Goal: Feedback & Contribution: Submit feedback/report problem

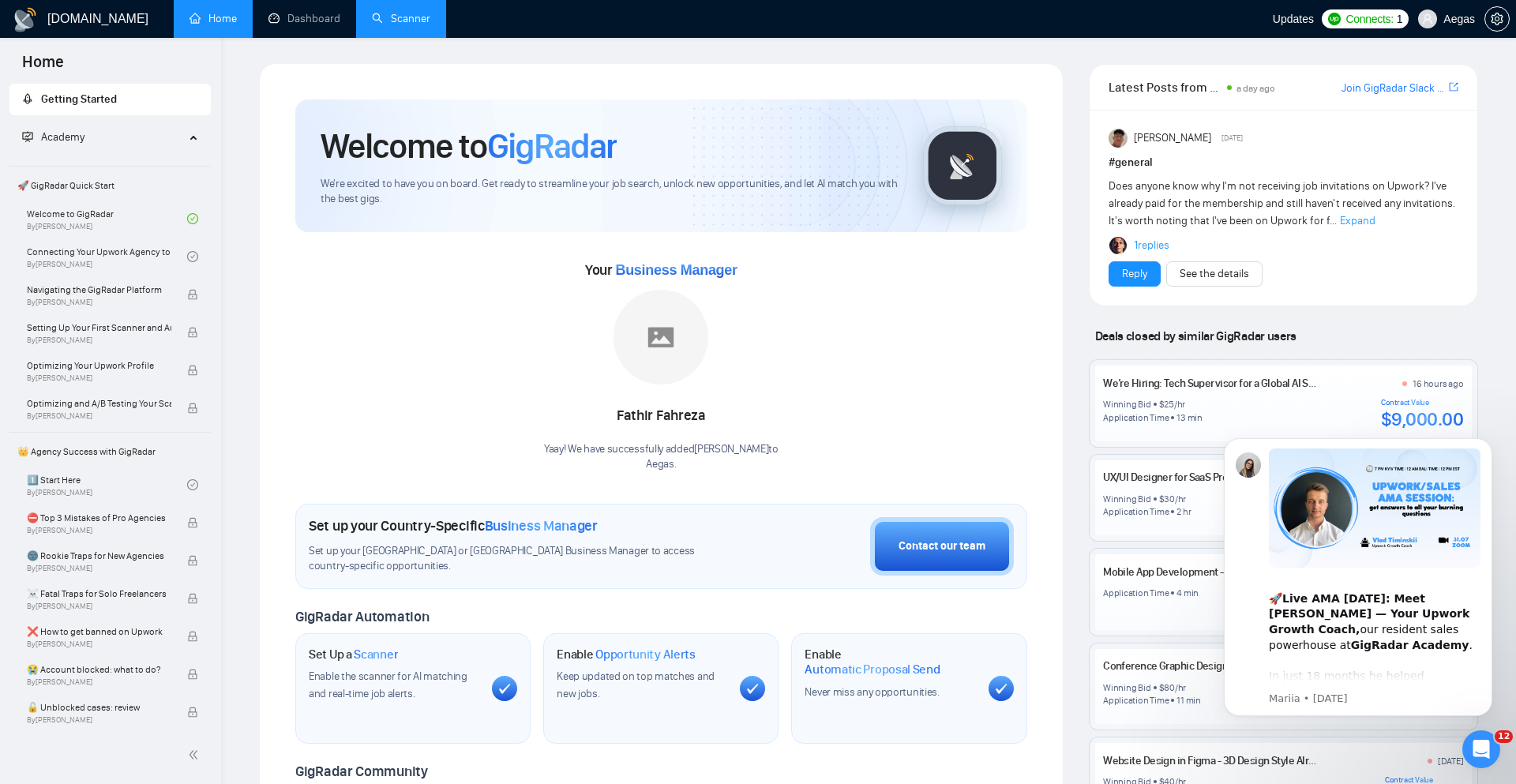
click at [397, 22] on link "Scanner" at bounding box center [402, 19] width 58 height 14
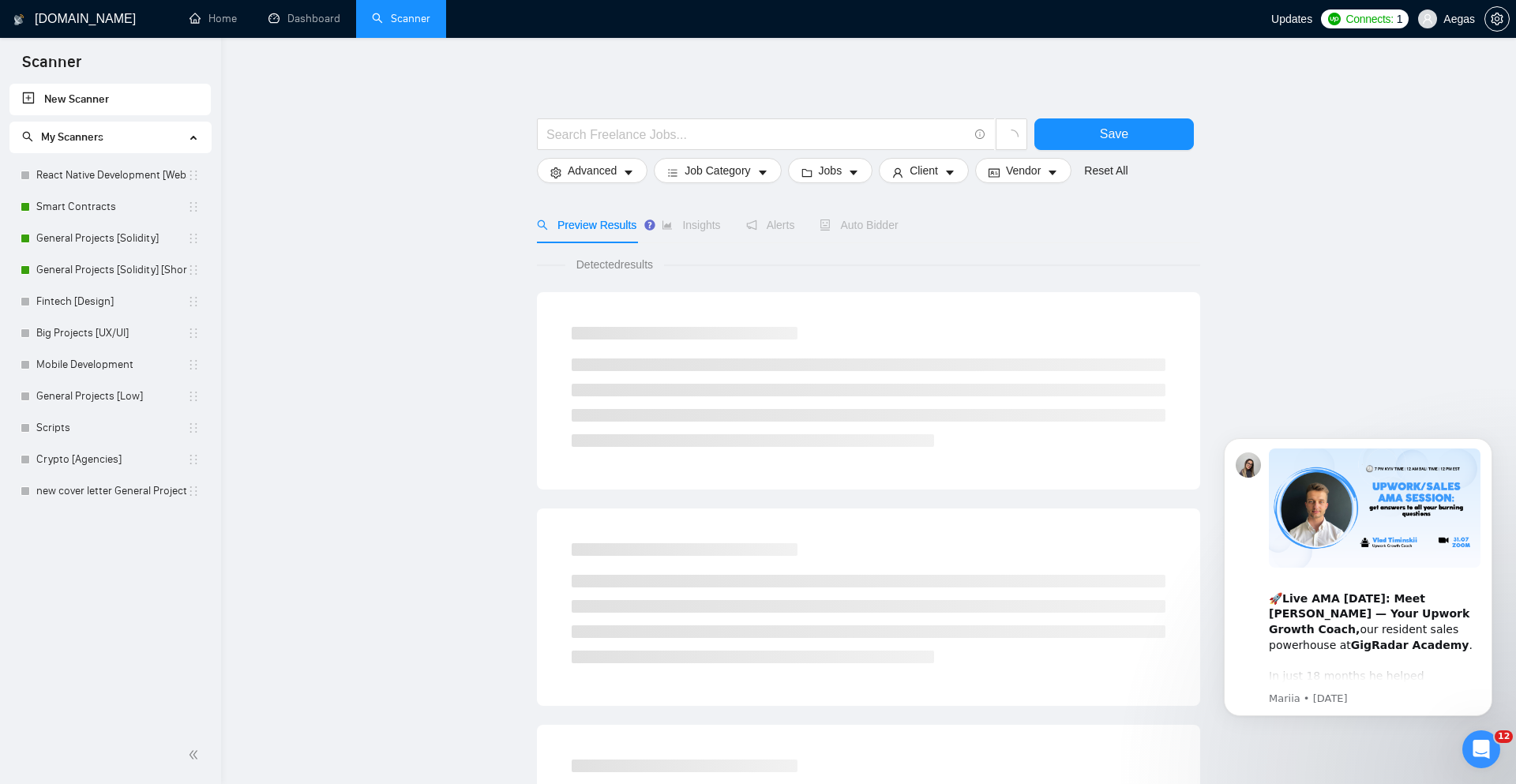
drag, startPoint x: 1493, startPoint y: 448, endPoint x: 1493, endPoint y: 523, distance: 75.0
click at [1493, 448] on button "Dismiss notification" at bounding box center [1488, 442] width 16 height 16
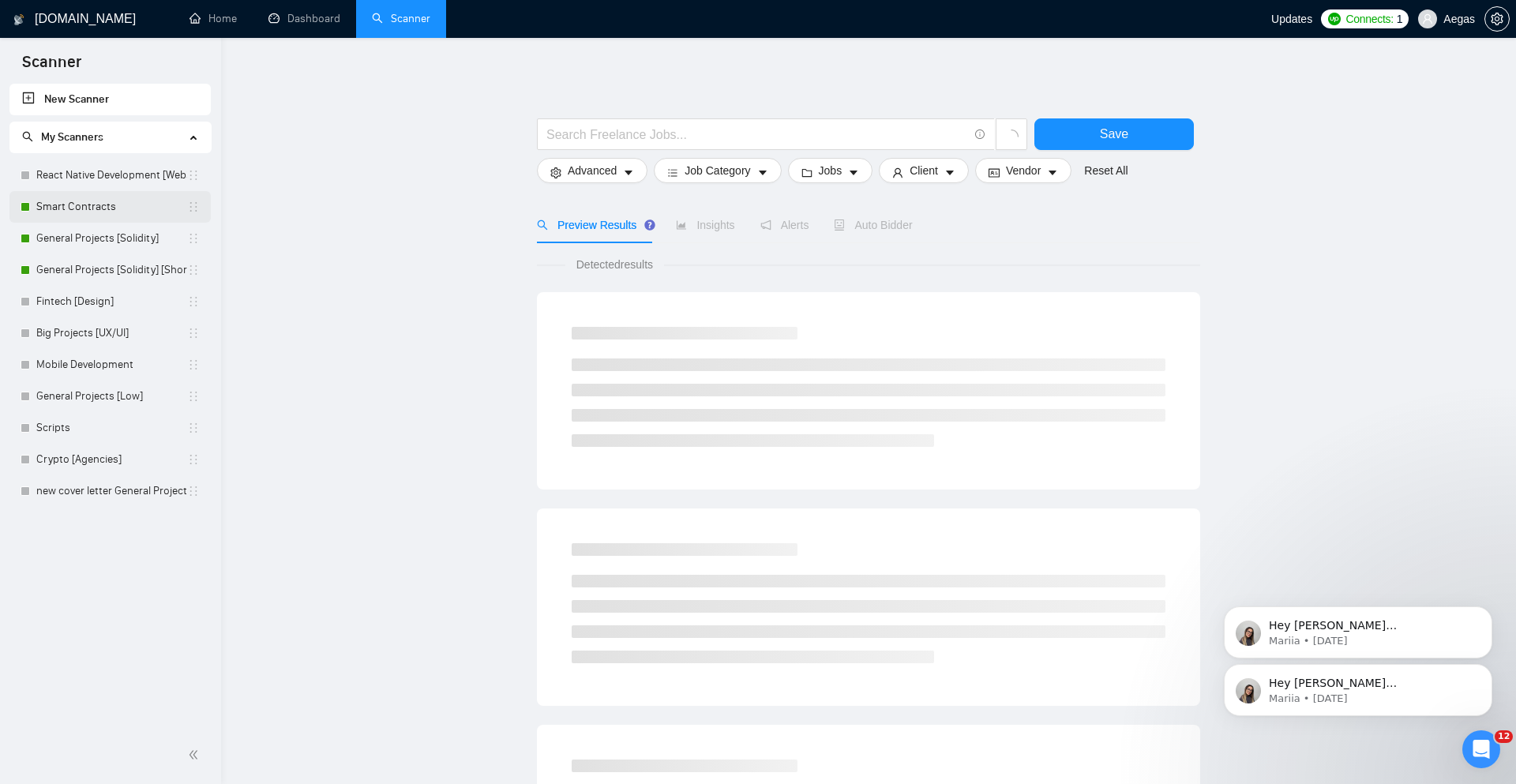
click at [75, 209] on link "Smart Contracts" at bounding box center [111, 206] width 150 height 32
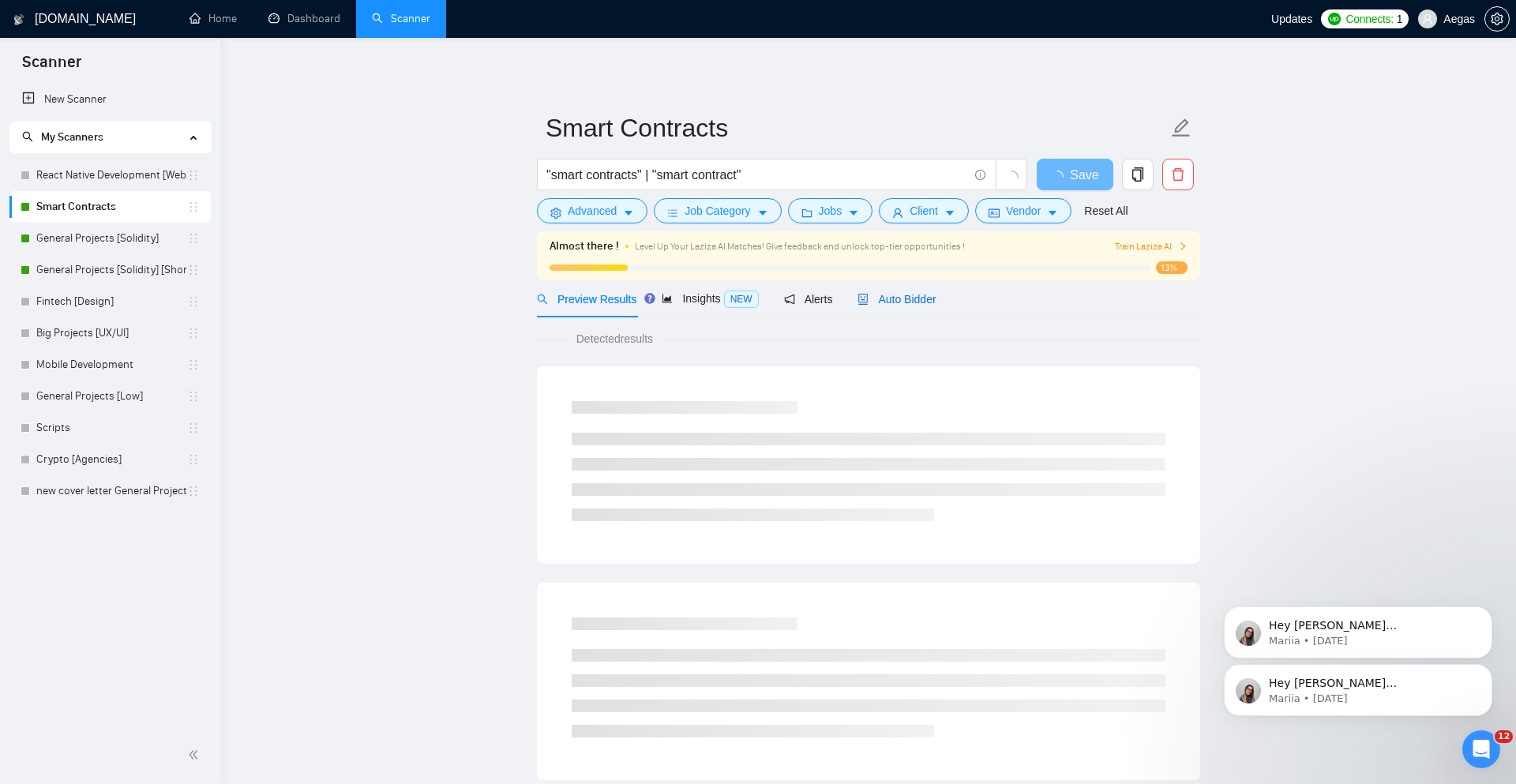
click at [921, 291] on div "Auto Bidder" at bounding box center [896, 299] width 78 height 17
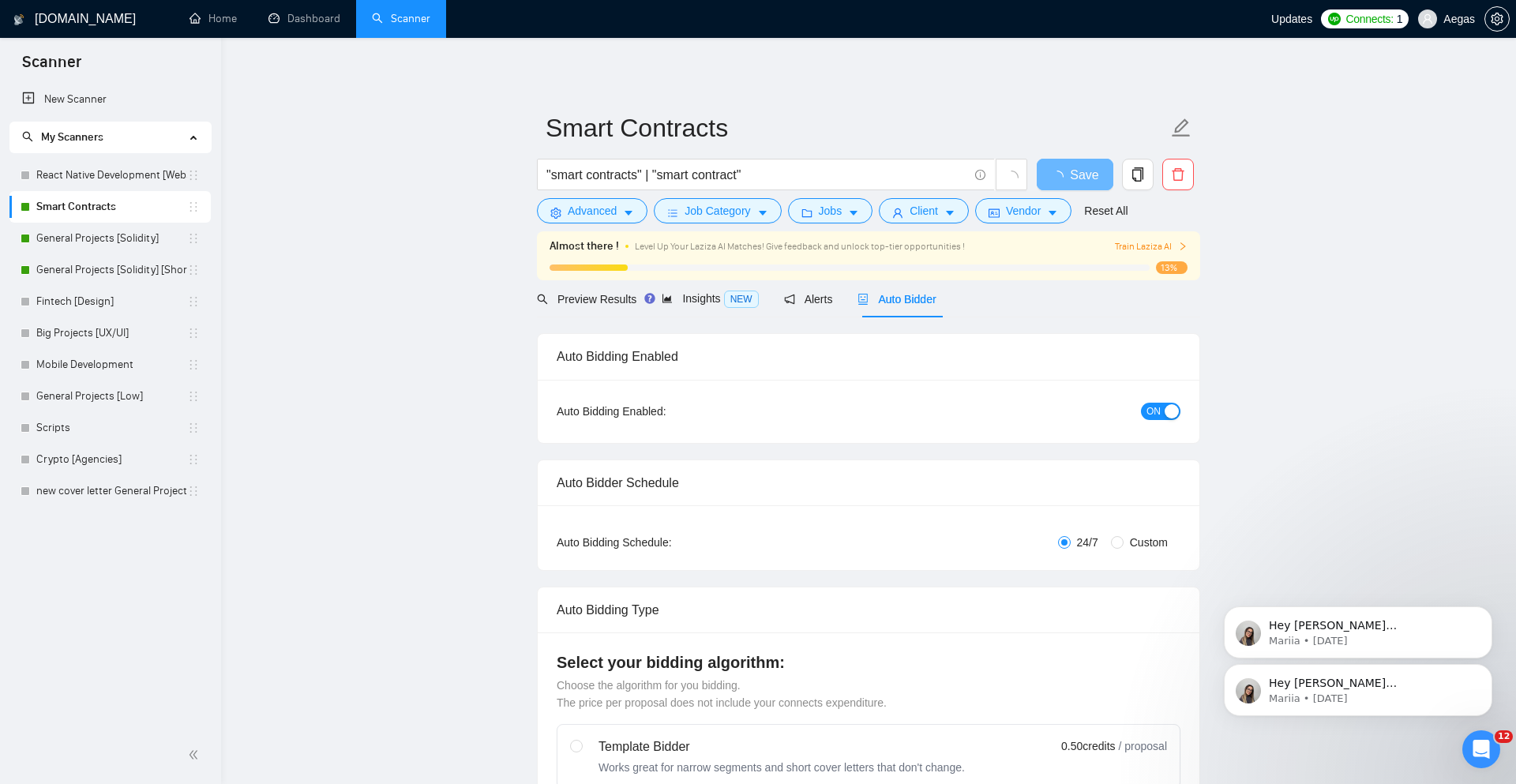
checkbox input "true"
click at [1487, 609] on icon "Dismiss notification" at bounding box center [1488, 610] width 5 height 5
click at [1482, 671] on button "Dismiss notification" at bounding box center [1488, 669] width 21 height 21
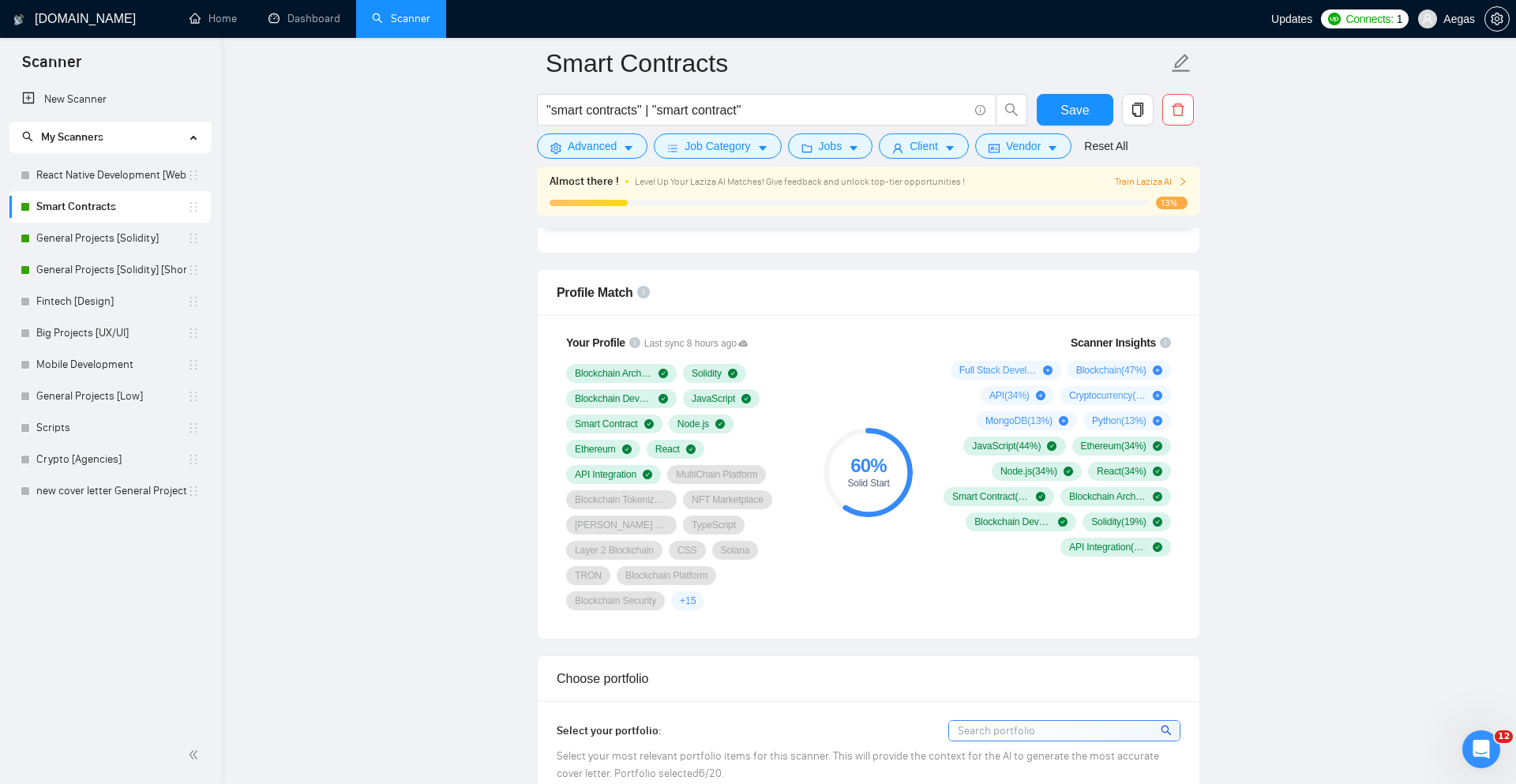
scroll to position [988, 0]
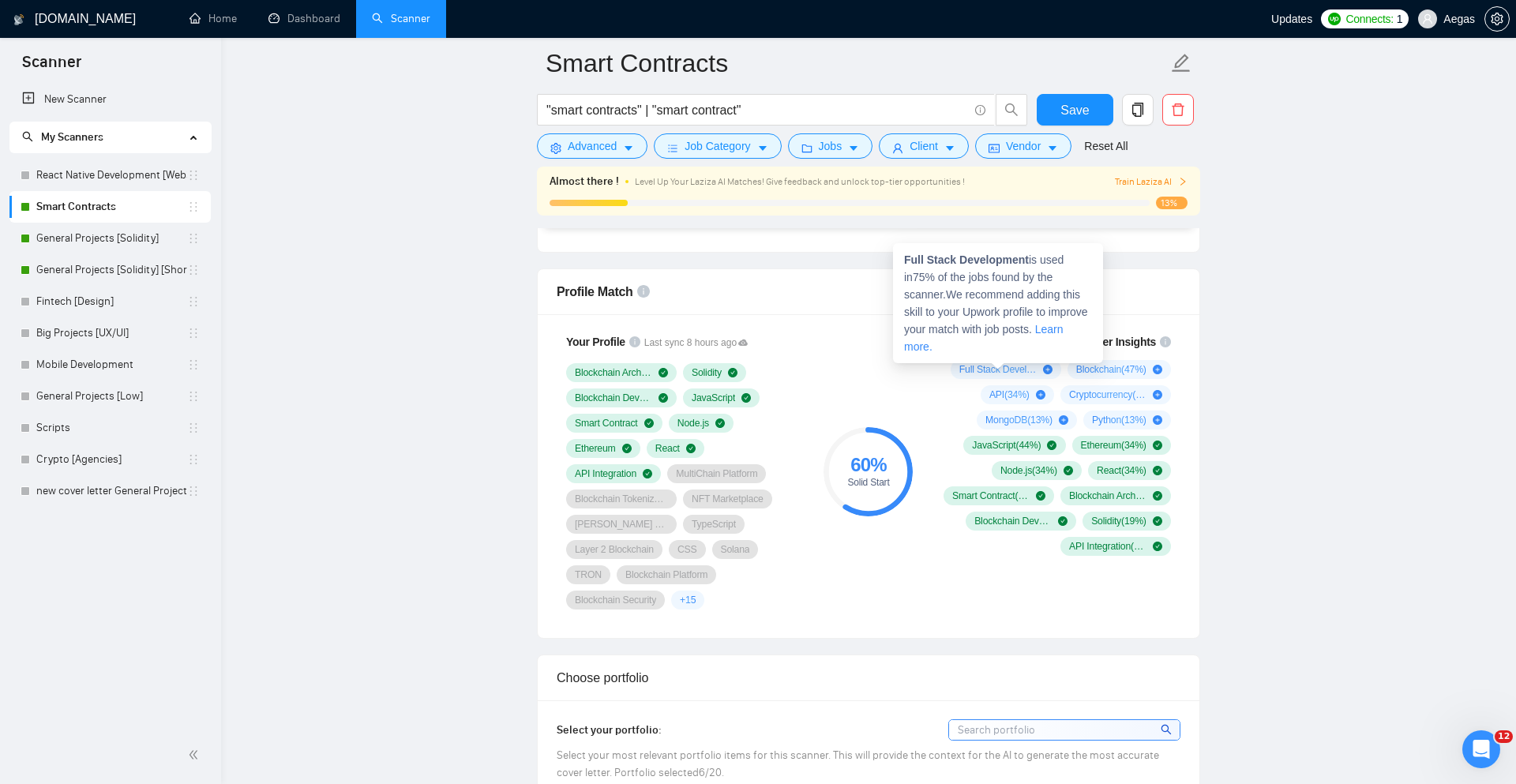
click at [1043, 367] on icon "plus-circle" at bounding box center [1047, 369] width 9 height 9
click at [945, 341] on link "Learn more." at bounding box center [985, 338] width 160 height 30
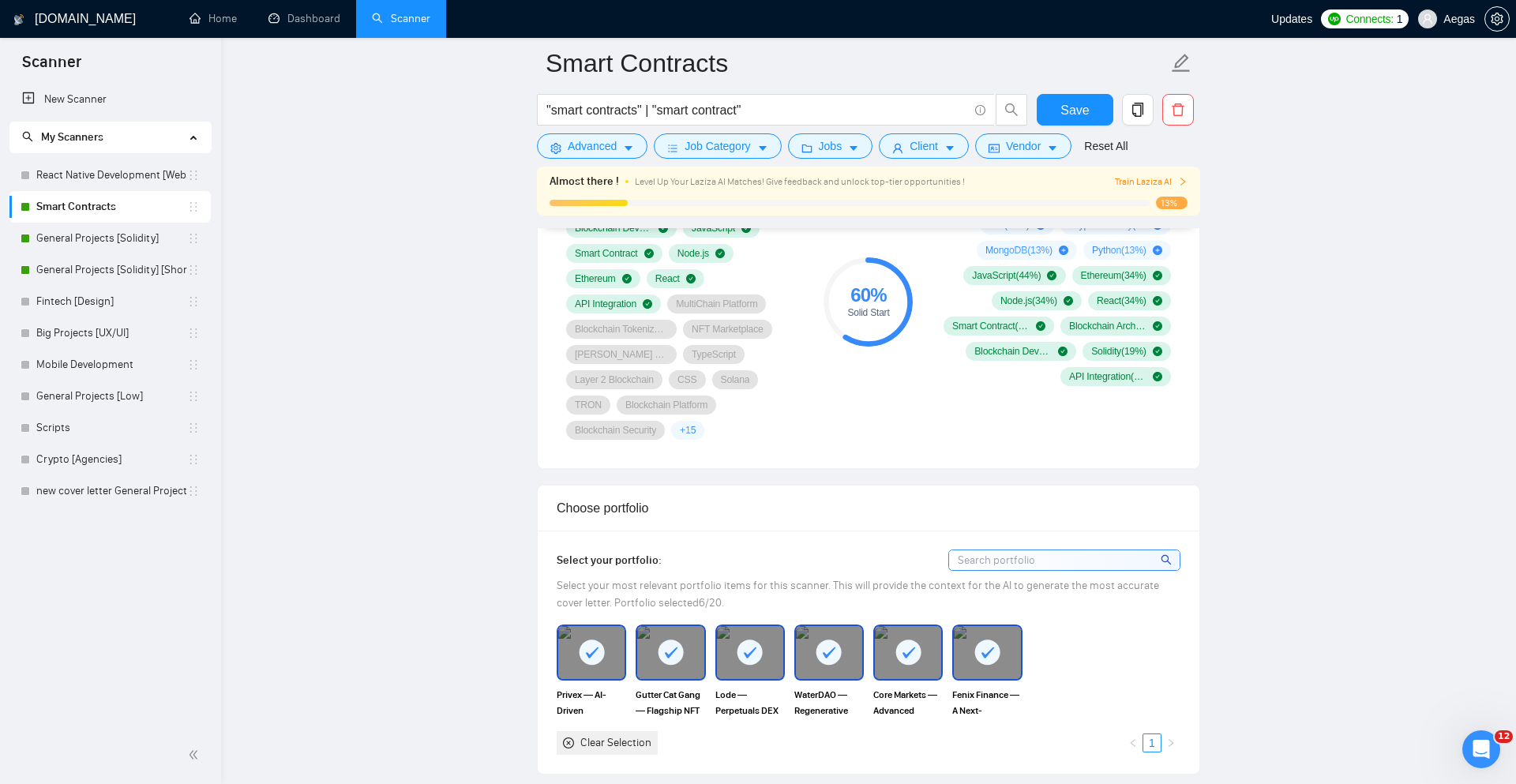
scroll to position [1083, 0]
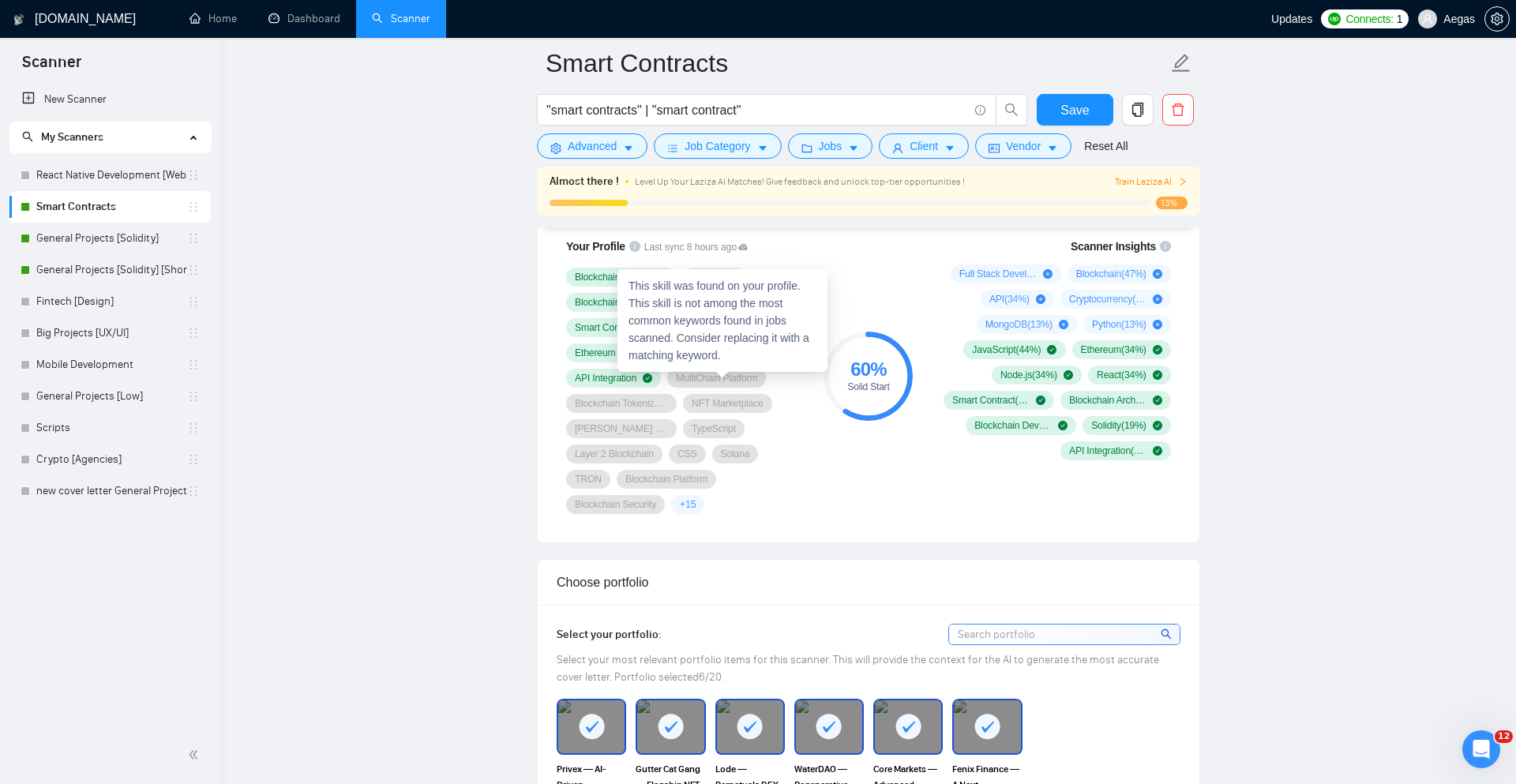
click at [728, 383] on span "MultiChain Platform" at bounding box center [716, 378] width 82 height 13
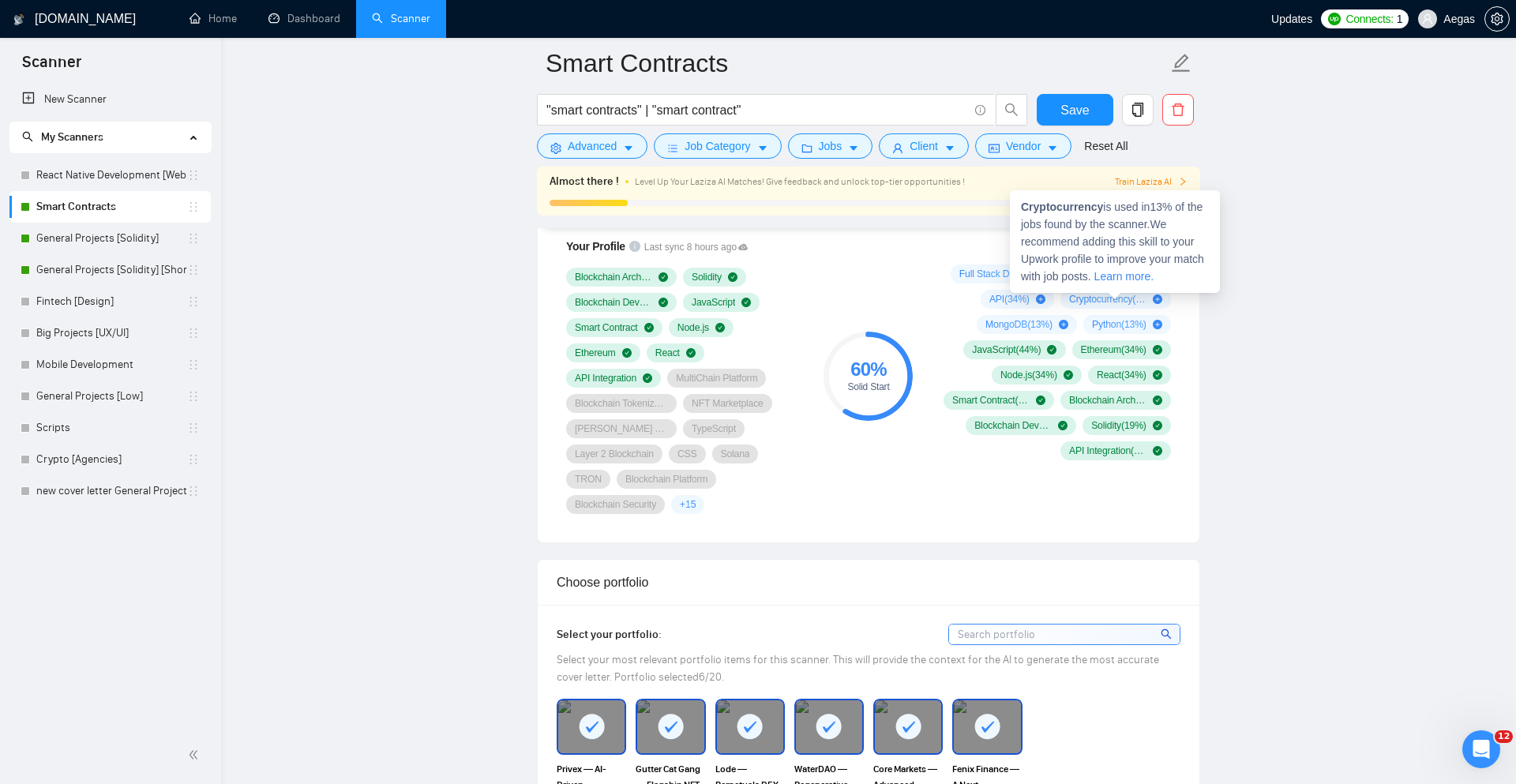
click at [1090, 208] on strong "Cryptocurrency" at bounding box center [1063, 206] width 83 height 13
copy strong "Cryptocurrency"
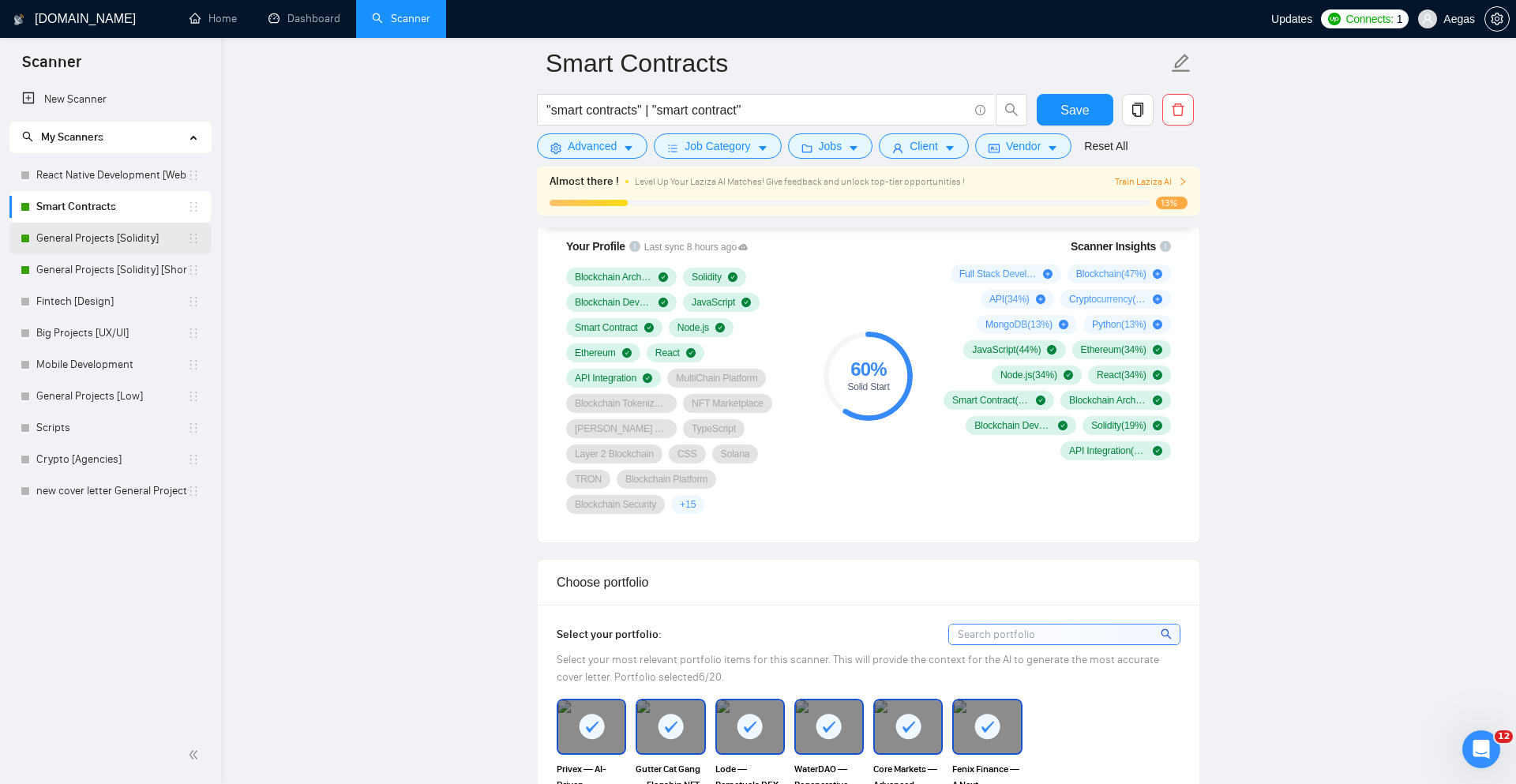
click at [140, 241] on link "General Projects [Solidity]" at bounding box center [111, 238] width 150 height 32
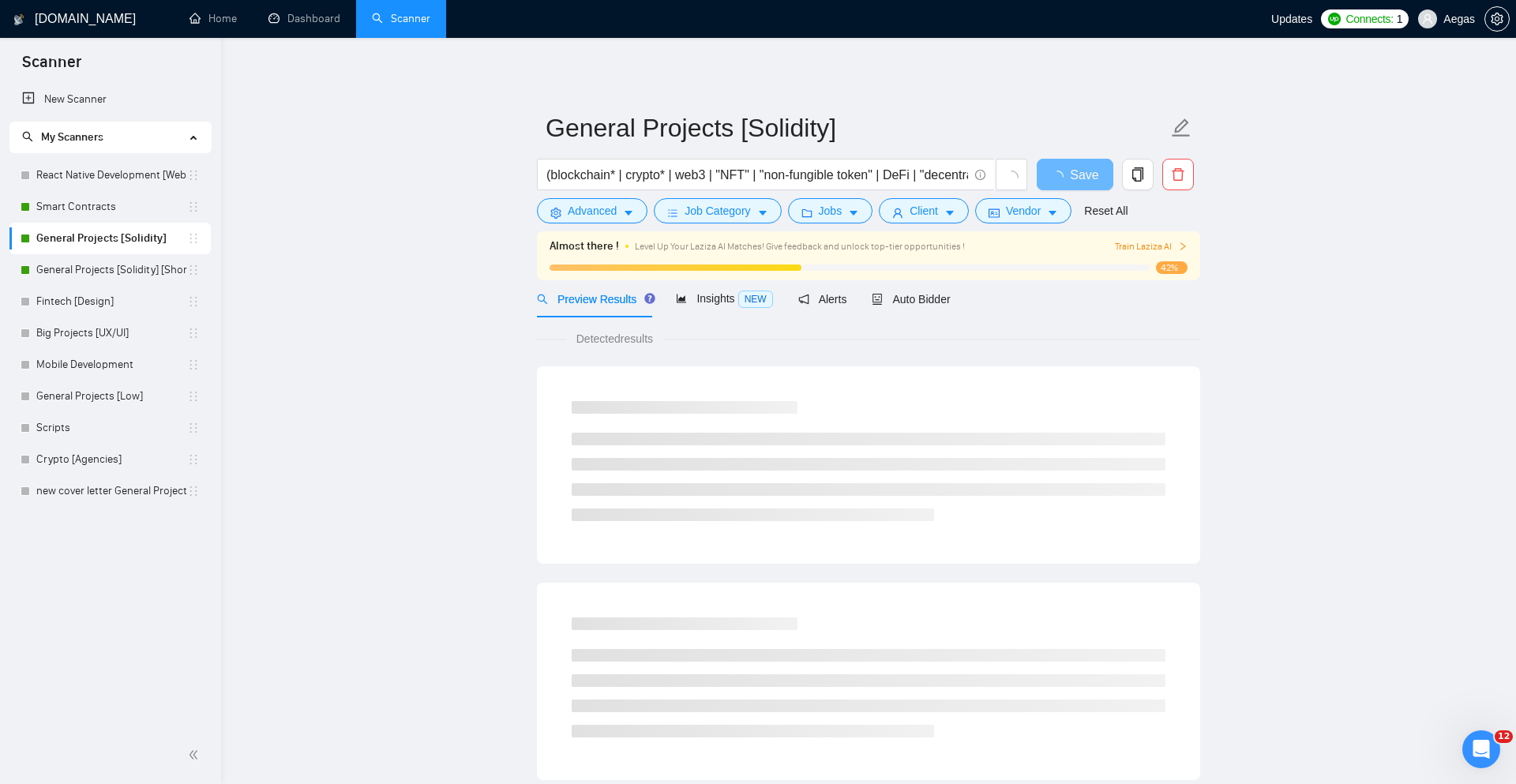
click at [963, 297] on div "Preview Results Insights NEW Alerts Auto Bidder" at bounding box center [868, 298] width 663 height 37
click at [950, 297] on span "Auto Bidder" at bounding box center [911, 299] width 78 height 13
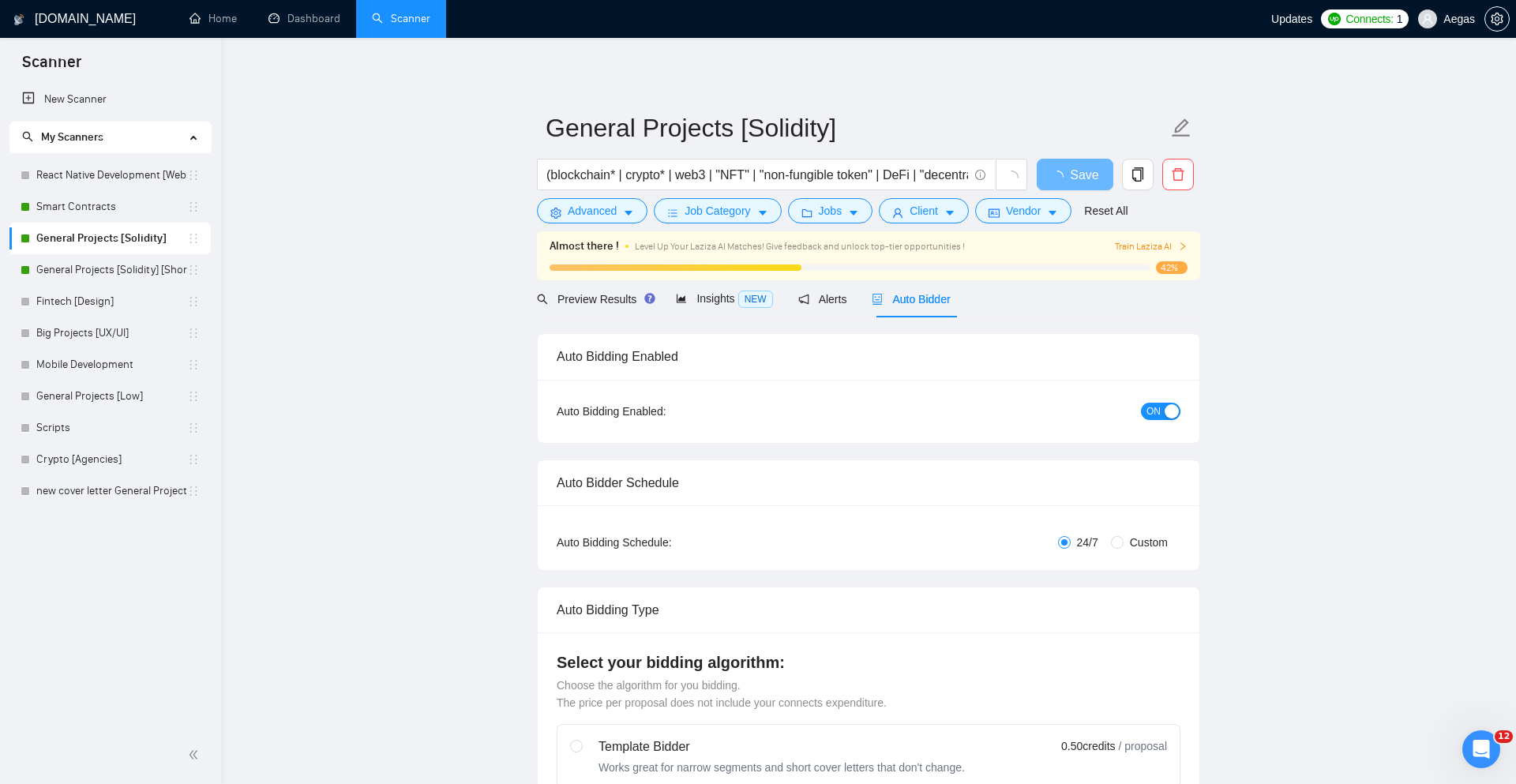
checkbox input "true"
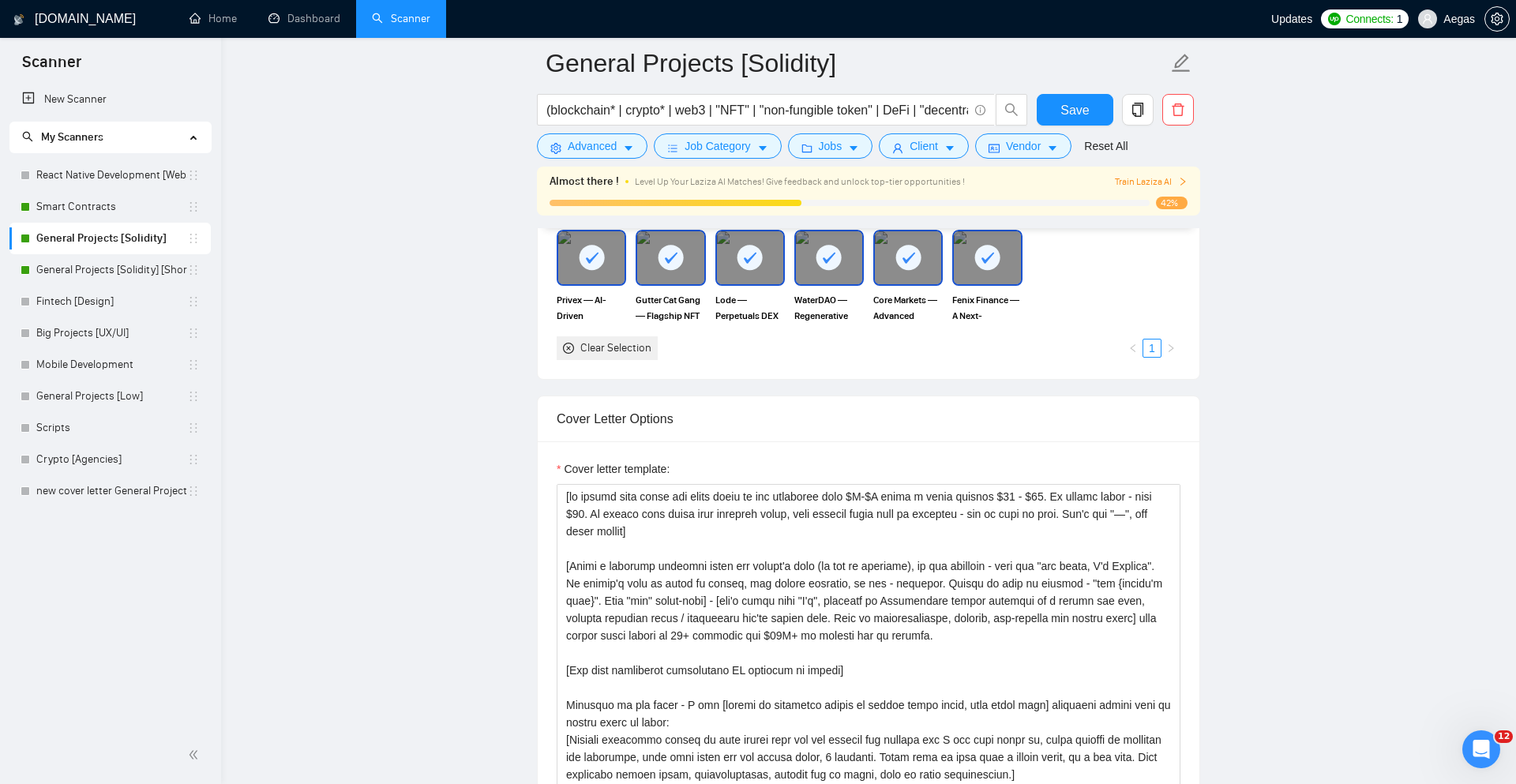
scroll to position [963, 0]
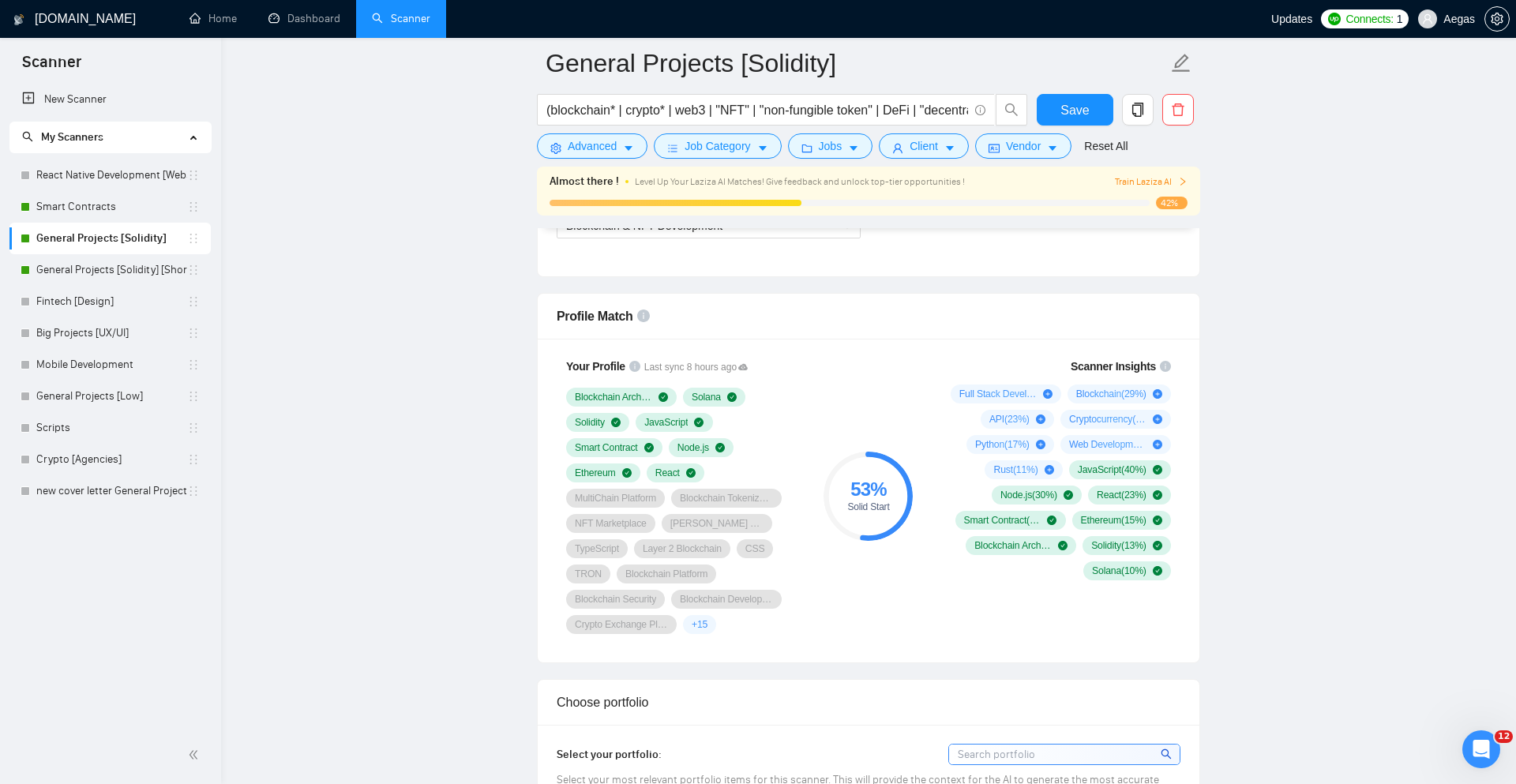
click at [115, 205] on link "Smart Contracts" at bounding box center [111, 206] width 150 height 32
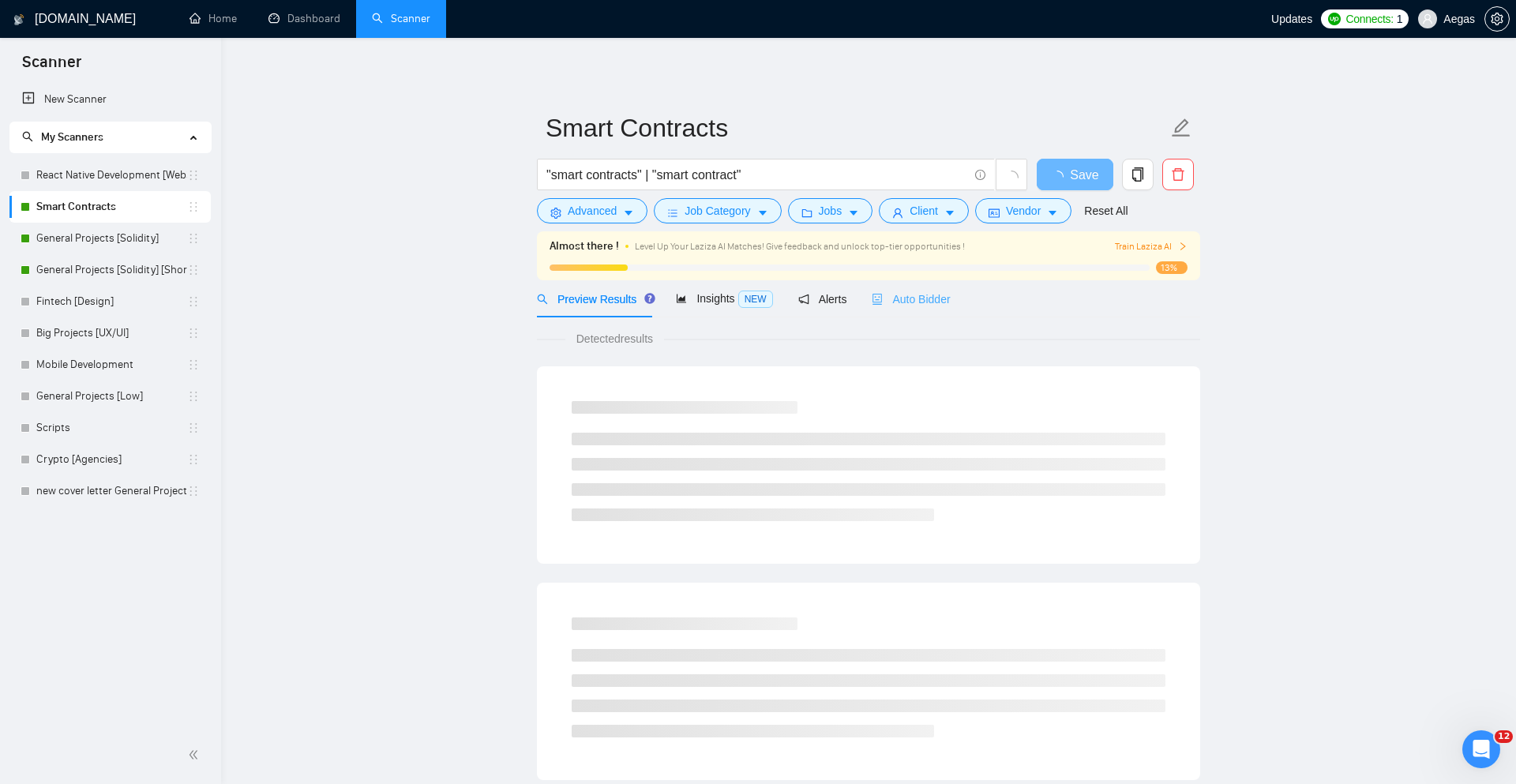
click at [930, 282] on div "Auto Bidder" at bounding box center [911, 298] width 78 height 37
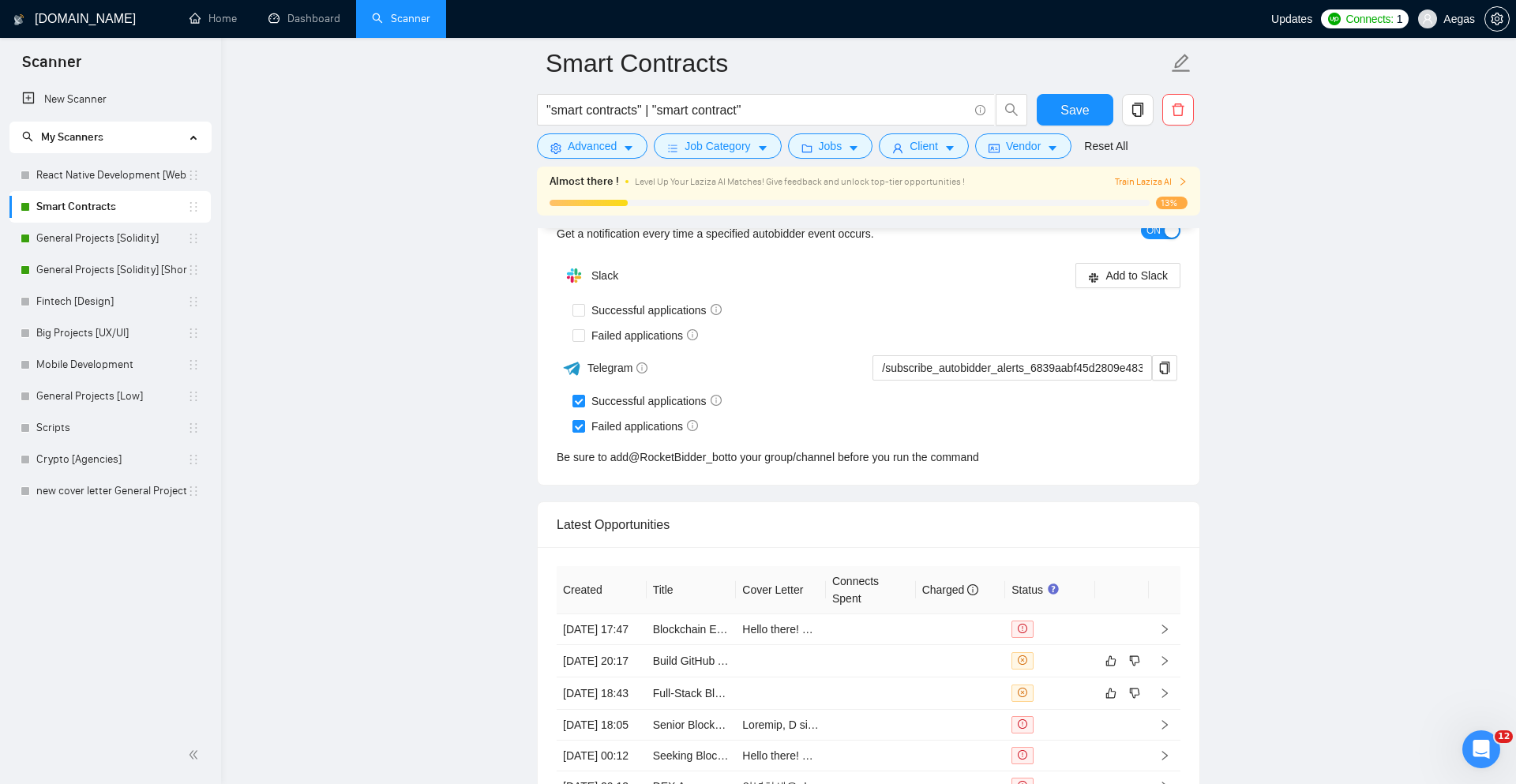
scroll to position [4137, 0]
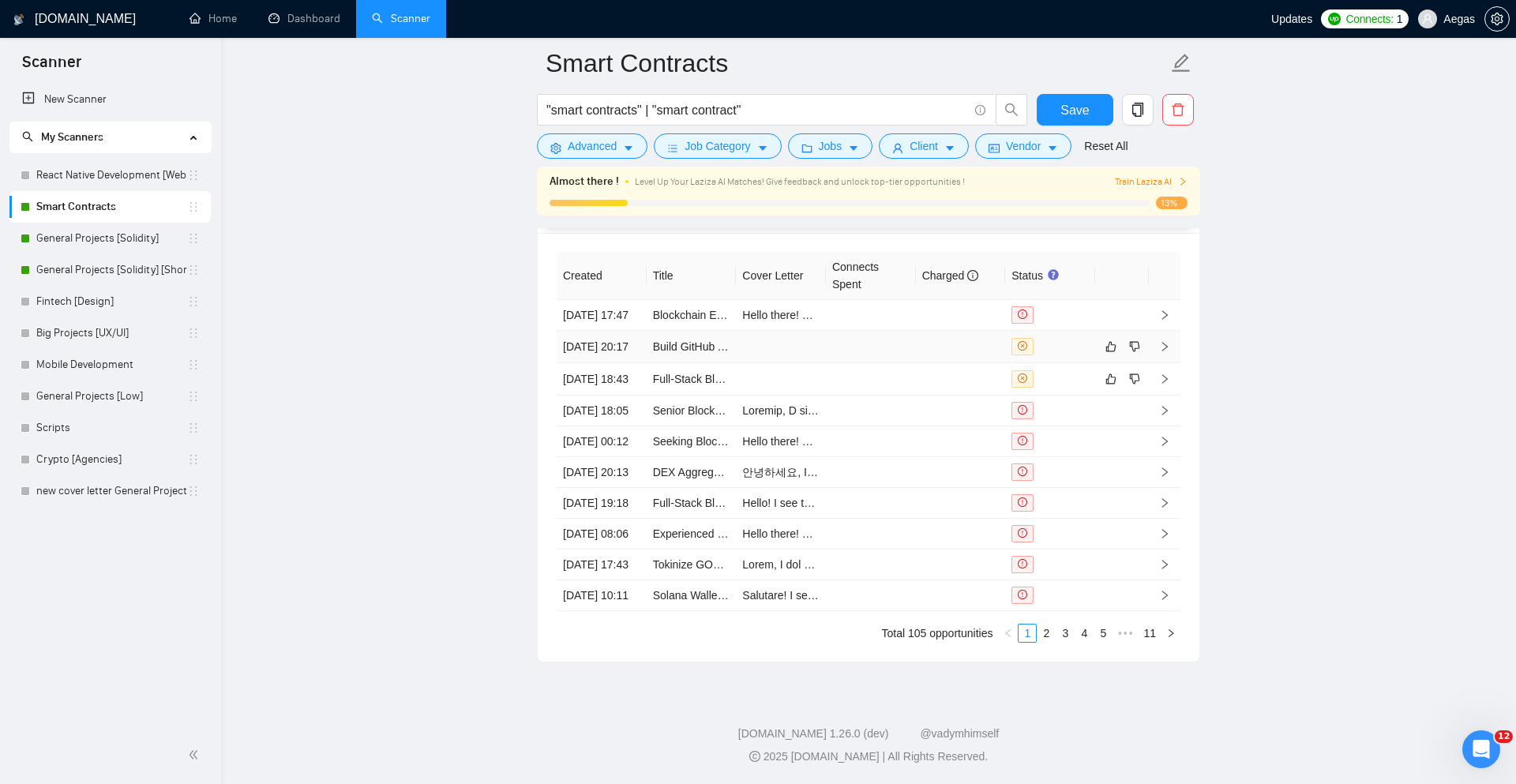
click at [1068, 345] on div at bounding box center [1051, 346] width 77 height 17
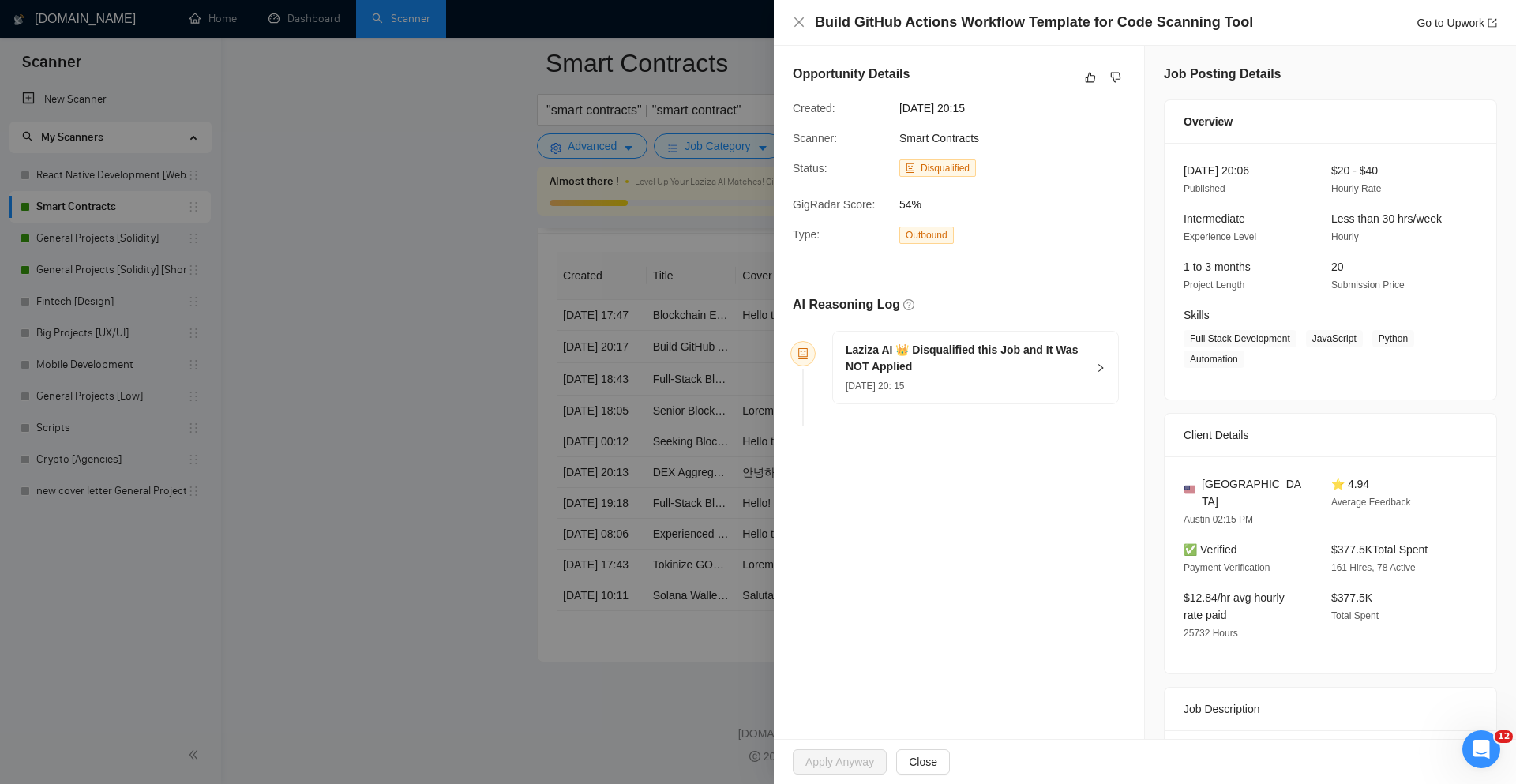
click at [618, 326] on div at bounding box center [758, 392] width 1516 height 784
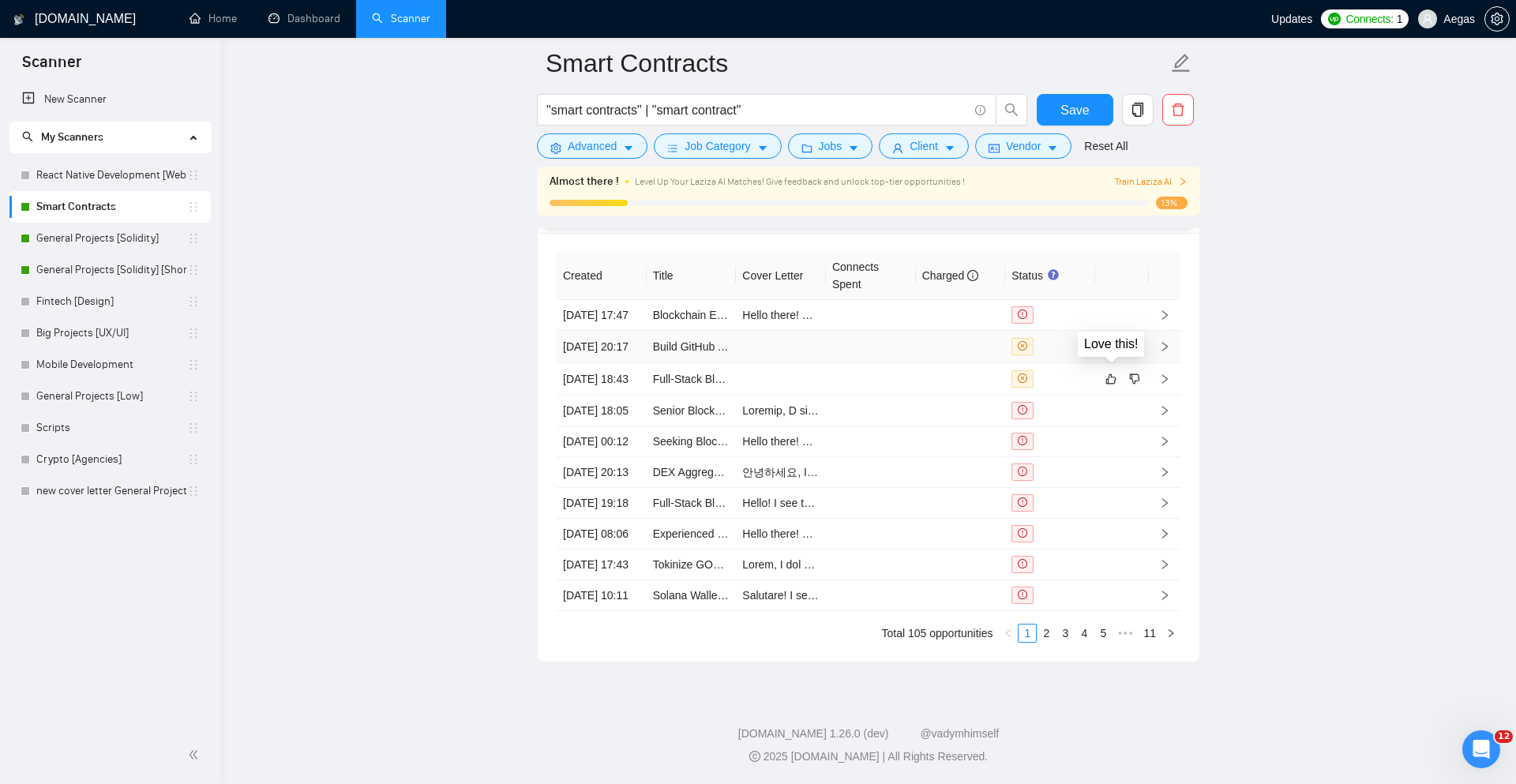
click at [1115, 344] on icon "like" at bounding box center [1111, 346] width 11 height 13
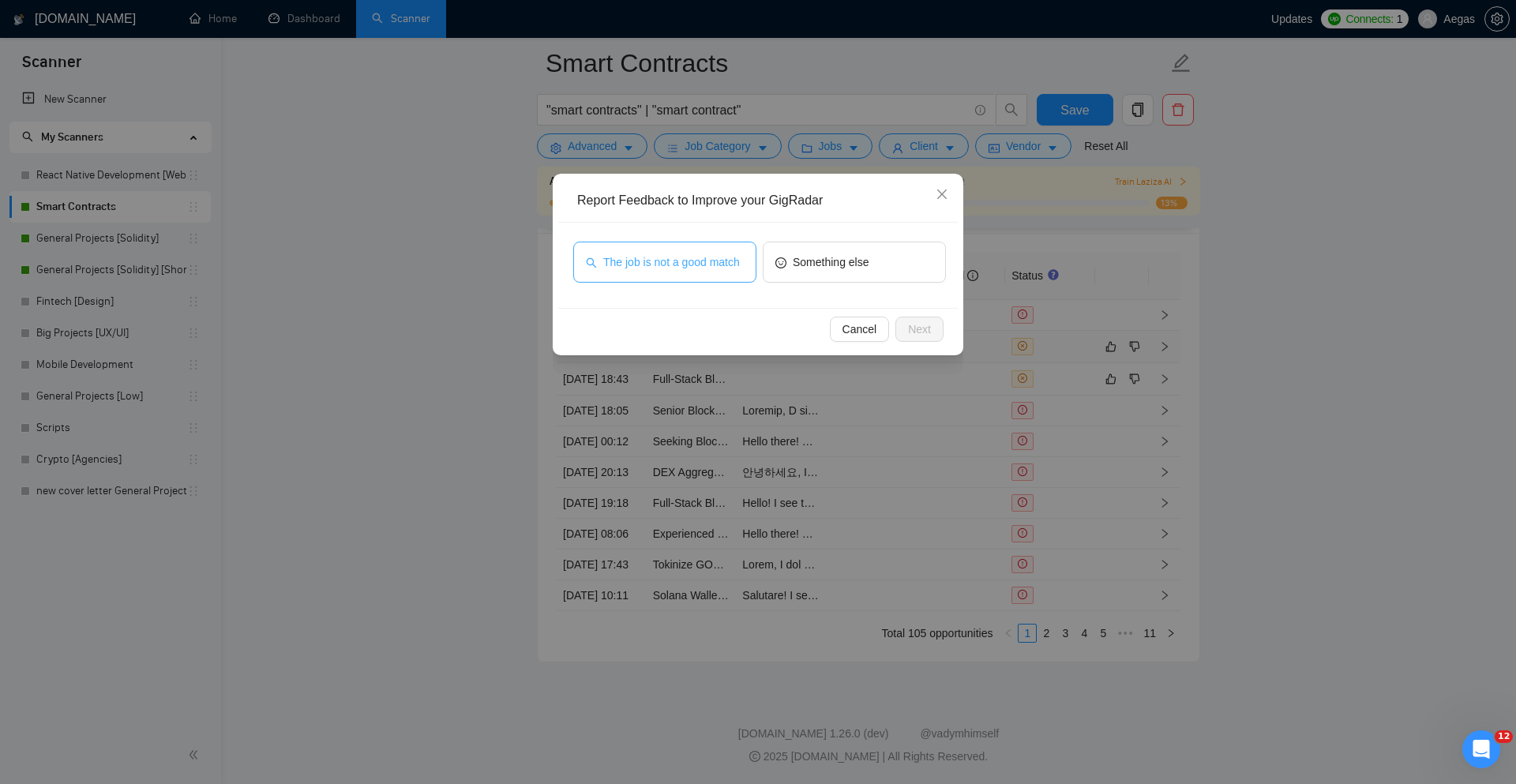
click at [704, 254] on span "The job is not a good match" at bounding box center [672, 262] width 137 height 17
click at [934, 325] on button "Next" at bounding box center [919, 328] width 48 height 25
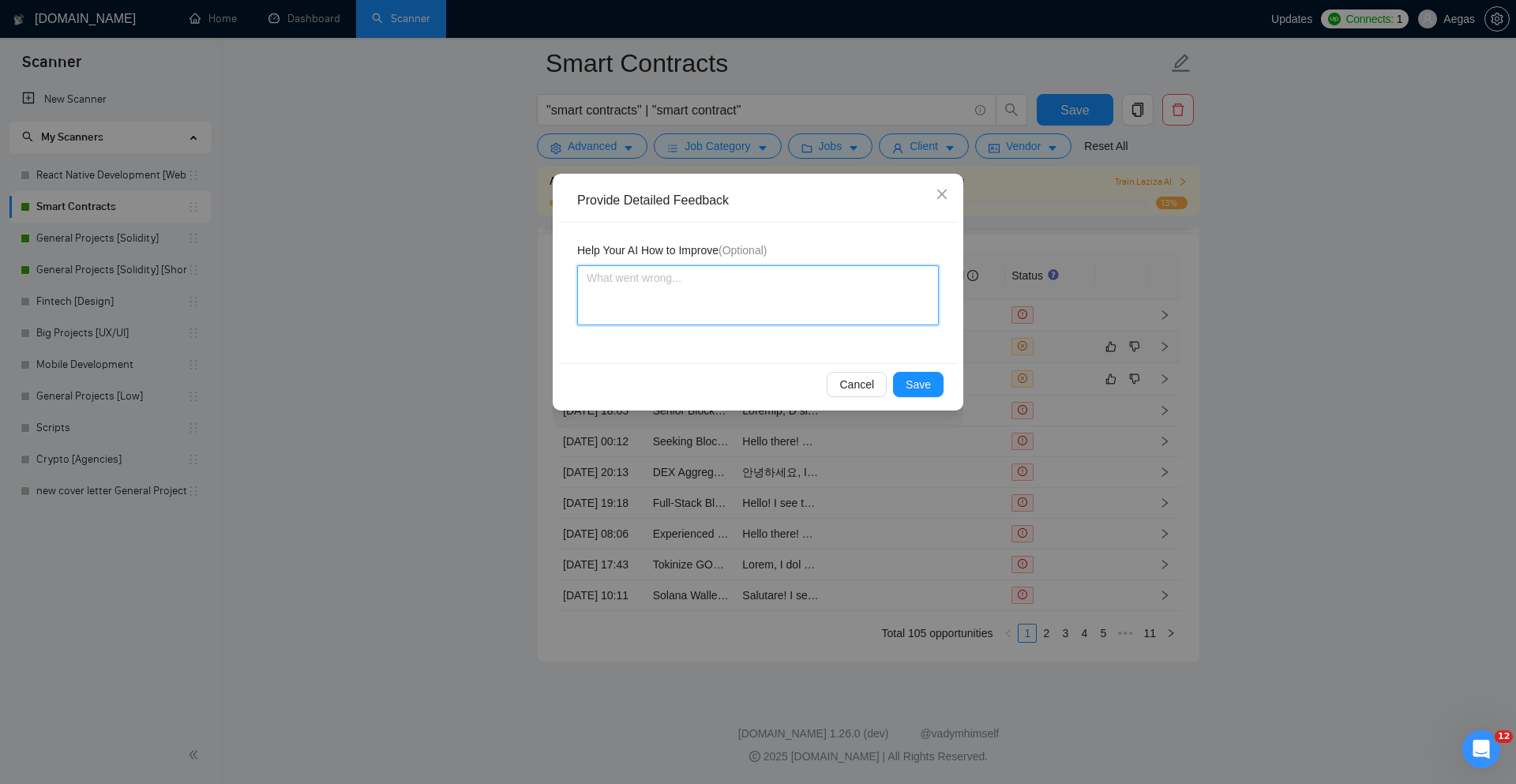
click at [880, 310] on textarea at bounding box center [758, 296] width 362 height 60
type textarea "I"
type textarea "I'"
type textarea "I'm"
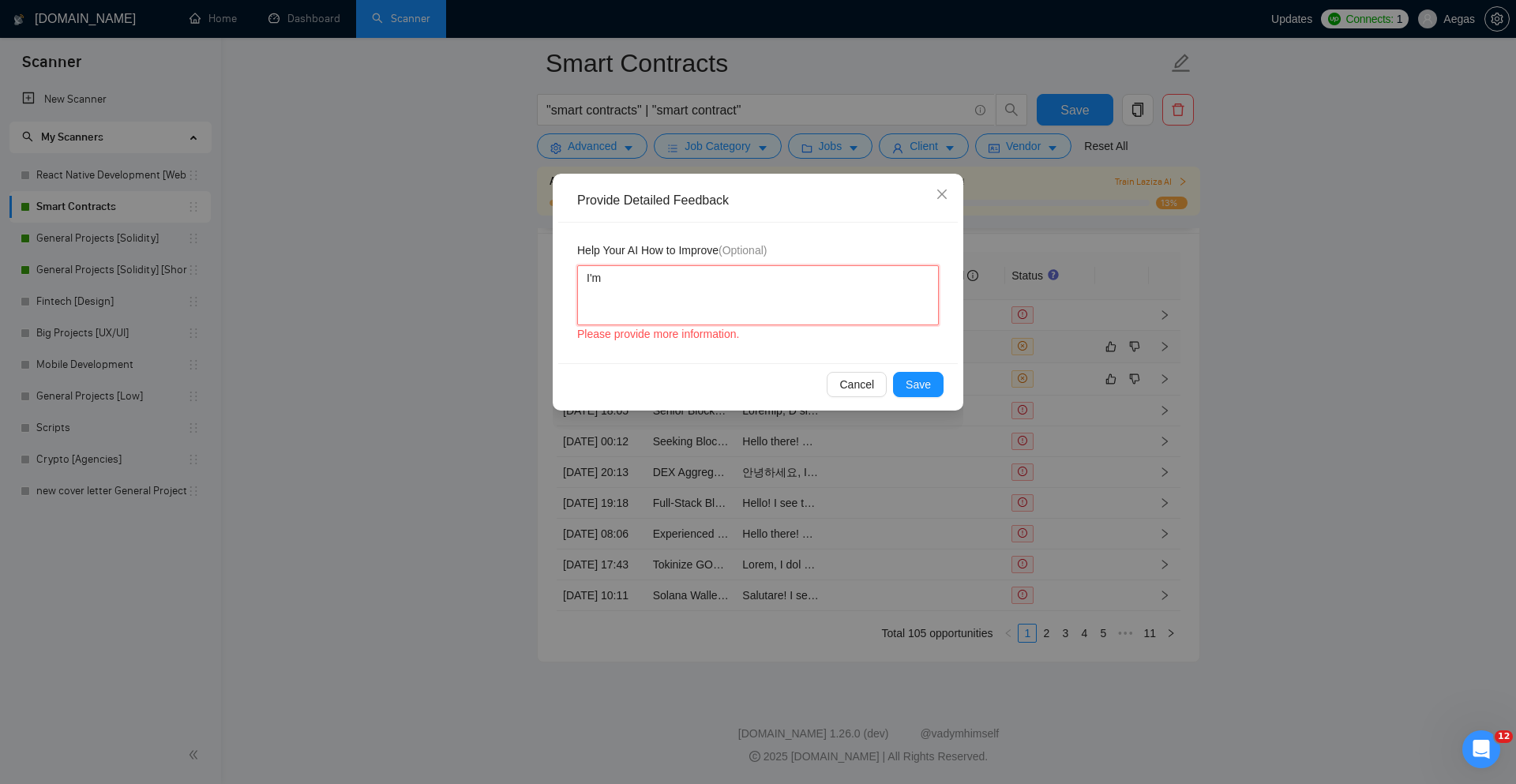
type textarea "I'm n"
type textarea "I'm not"
type textarea "I'm not w"
type textarea "I'm not wo"
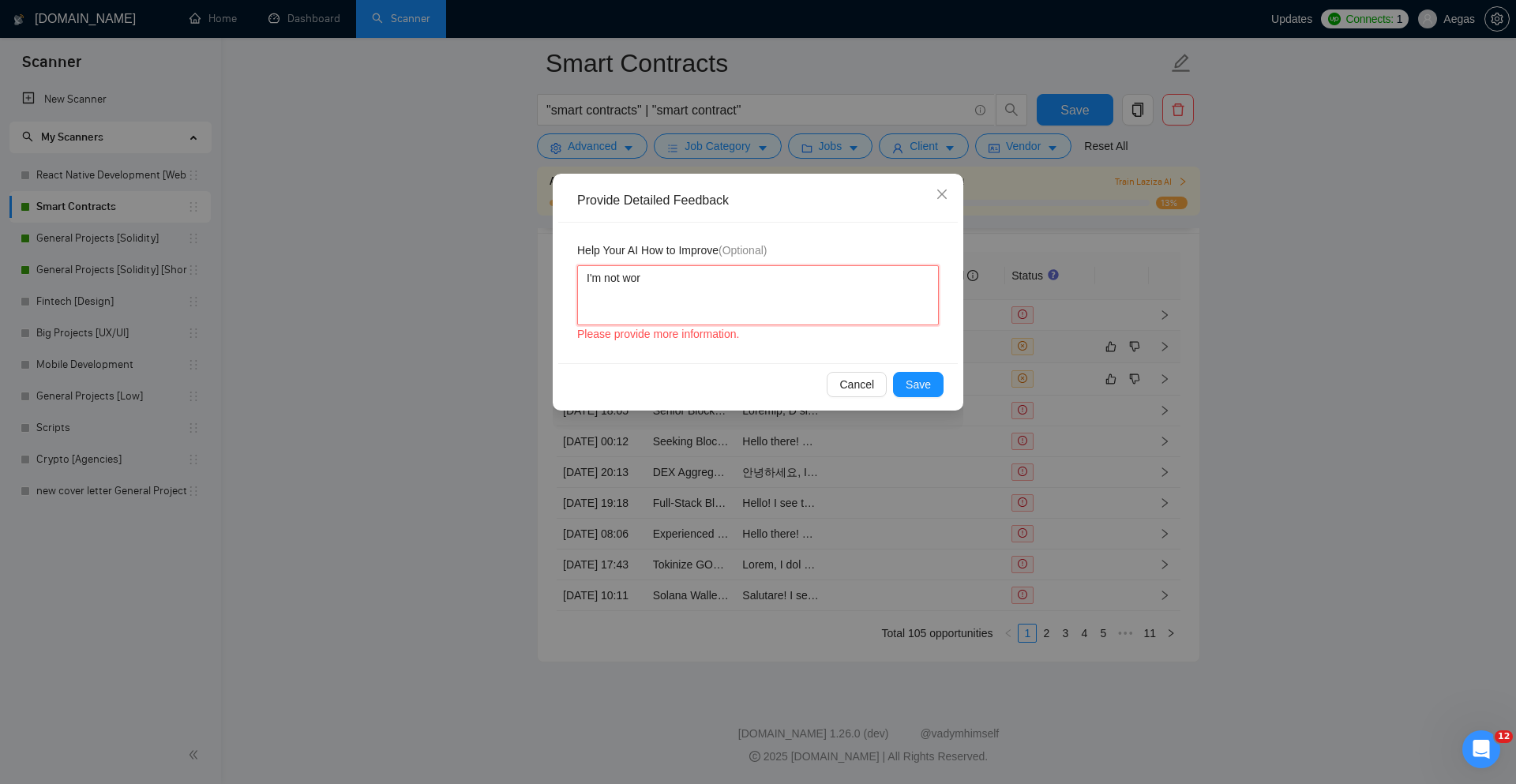
type textarea "I'm not work"
type textarea "I'm not worki"
type textarea "I'm not workin"
type textarea "I'm not working"
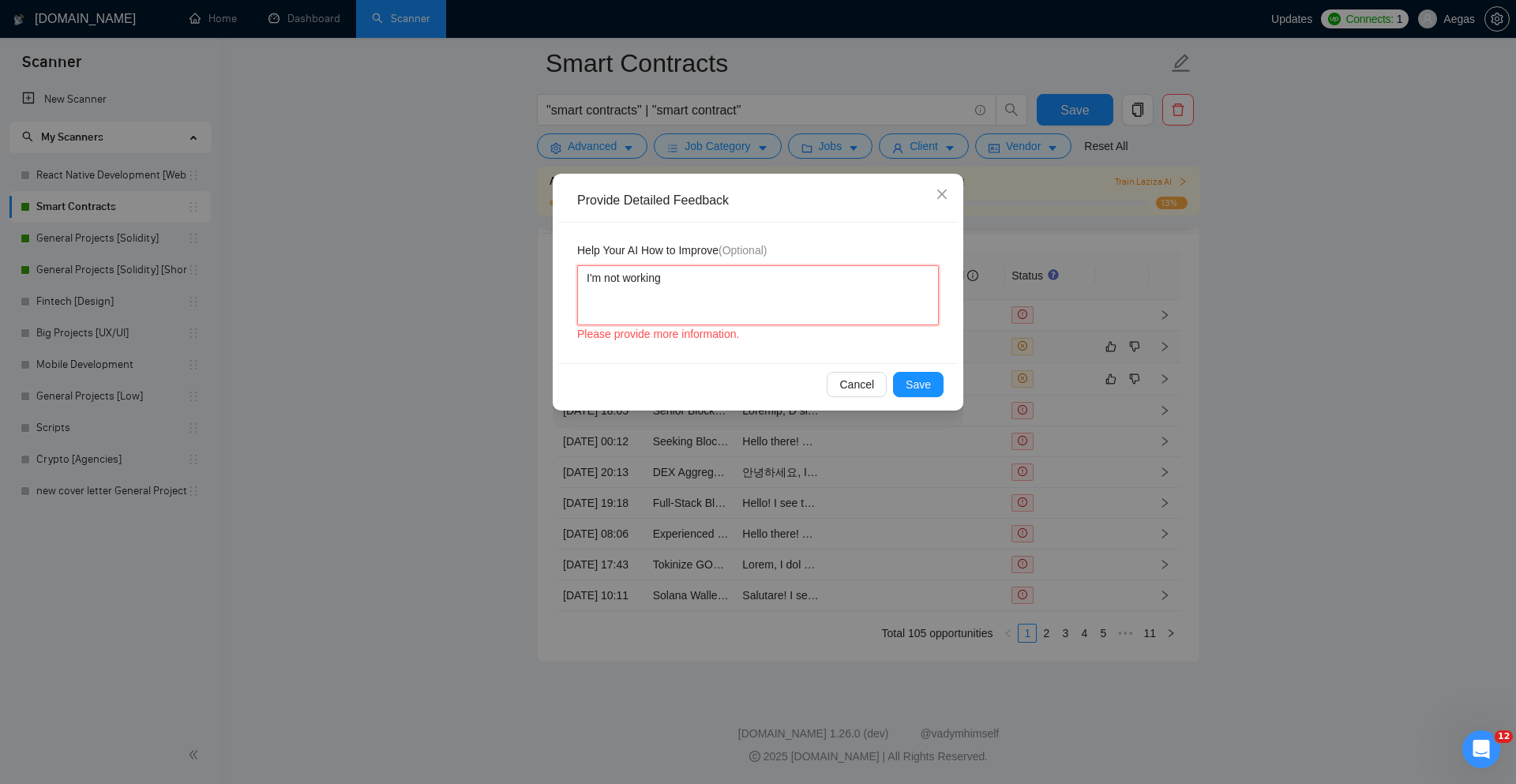
type textarea "I'm not working i"
type textarea "I'm not working"
type textarea "I'm not working w"
type textarea "I'm not working wi"
type textarea "I'm not working with"
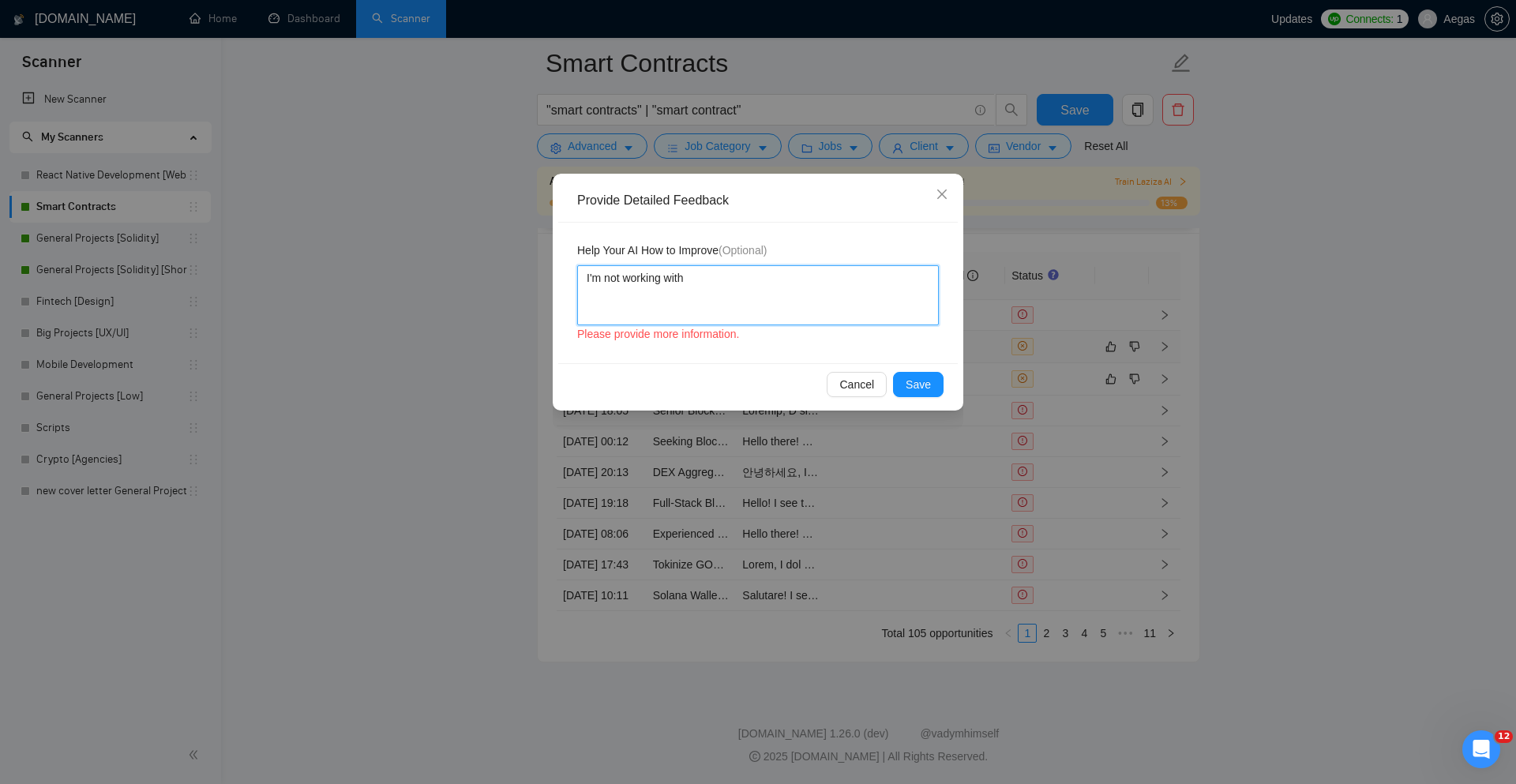
type textarea "I'm not working with"
type textarea "I'm not working with G"
type textarea "I'm not working with Gi"
type textarea "I'm not working with Git"
type textarea "I'm not working with [PERSON_NAME]"
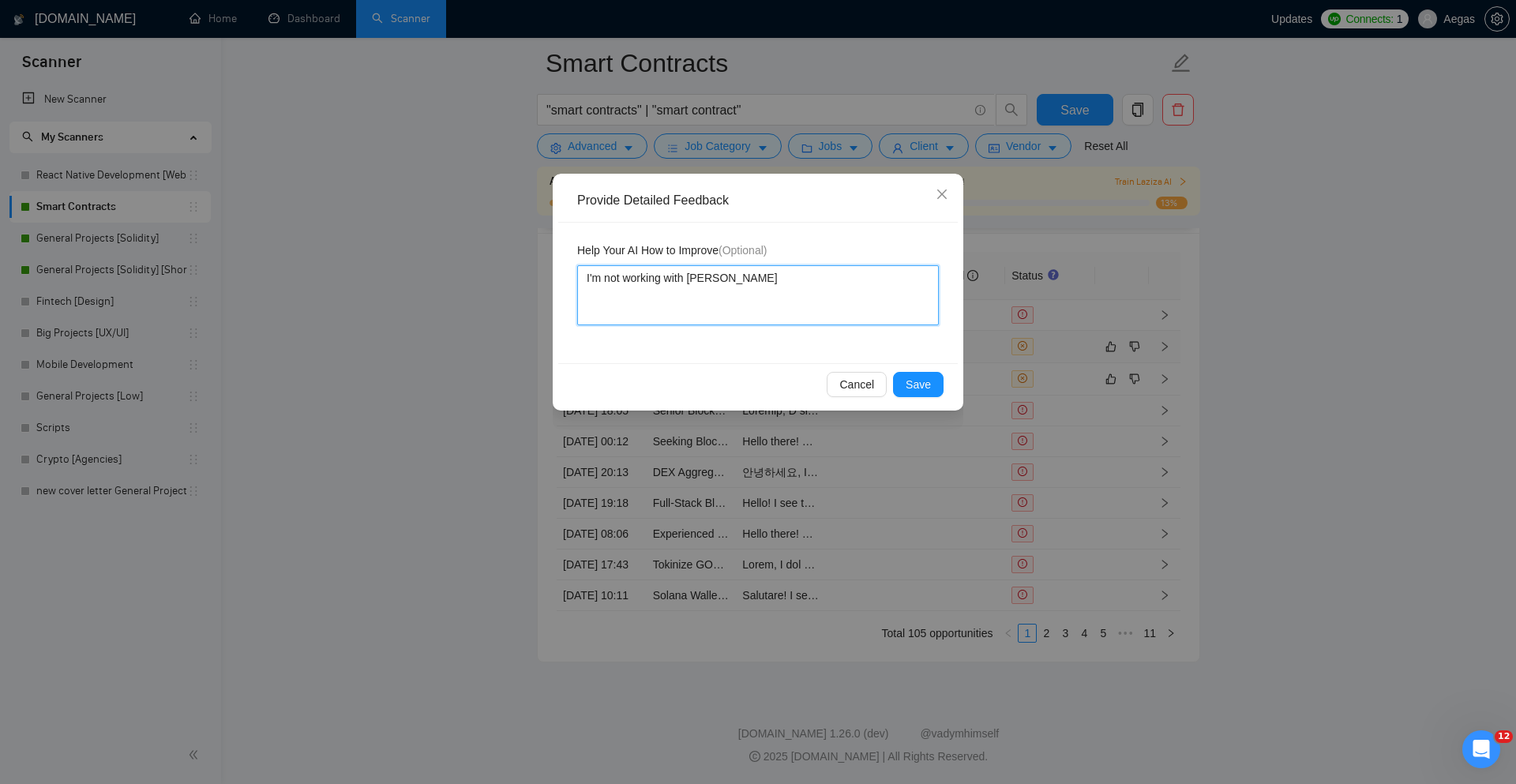
type textarea "I'm not working with [PERSON_NAME]"
type textarea "I'm not working with [PERSON_NAME] A"
type textarea "I'm not working with [PERSON_NAME] Ac"
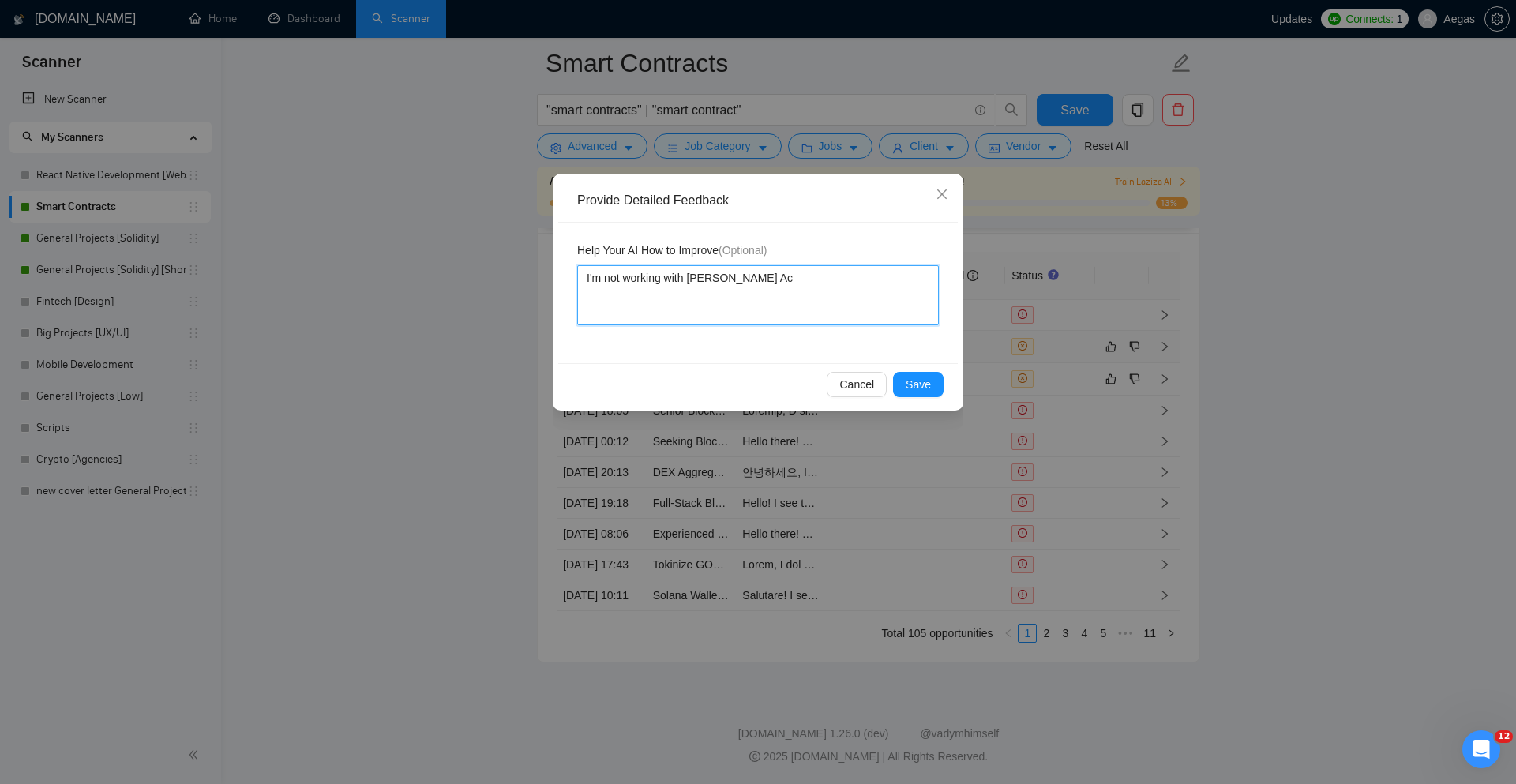
type textarea "I'm not working with Github Act"
type textarea "I'm not working with Github Acti"
type textarea "I'm not working with Github Actio"
type textarea "I'm not working with Github Action"
type textarea "I'm not working with Github Actions"
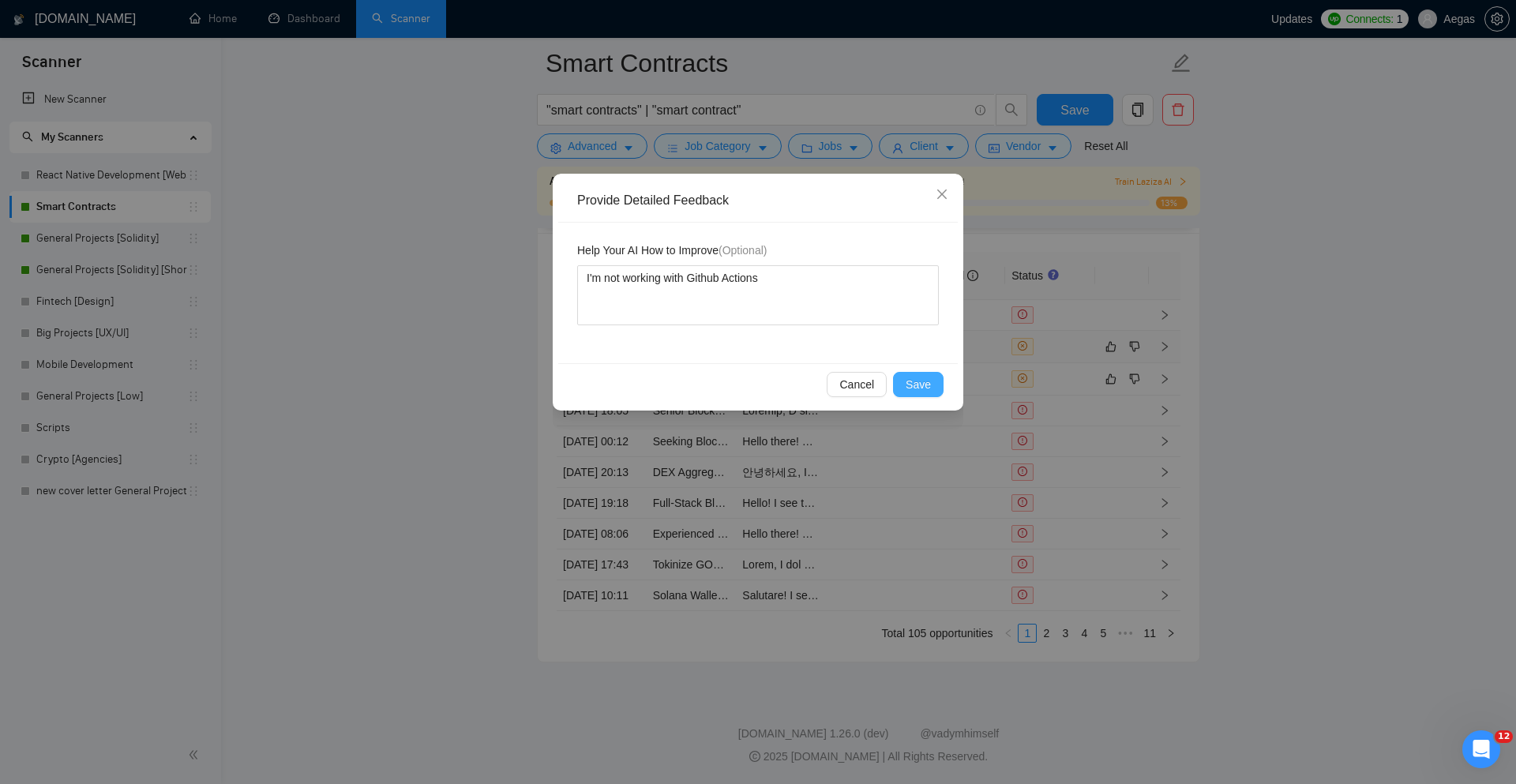
click at [918, 378] on span "Save" at bounding box center [918, 384] width 25 height 17
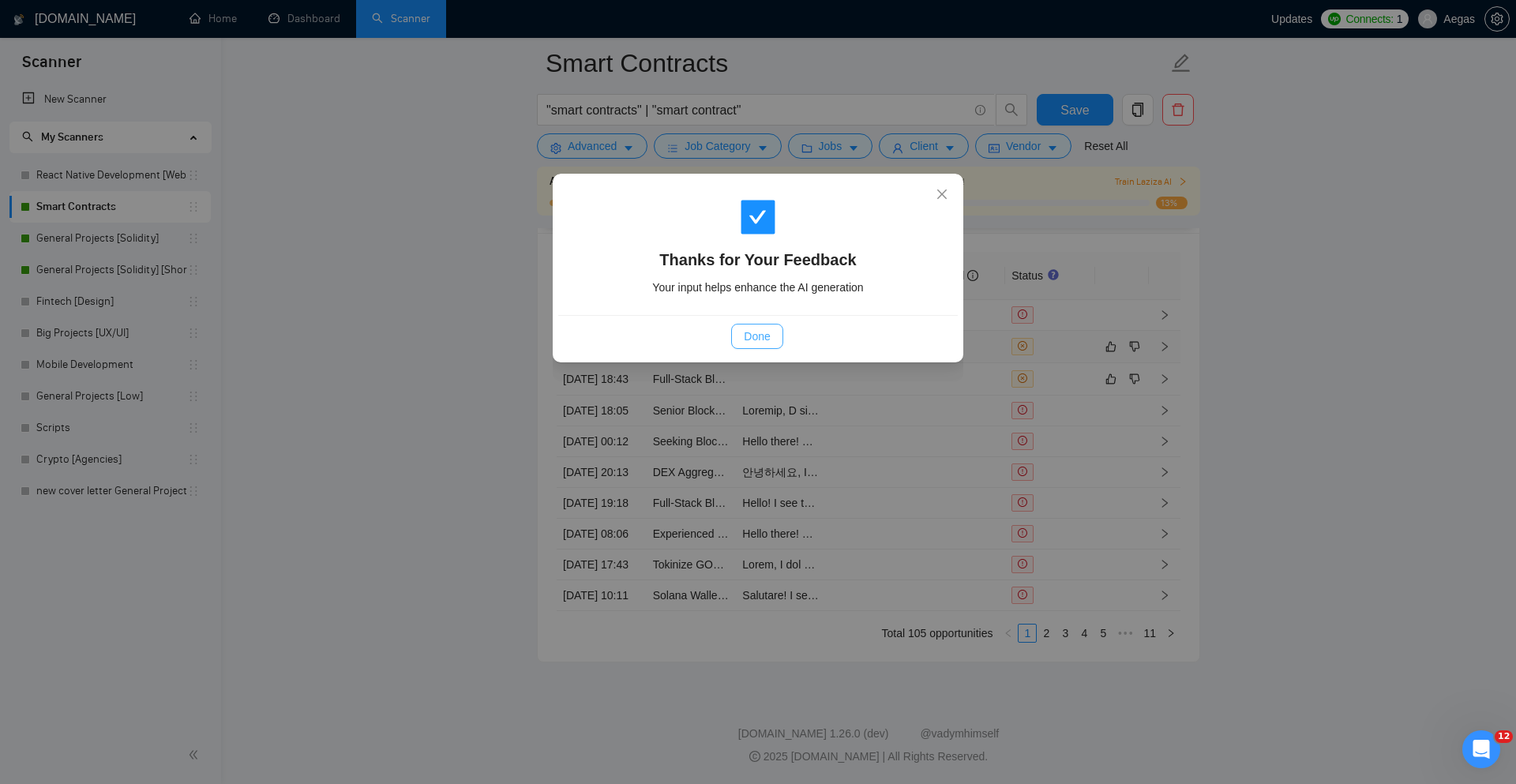
click at [775, 340] on button "Done" at bounding box center [757, 336] width 52 height 25
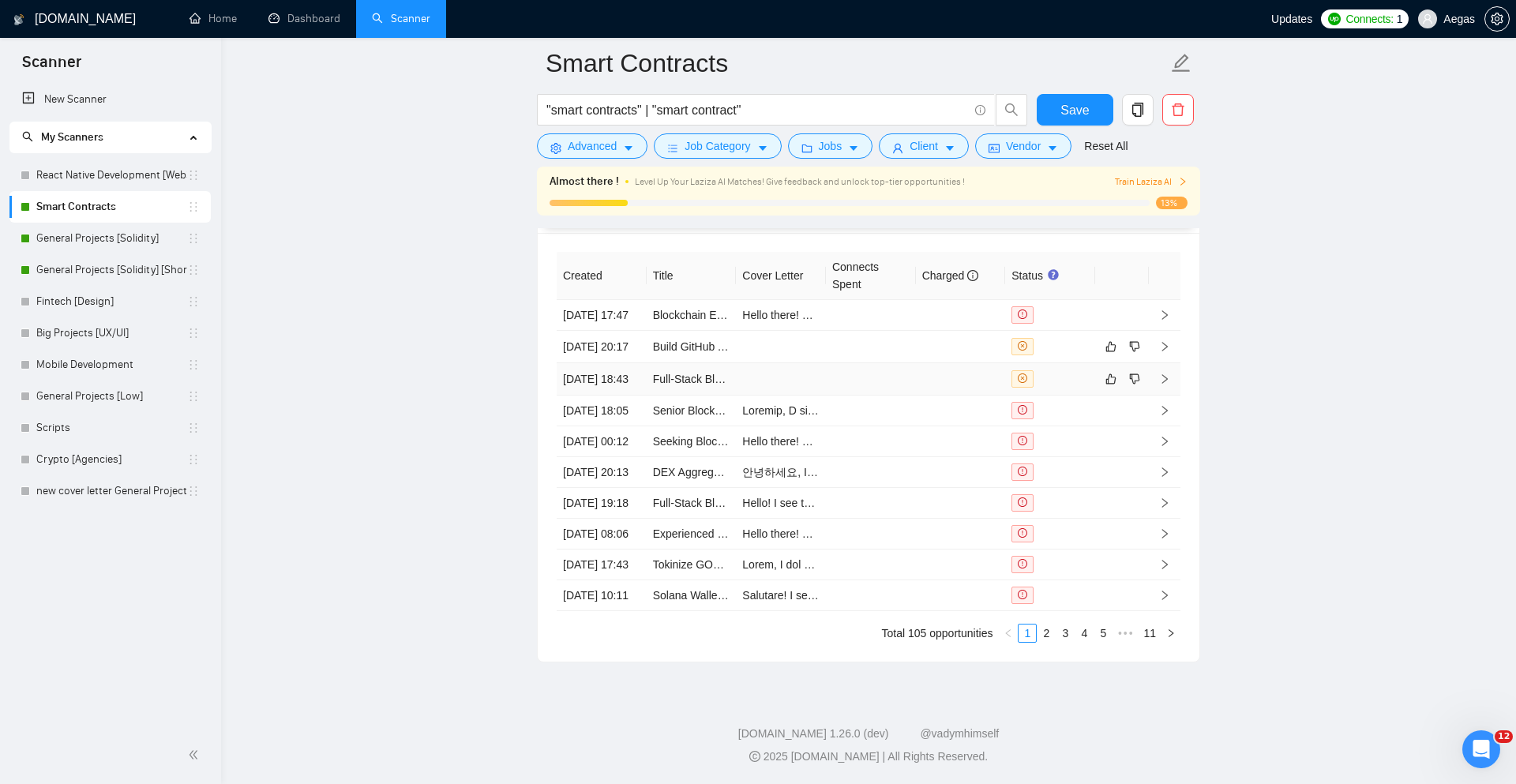
click at [1079, 396] on tbody "[DATE] 17:47 Blockchain Expertise for Crypto Platform Expansion Hello there! 👋 …" at bounding box center [868, 456] width 624 height 311
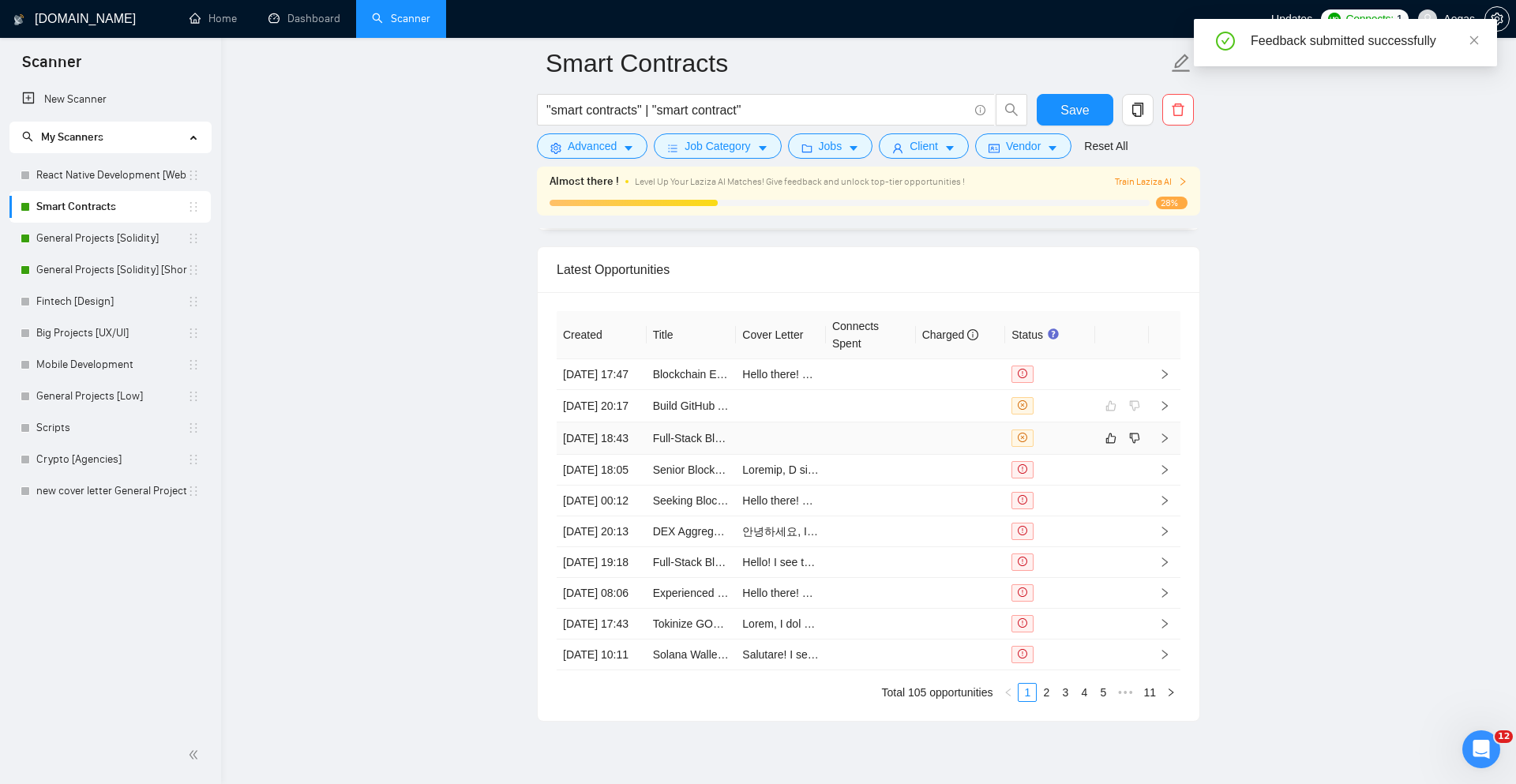
click at [870, 455] on td at bounding box center [871, 438] width 90 height 33
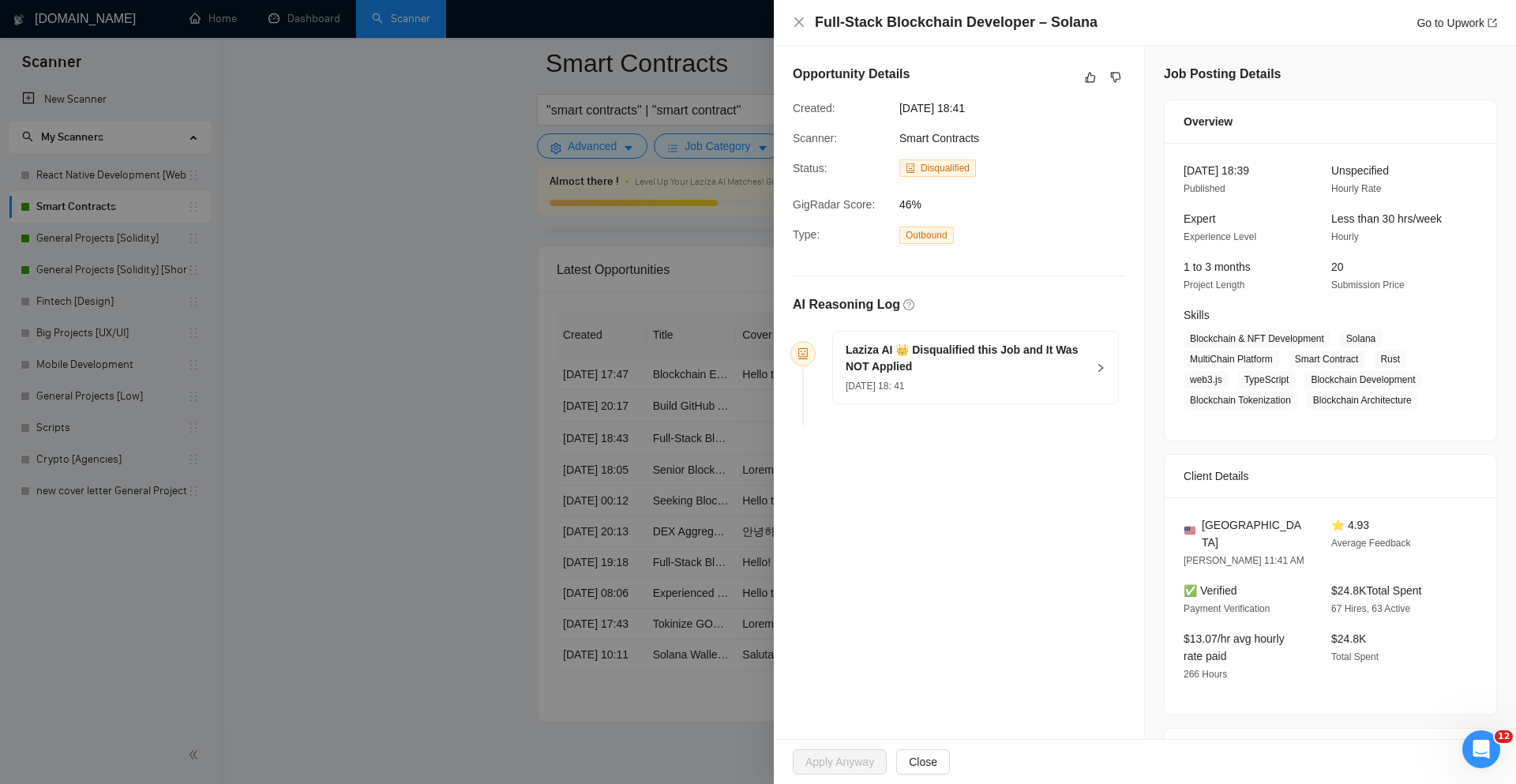
scroll to position [22, 0]
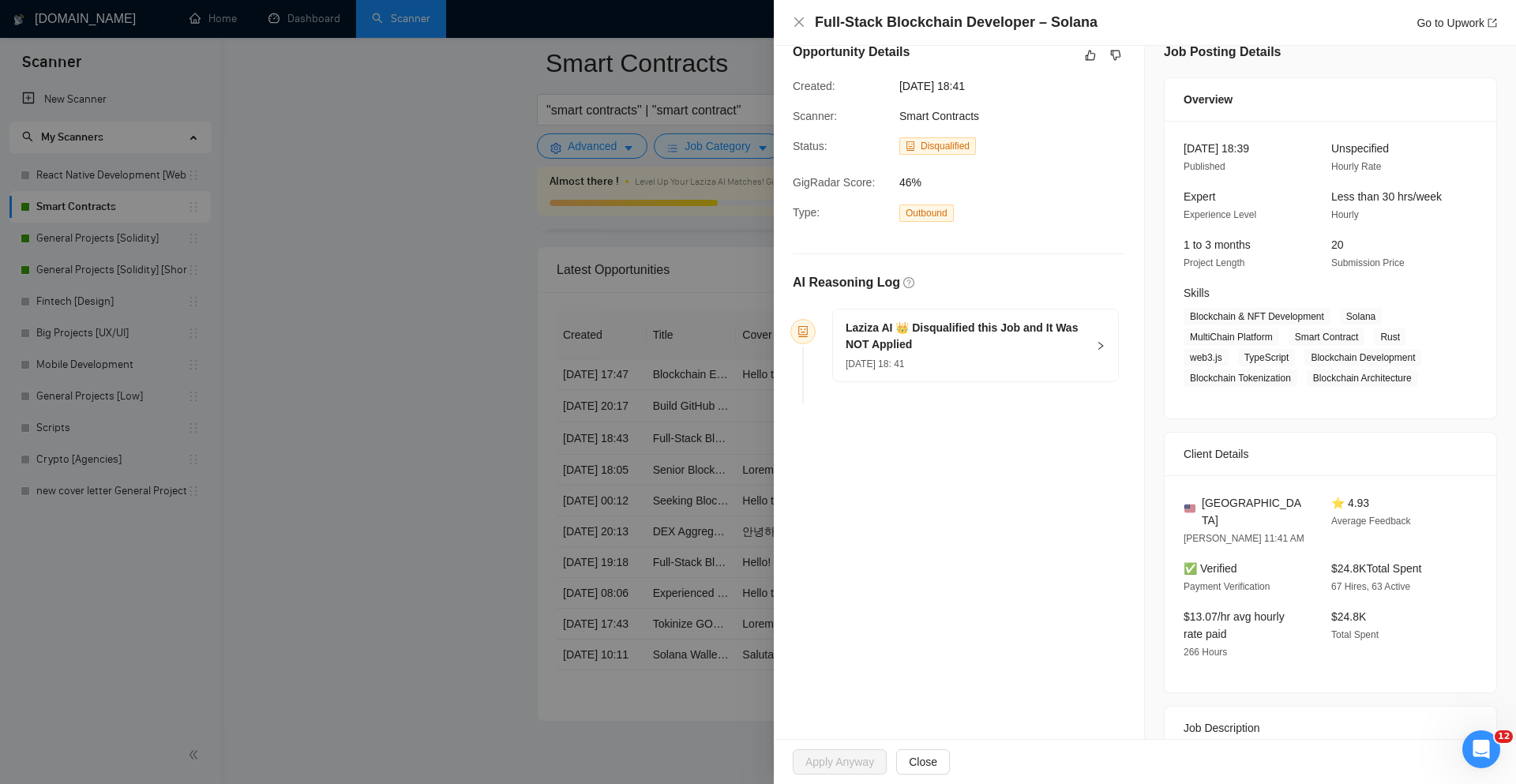
click at [1111, 332] on div "Laziza AI 👑 Disqualified this Job and It Was NOT Applied [DATE] 18: 41" at bounding box center [976, 346] width 285 height 72
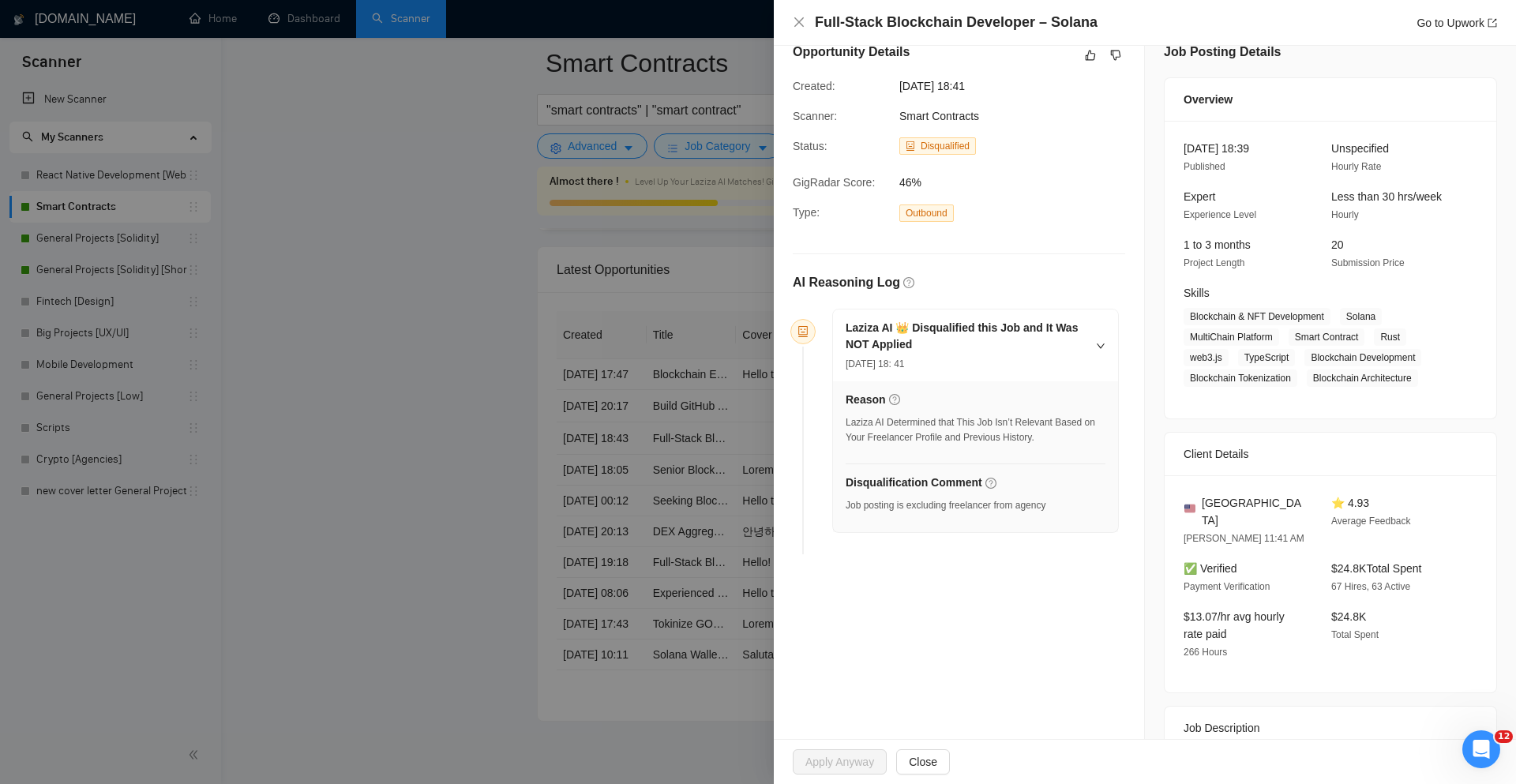
click at [1111, 332] on div "Laziza AI 👑 Disqualified this Job and It Was NOT Applied [DATE] 18: 41" at bounding box center [976, 346] width 285 height 72
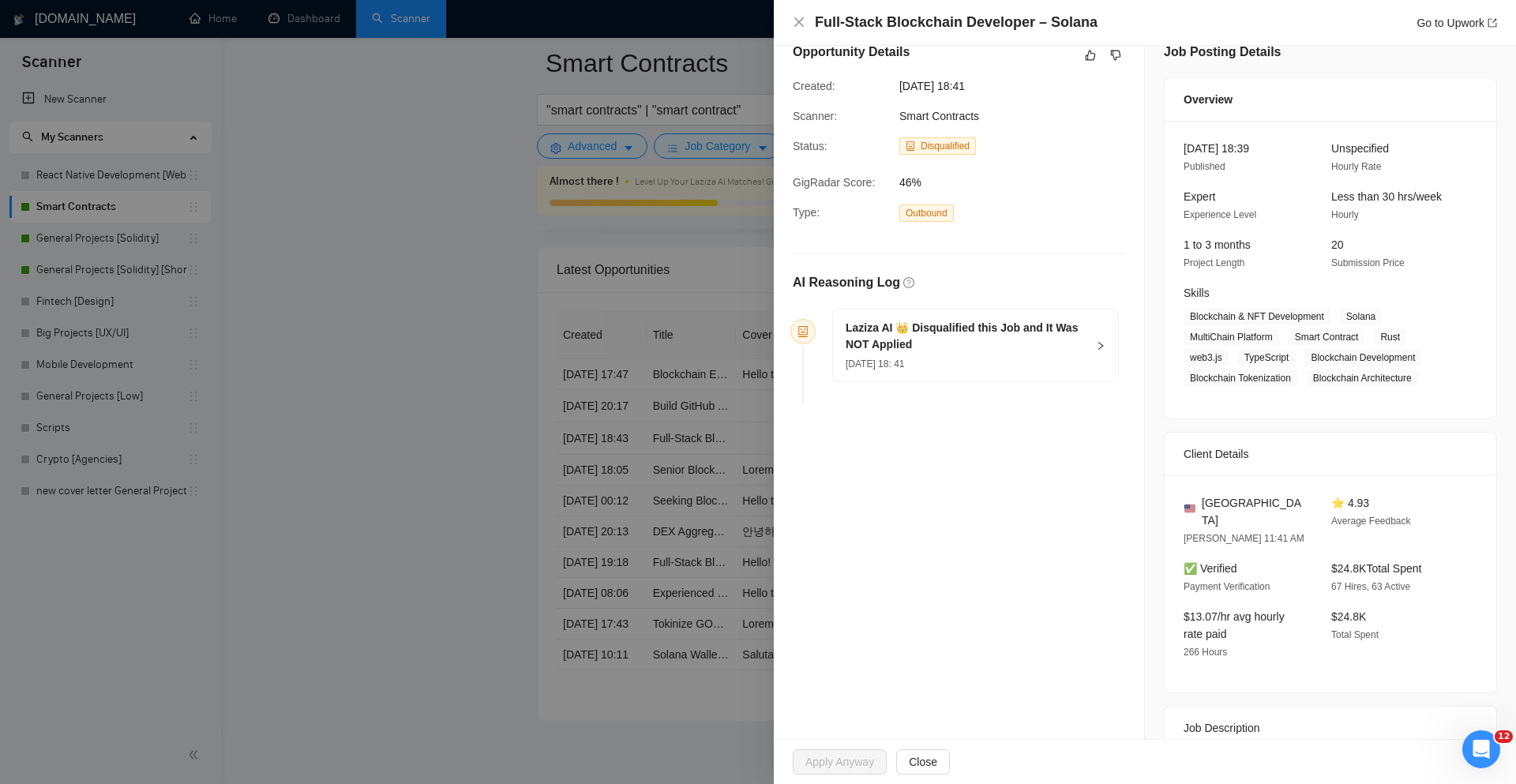
click at [702, 473] on div at bounding box center [758, 392] width 1516 height 784
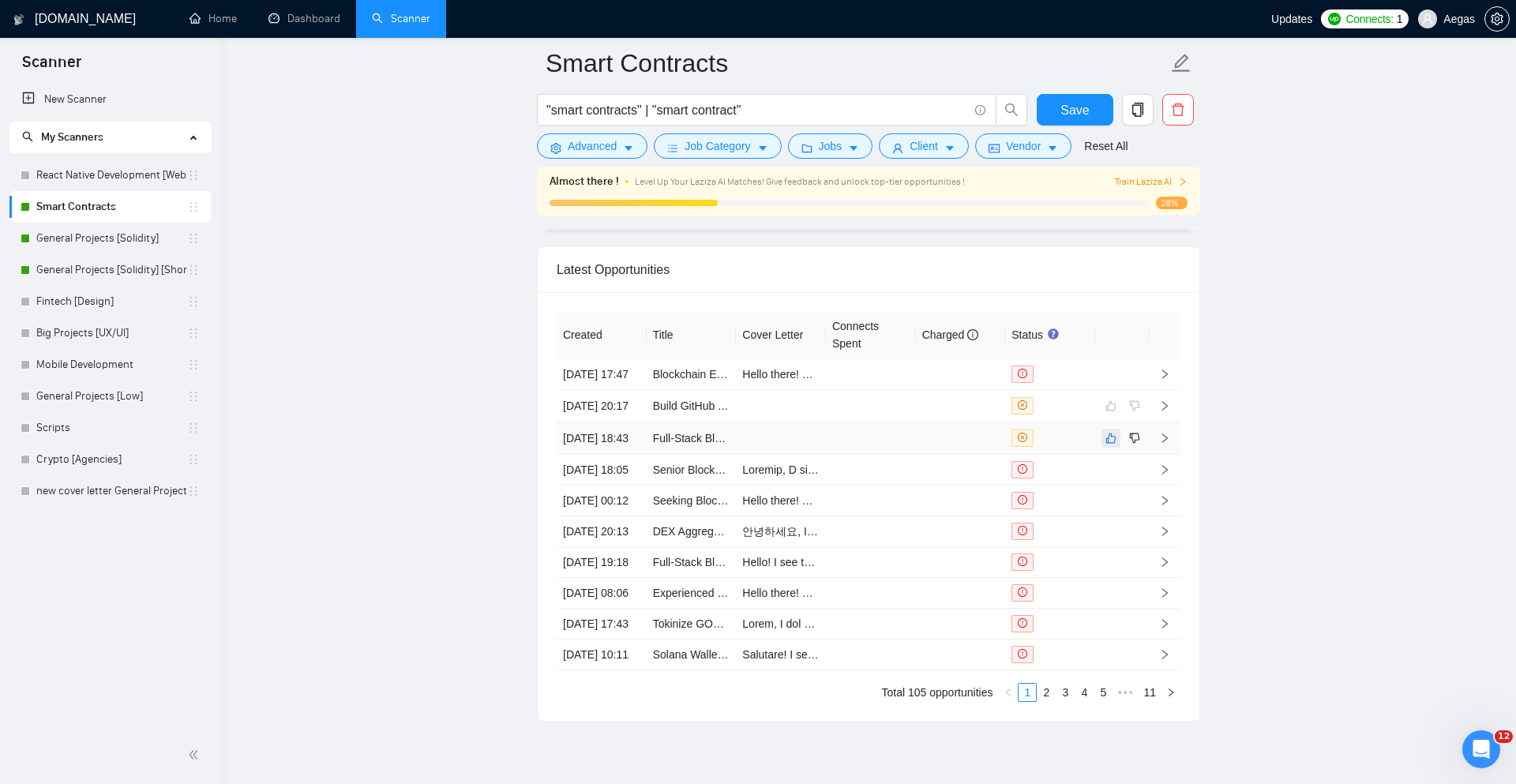
click at [1115, 444] on icon "like" at bounding box center [1111, 438] width 11 height 13
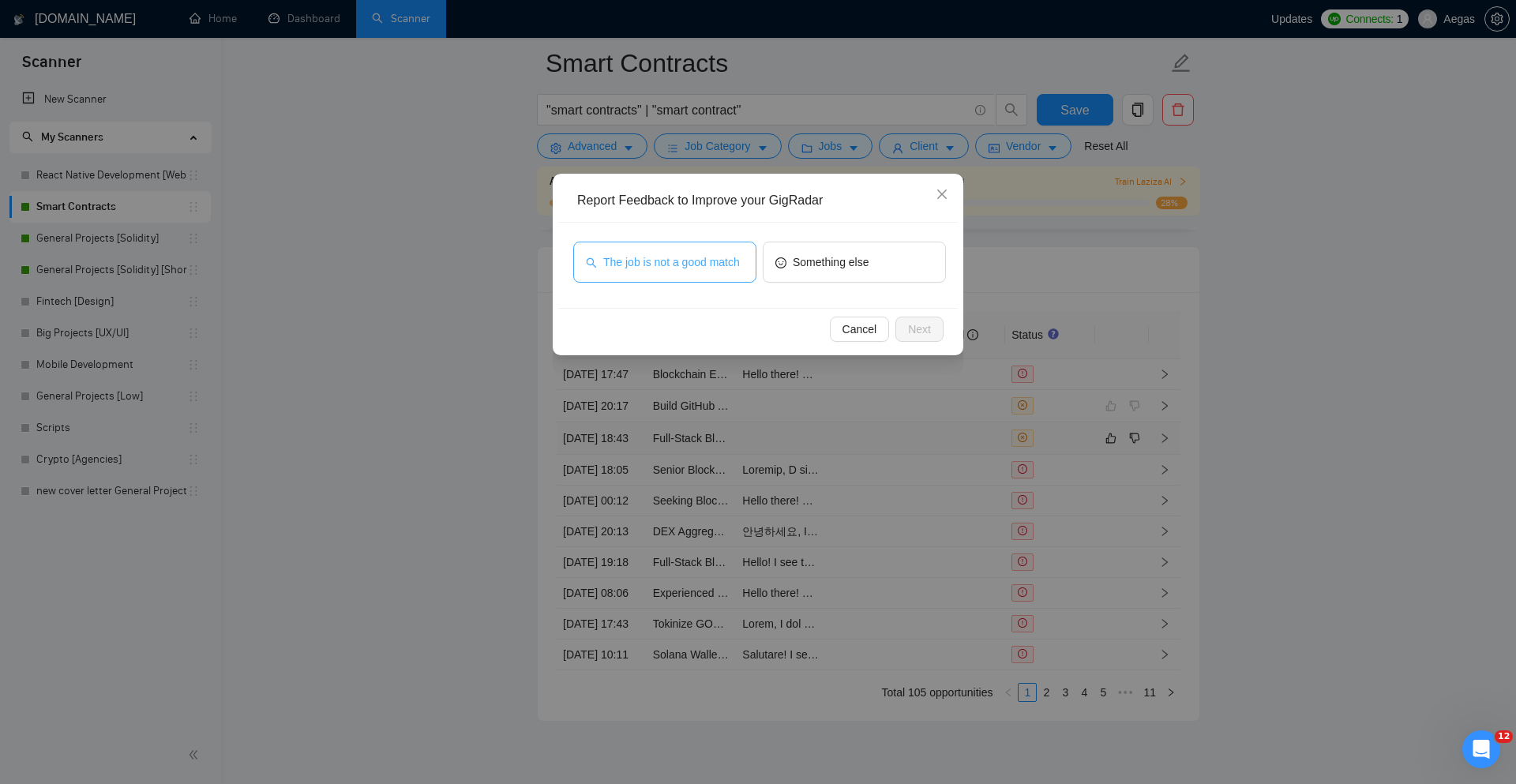
click at [729, 262] on span "The job is not a good match" at bounding box center [672, 262] width 137 height 17
click at [921, 330] on span "Next" at bounding box center [919, 329] width 23 height 17
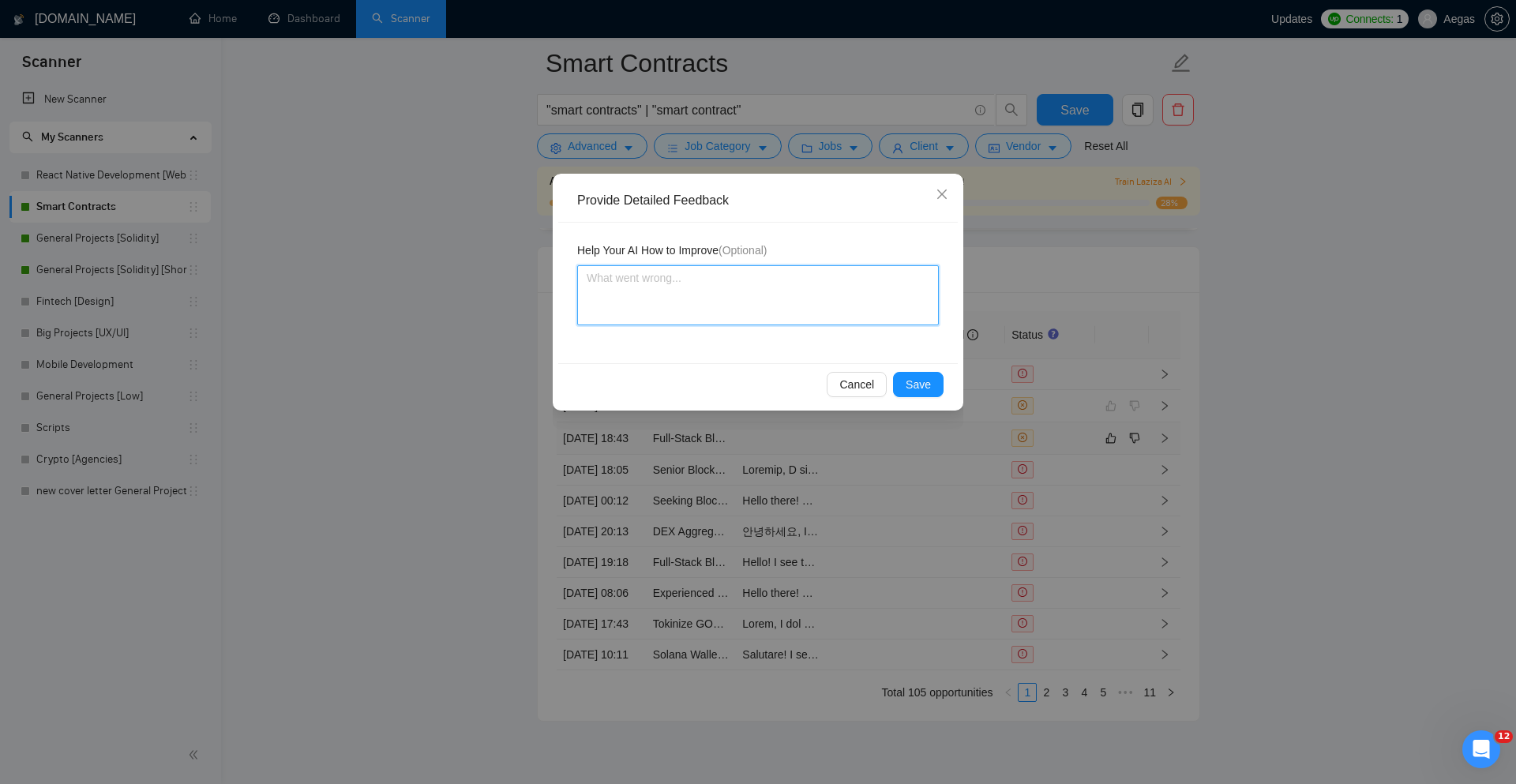
click at [856, 314] on textarea at bounding box center [758, 296] width 362 height 60
type textarea "I"
type textarea "I'"
type textarea "I'm"
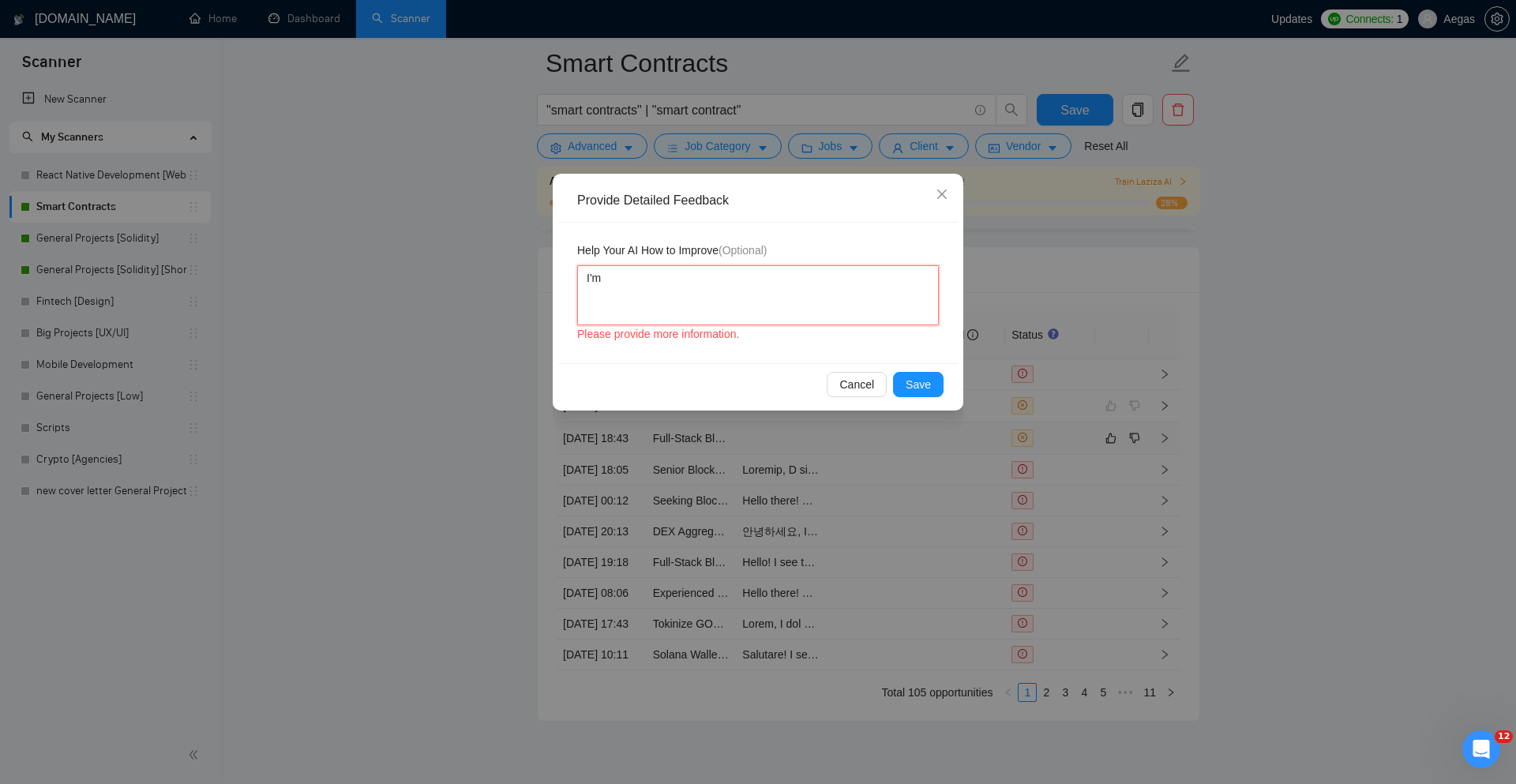
type textarea "I'm n"
type textarea "I'm no"
type textarea "I'm not"
type textarea "I'm not w"
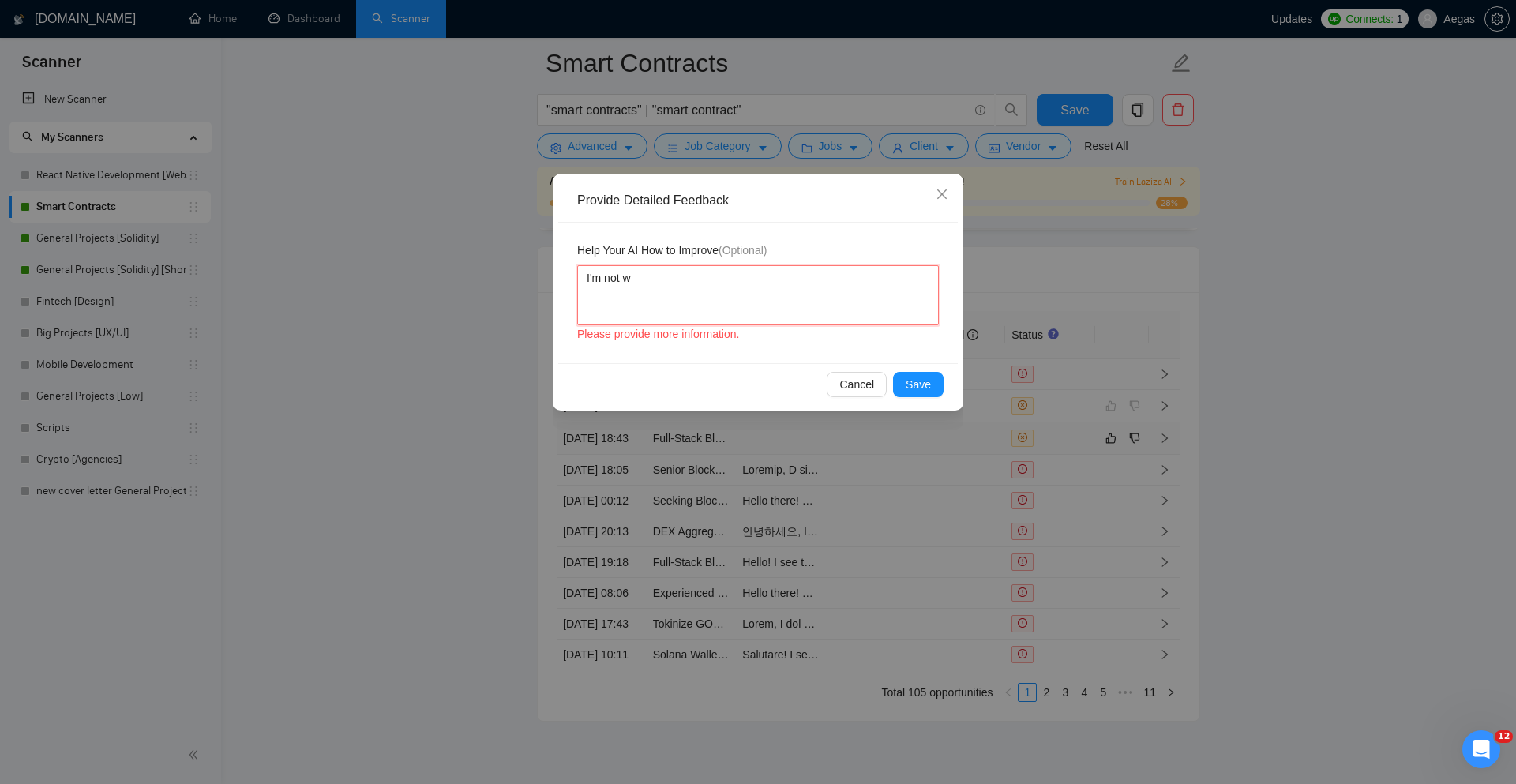
type textarea "I'm not wo"
type textarea "I'm not wor"
type textarea "I'm not work"
type textarea "I'm not worki"
type textarea "I'm not working"
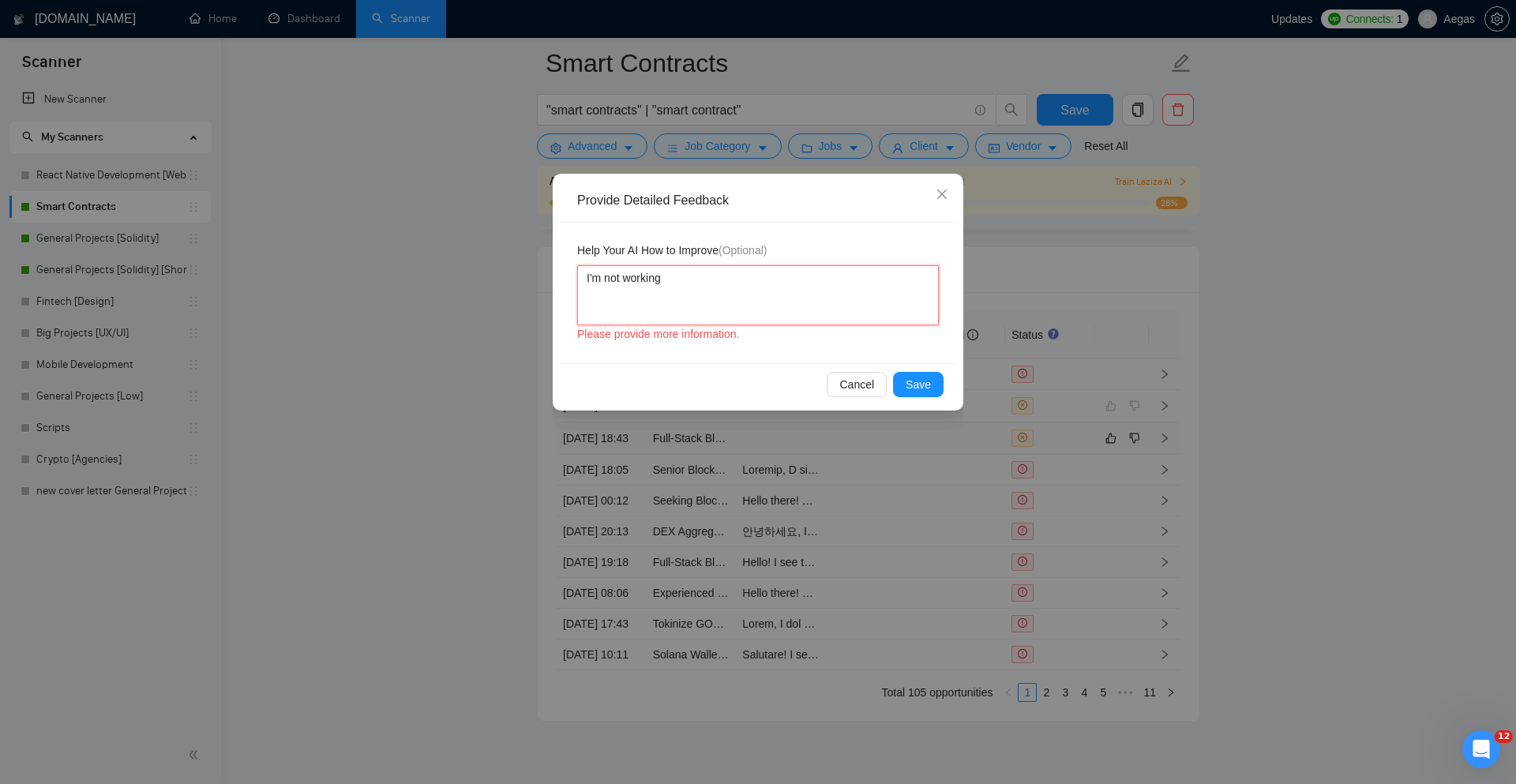
type textarea "I'm not working"
type textarea "I'm not working w"
type textarea "I'm not working wi"
type textarea "I'm not working with"
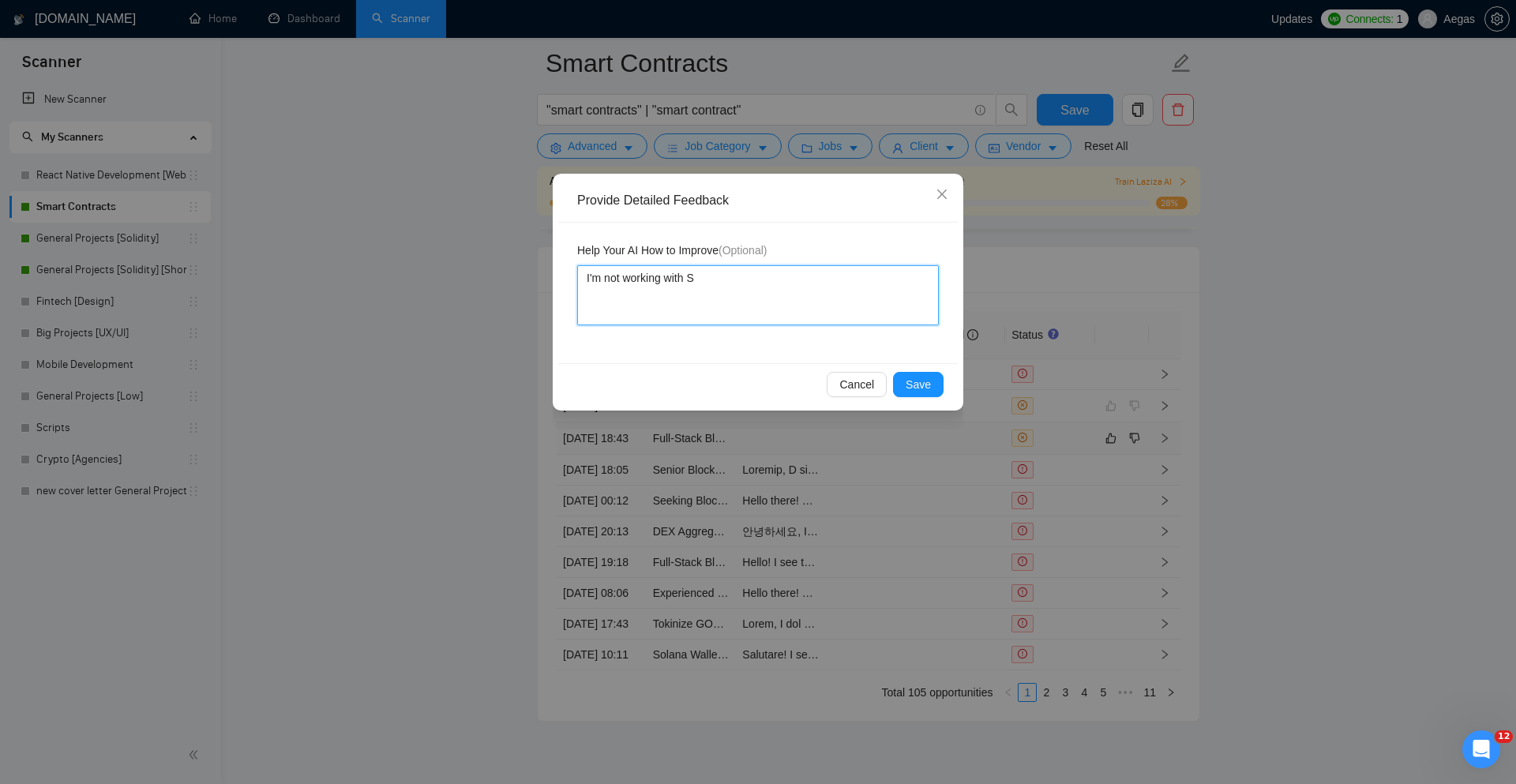
type textarea "I'm not working with So"
type textarea "I'm not working with [PERSON_NAME]"
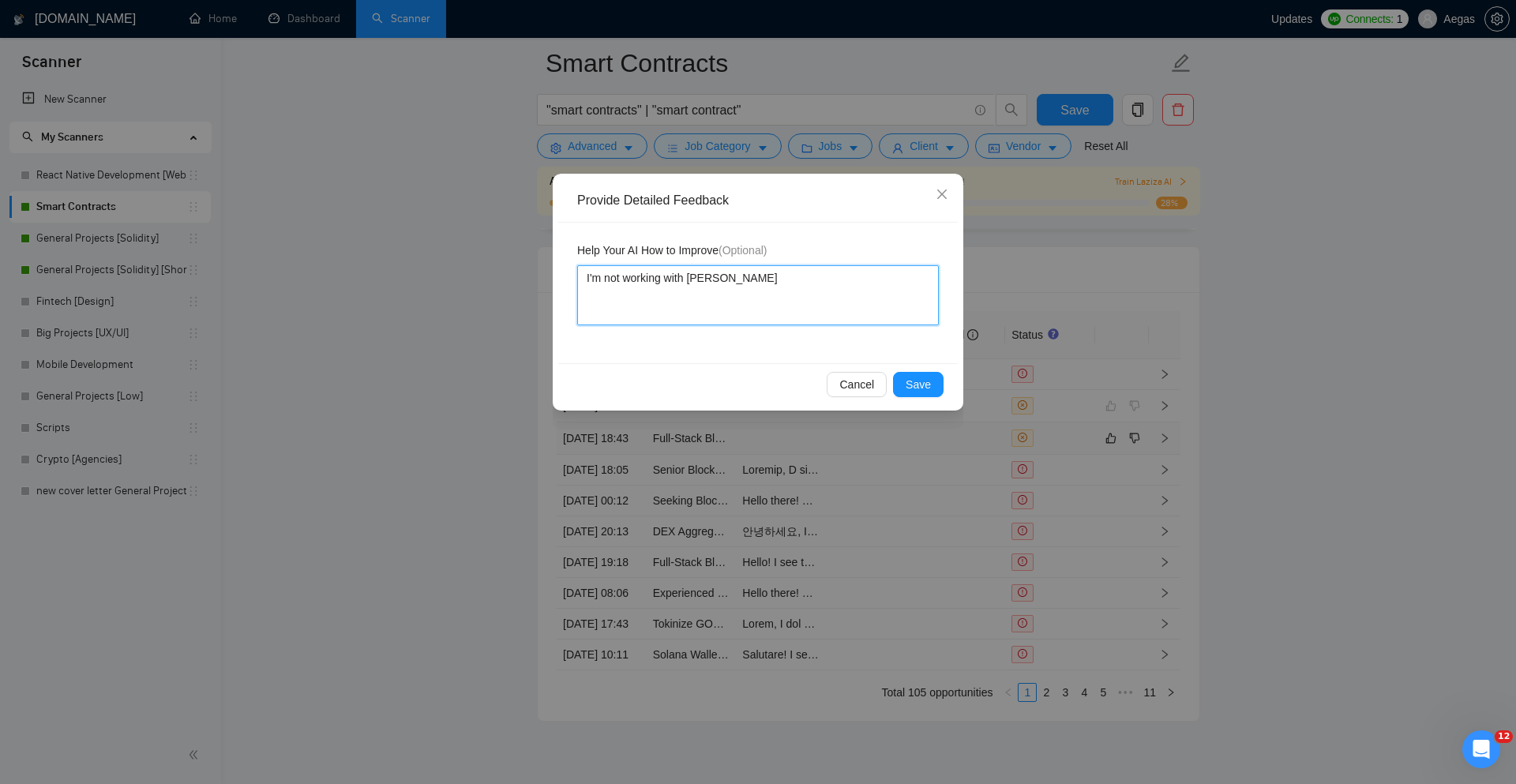
type textarea "I'm not working with [PERSON_NAME]"
click at [904, 372] on button "Save" at bounding box center [918, 384] width 51 height 25
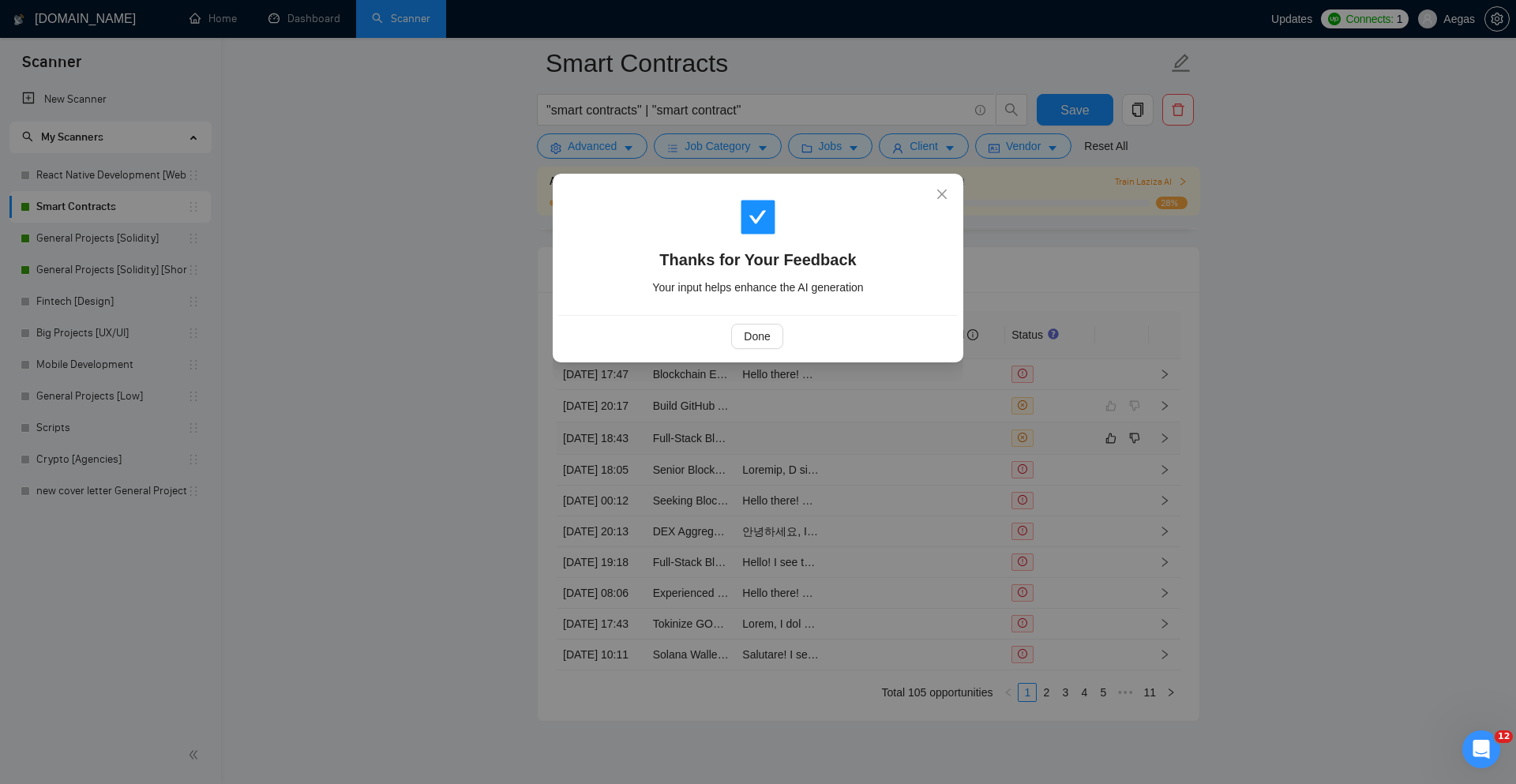
click at [729, 339] on div "Done" at bounding box center [757, 336] width 372 height 25
click at [752, 334] on span "Done" at bounding box center [757, 336] width 26 height 17
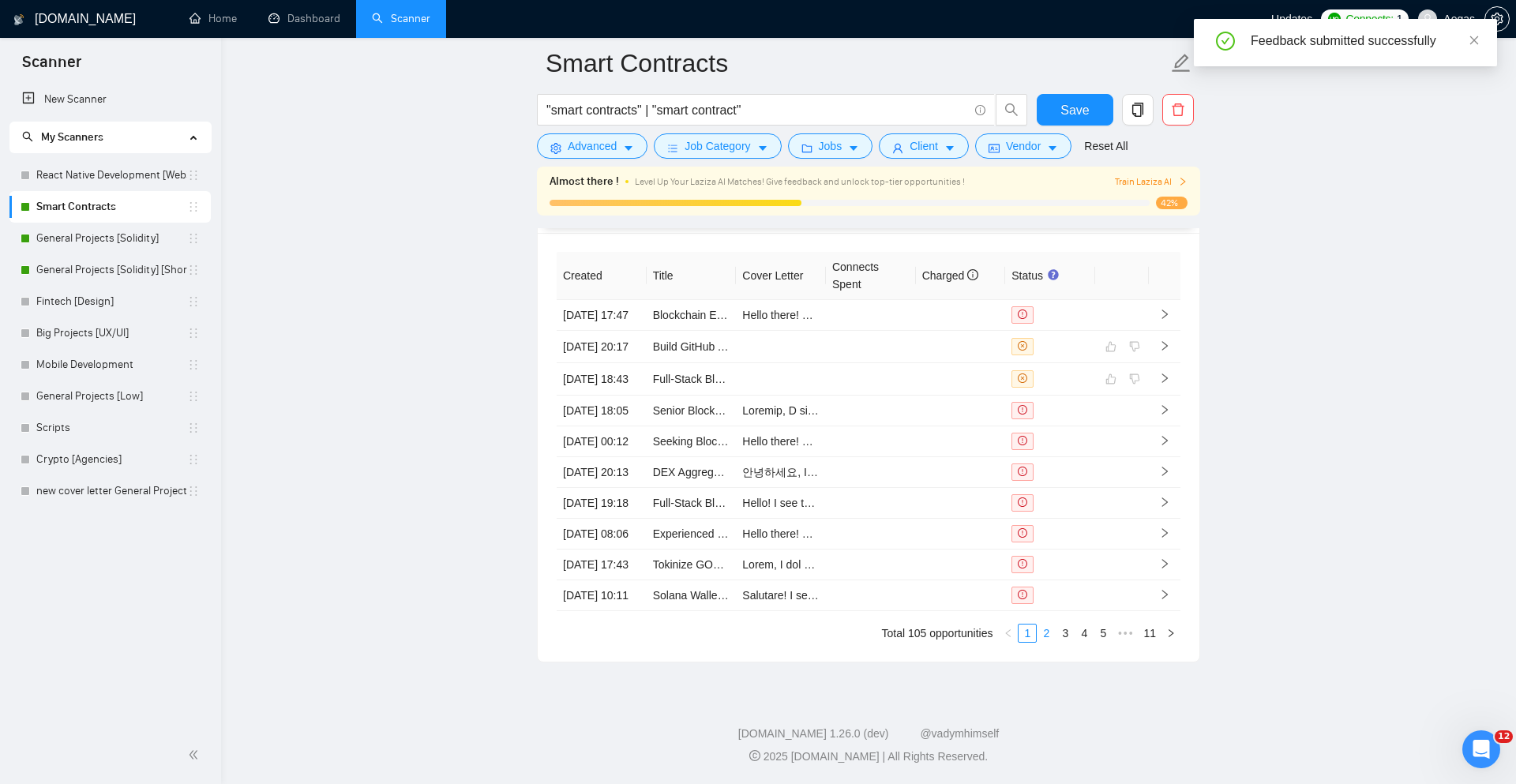
scroll to position [4177, 0]
click at [1051, 636] on link "2" at bounding box center [1046, 633] width 17 height 17
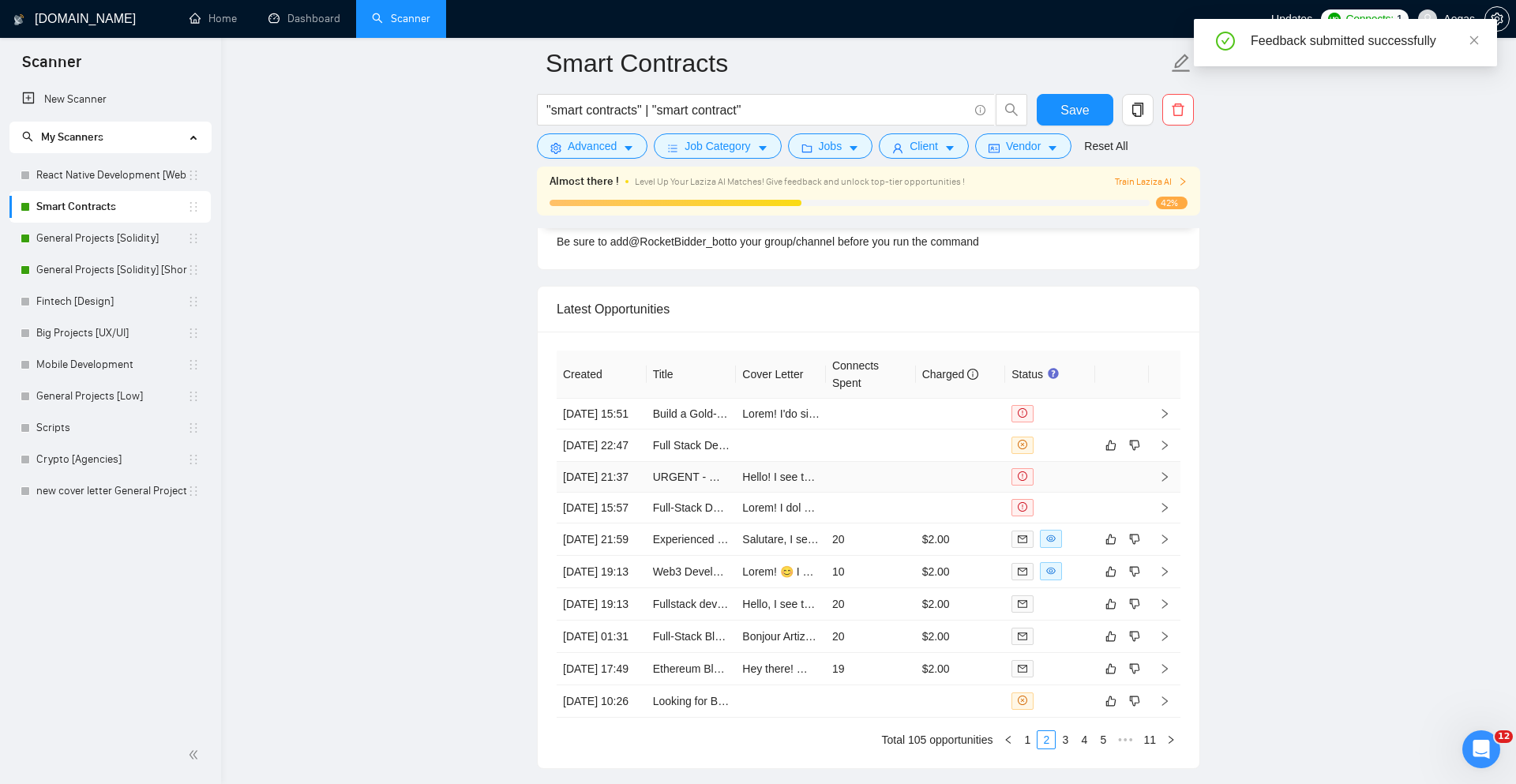
scroll to position [4013, 0]
click at [1055, 455] on div at bounding box center [1051, 446] width 77 height 17
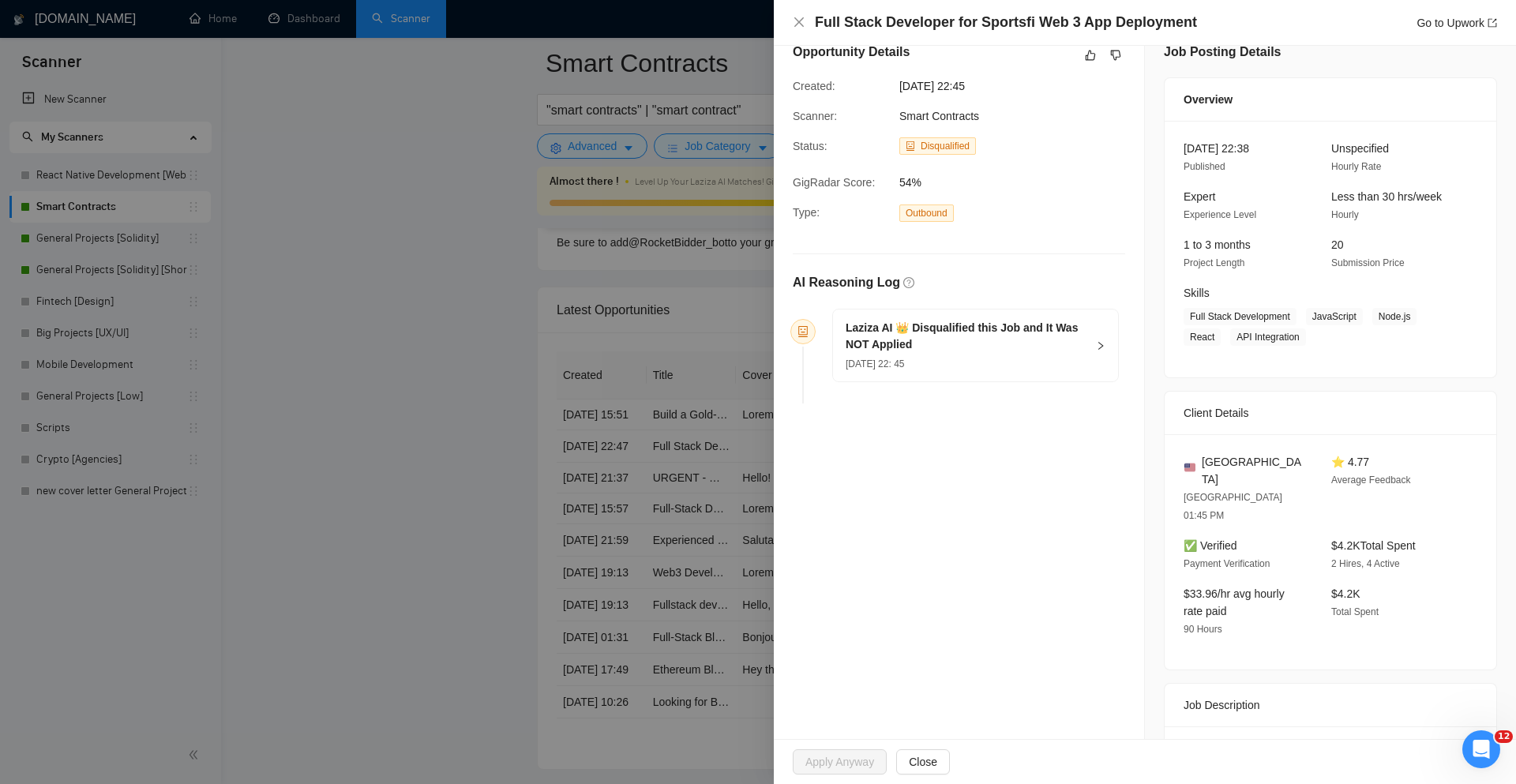
click at [1005, 370] on div "[DATE] 22: 45" at bounding box center [967, 363] width 241 height 17
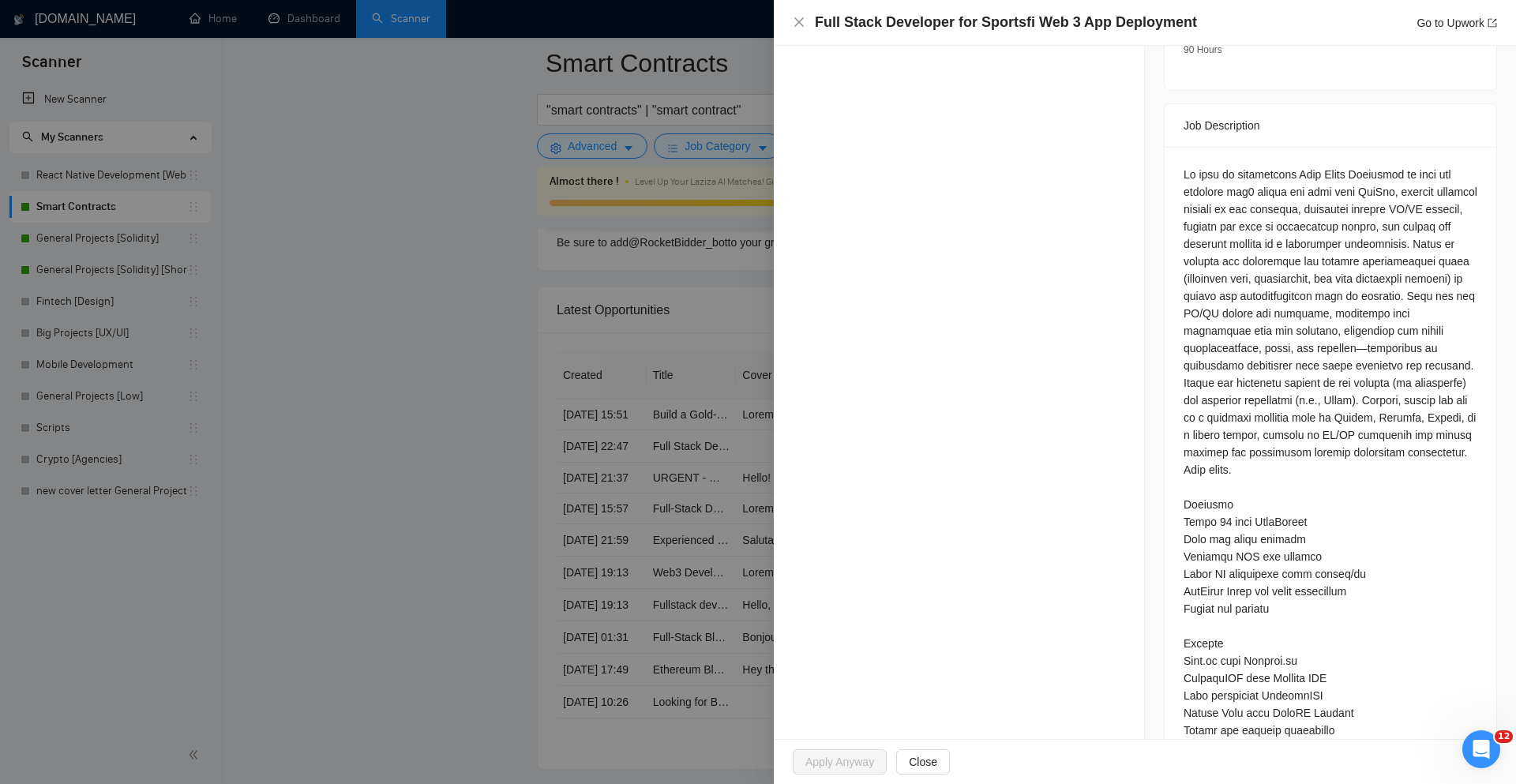
scroll to position [611, 0]
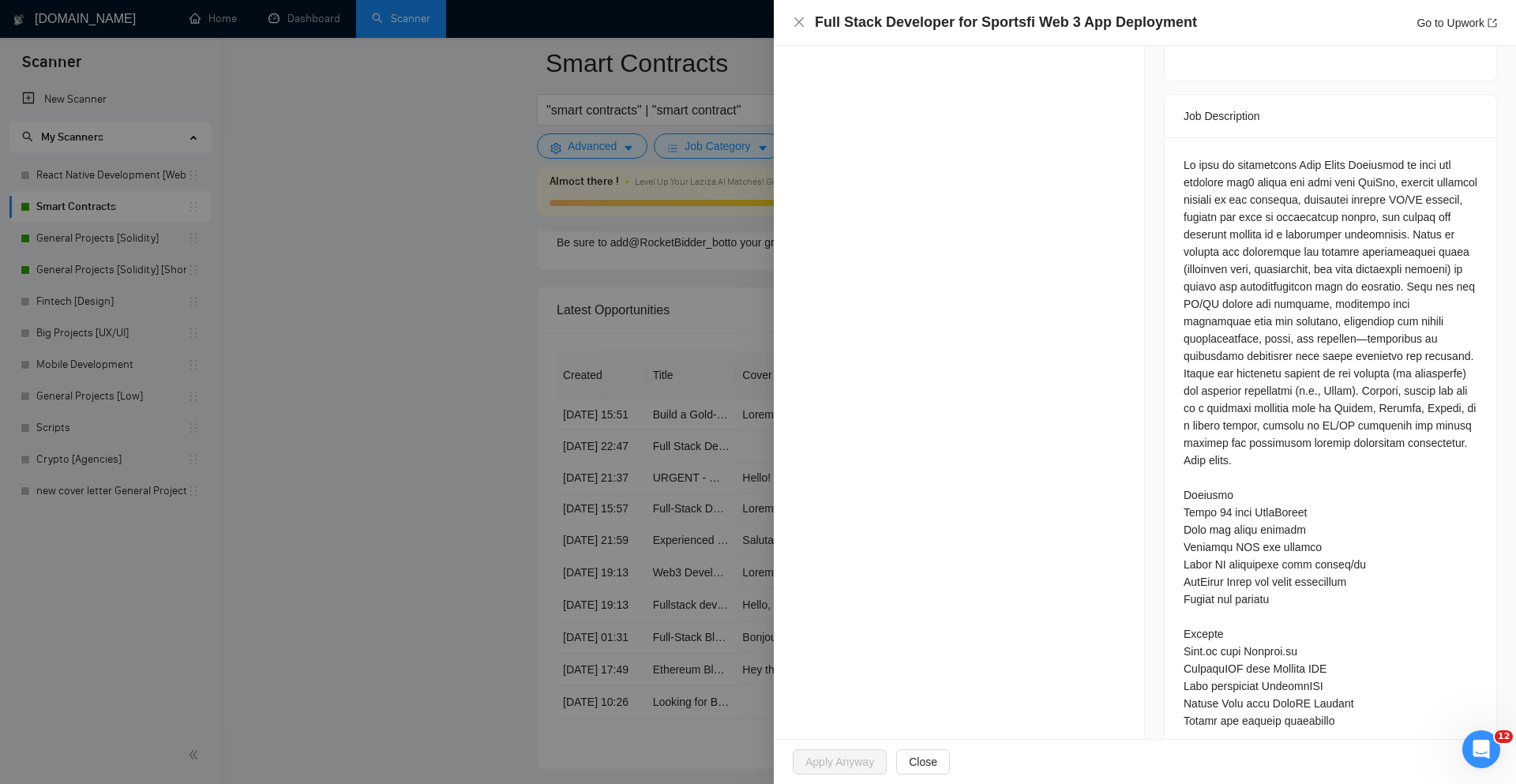
click at [624, 396] on div at bounding box center [758, 392] width 1516 height 784
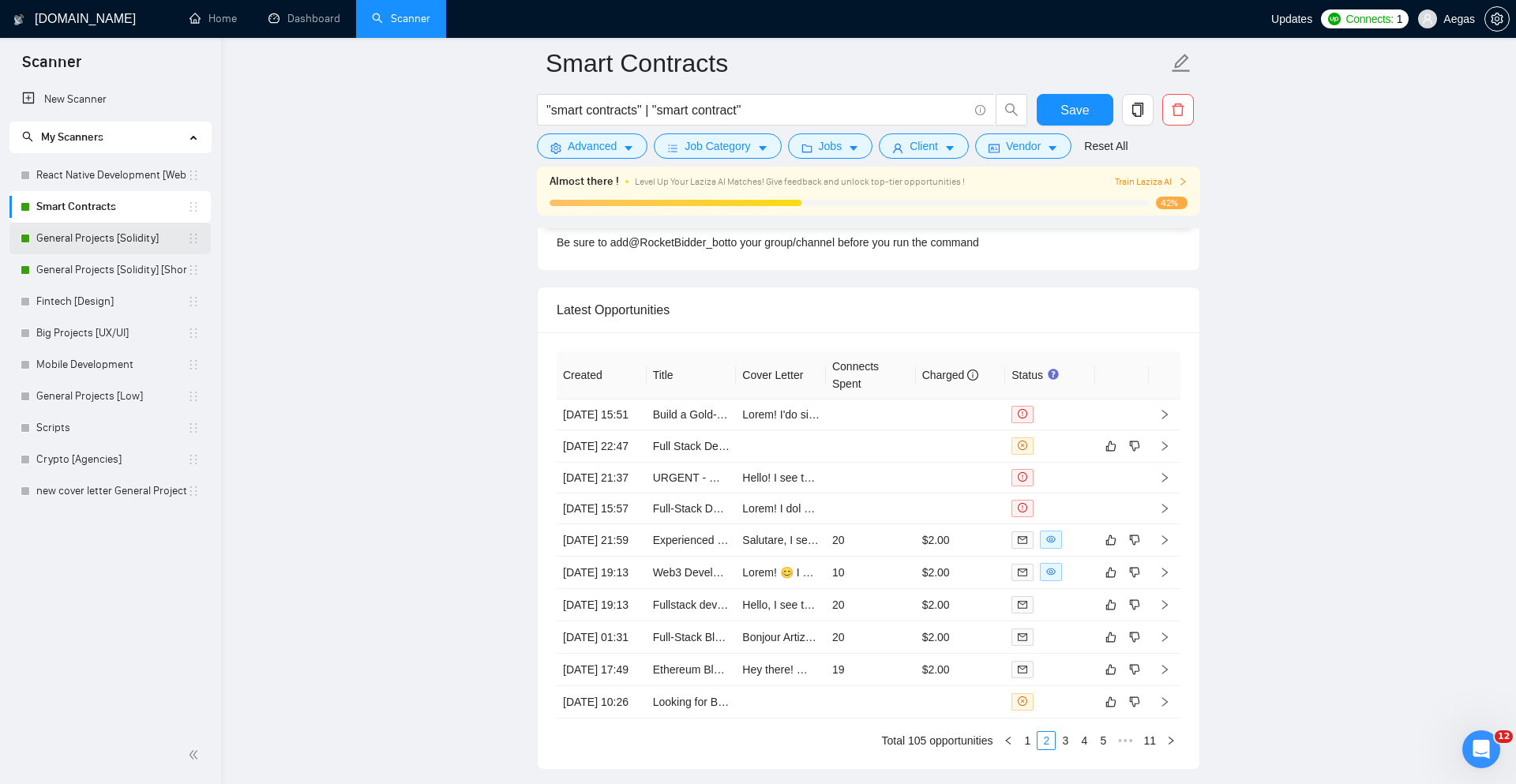
click at [89, 251] on link "General Projects [Solidity]" at bounding box center [111, 238] width 150 height 32
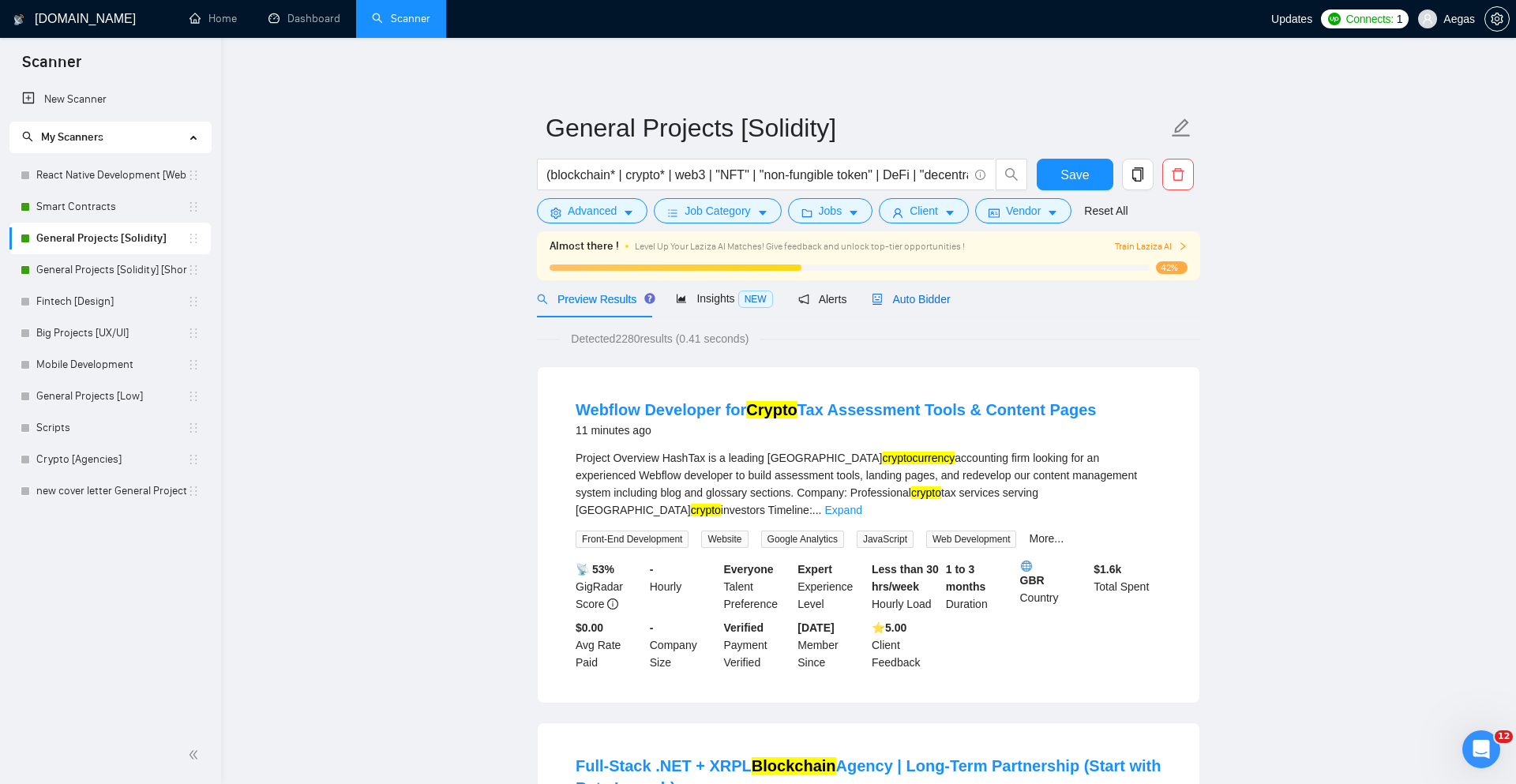
click at [892, 295] on span "Auto Bidder" at bounding box center [911, 299] width 78 height 13
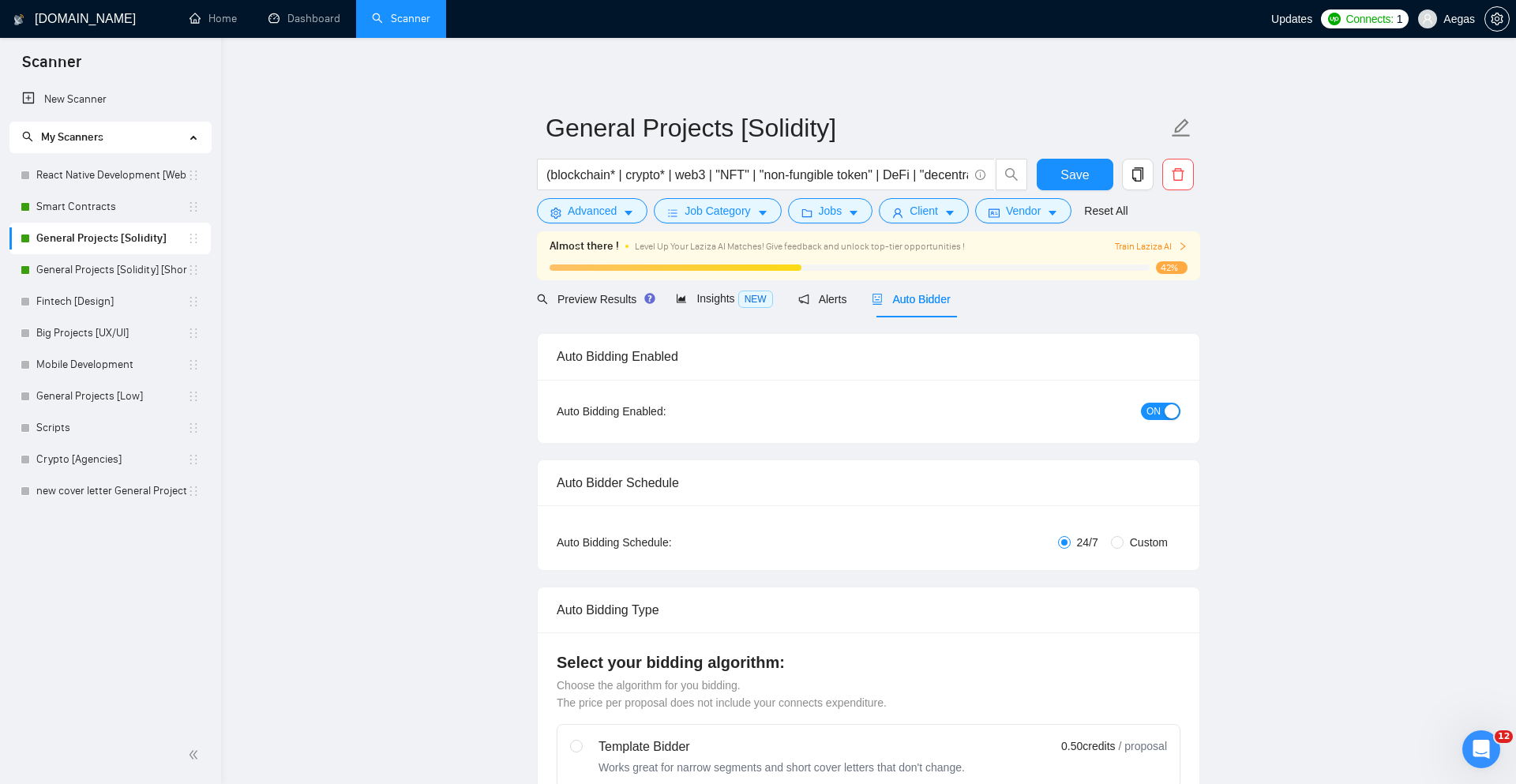
checkbox input "true"
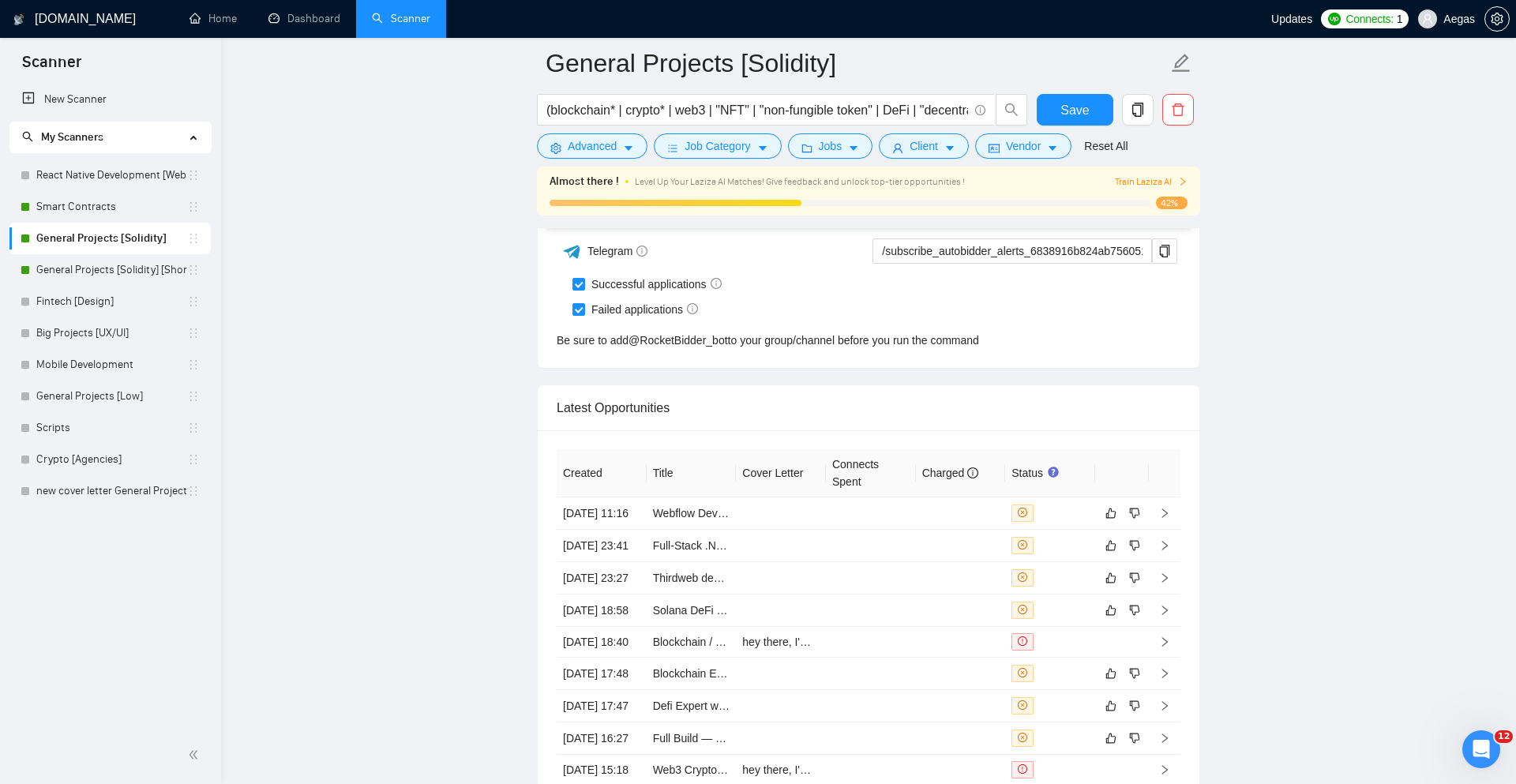
scroll to position [4122, 0]
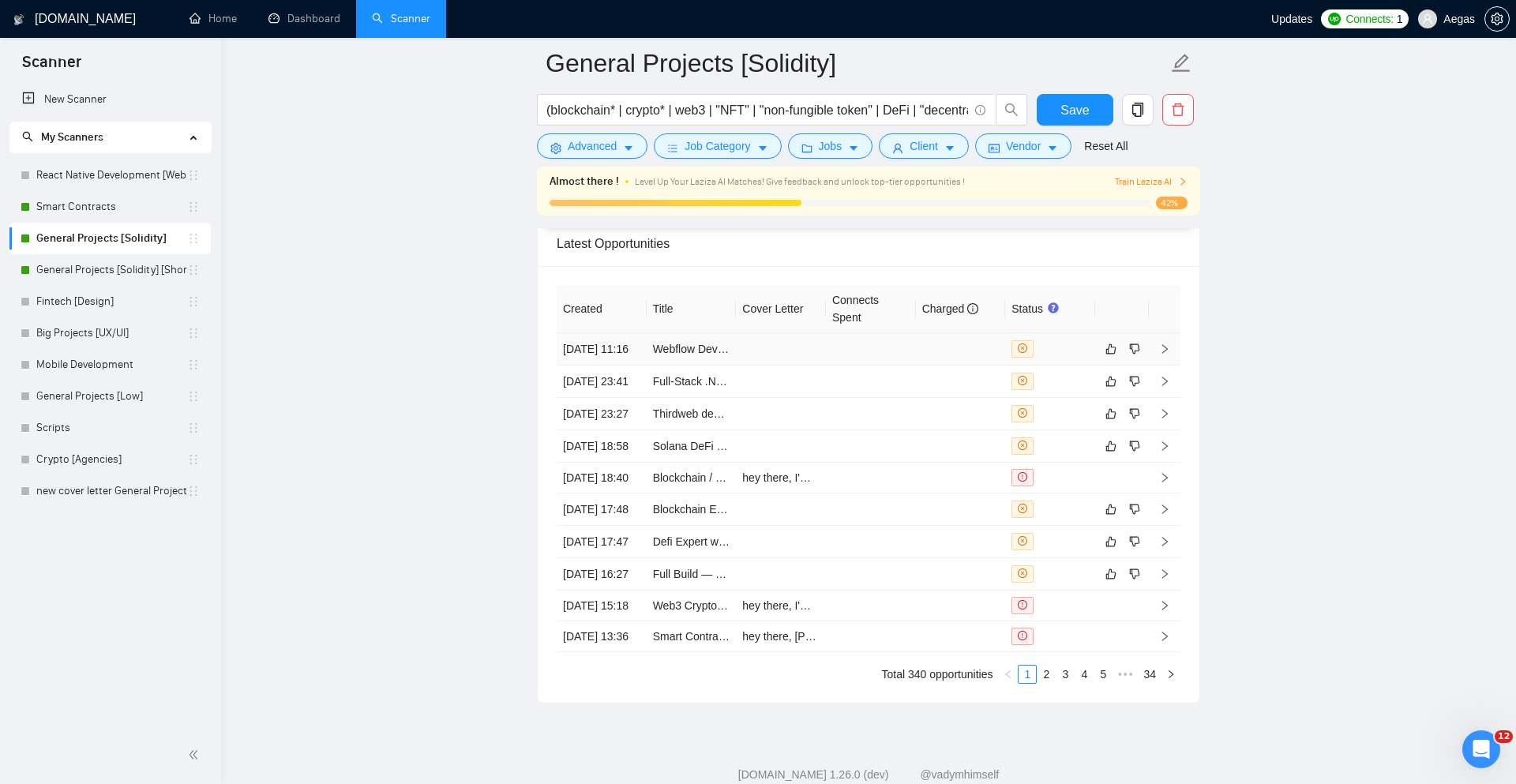
click at [1060, 358] on div at bounding box center [1051, 349] width 77 height 17
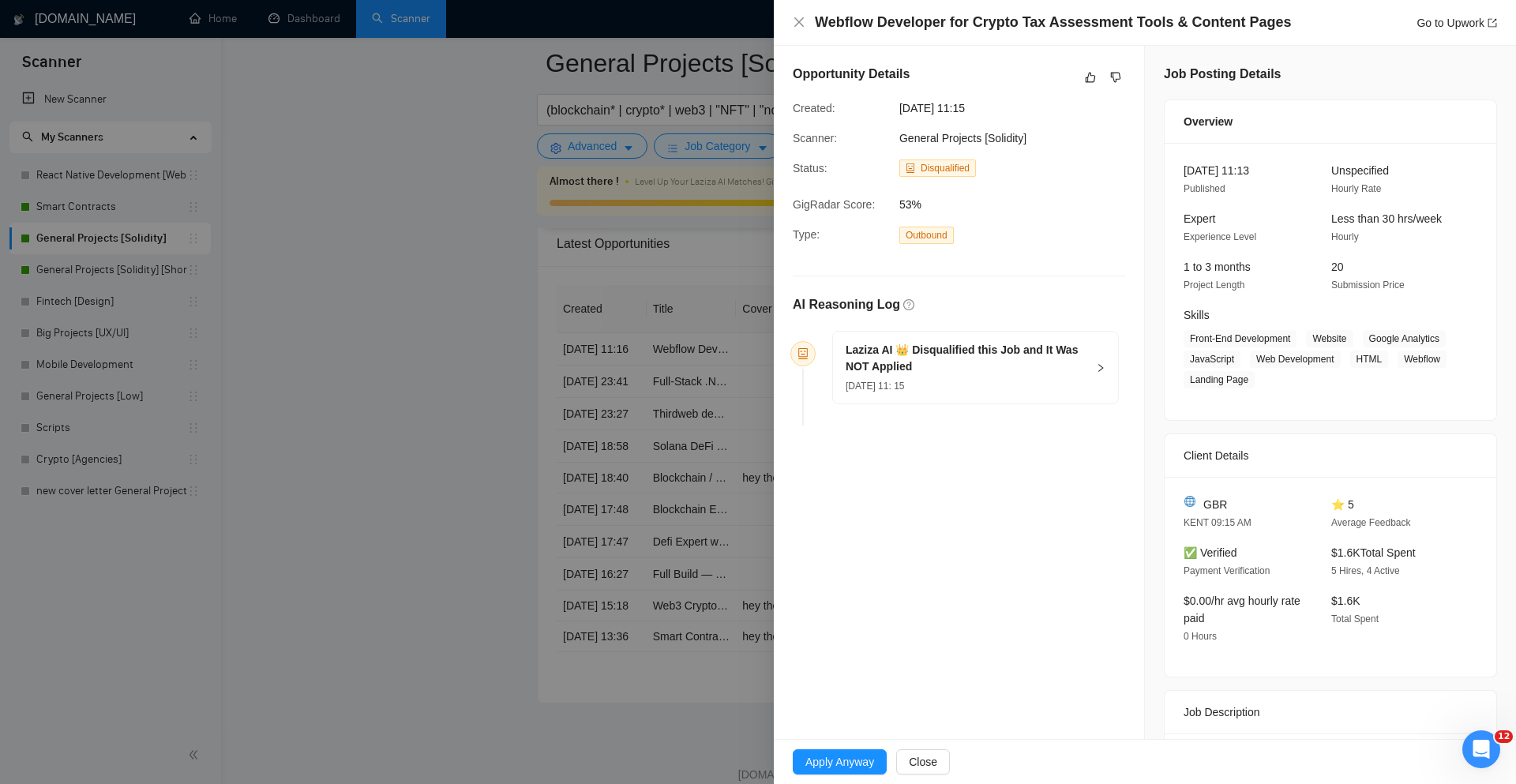
click at [717, 358] on div at bounding box center [758, 392] width 1516 height 784
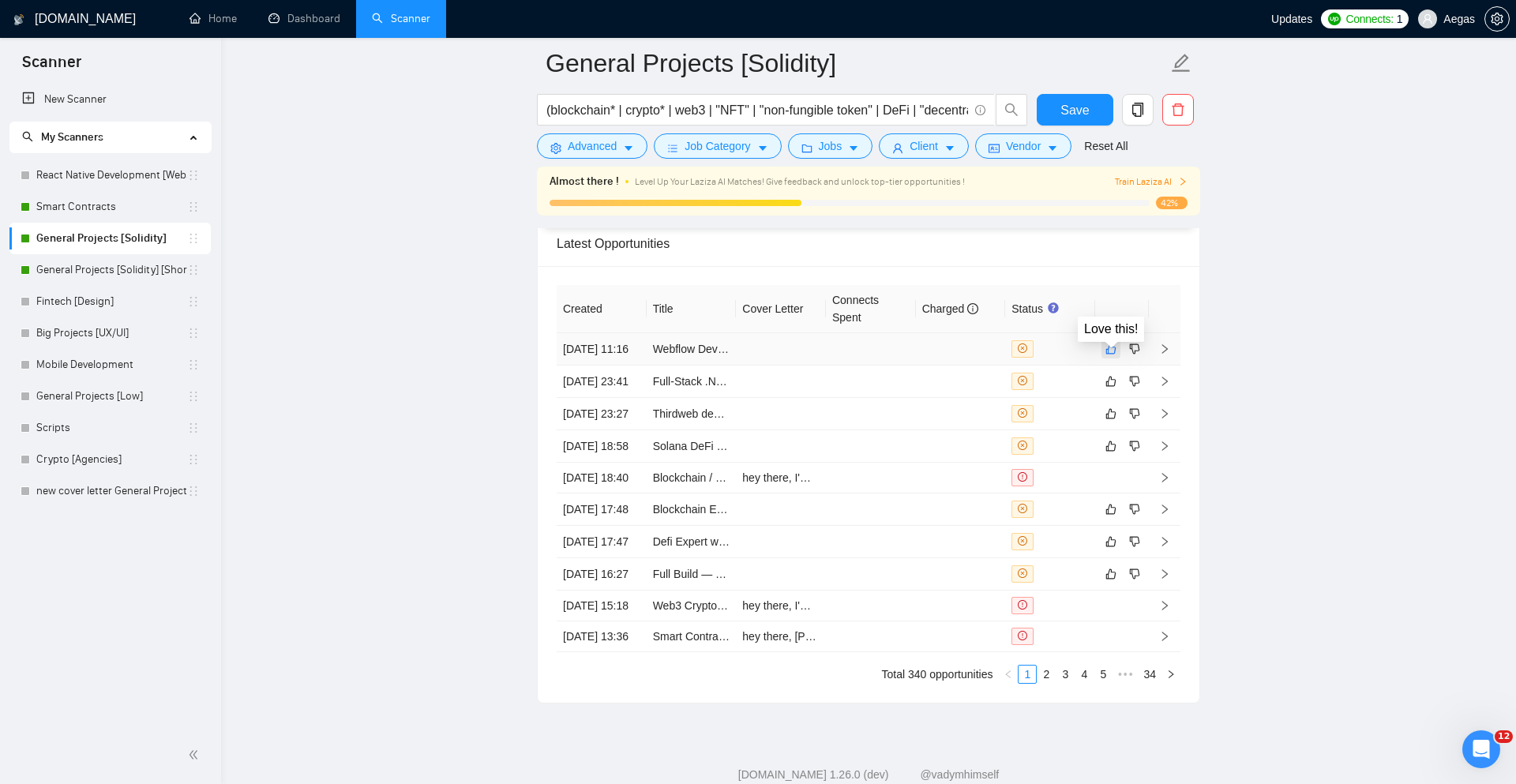
click at [1114, 355] on icon "like" at bounding box center [1111, 349] width 11 height 13
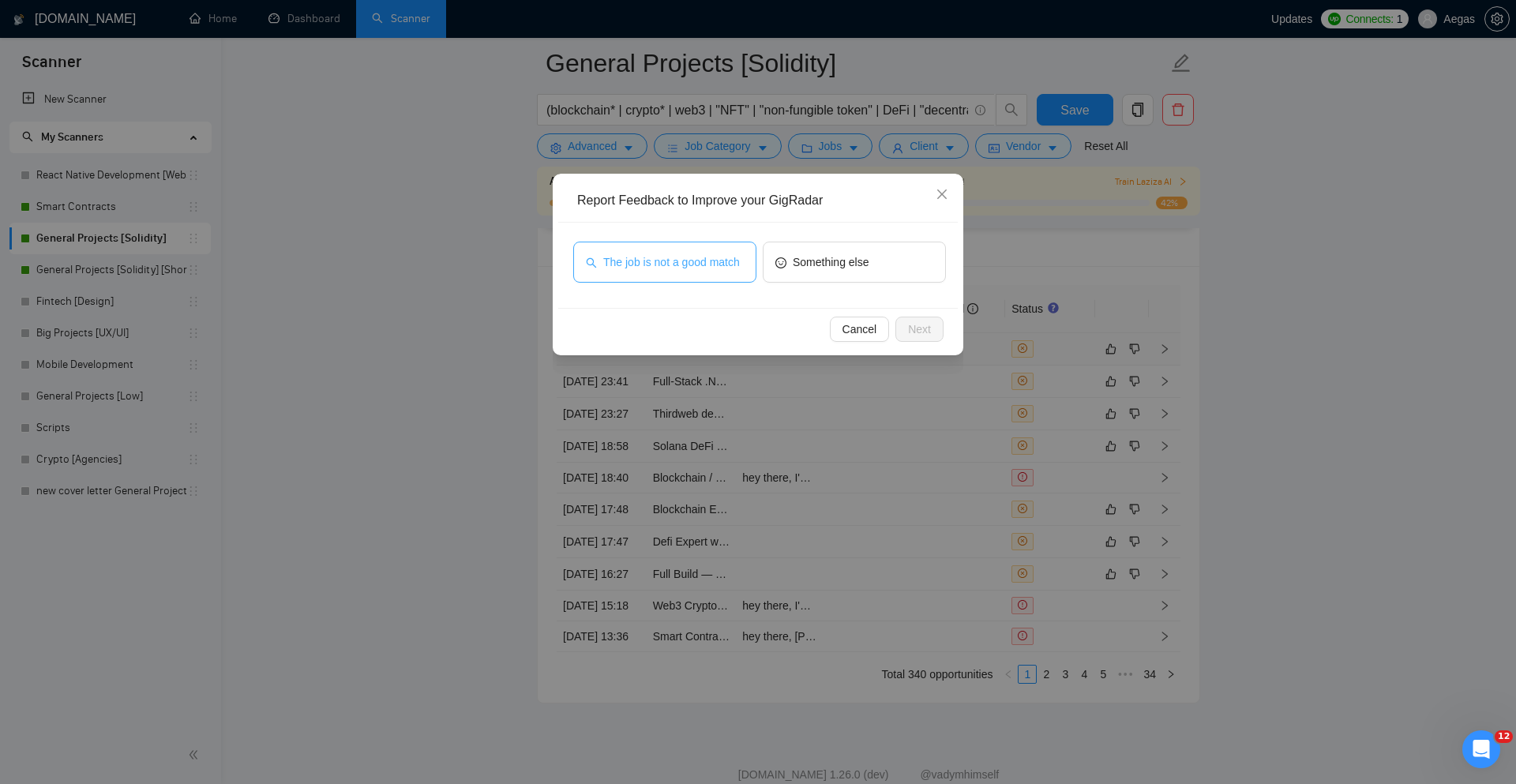
click at [714, 256] on span "The job is not a good match" at bounding box center [672, 262] width 137 height 17
click at [939, 328] on button "Next" at bounding box center [919, 328] width 48 height 25
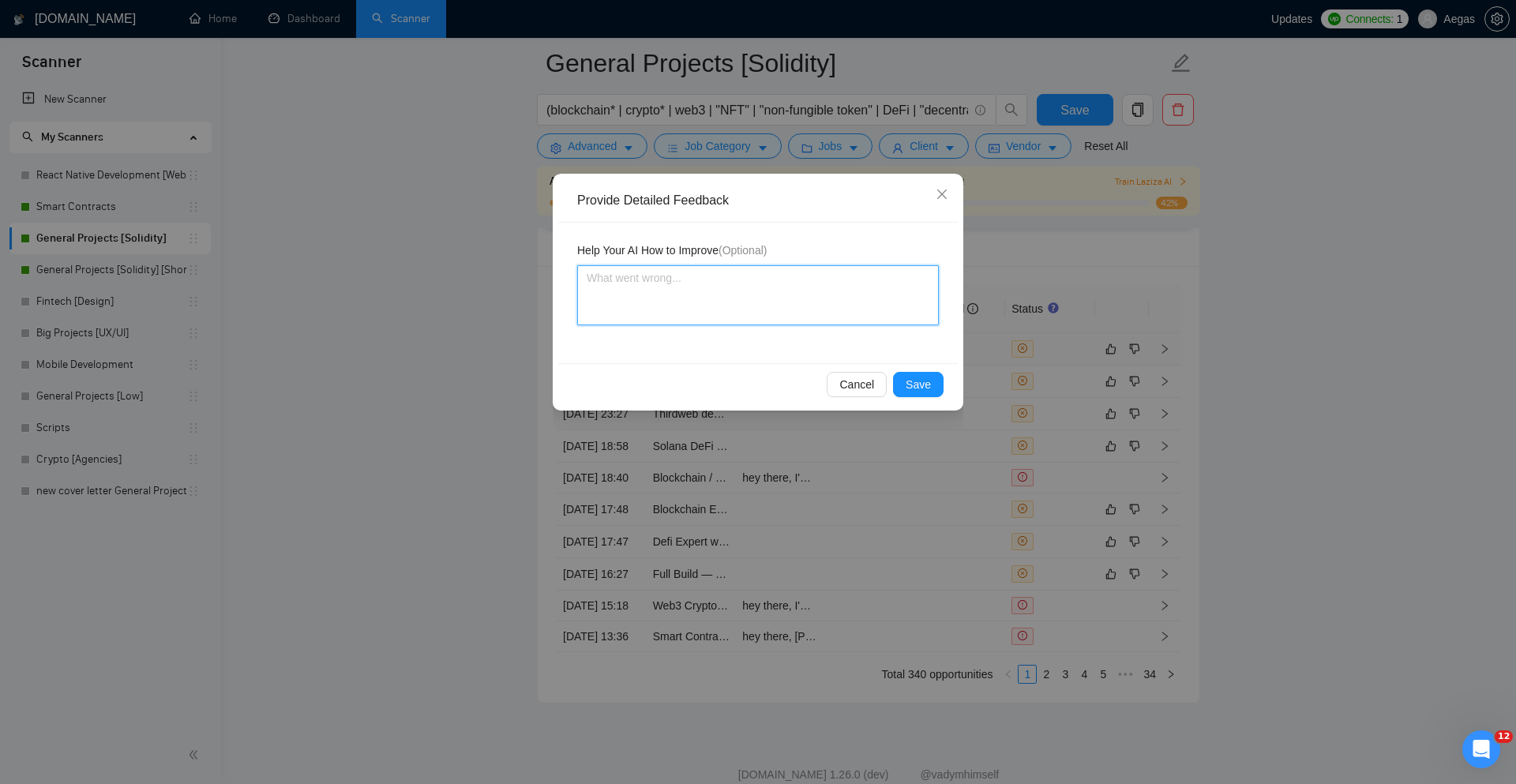
click at [807, 285] on textarea at bounding box center [758, 296] width 362 height 60
type textarea "I"
type textarea "I'"
type textarea "I'm"
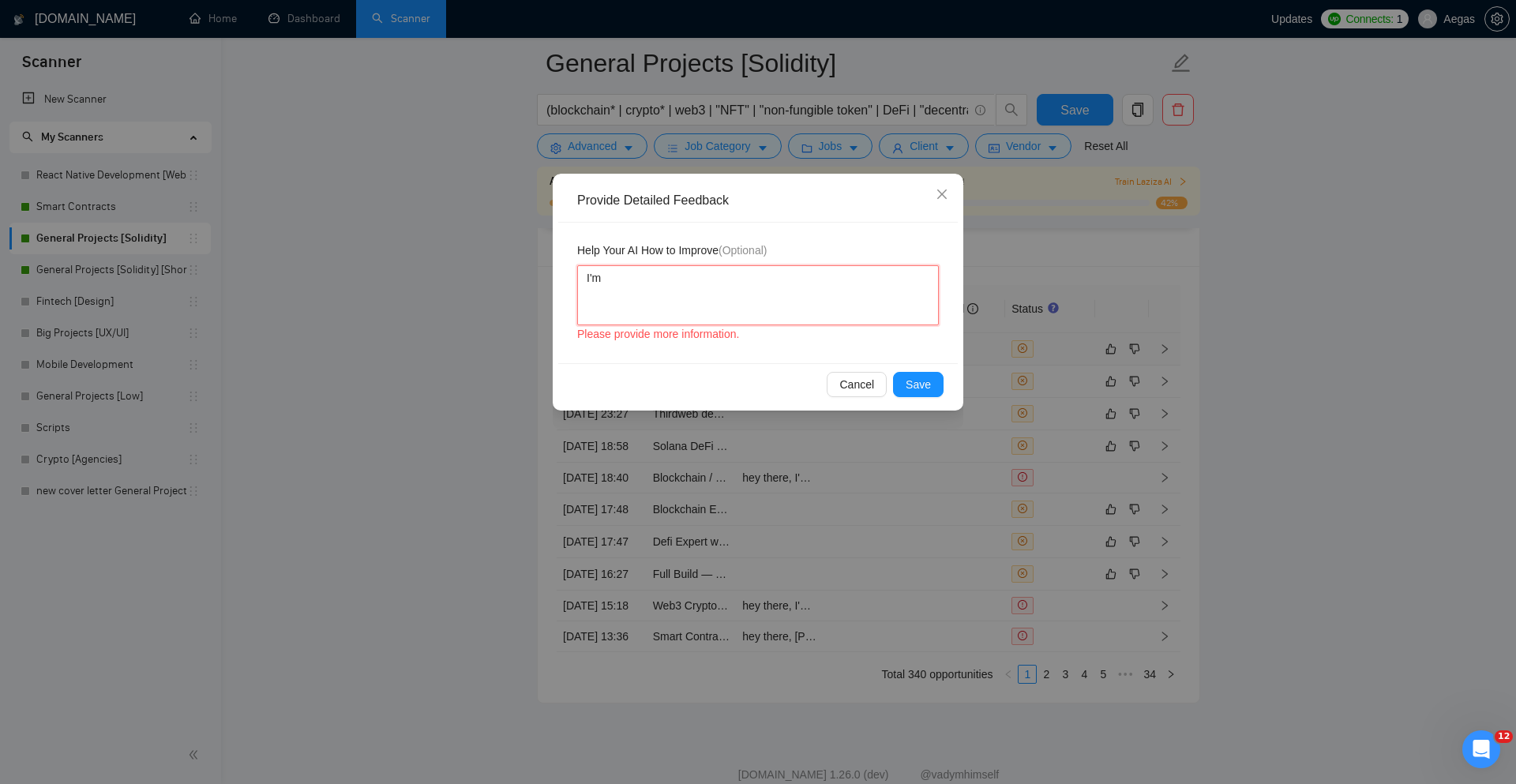
type textarea "I'm n"
type textarea "I'm no"
type textarea "I'm not"
type textarea "I'm not w"
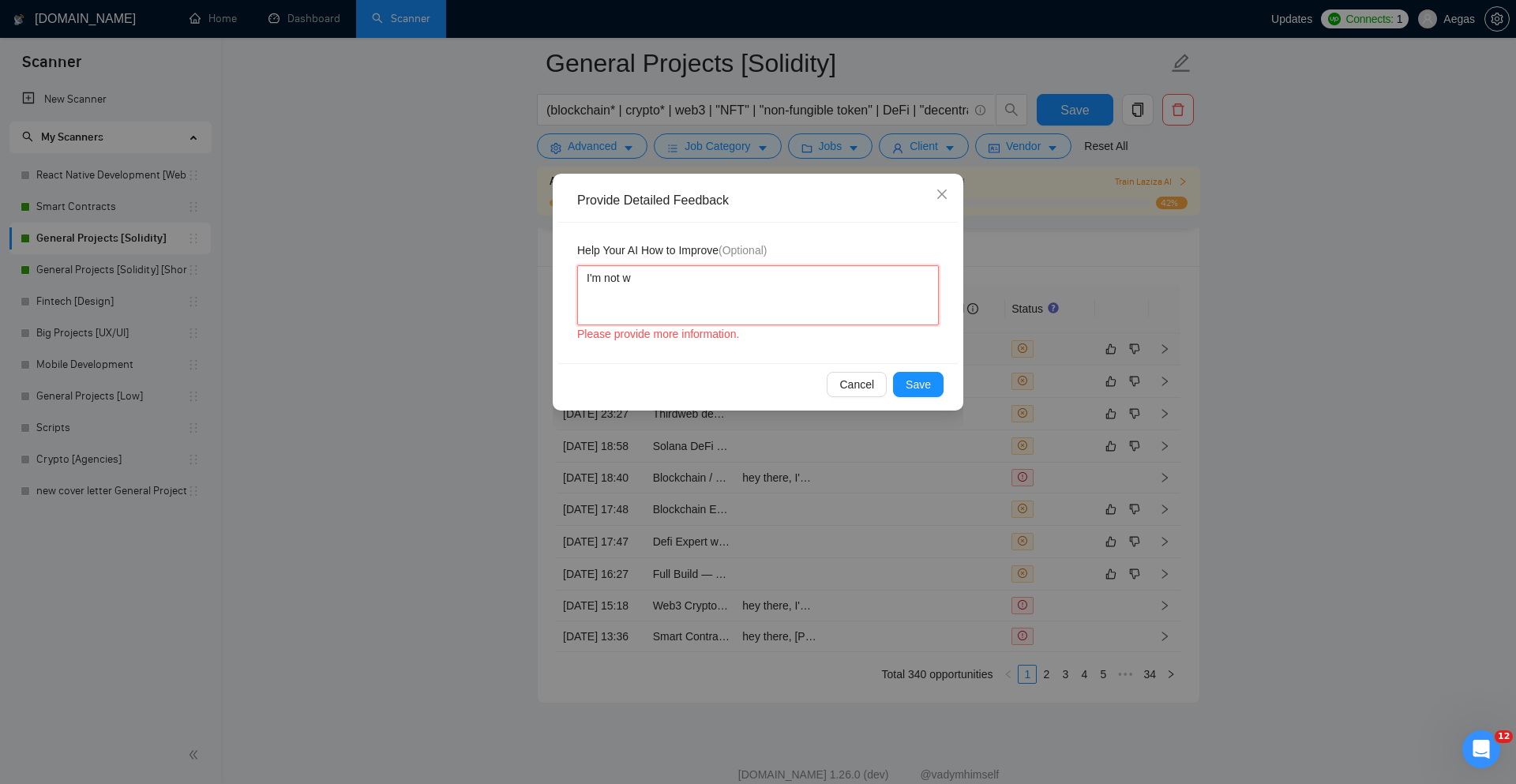
type textarea "I'm not wo"
type textarea "I'm not wor"
type textarea "I'm not work"
type textarea "I'm not worki"
type textarea "I'm not working"
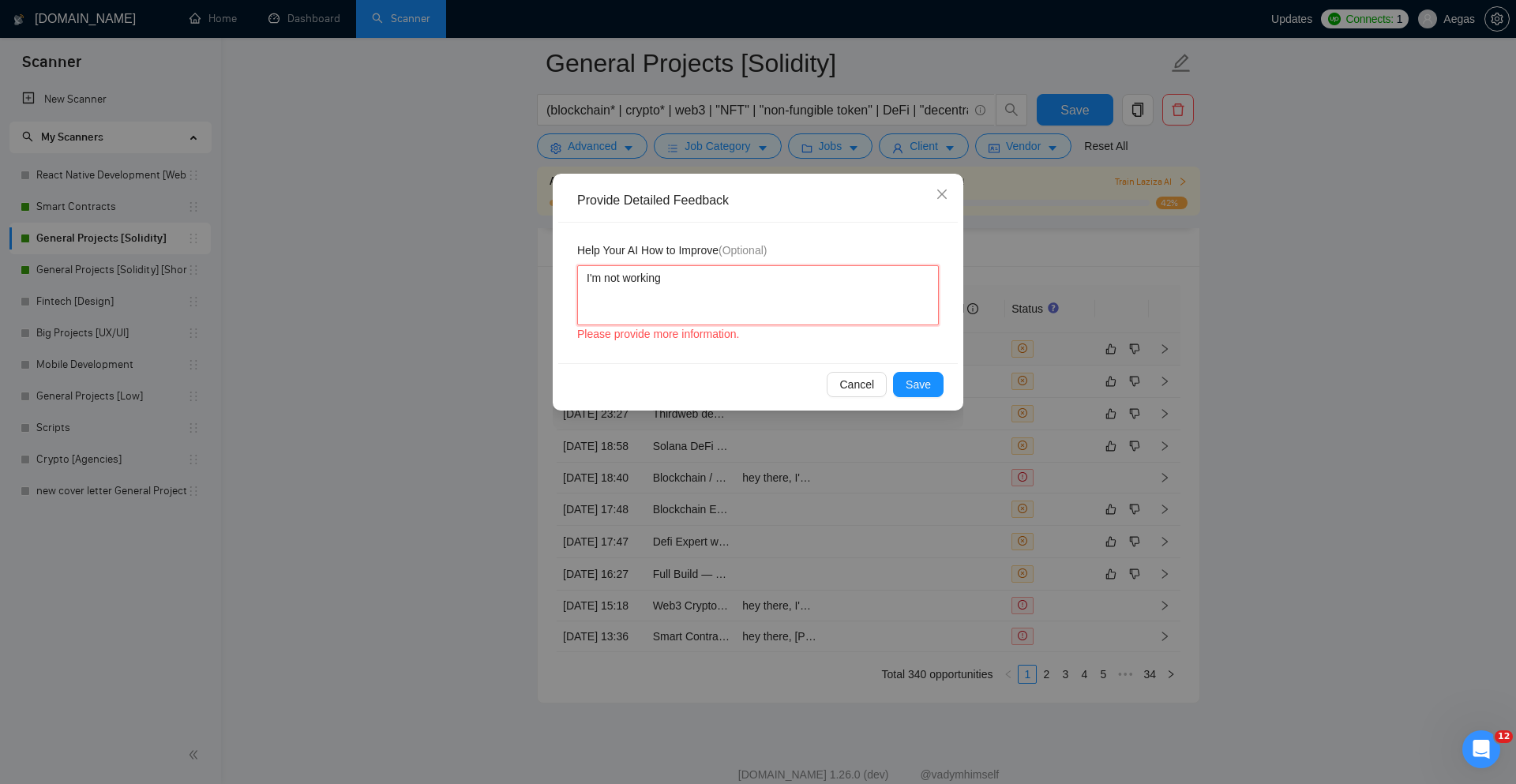
type textarea "I'm not working"
type textarea "I'm not working w"
type textarea "I'm not working wi"
type textarea "I'm not working wit"
type textarea "I'm not working with"
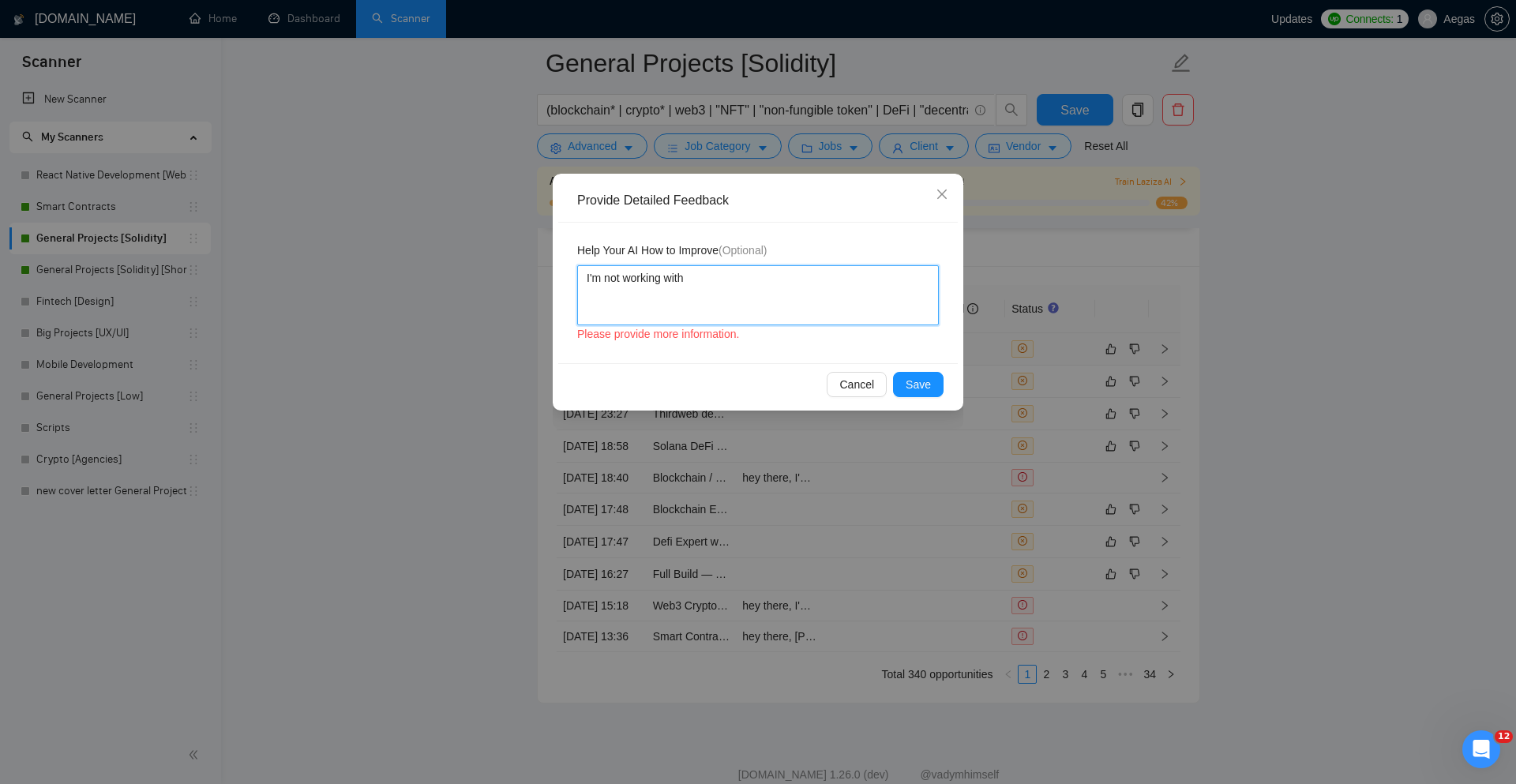
type textarea "I'm not working with"
type textarea "I'm not working with We"
type textarea "I'm not working with Web"
type textarea "I'm not working with Webfl"
type textarea "I'm not working with Webflo"
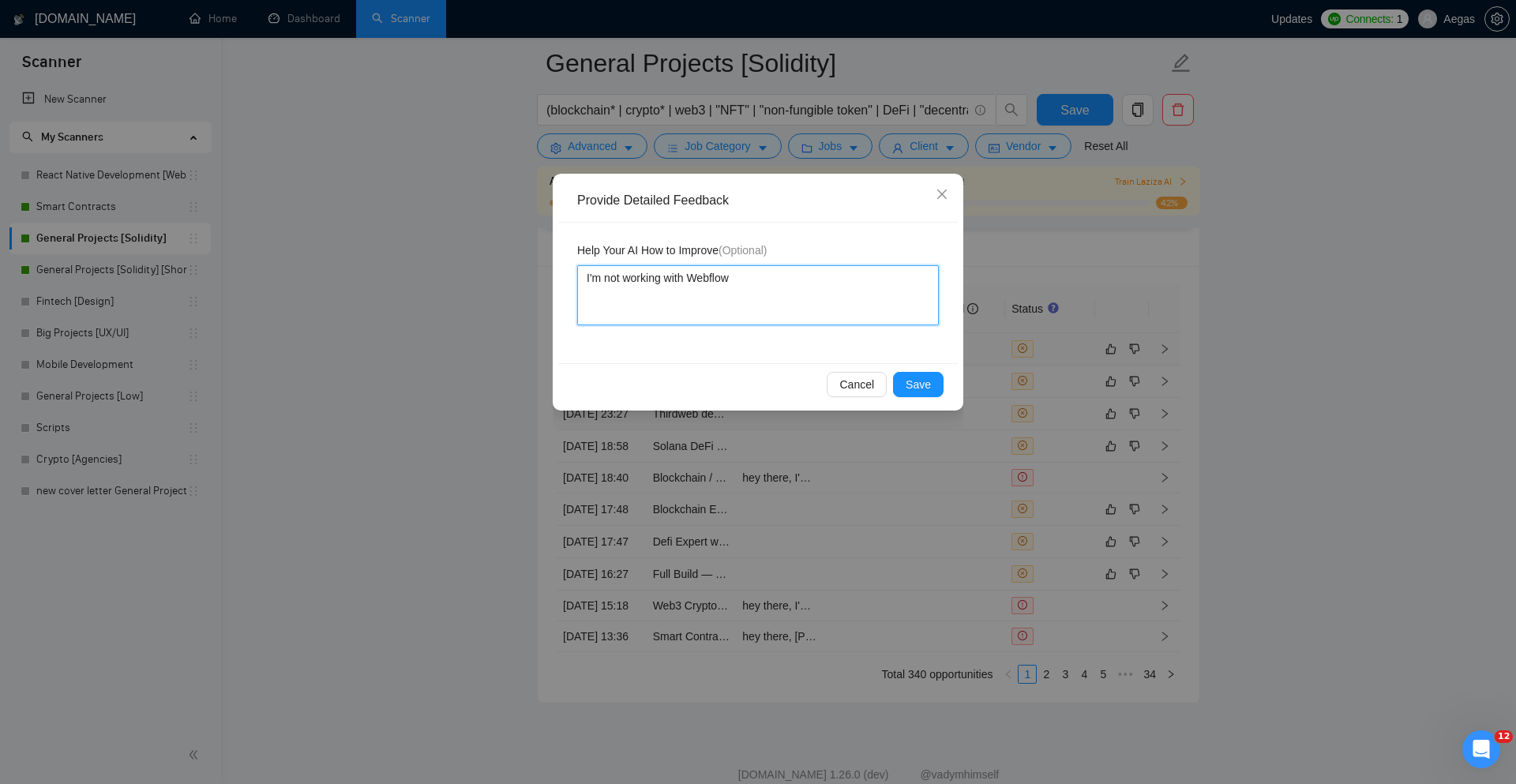
type textarea "I'm not working with Webflow"
click at [921, 403] on div "Cancel Save" at bounding box center [758, 383] width 400 height 42
click at [920, 388] on span "Save" at bounding box center [918, 384] width 25 height 17
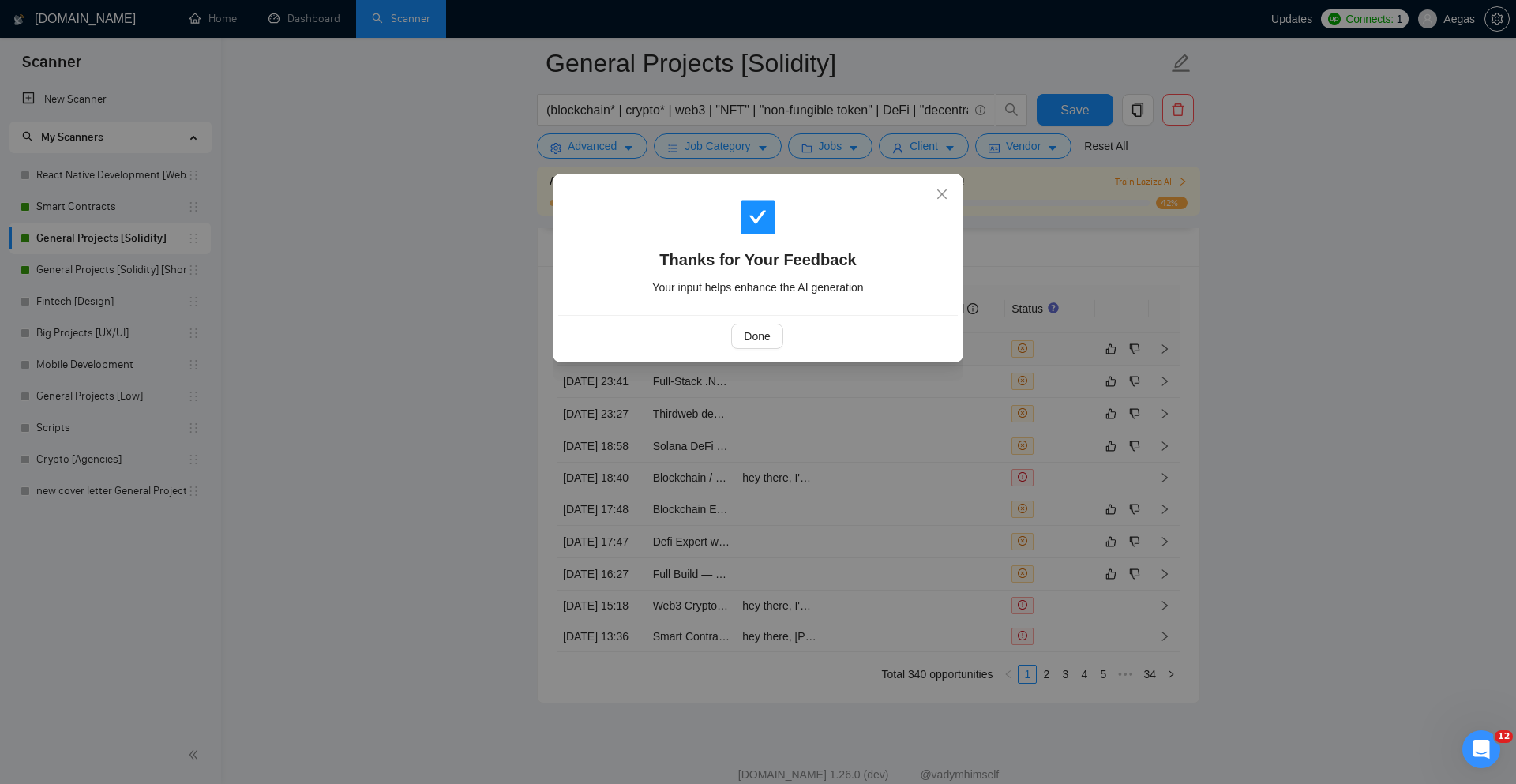
click at [783, 334] on div "Done" at bounding box center [757, 336] width 372 height 25
click at [773, 334] on button "Done" at bounding box center [757, 336] width 52 height 25
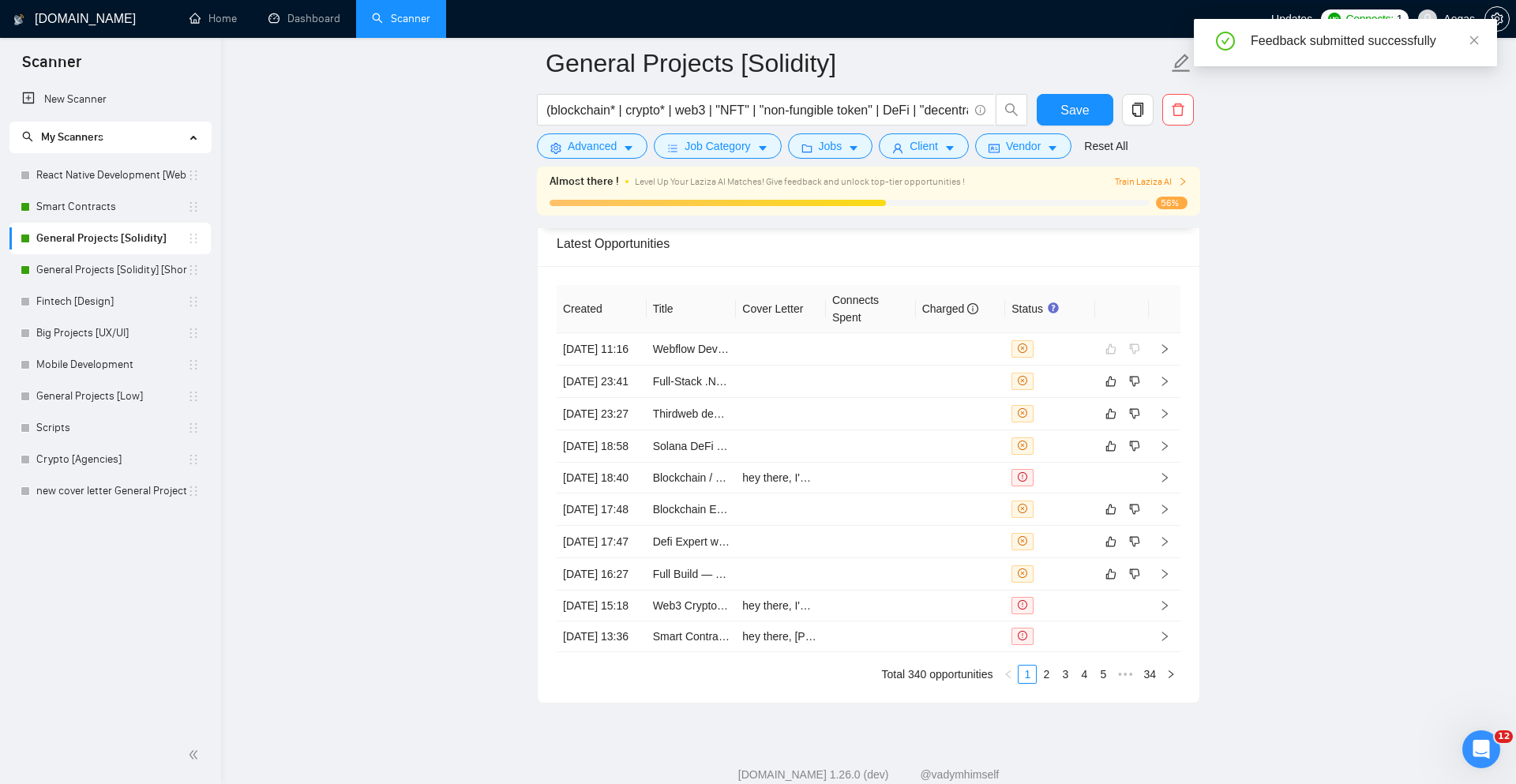
scroll to position [4054, 0]
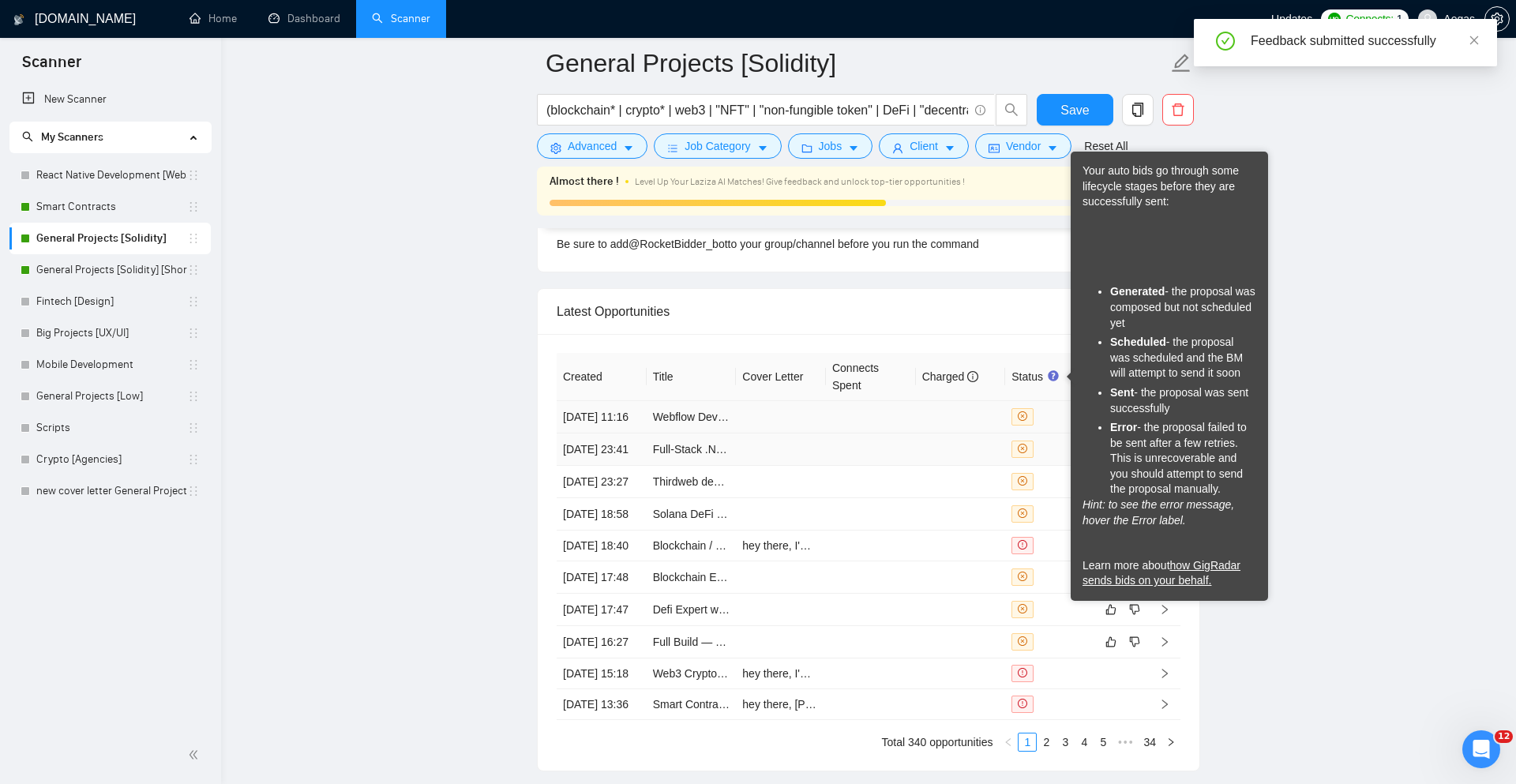
click at [1059, 458] on div at bounding box center [1051, 449] width 77 height 17
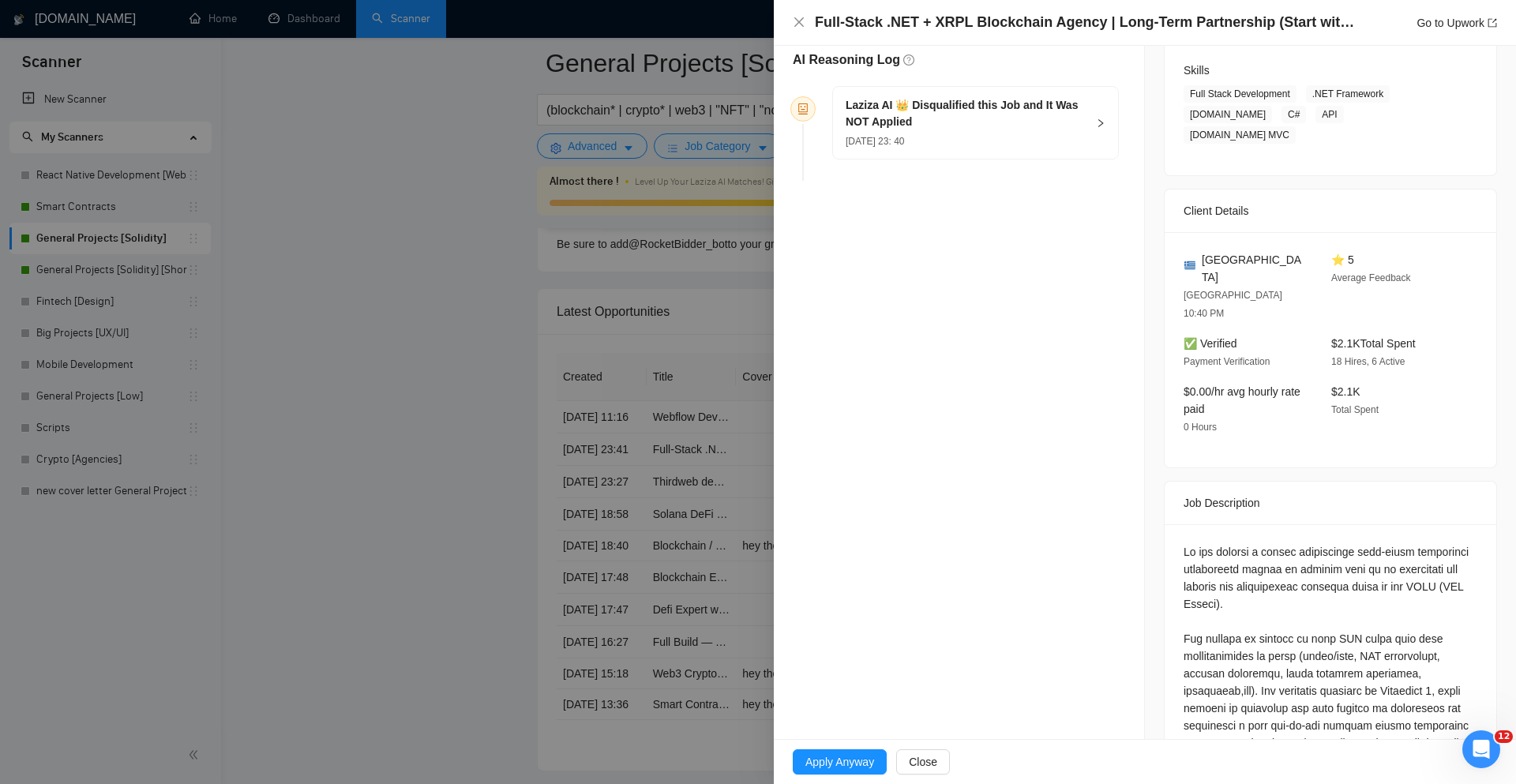
scroll to position [141, 0]
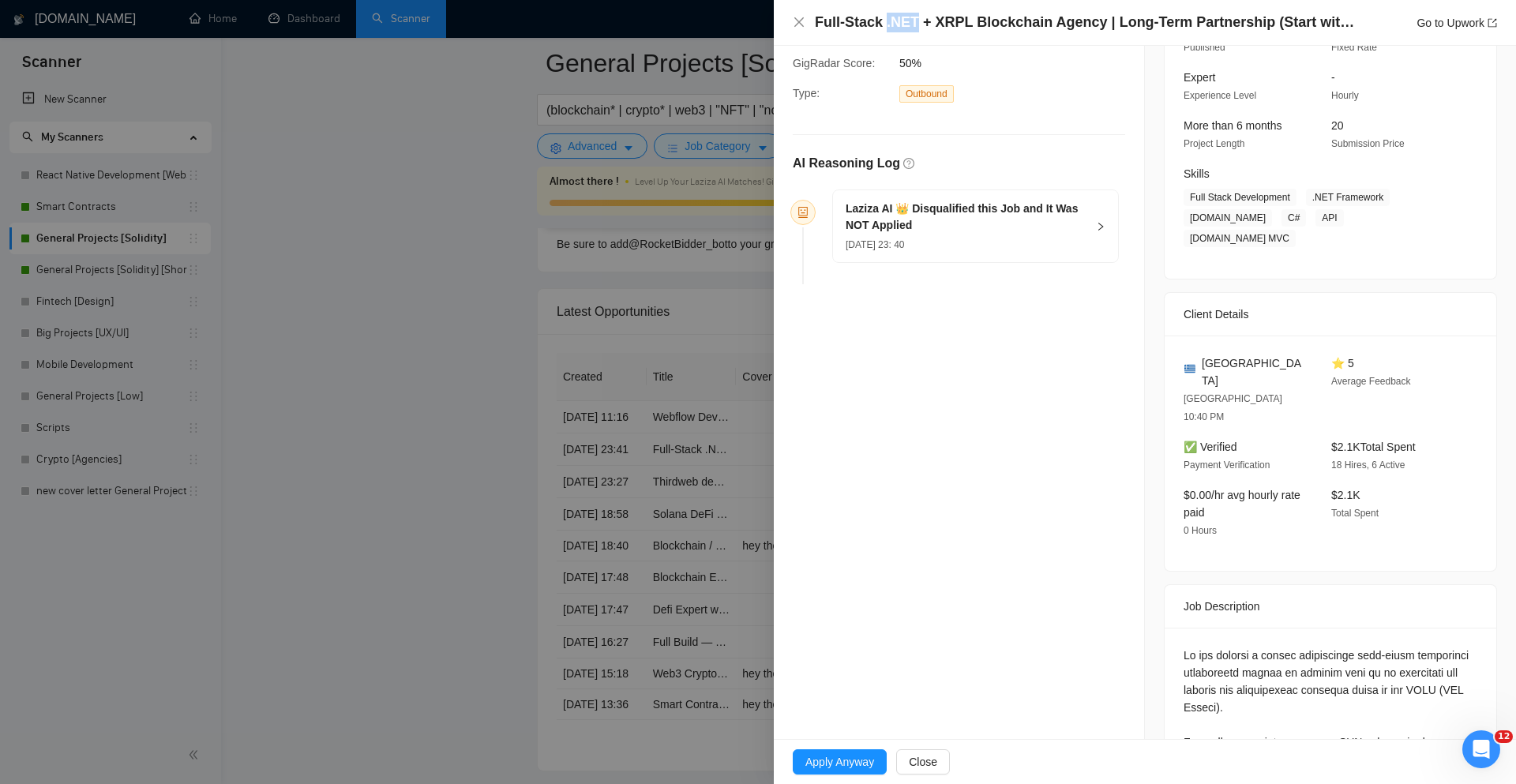
drag, startPoint x: 918, startPoint y: 23, endPoint x: 887, endPoint y: 22, distance: 31.0
click at [887, 23] on h4 "Full-Stack .NET + XRPL Blockchain Agency | Long-Term Partnership (Start with Be…" at bounding box center [1088, 22] width 545 height 20
copy h4 ".NET"
click at [538, 264] on div at bounding box center [758, 392] width 1516 height 784
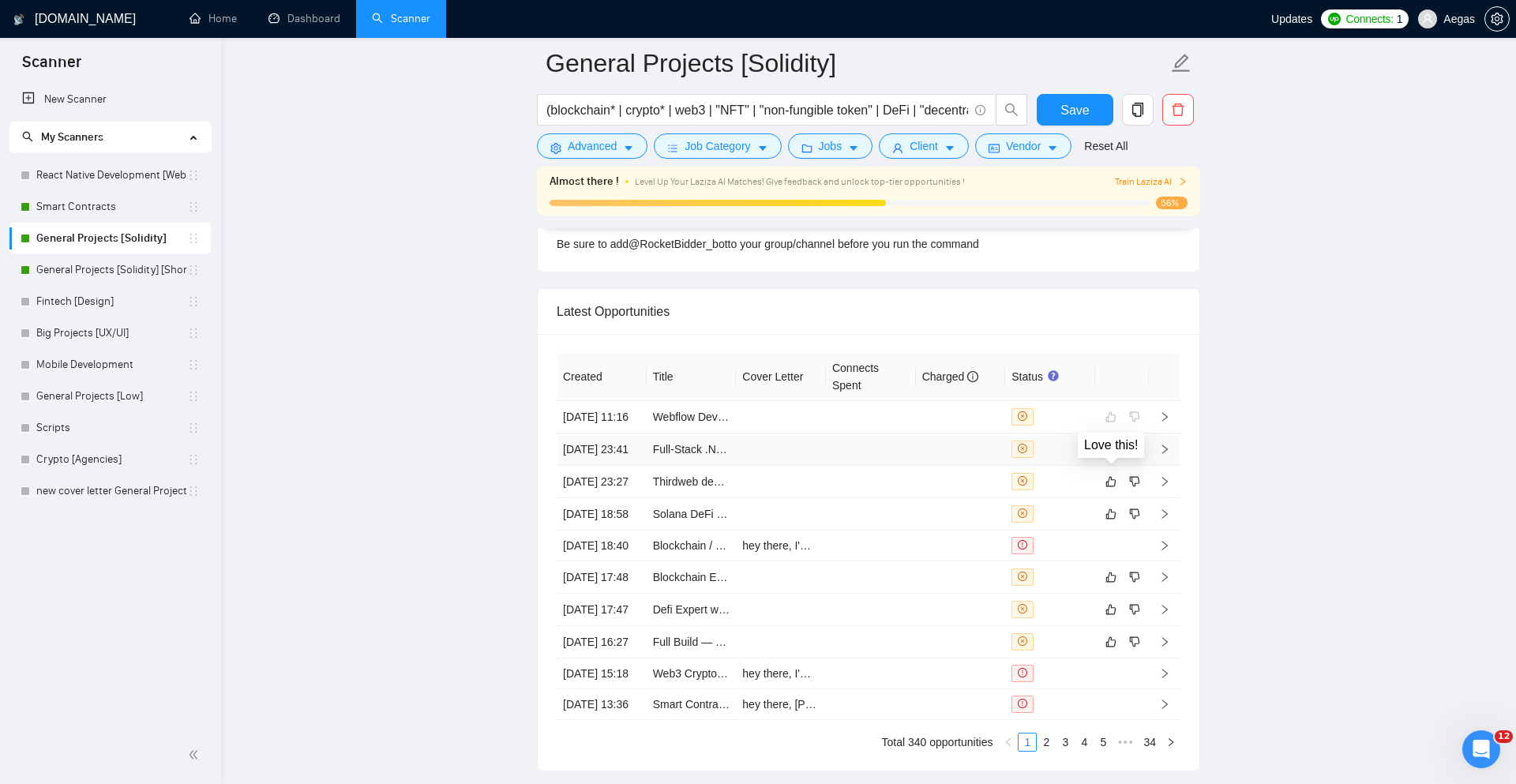
click at [1108, 456] on icon "like" at bounding box center [1111, 449] width 11 height 13
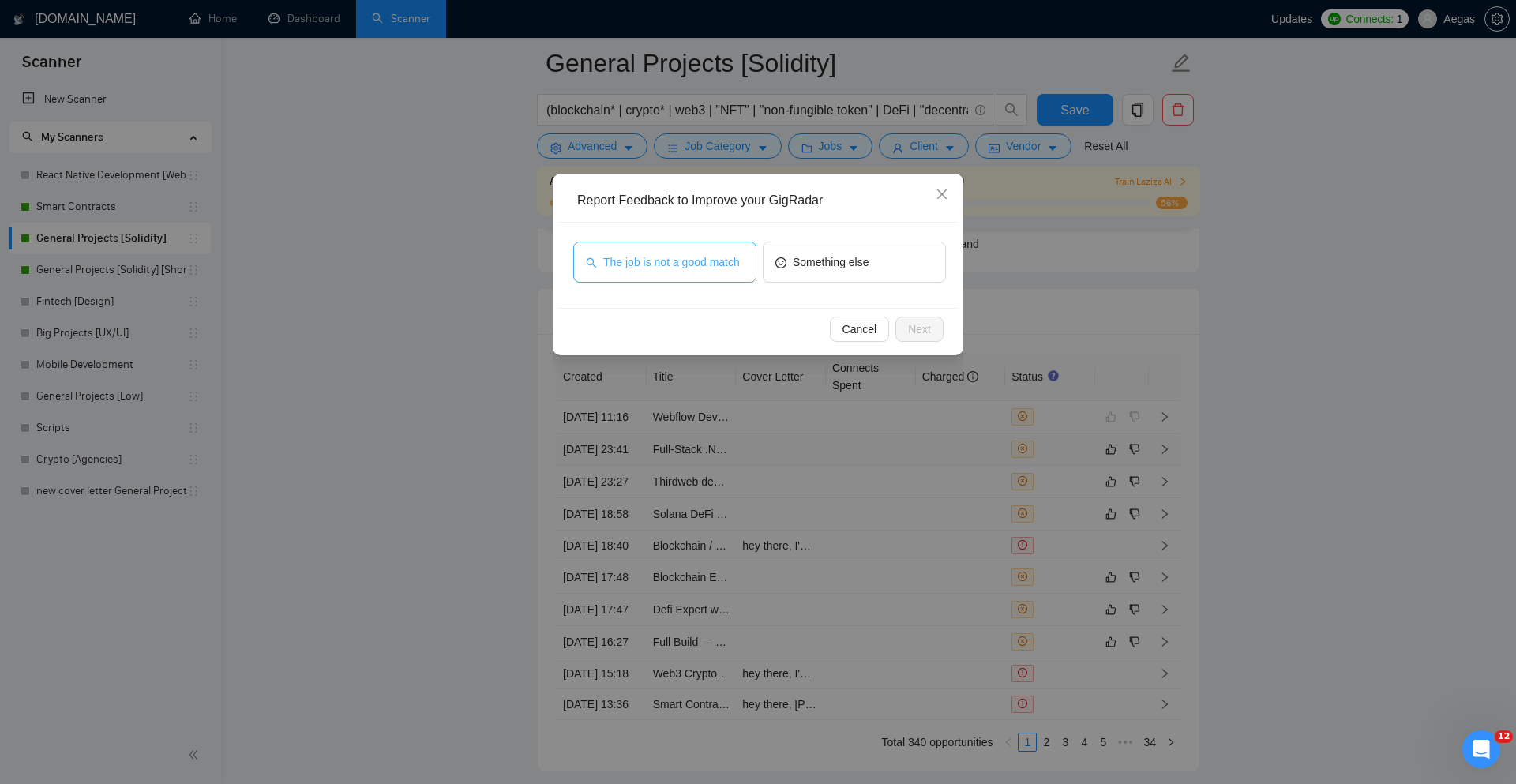
click at [690, 242] on button "The job is not a good match" at bounding box center [665, 262] width 183 height 41
click at [931, 331] on button "Next" at bounding box center [919, 328] width 48 height 25
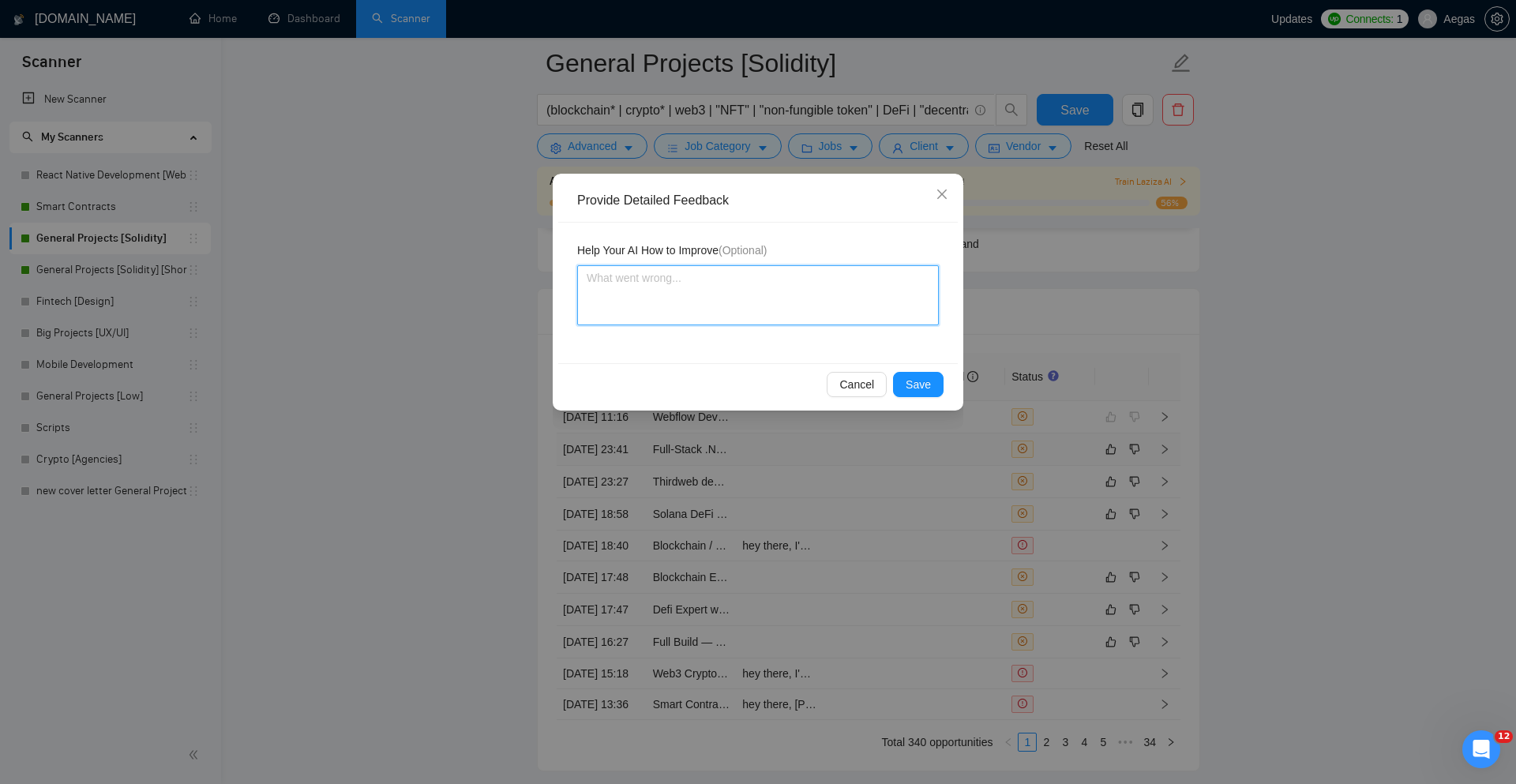
click at [880, 315] on textarea at bounding box center [758, 296] width 362 height 60
type textarea "D"
type textarea "De"
type textarea "Des"
type textarea "Desp"
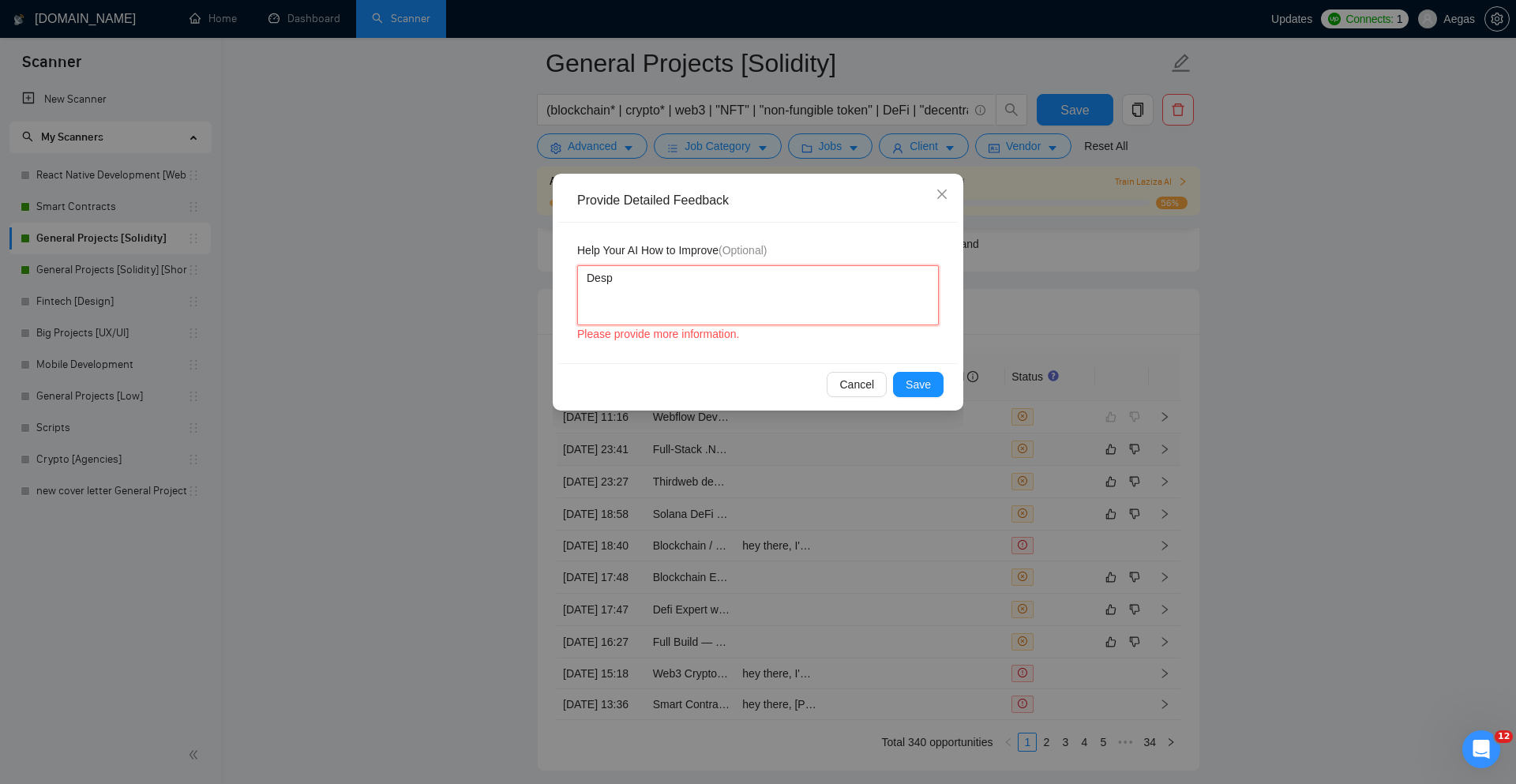
type textarea "Despi"
type textarea "Despit"
type textarea "Despite"
type textarea "Despite t"
paste textarea ".NET"
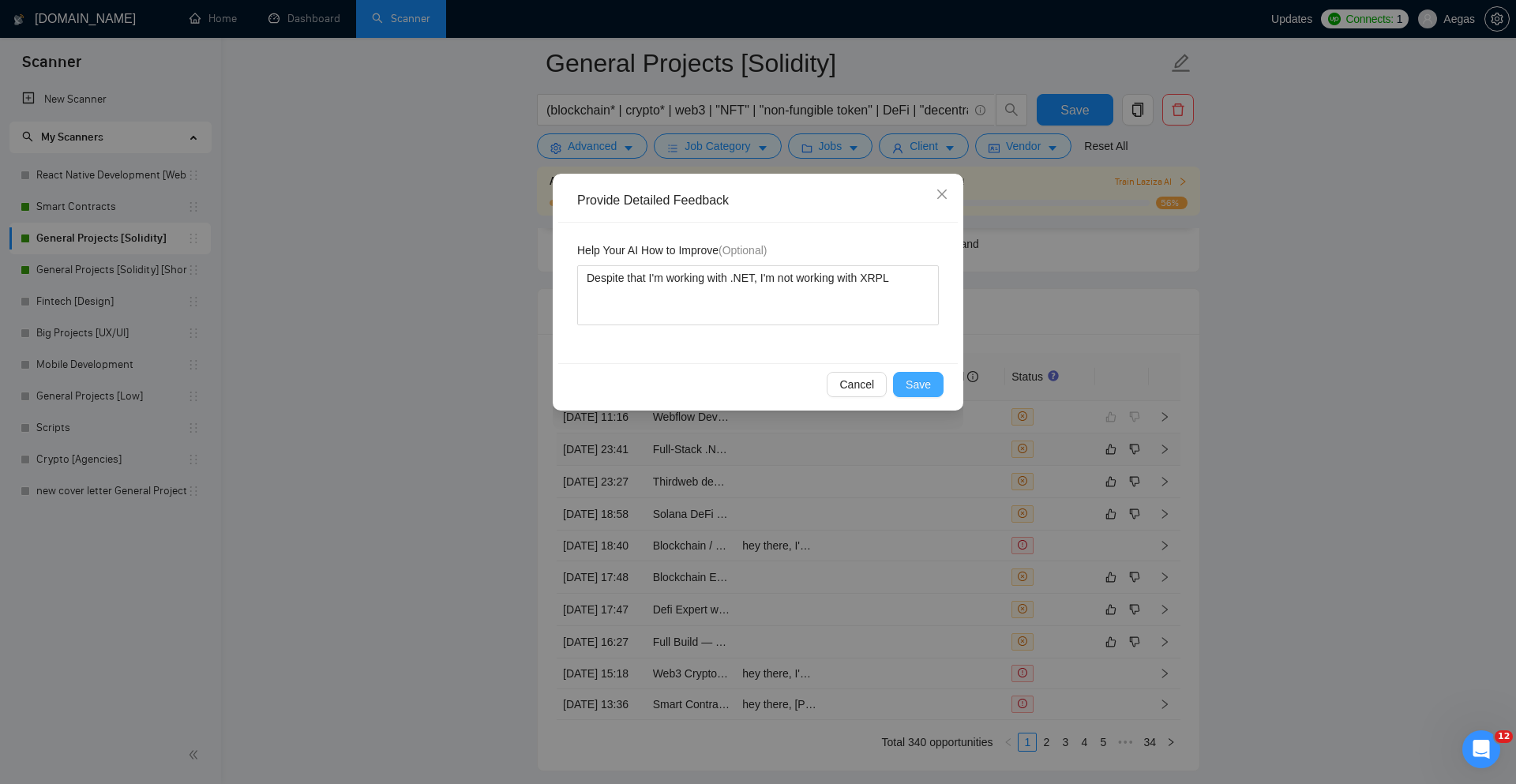
click at [923, 383] on span "Save" at bounding box center [918, 384] width 25 height 17
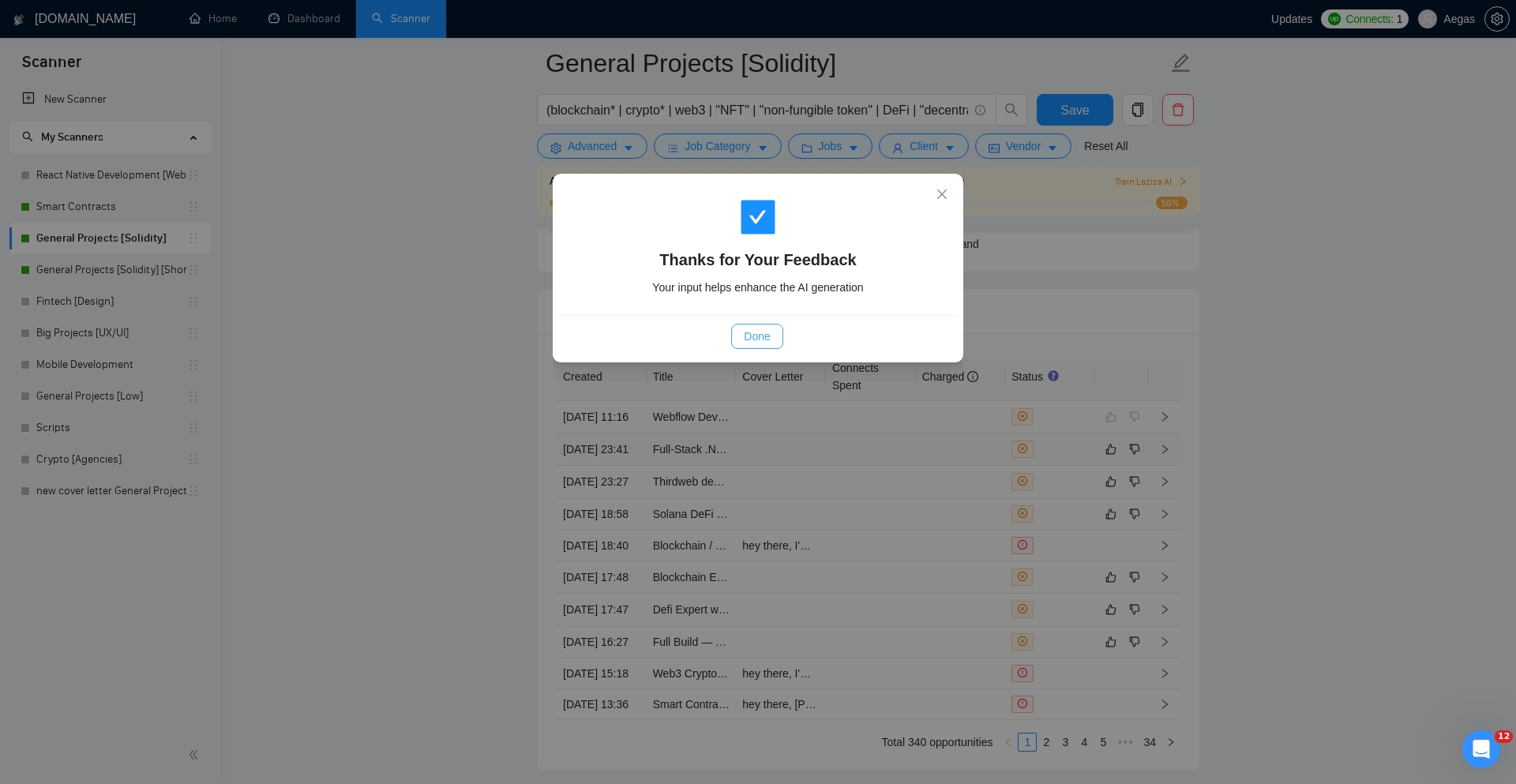
click at [744, 344] on span "Done" at bounding box center [757, 336] width 26 height 17
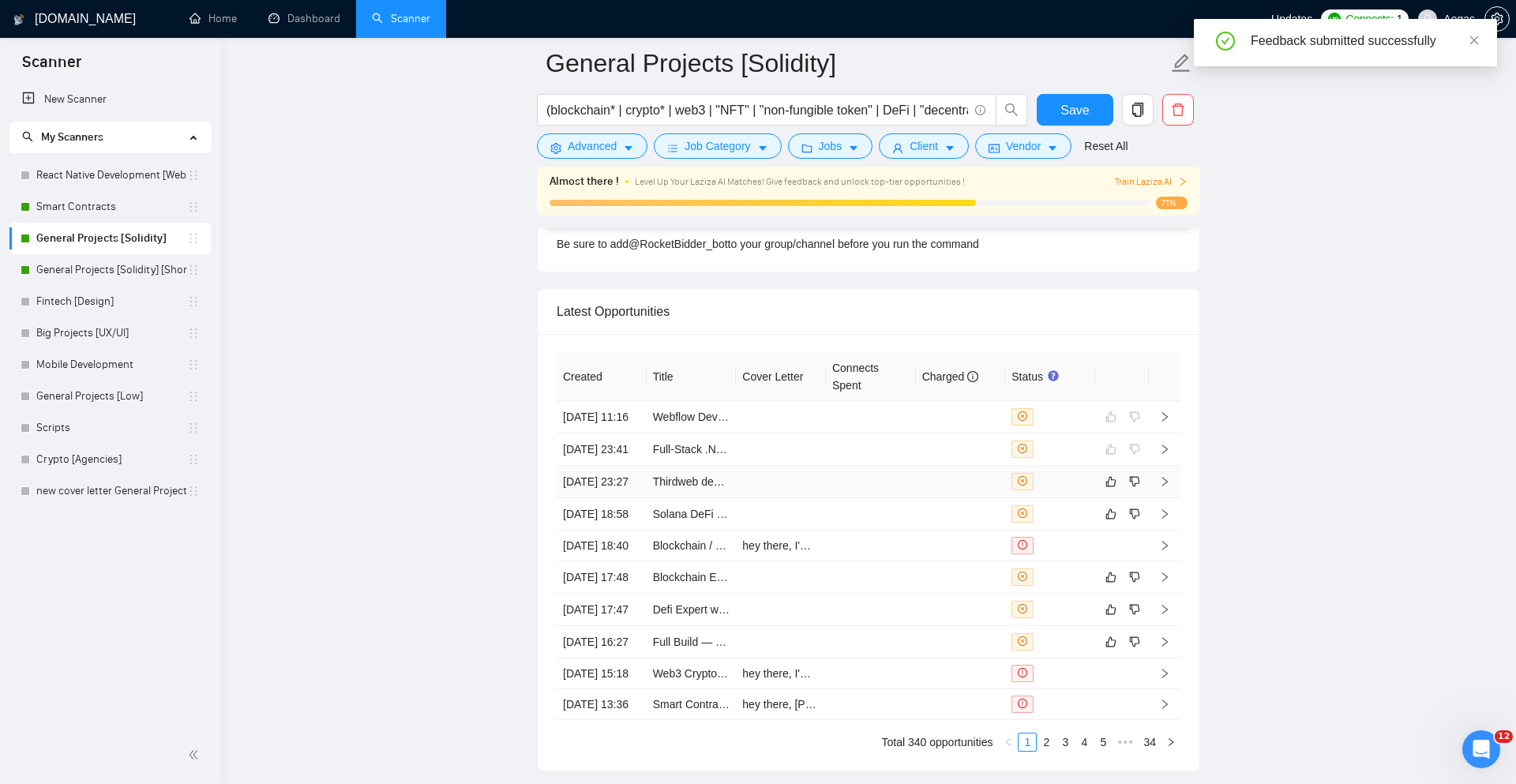
click at [1057, 490] on div at bounding box center [1051, 481] width 77 height 17
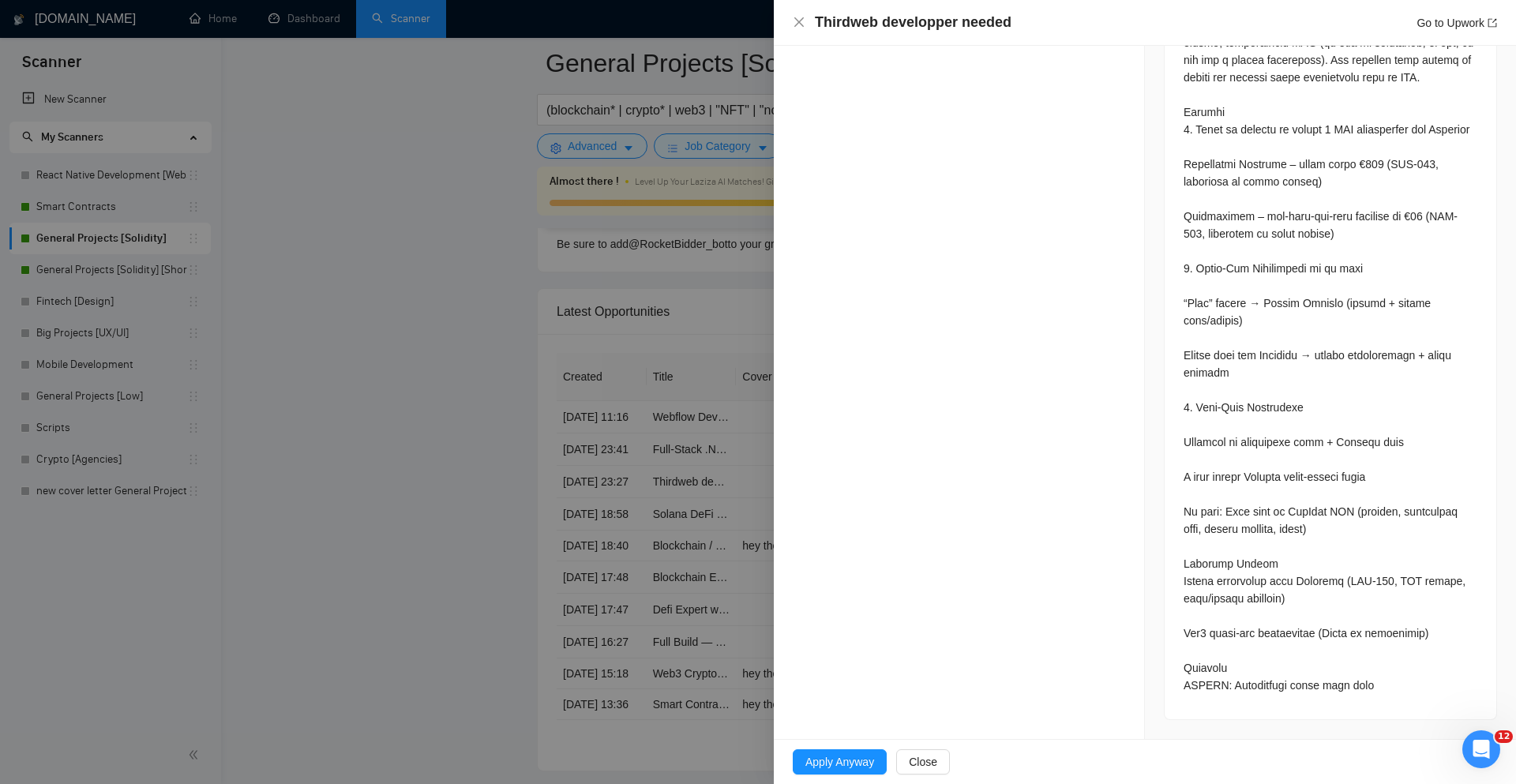
scroll to position [715, 0]
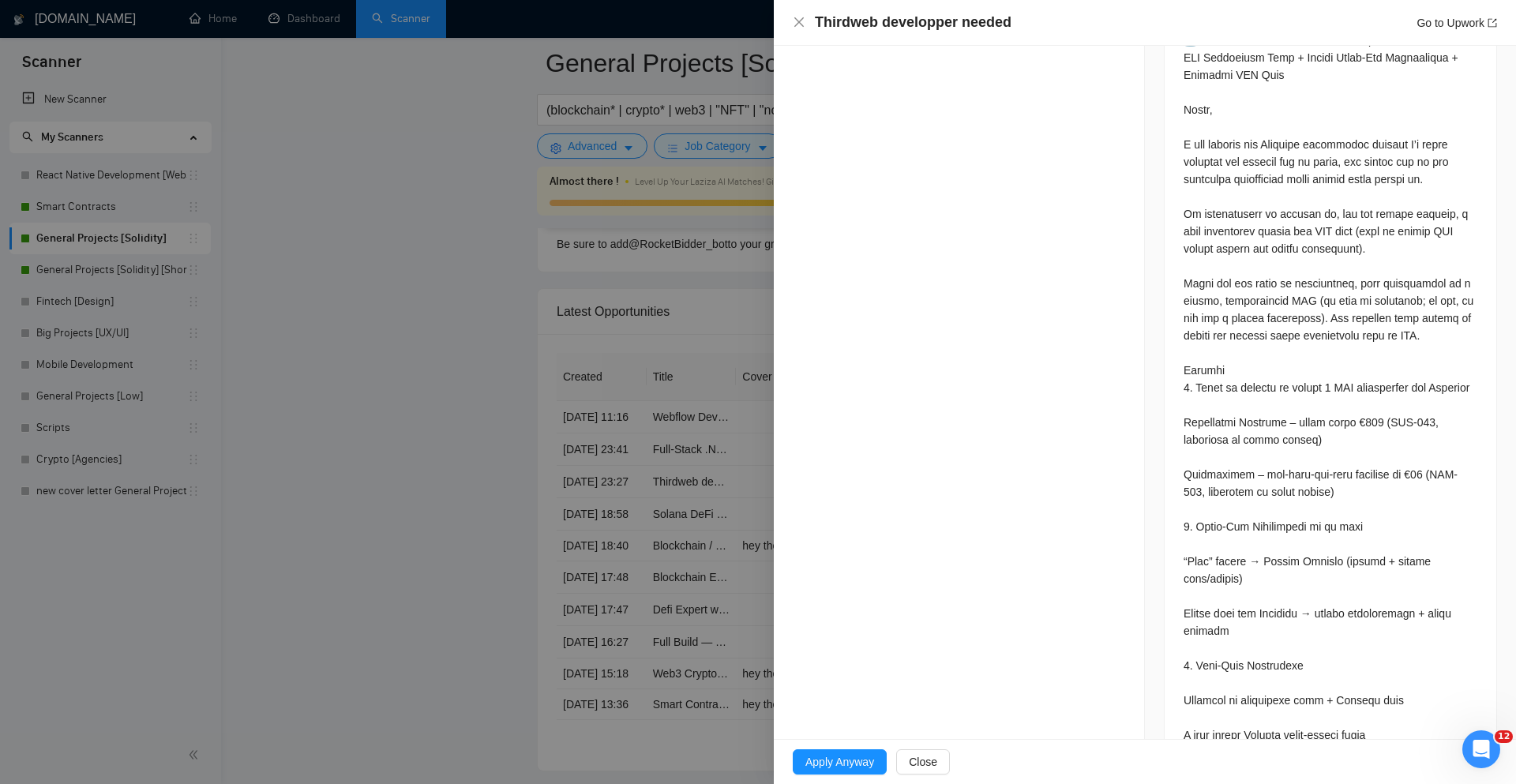
click at [656, 522] on div at bounding box center [758, 392] width 1516 height 784
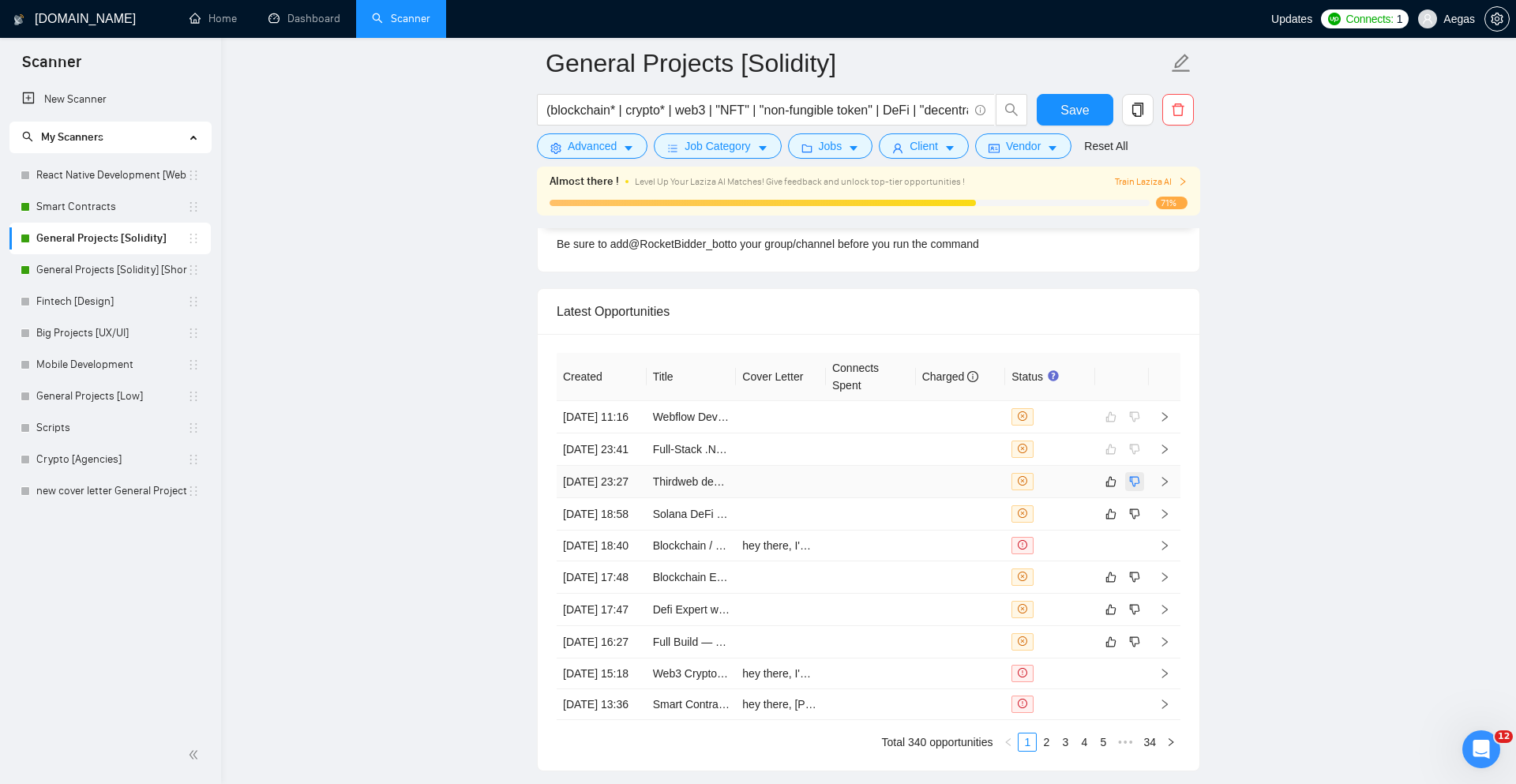
click at [1135, 488] on icon "dislike" at bounding box center [1134, 481] width 11 height 13
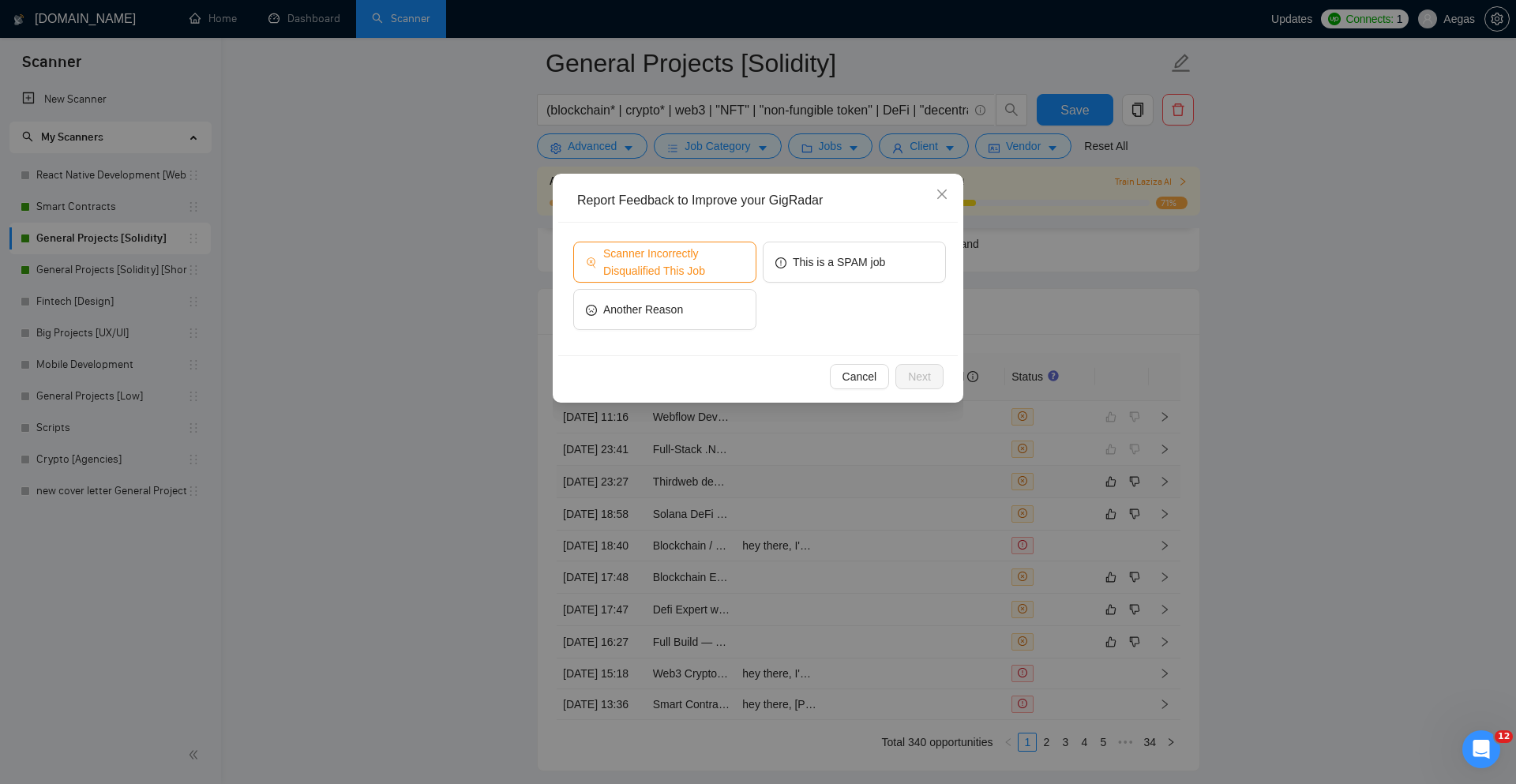
click at [703, 260] on span "Scanner Incorrectly Disqualified This Job" at bounding box center [673, 262] width 140 height 34
click at [914, 364] on button "Next" at bounding box center [919, 376] width 48 height 25
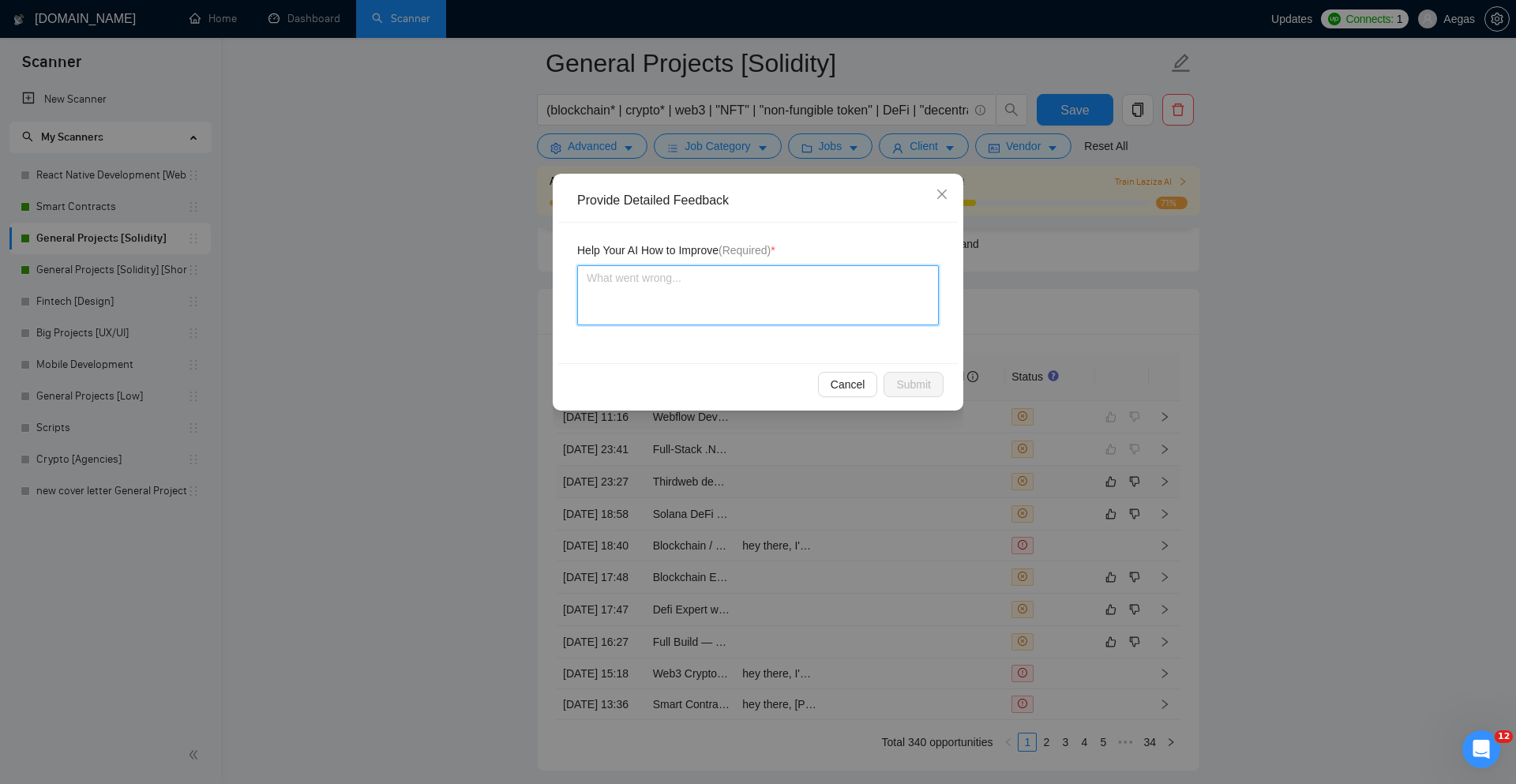
click at [748, 308] on textarea at bounding box center [758, 296] width 362 height 60
click at [640, 279] on textarea "I'm proficient" at bounding box center [758, 296] width 362 height 60
click at [640, 278] on textarea "I'm proficient" at bounding box center [758, 296] width 362 height 60
click at [783, 280] on textarea "I'm a professional with Thirdweb so please keep that in mind" at bounding box center [758, 296] width 362 height 60
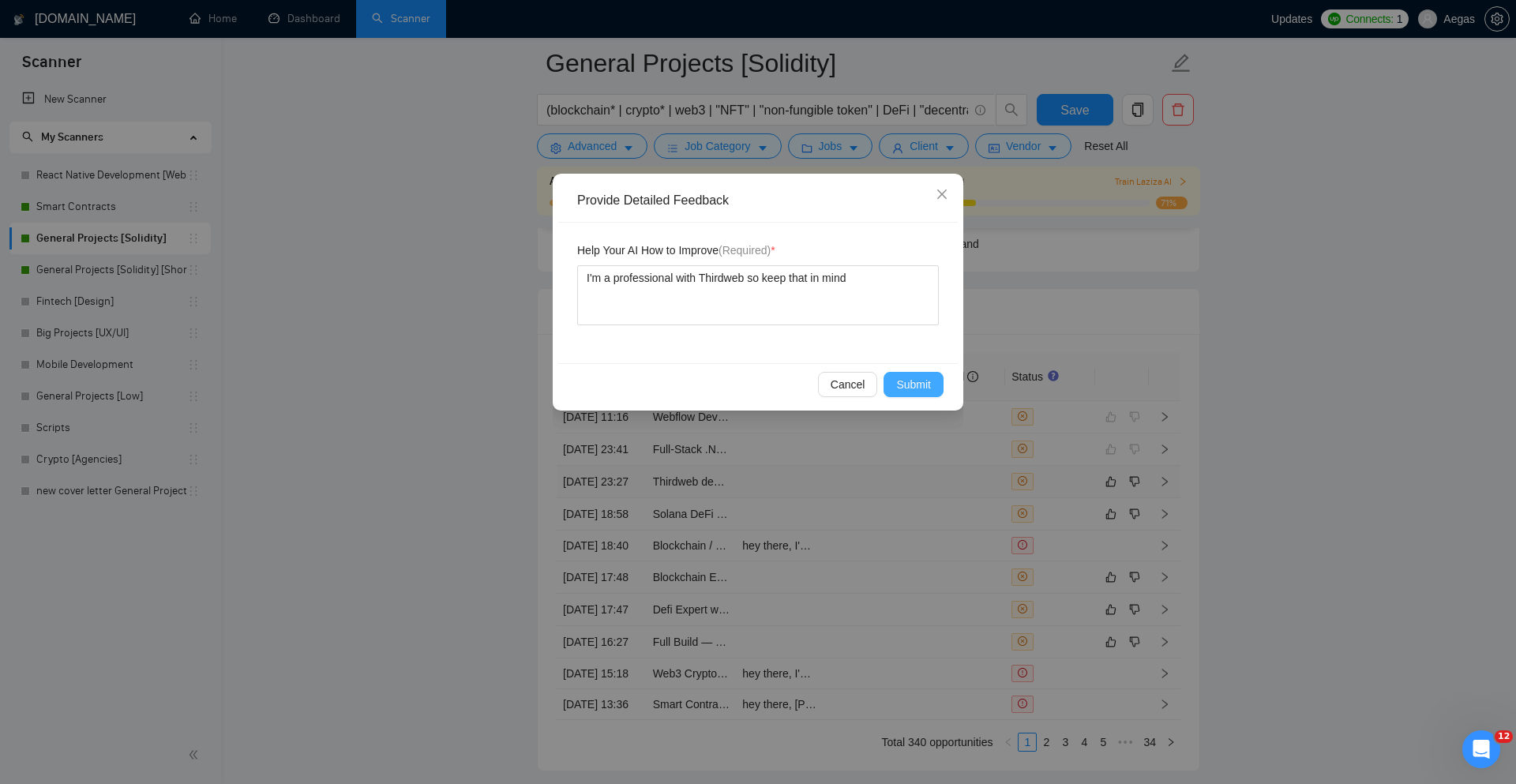
click at [915, 386] on span "Submit" at bounding box center [913, 384] width 34 height 17
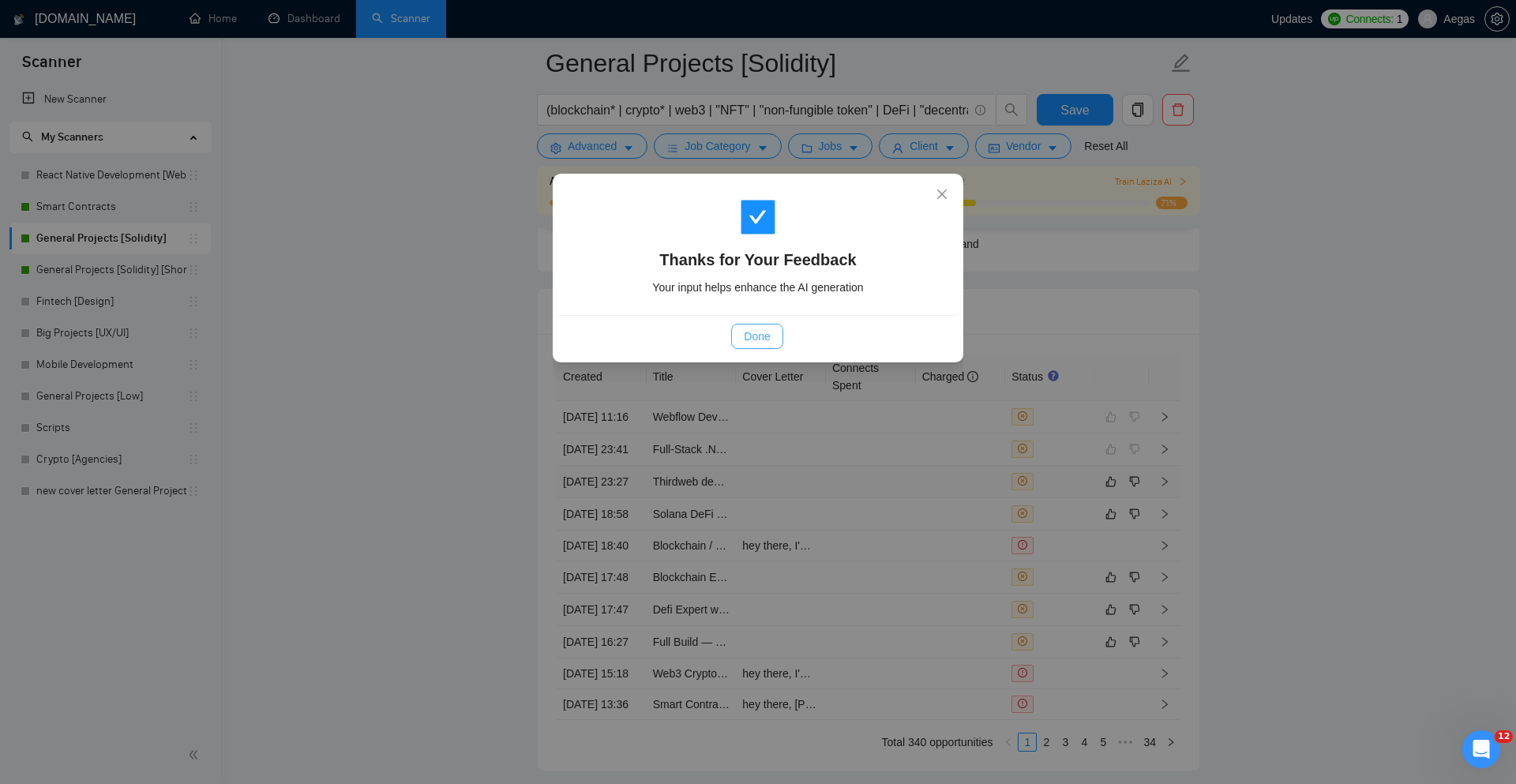
click at [765, 346] on button "Done" at bounding box center [757, 336] width 52 height 25
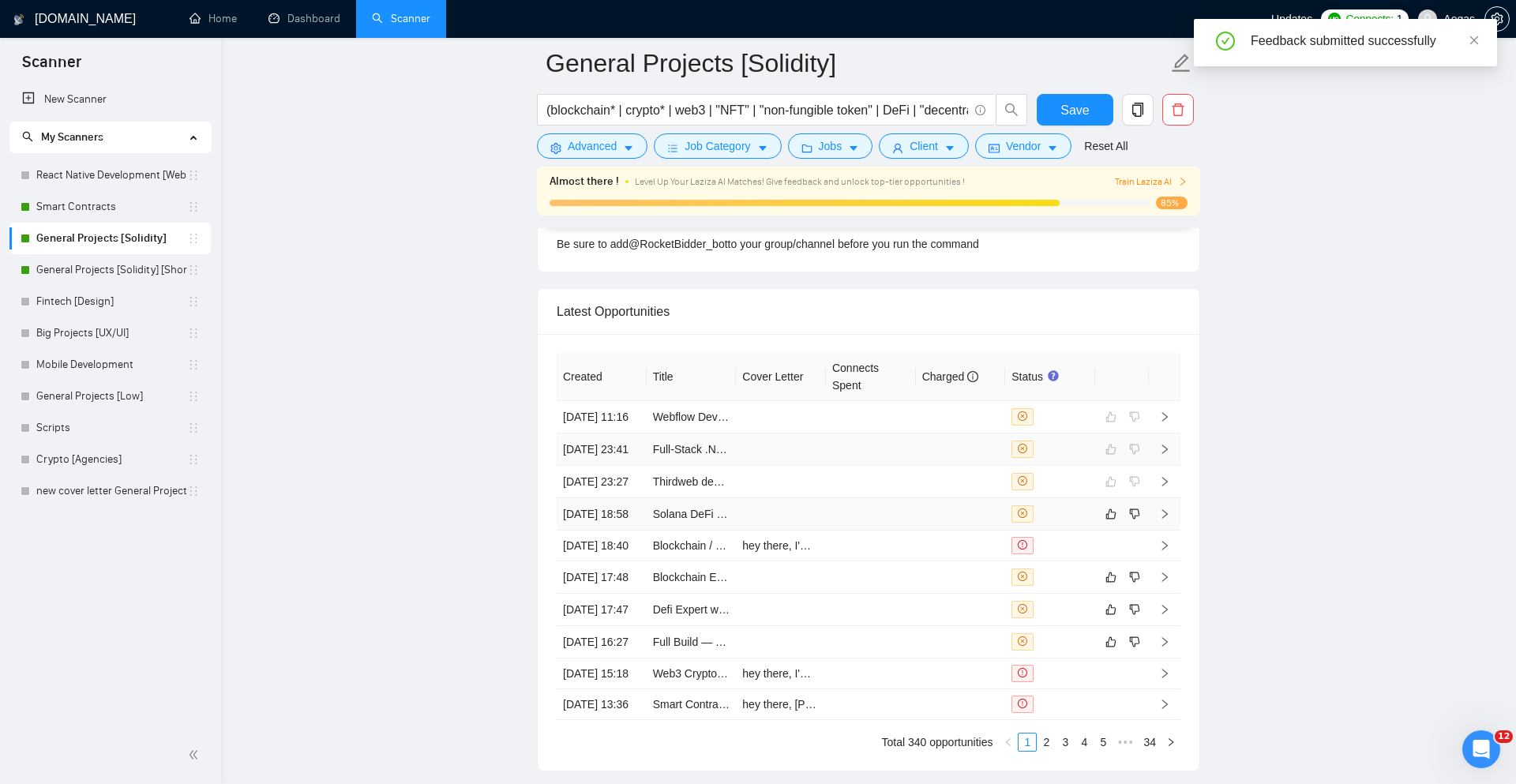
click at [1076, 458] on div at bounding box center [1051, 449] width 77 height 17
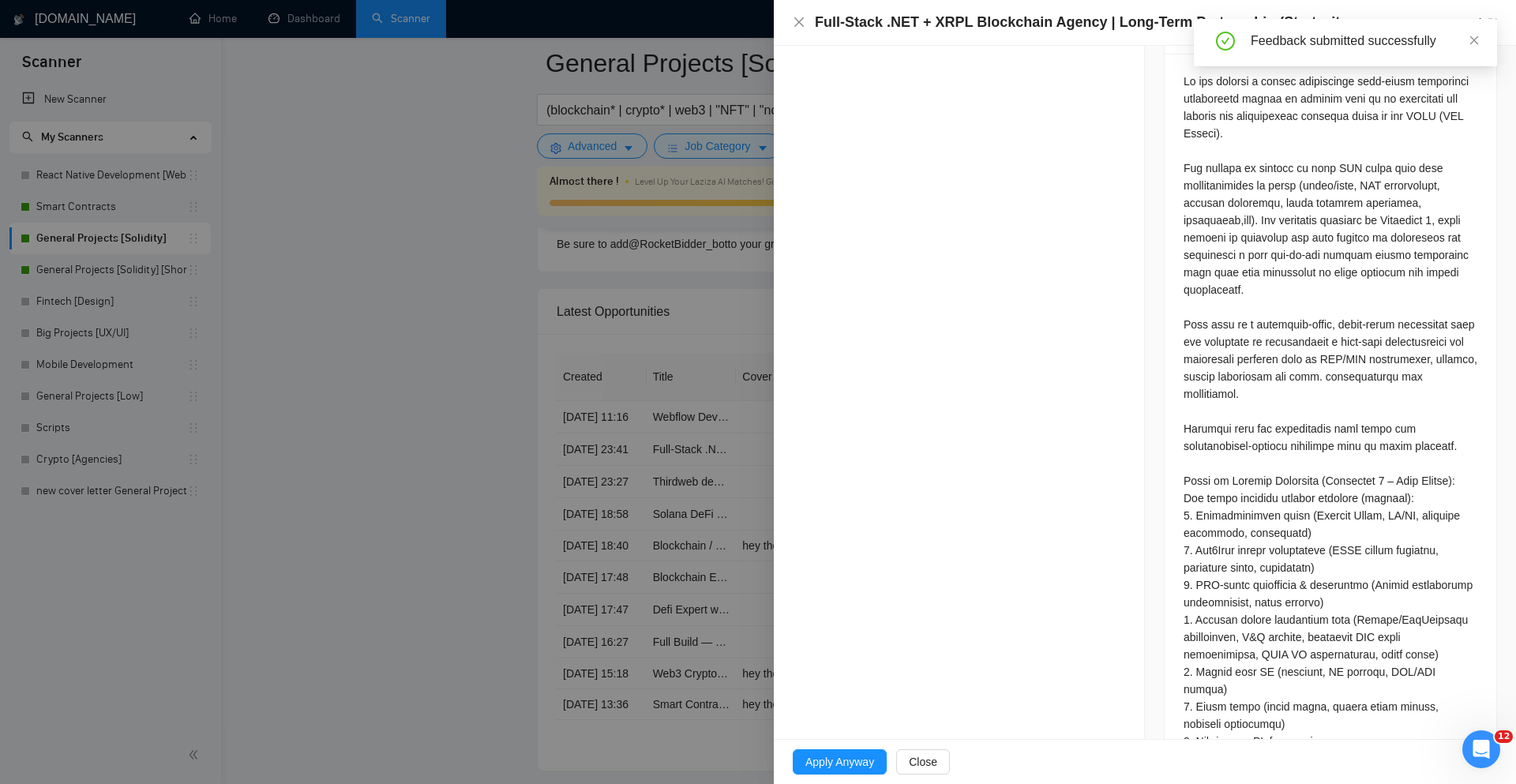
click at [639, 429] on div at bounding box center [758, 392] width 1516 height 784
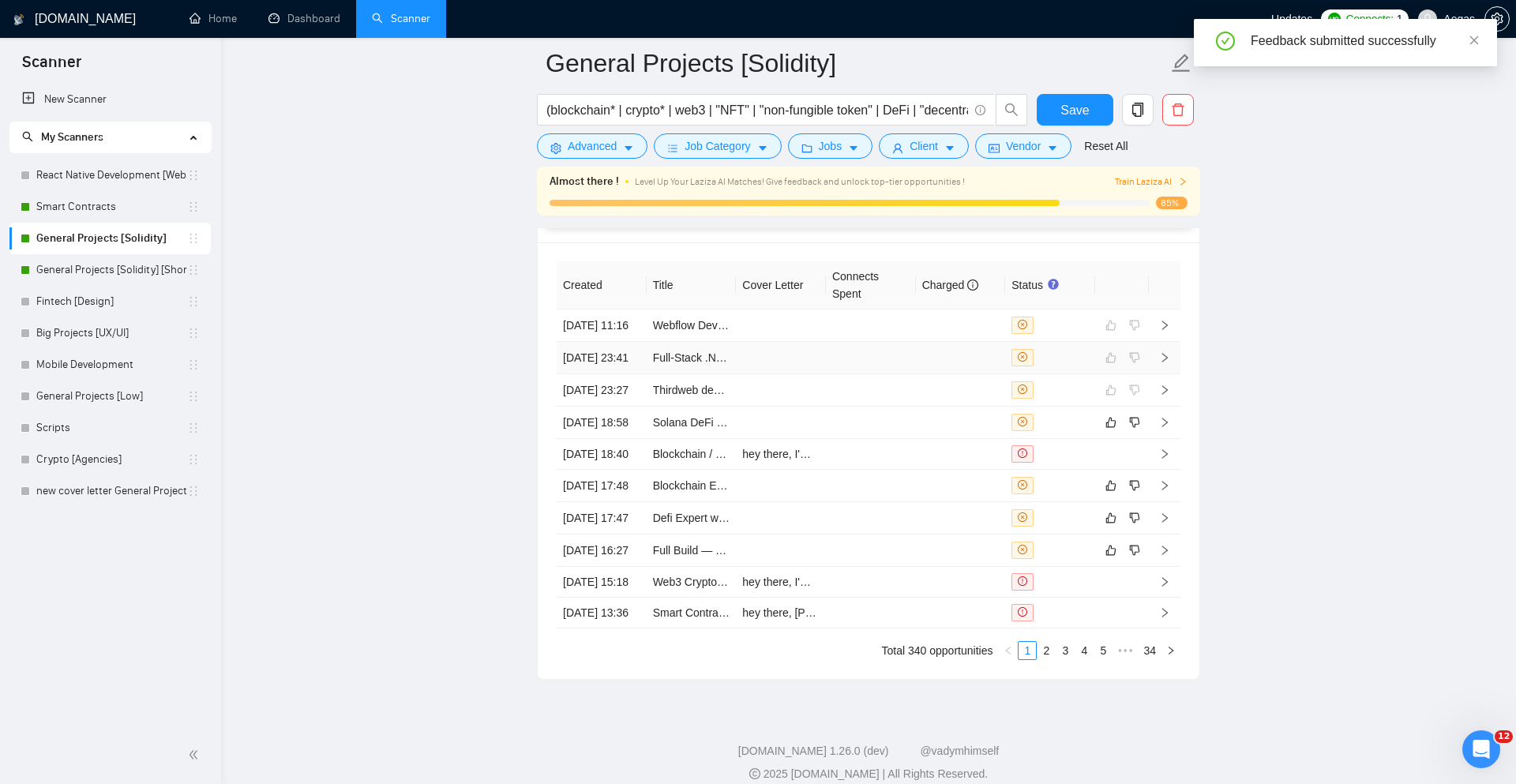
scroll to position [4152, 0]
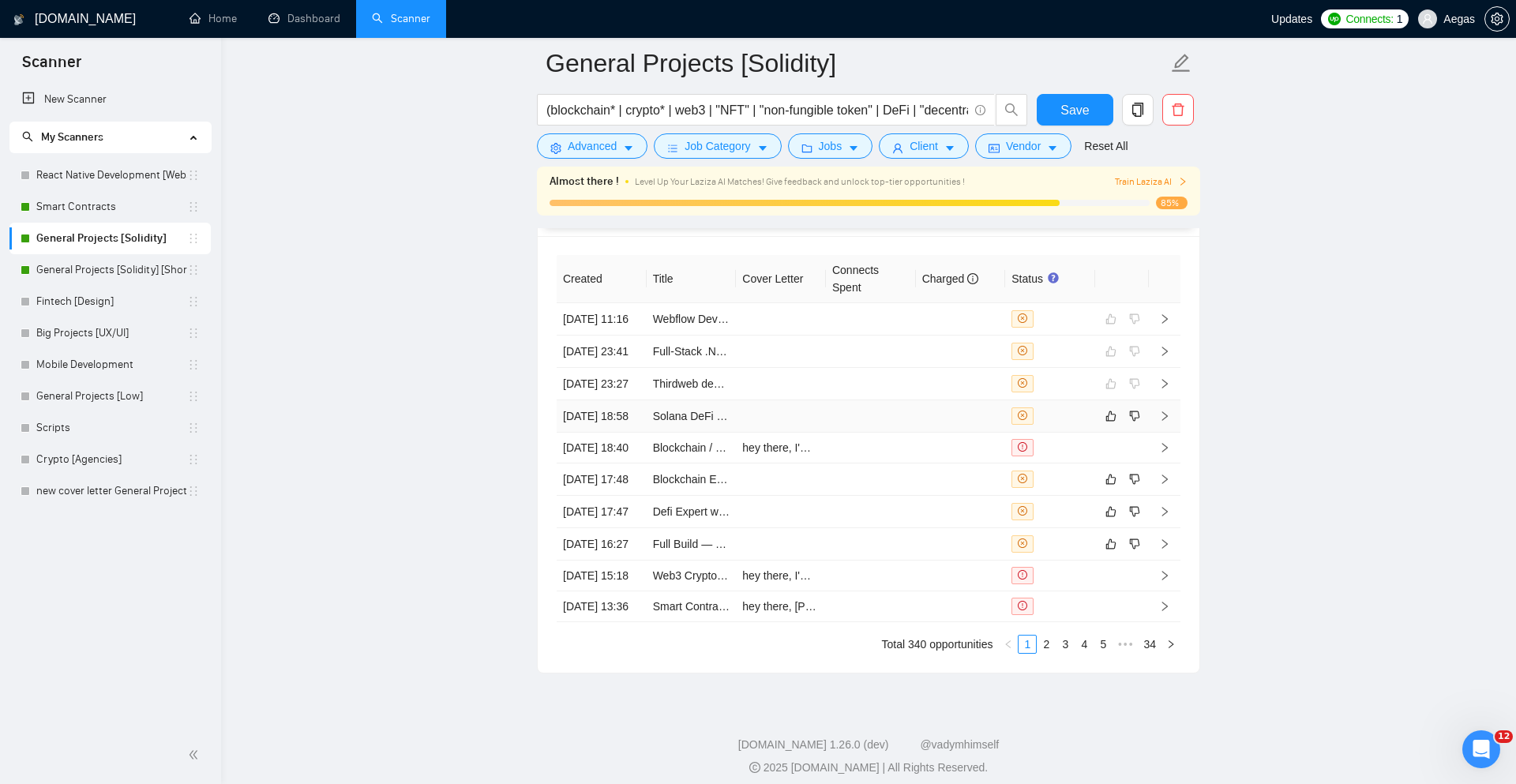
click at [1065, 425] on div at bounding box center [1051, 416] width 77 height 17
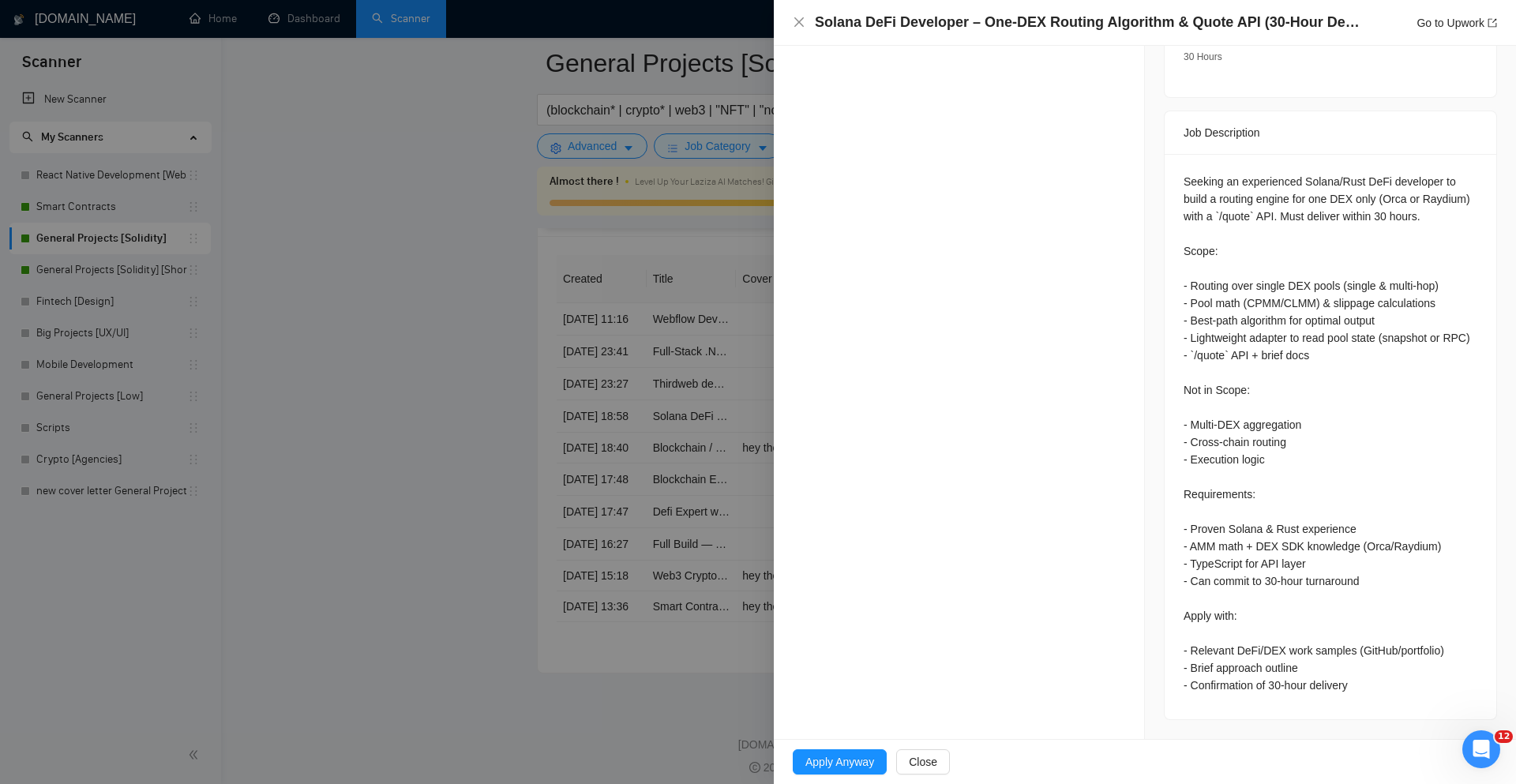
click at [709, 599] on div at bounding box center [758, 392] width 1516 height 784
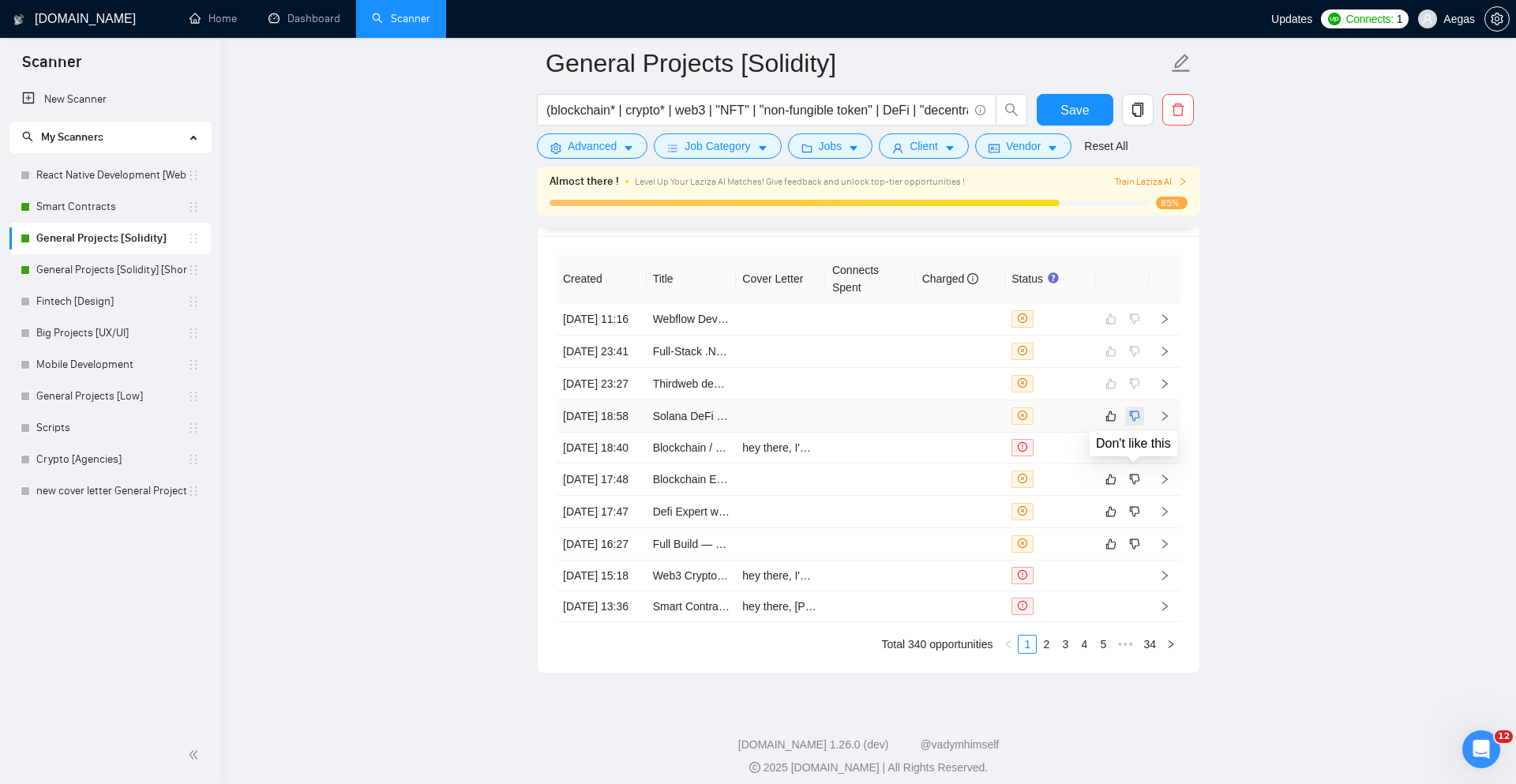
click at [1130, 421] on icon "dislike" at bounding box center [1135, 416] width 10 height 10
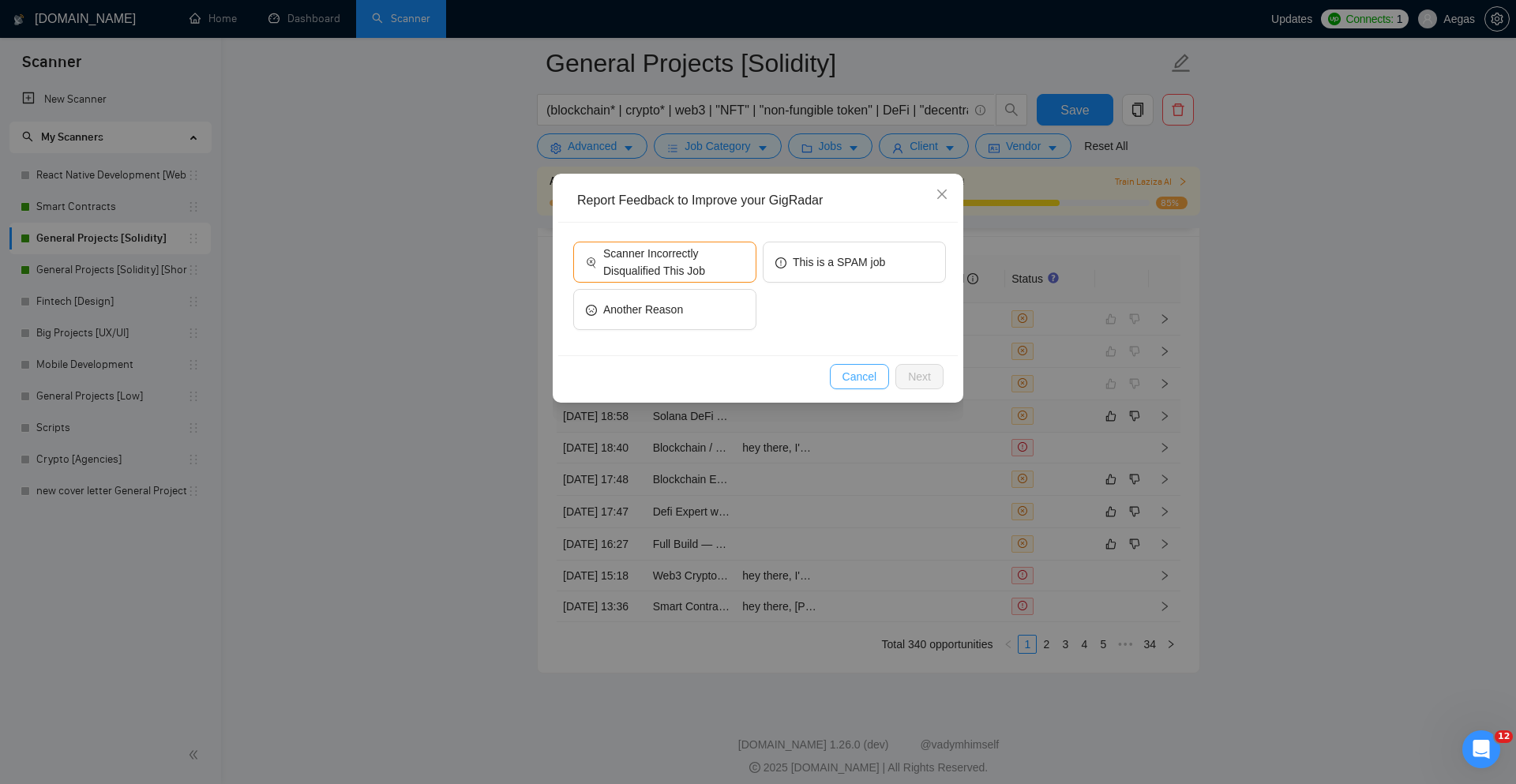
click at [878, 381] on button "Cancel" at bounding box center [860, 376] width 60 height 25
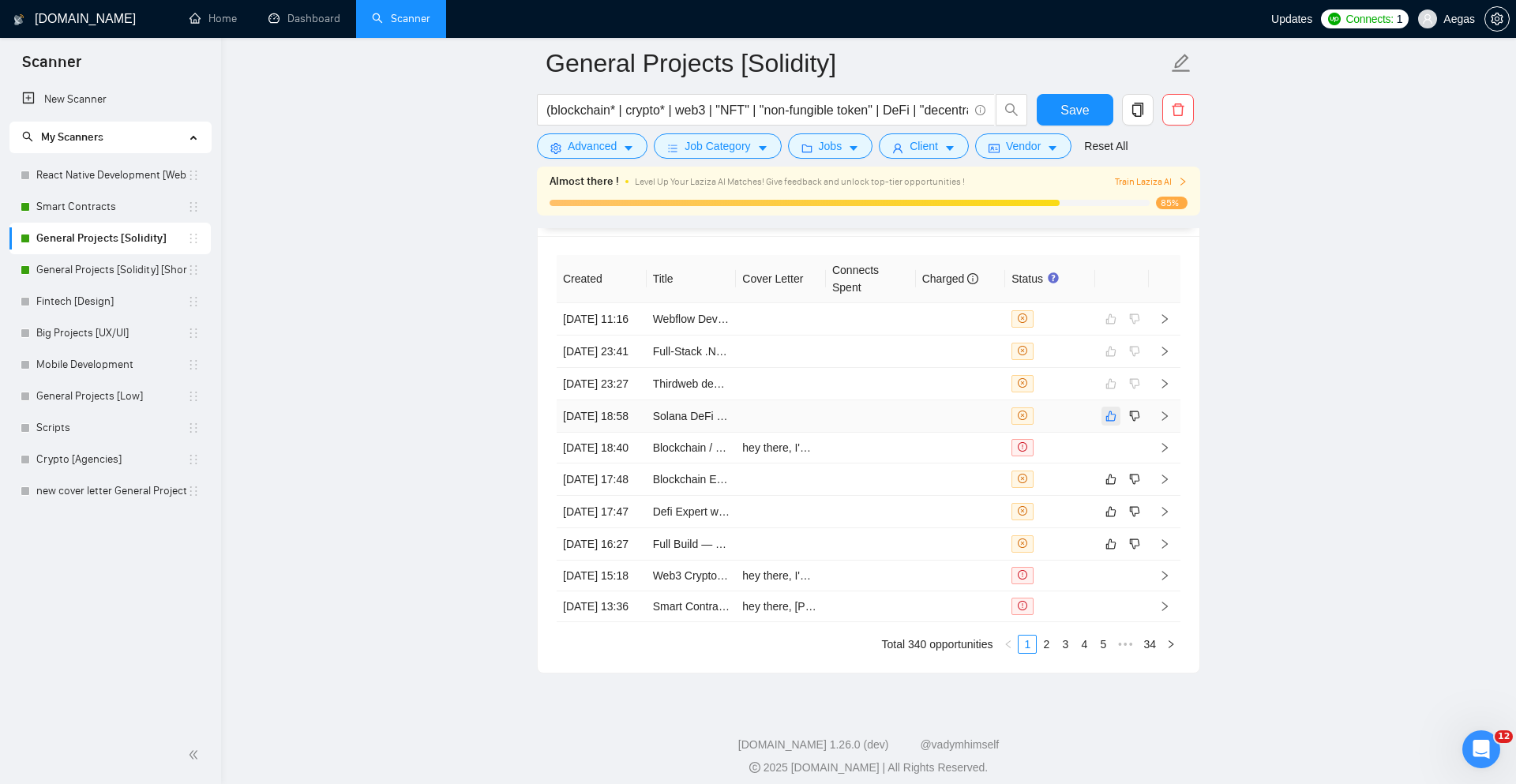
click at [1106, 422] on icon "like" at bounding box center [1111, 416] width 11 height 13
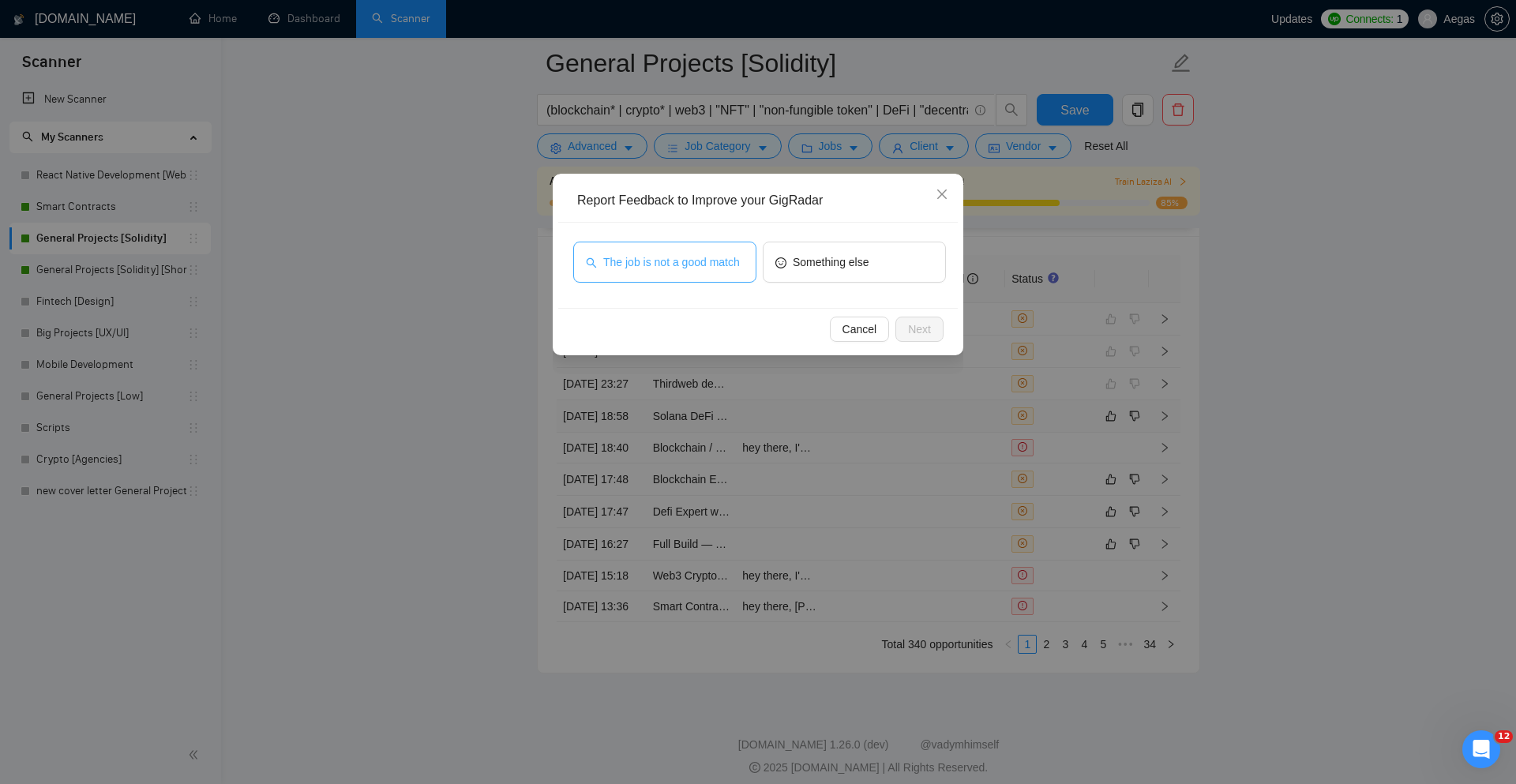
click at [683, 255] on span "The job is not a good match" at bounding box center [672, 262] width 137 height 17
click at [933, 325] on button "Next" at bounding box center [919, 328] width 48 height 25
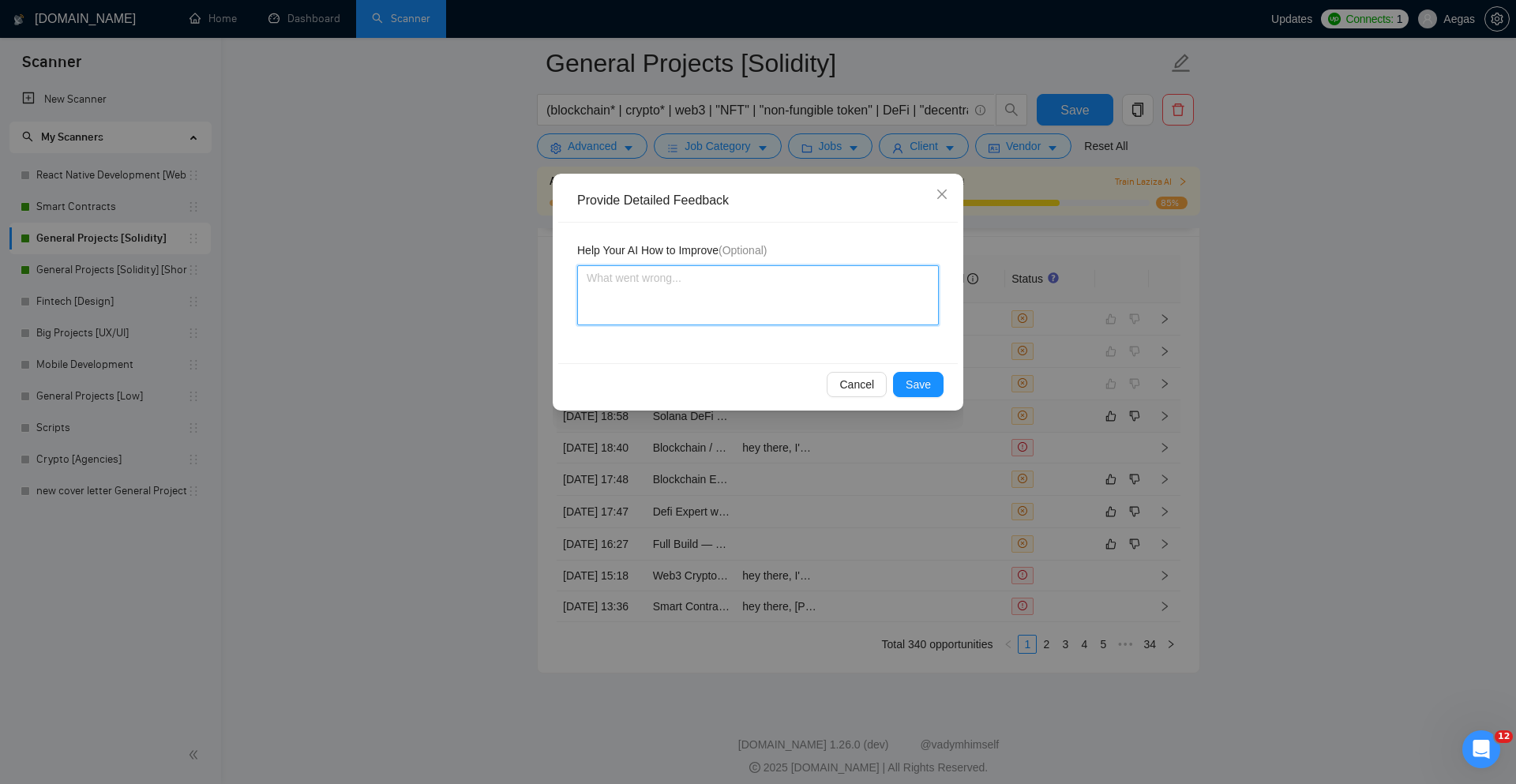
click at [866, 297] on textarea at bounding box center [758, 296] width 362 height 60
click at [919, 372] on button "Save" at bounding box center [918, 384] width 51 height 25
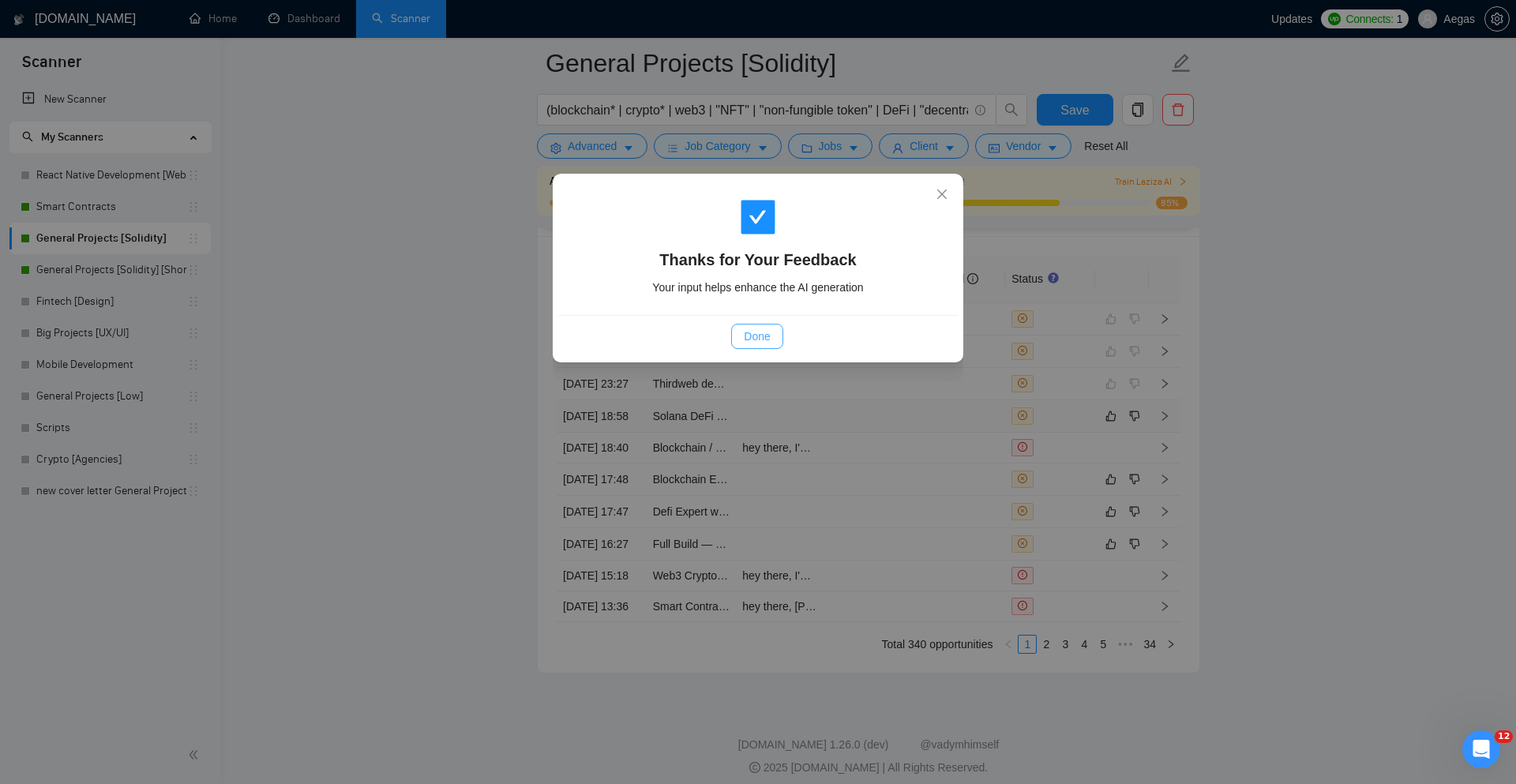
click at [770, 334] on span "Done" at bounding box center [757, 336] width 26 height 17
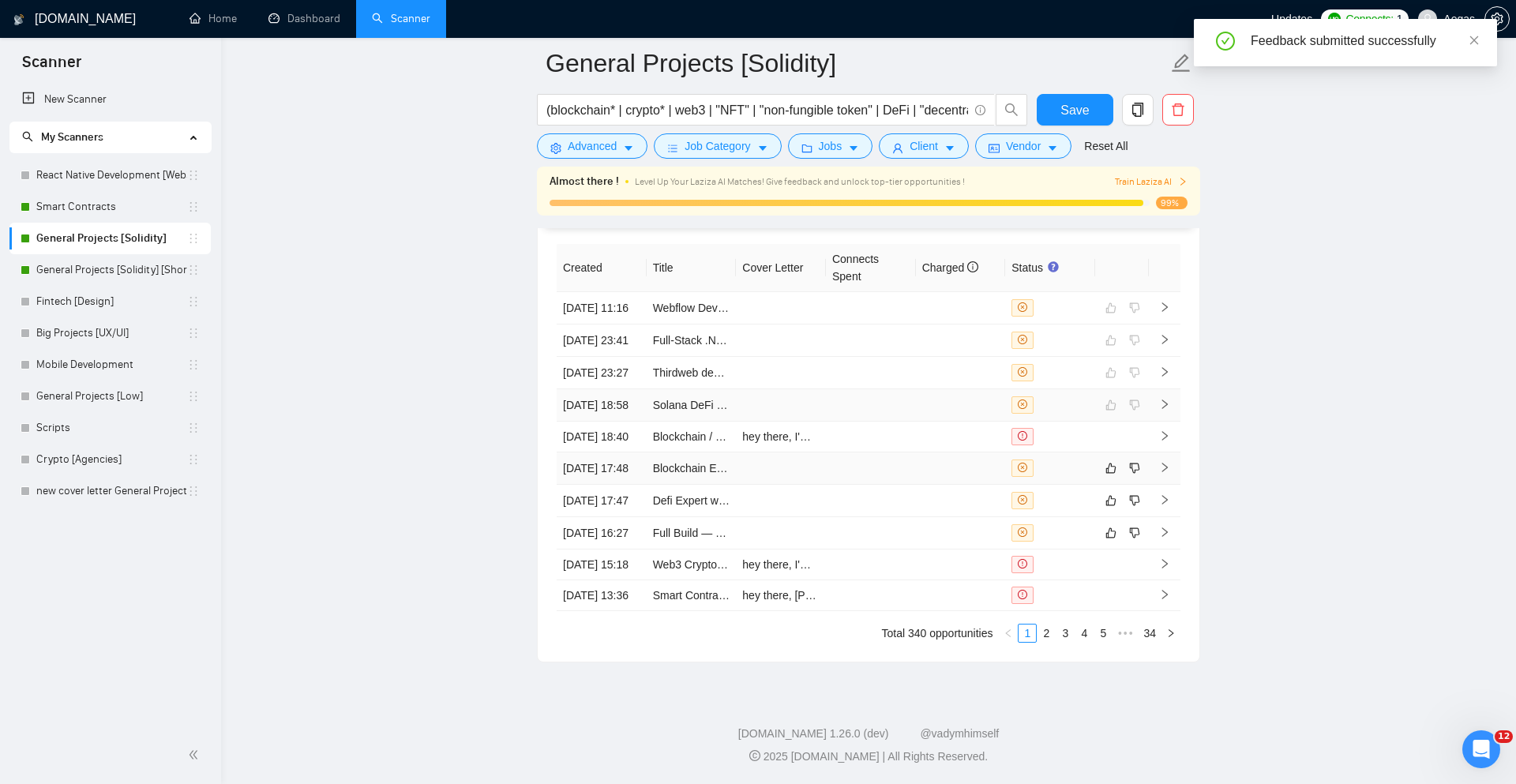
click at [1048, 413] on div at bounding box center [1051, 405] width 77 height 17
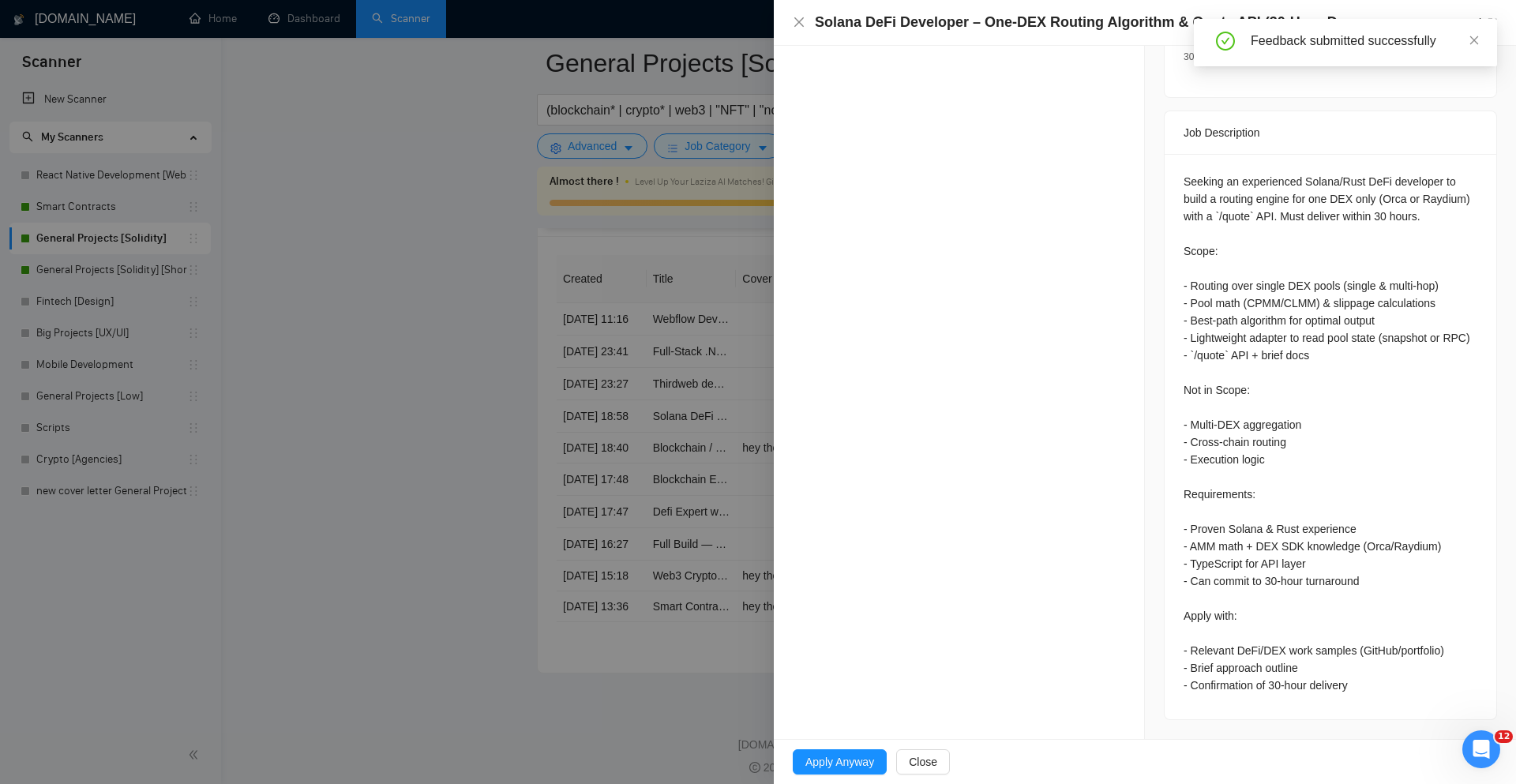
click at [459, 521] on div at bounding box center [758, 392] width 1516 height 784
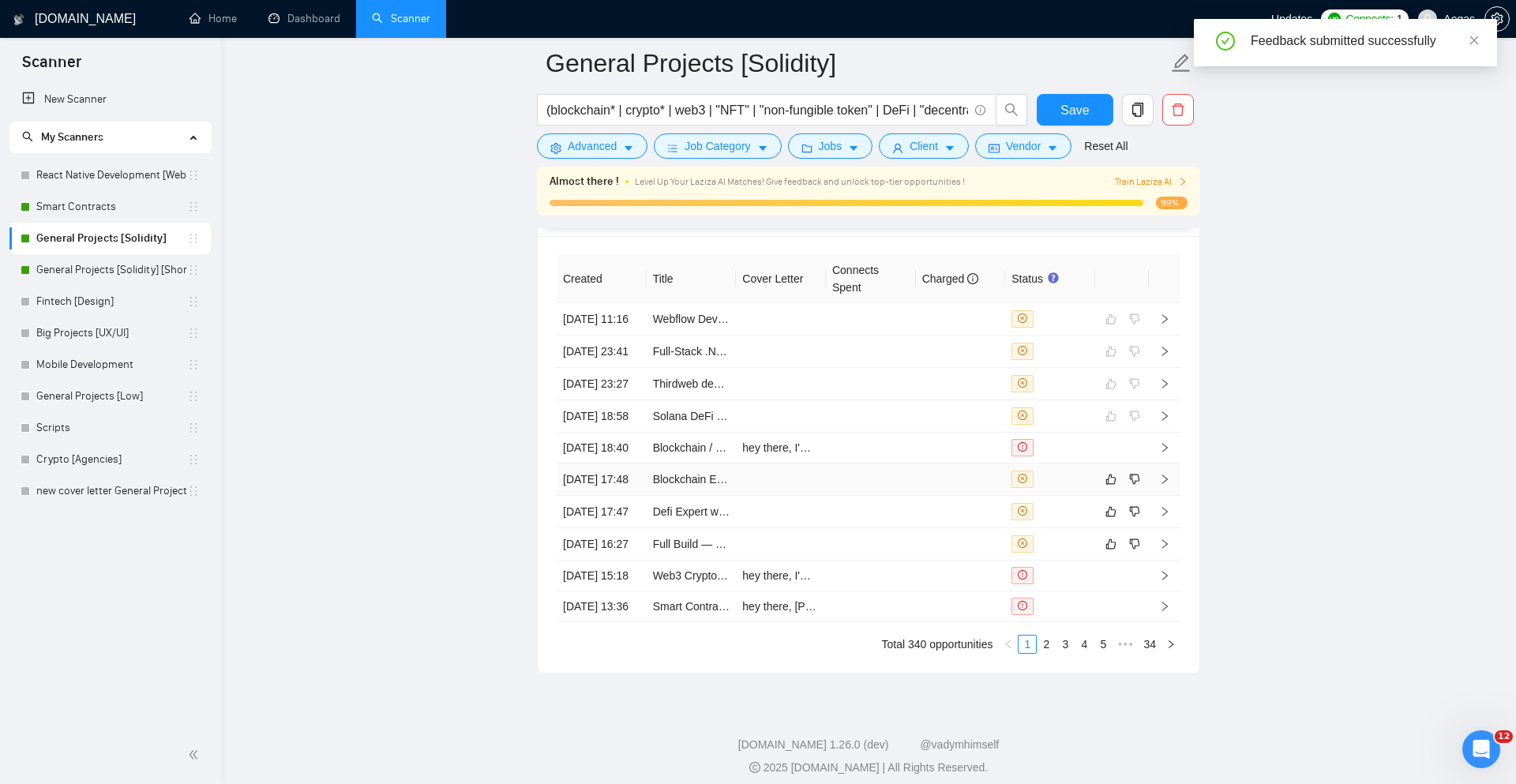
click at [1051, 488] on div at bounding box center [1051, 479] width 77 height 17
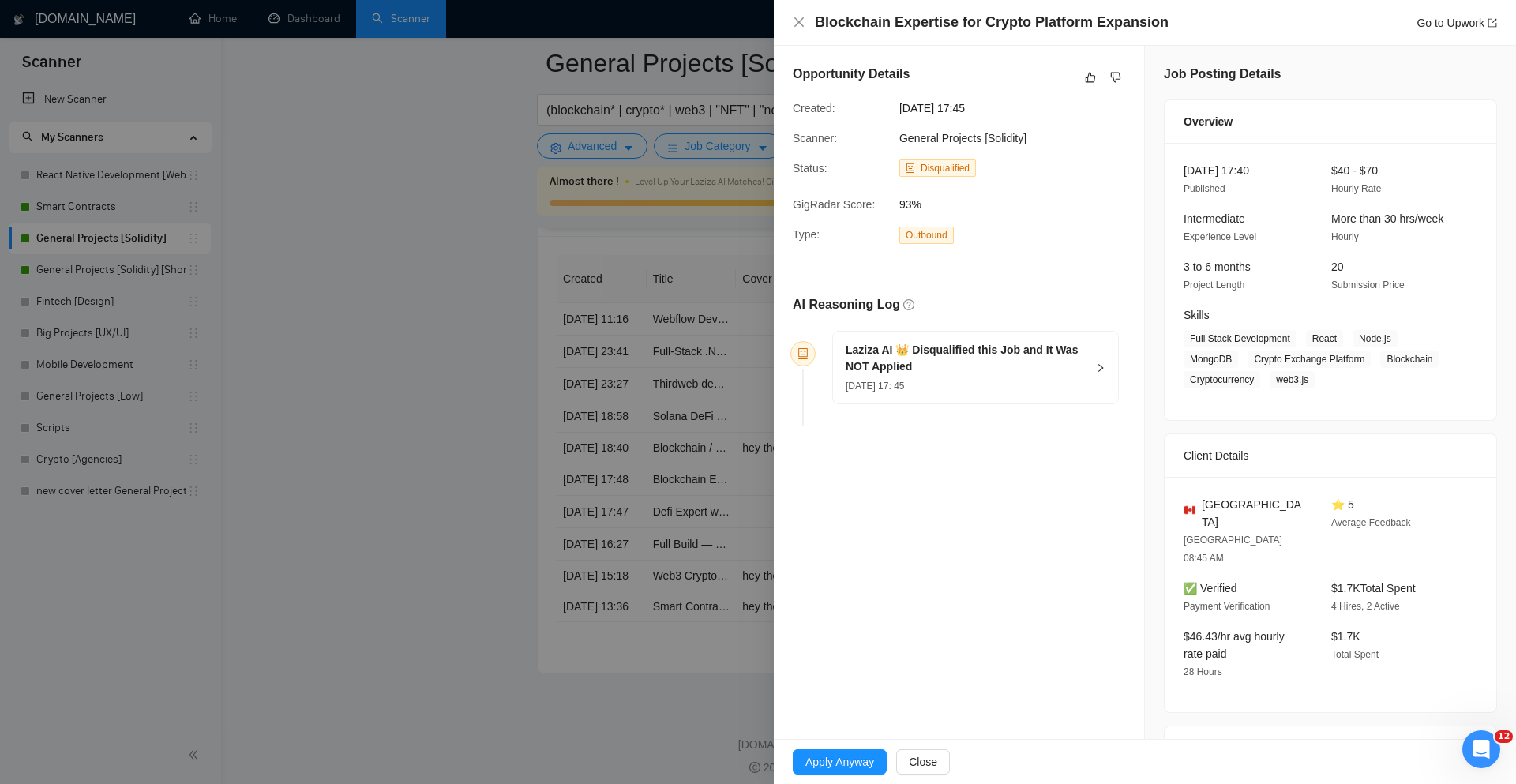
click at [586, 473] on div at bounding box center [758, 392] width 1516 height 784
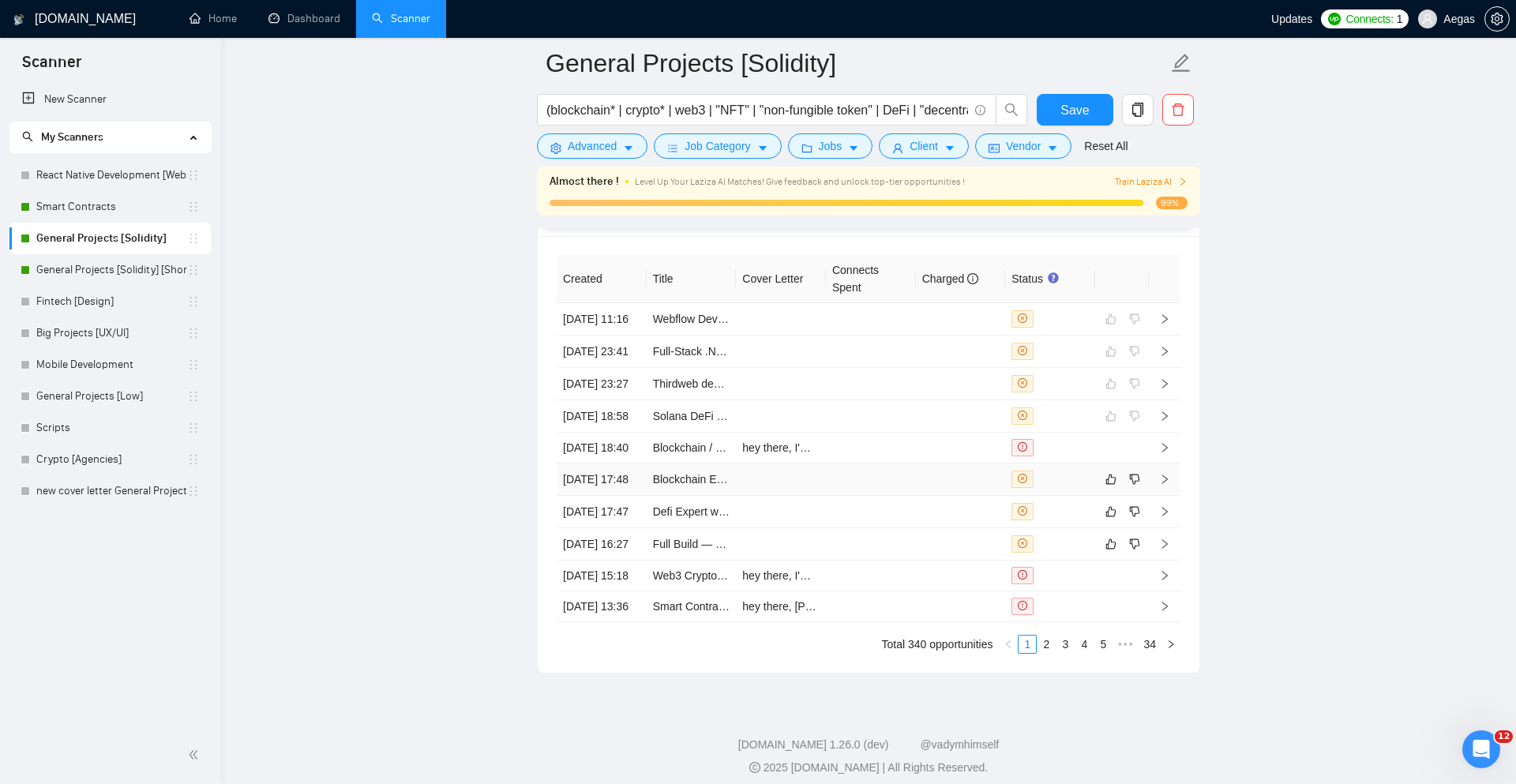
click at [1078, 488] on div at bounding box center [1051, 479] width 77 height 17
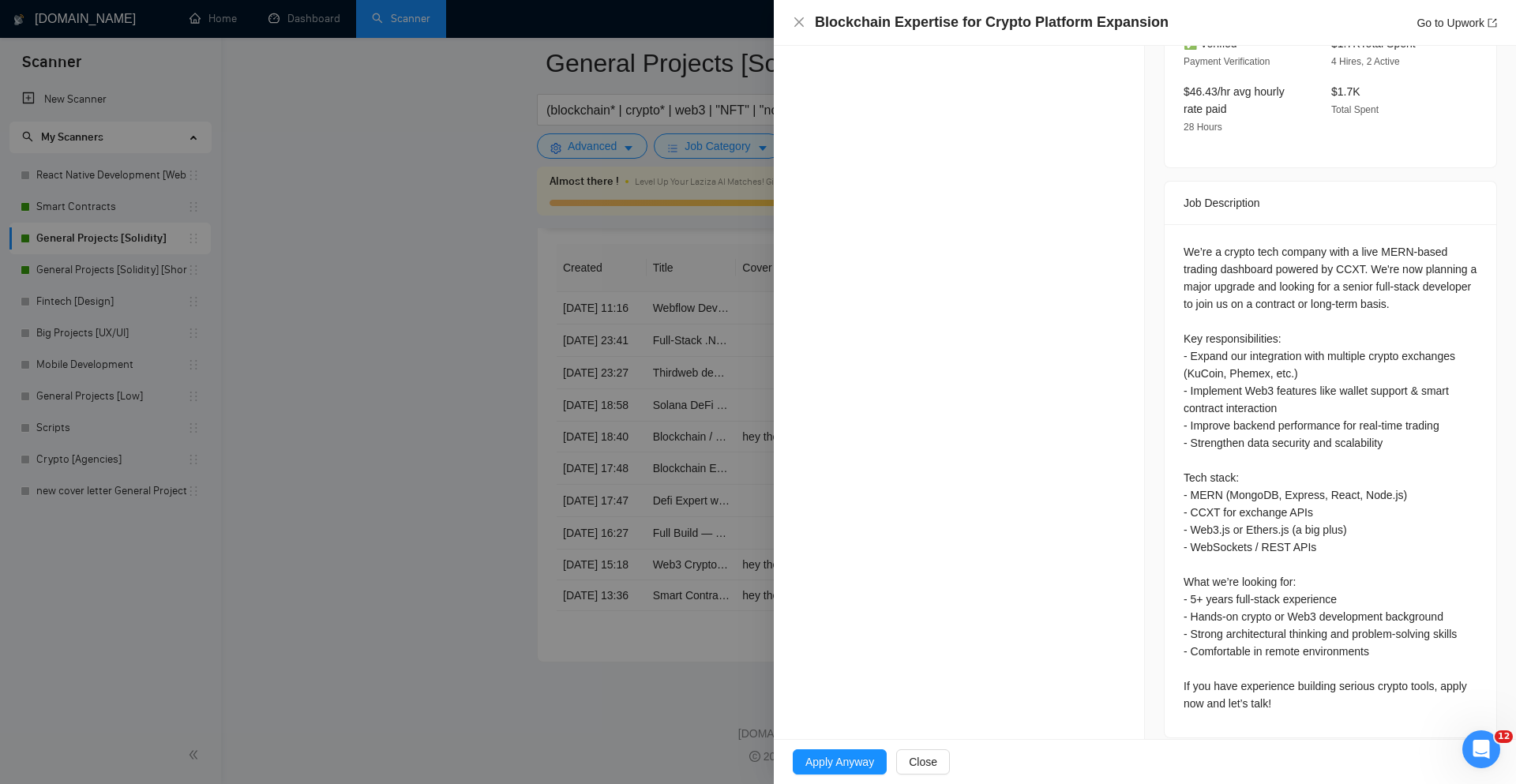
scroll to position [4283, 0]
click at [701, 459] on div at bounding box center [758, 392] width 1516 height 784
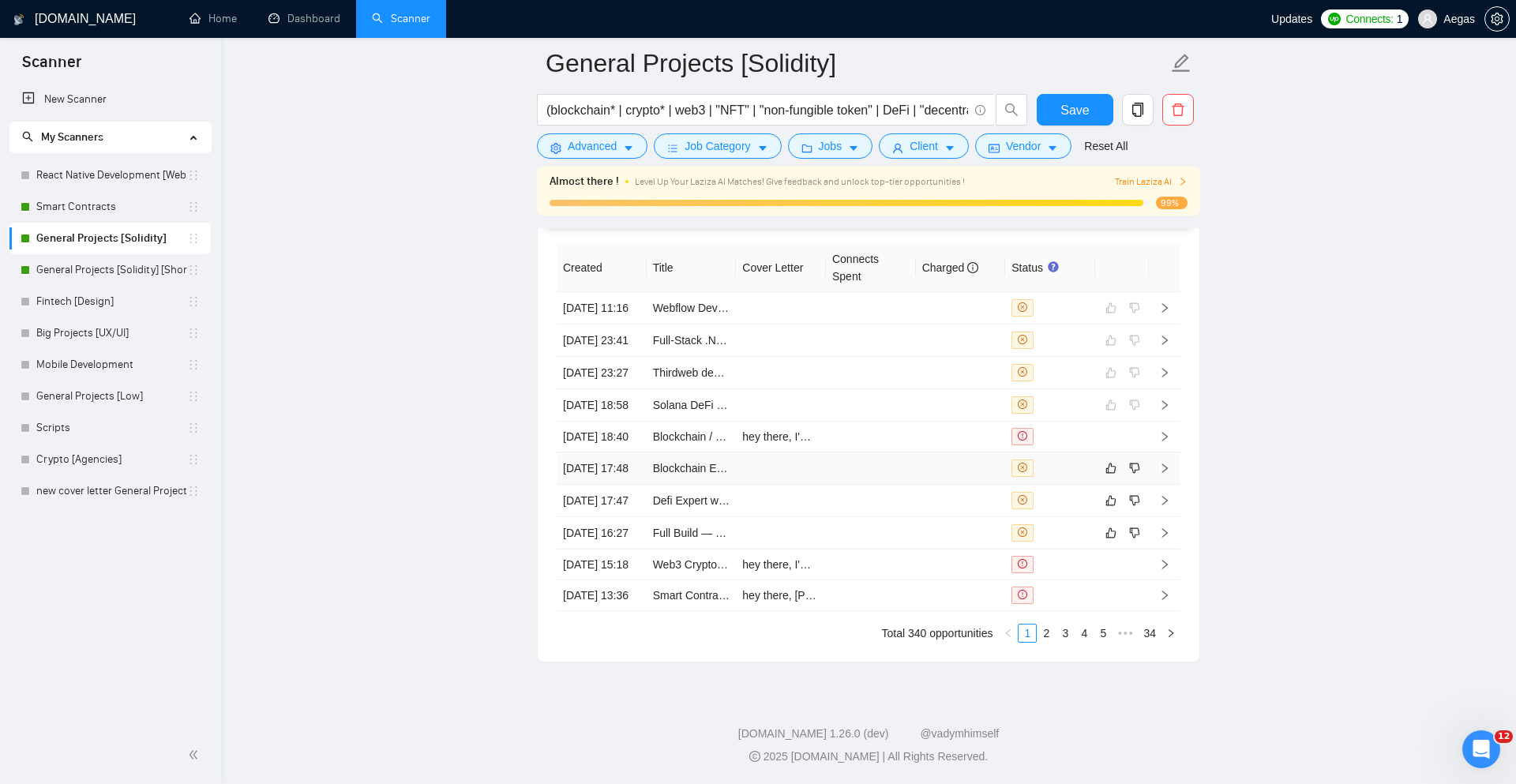
scroll to position [4242, 0]
click at [1048, 473] on div at bounding box center [1051, 469] width 77 height 17
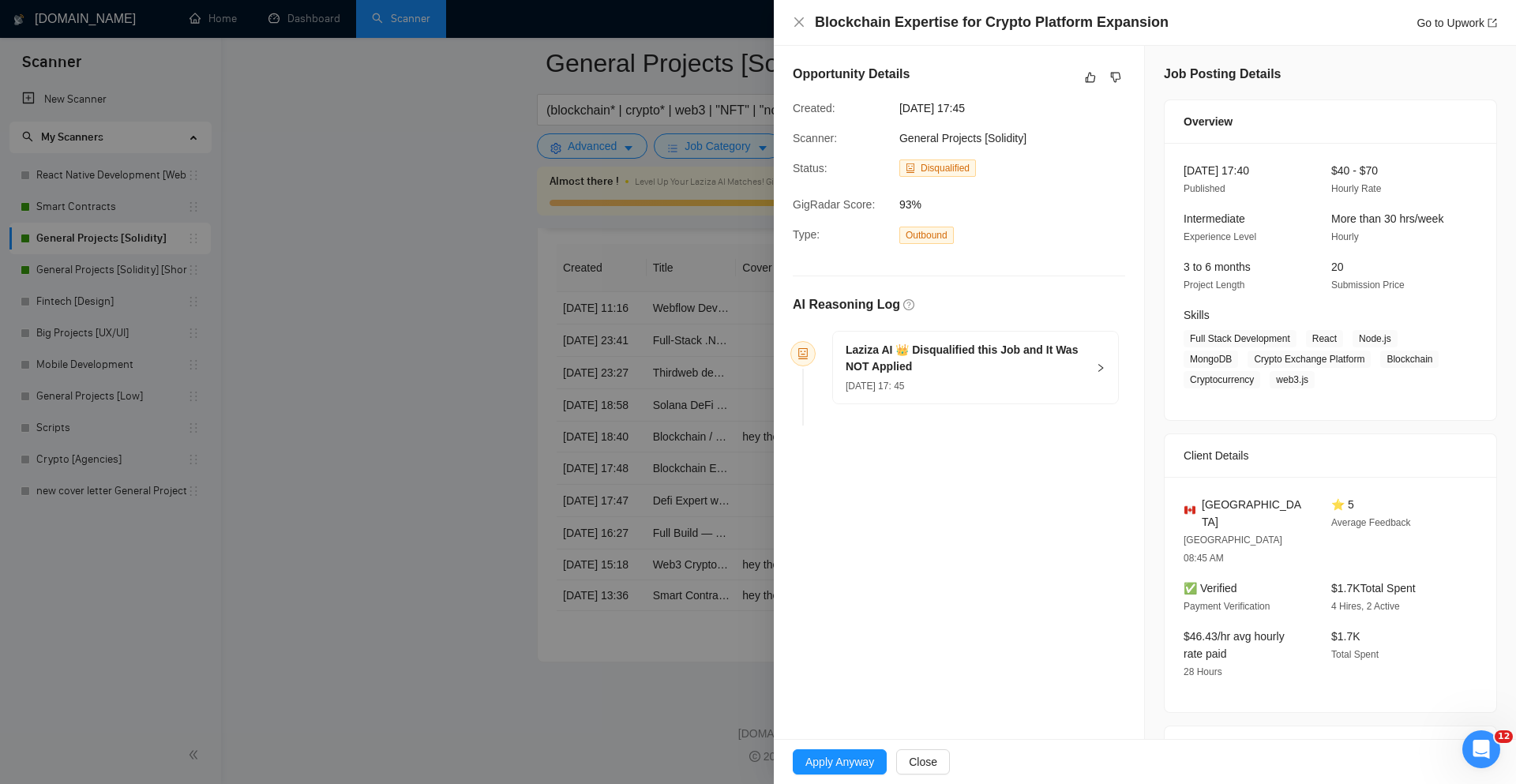
click at [1046, 371] on h5 "Laziza AI 👑 Disqualified this Job and It Was NOT Applied" at bounding box center [967, 358] width 241 height 34
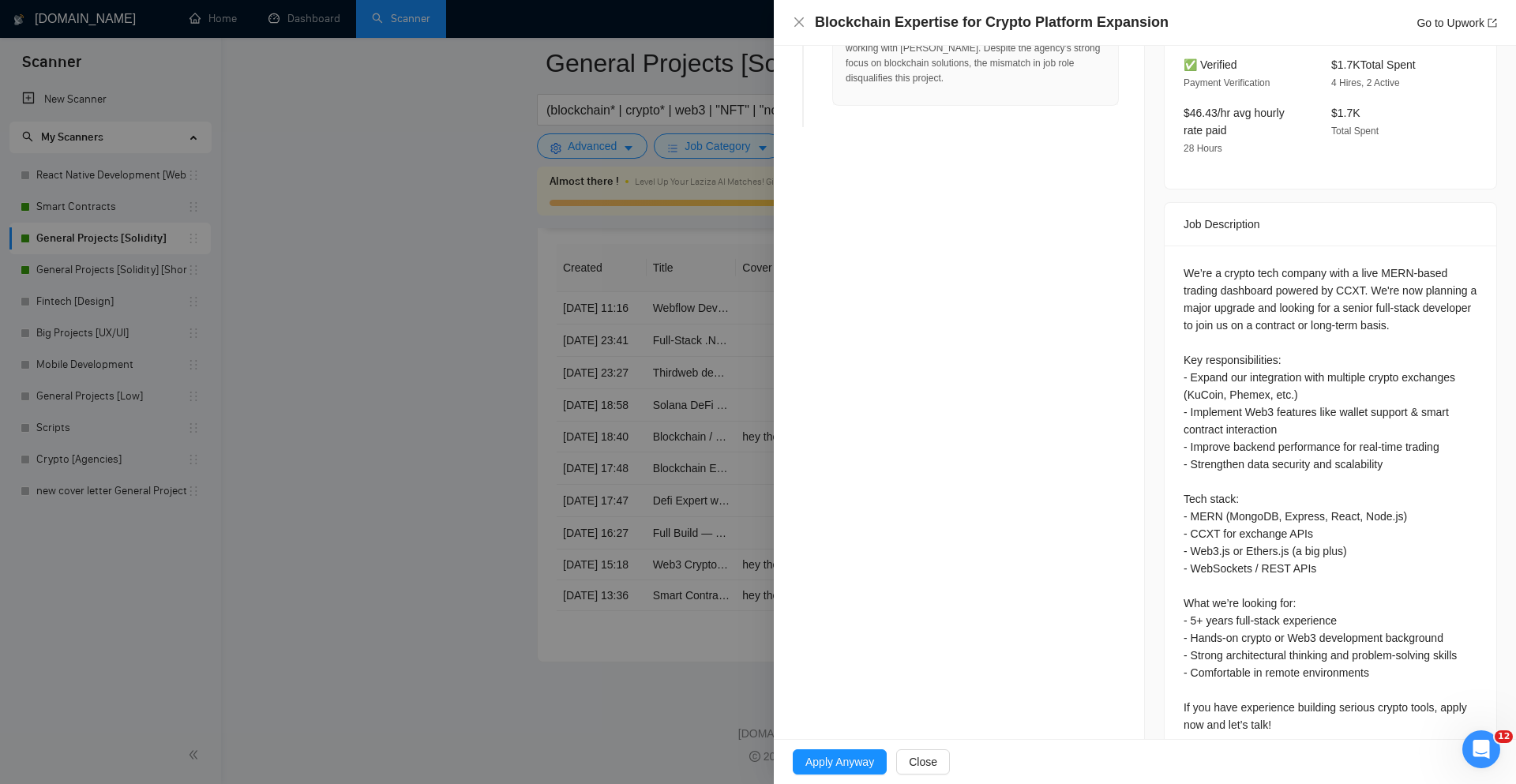
scroll to position [545, 0]
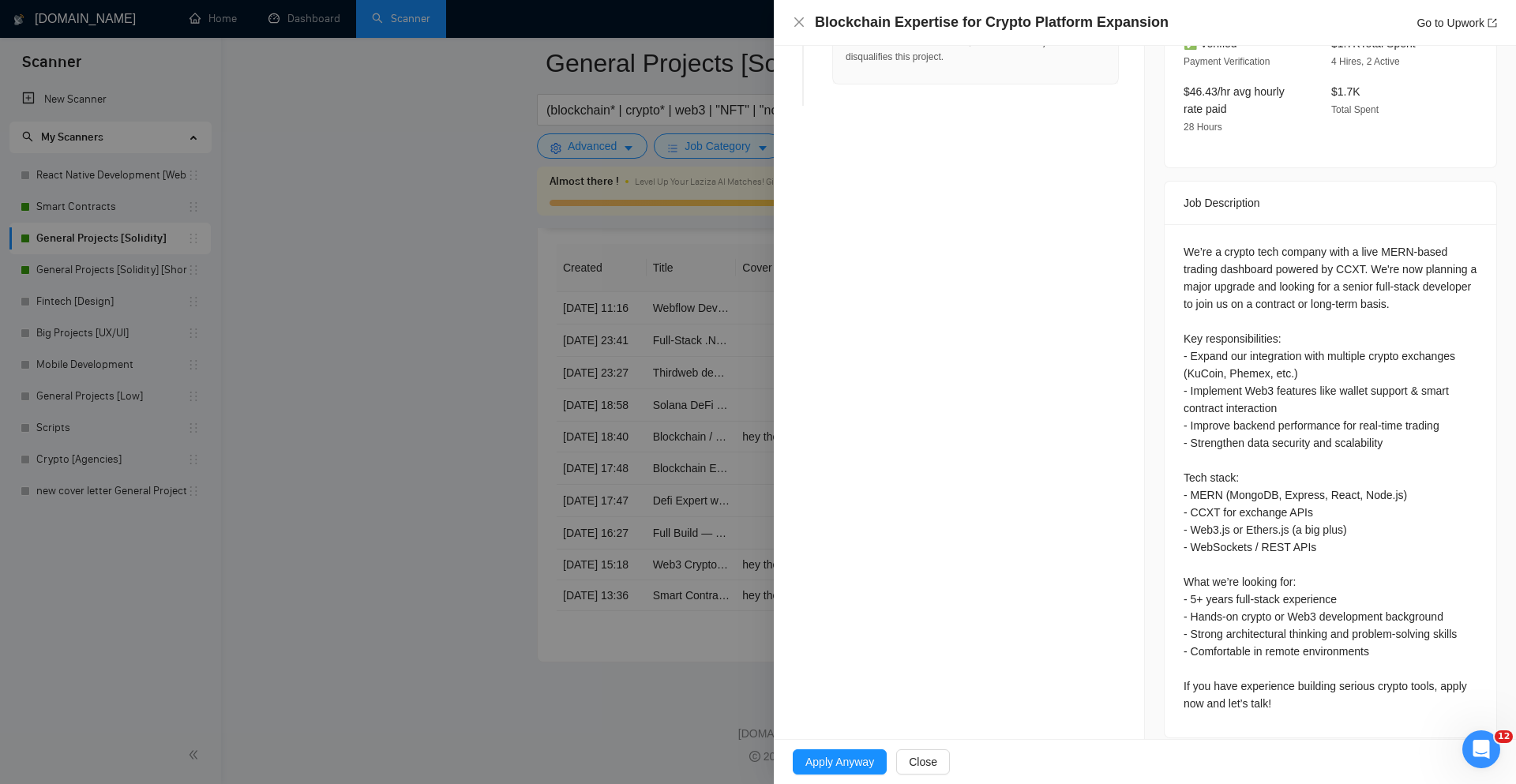
click at [1379, 516] on div "We’re a crypto tech company with a live MERN-based trading dashboard powered by…" at bounding box center [1331, 478] width 294 height 469
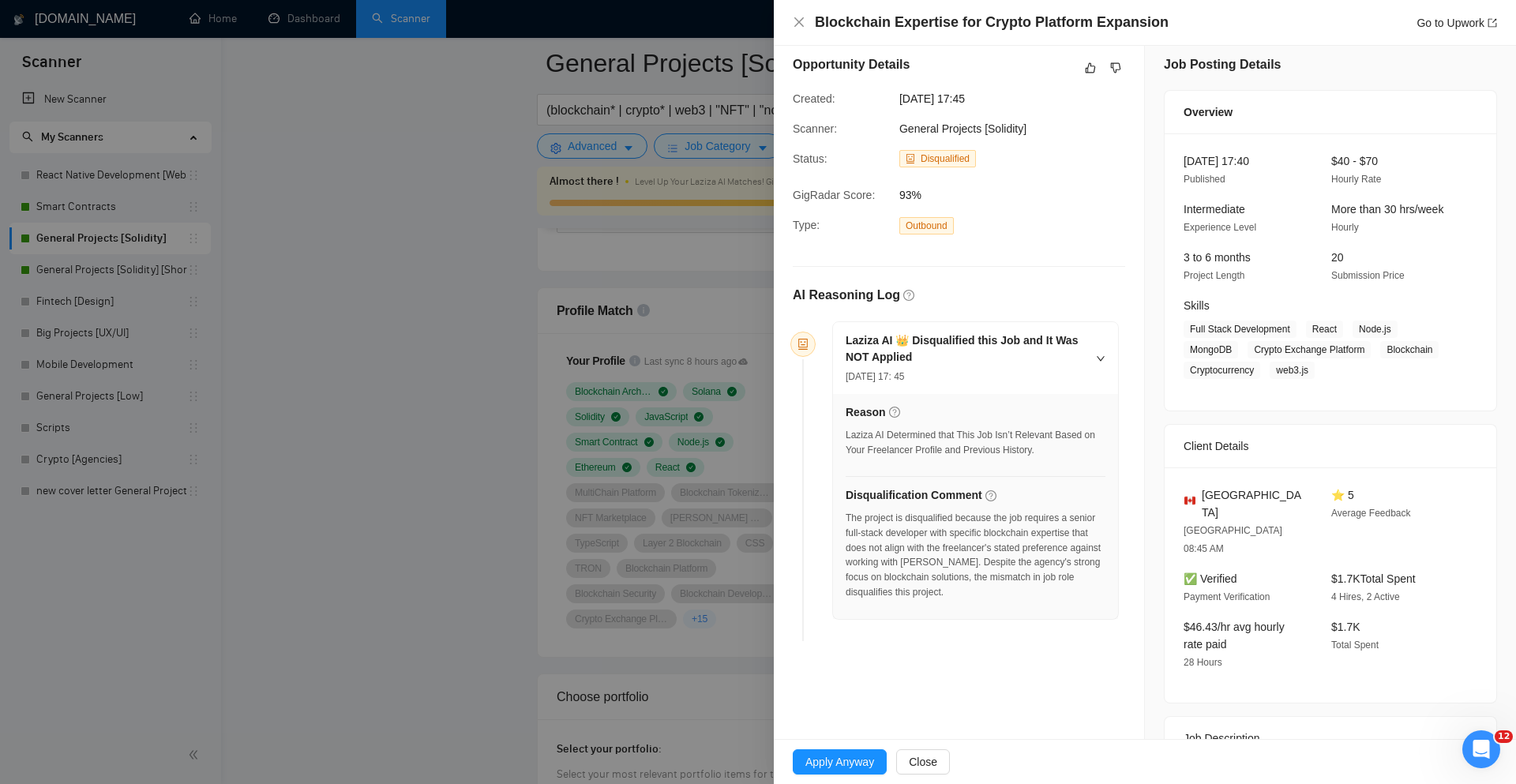
scroll to position [0, 0]
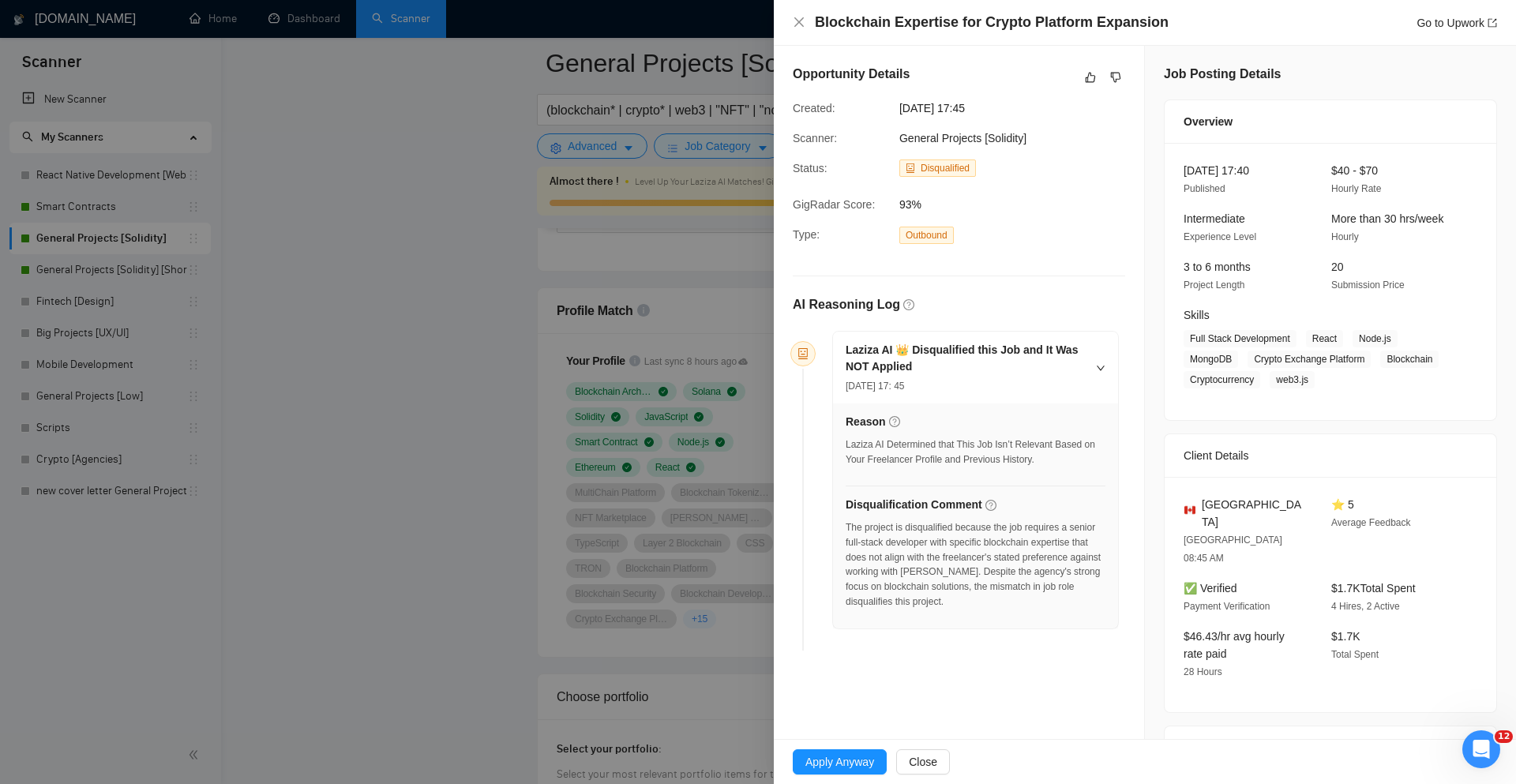
click at [653, 427] on div at bounding box center [758, 392] width 1516 height 784
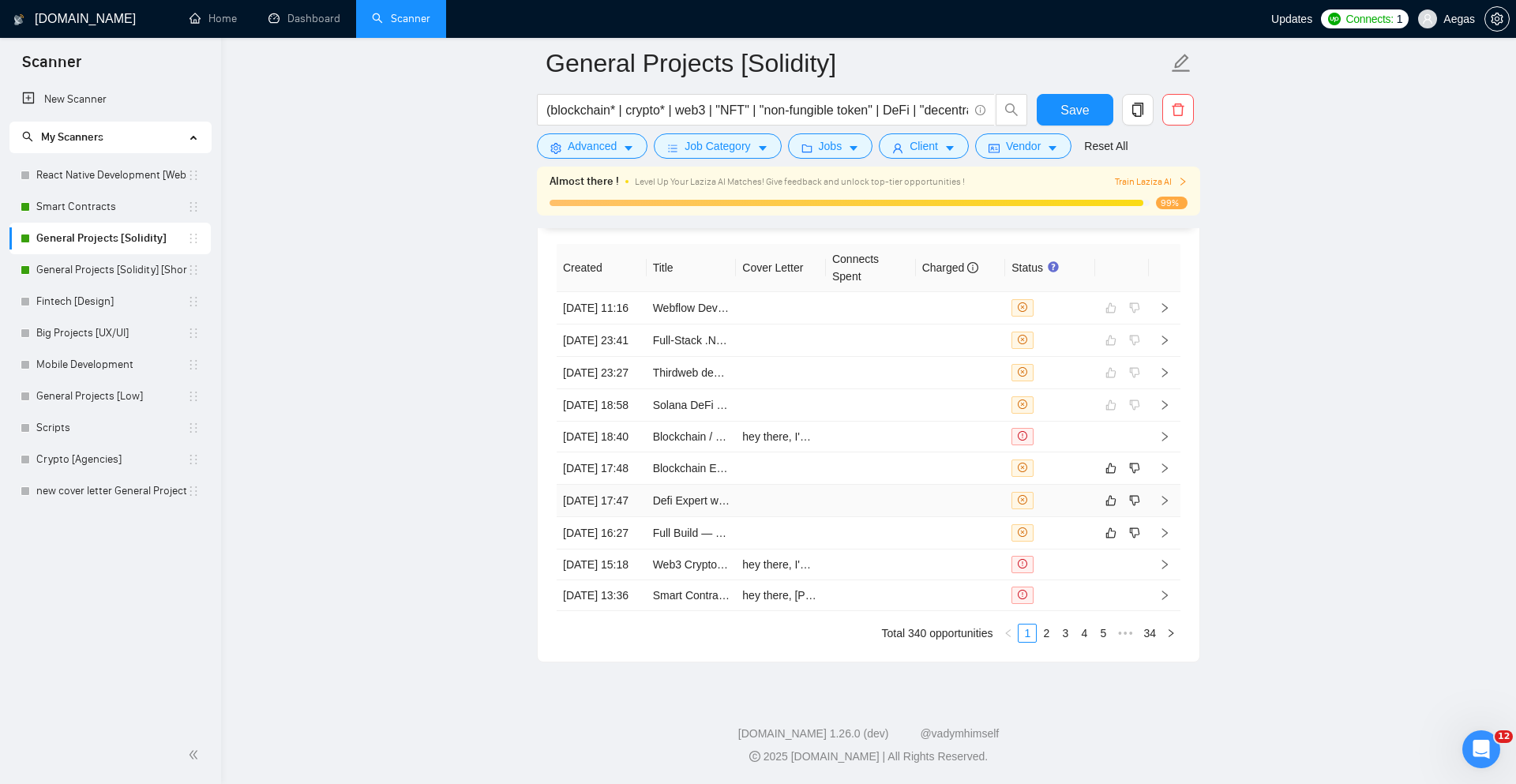
scroll to position [4188, 0]
click at [1073, 485] on td at bounding box center [1050, 469] width 90 height 33
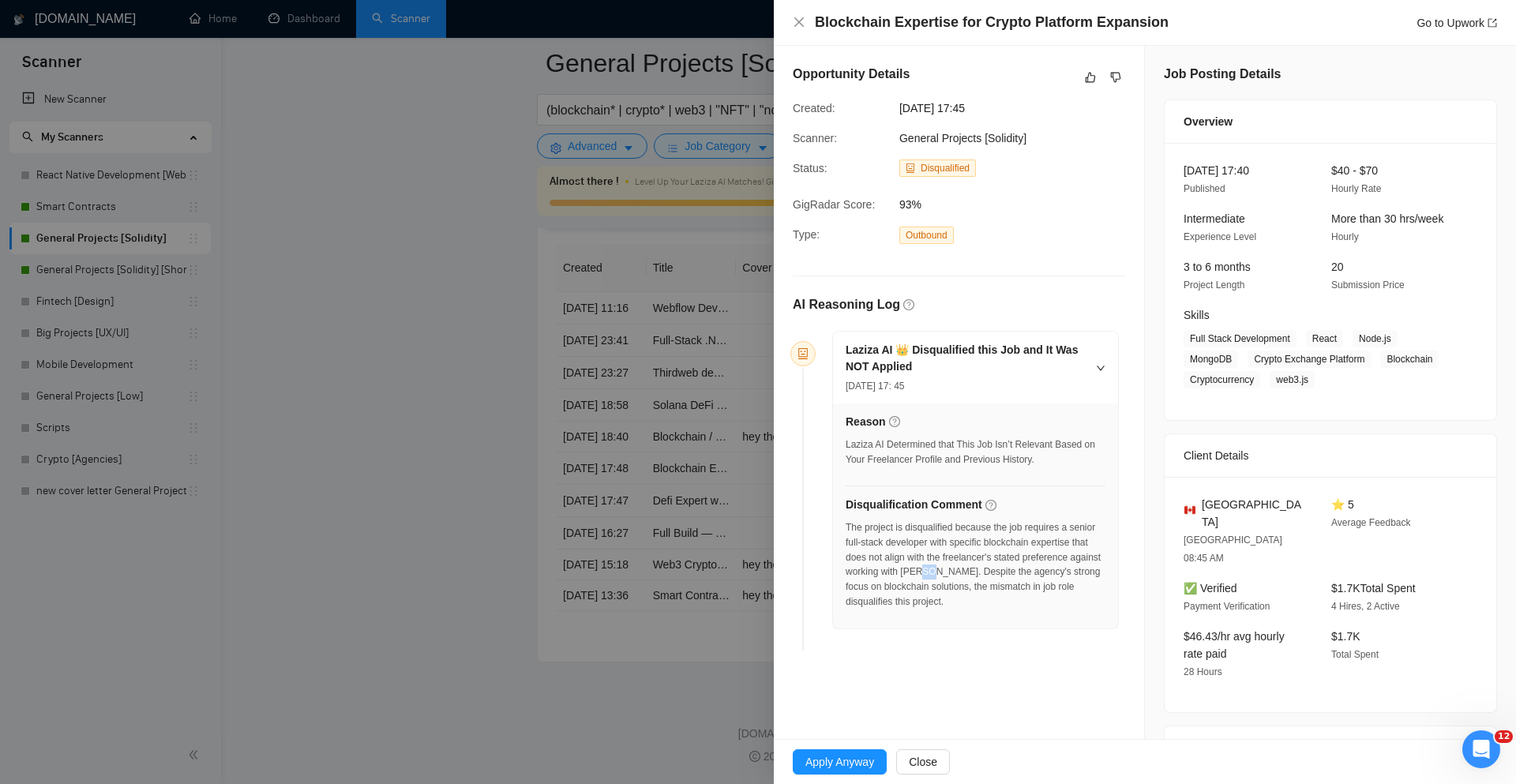
drag, startPoint x: 1022, startPoint y: 571, endPoint x: 1013, endPoint y: 570, distance: 9.1
click at [1013, 570] on div "The project is disqualified because the job requires a senior full-stack develo…" at bounding box center [976, 565] width 260 height 89
click at [1069, 556] on div "The project is disqualified because the job requires a senior full-stack develo…" at bounding box center [976, 565] width 260 height 89
copy div "stated preference against working with [PERSON_NAME]"
click at [629, 555] on div at bounding box center [758, 392] width 1516 height 784
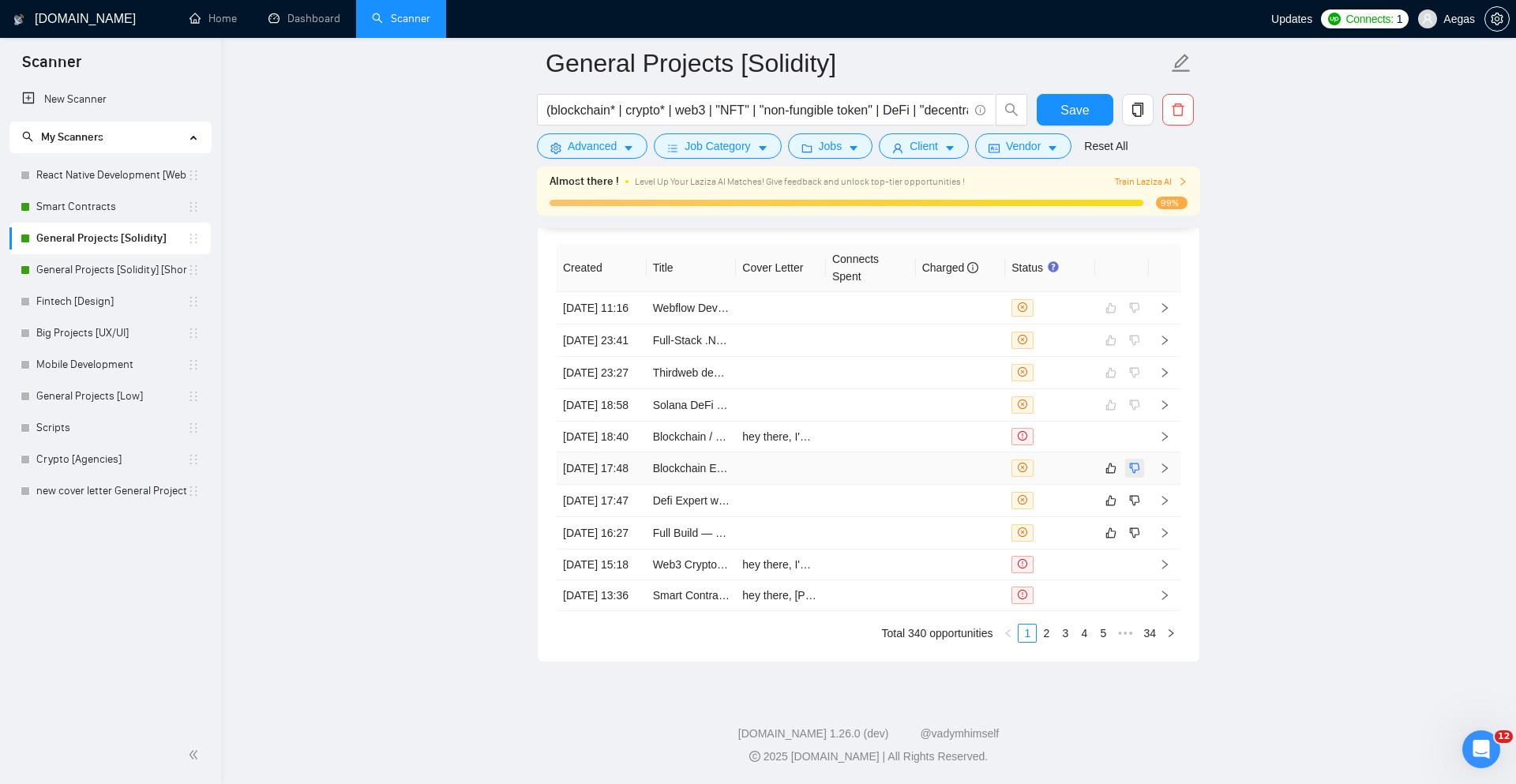
click at [1143, 478] on button "button" at bounding box center [1135, 469] width 19 height 19
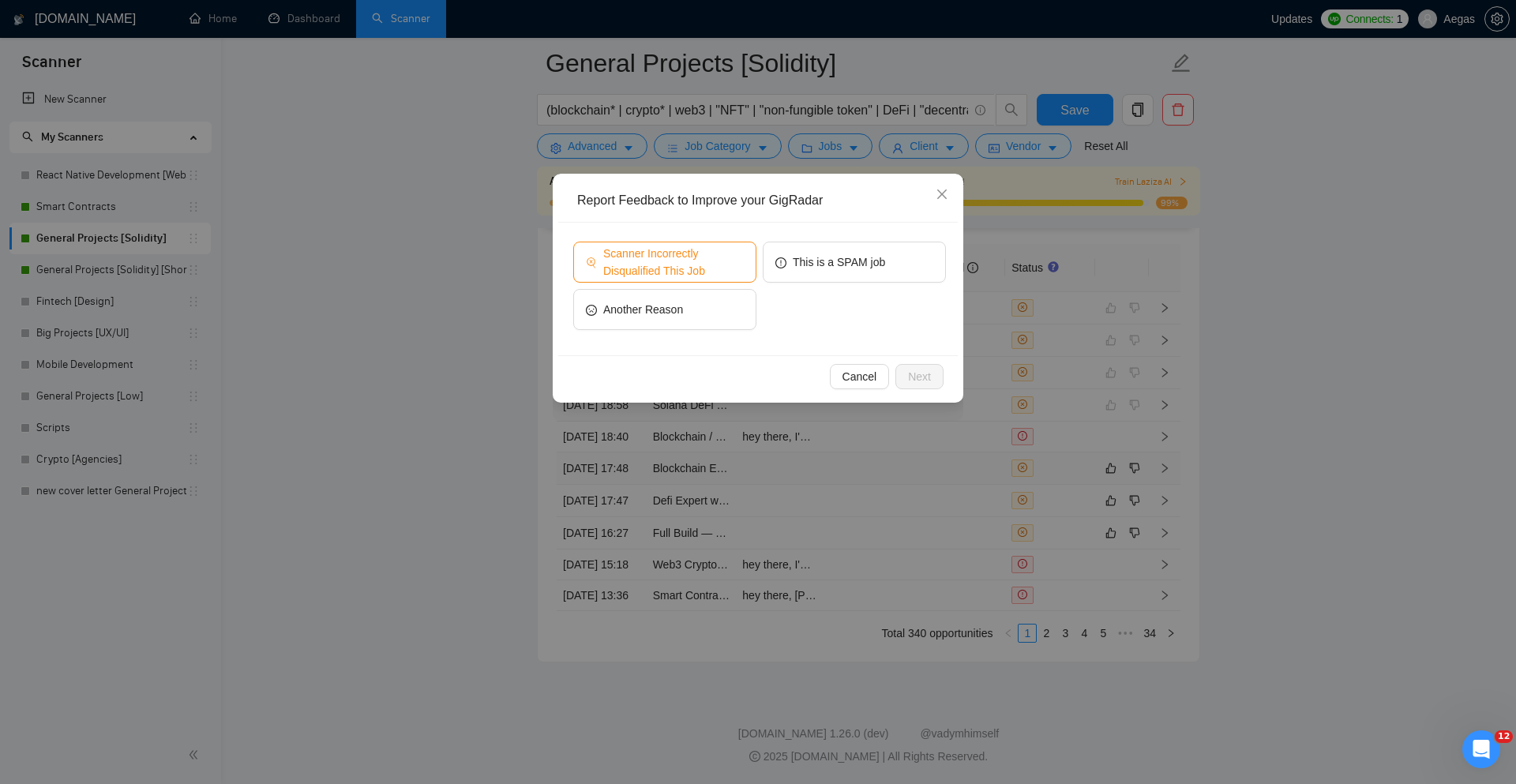
click at [690, 263] on span "Scanner Incorrectly Disqualified This Job" at bounding box center [673, 262] width 140 height 34
click at [926, 376] on span "Next" at bounding box center [919, 377] width 23 height 17
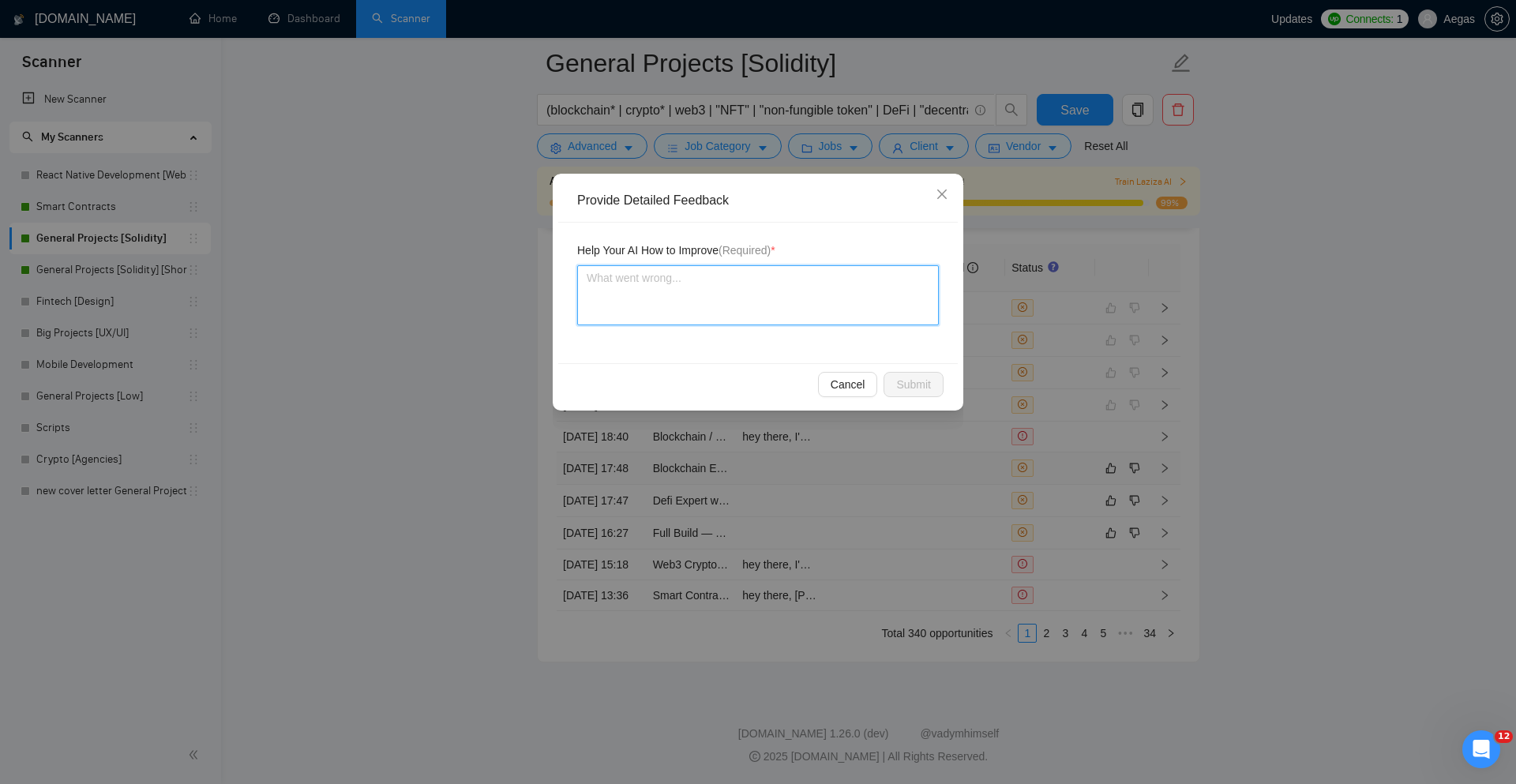
click at [808, 299] on textarea at bounding box center [758, 296] width 362 height 60
paste textarea "stated preference against working with [PERSON_NAME]"
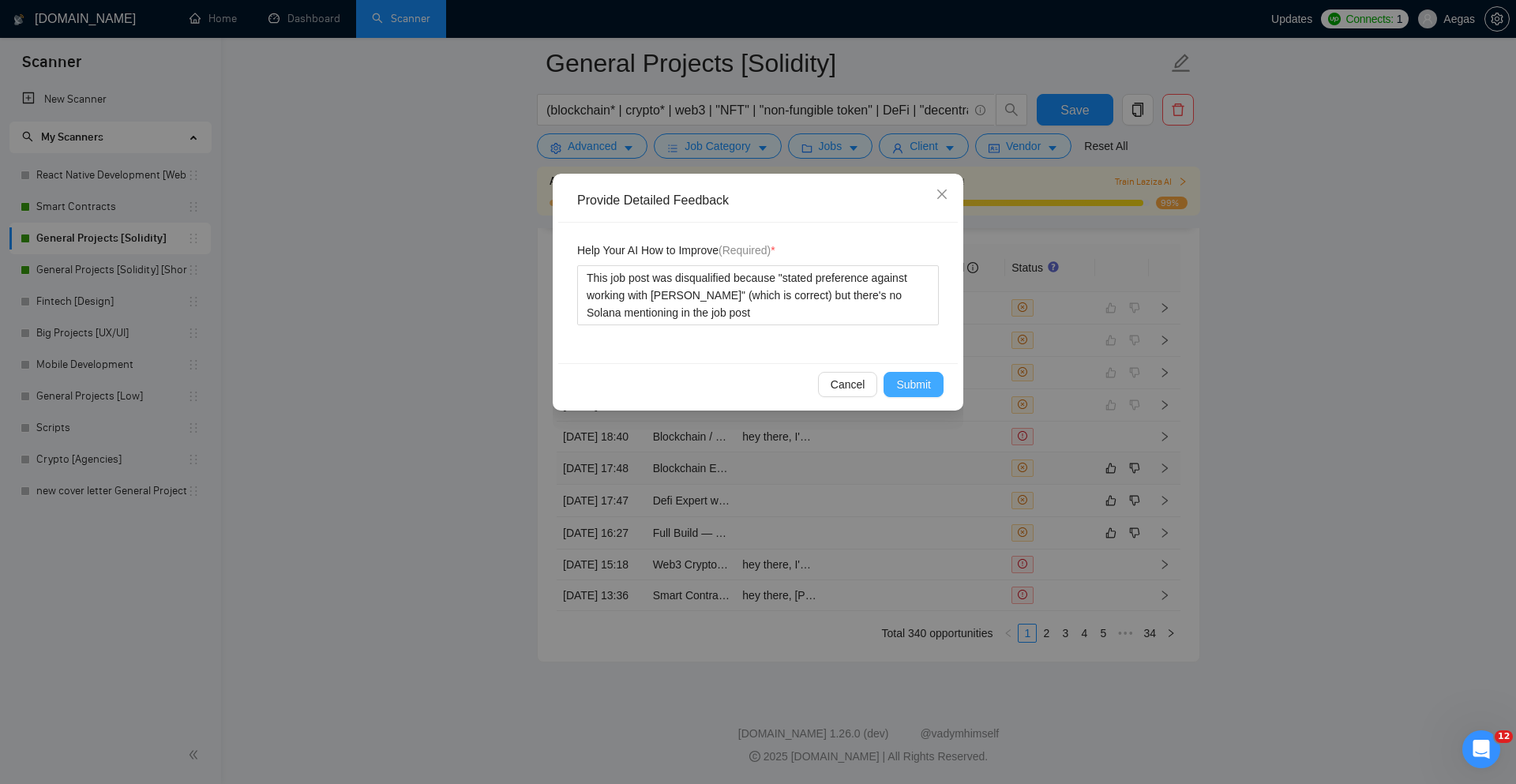
click at [893, 372] on button "Submit" at bounding box center [914, 384] width 60 height 25
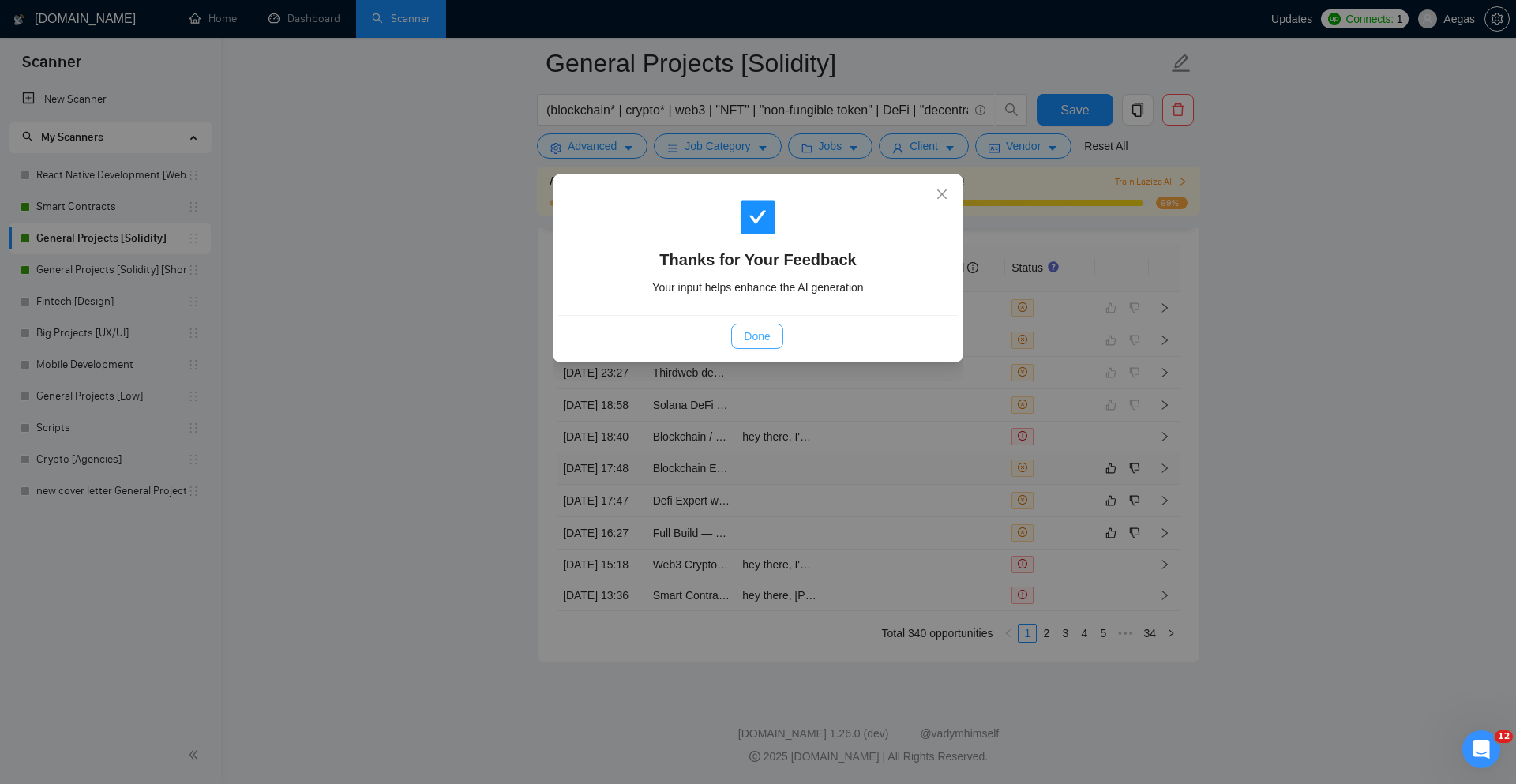
click at [763, 328] on span "Done" at bounding box center [757, 336] width 26 height 17
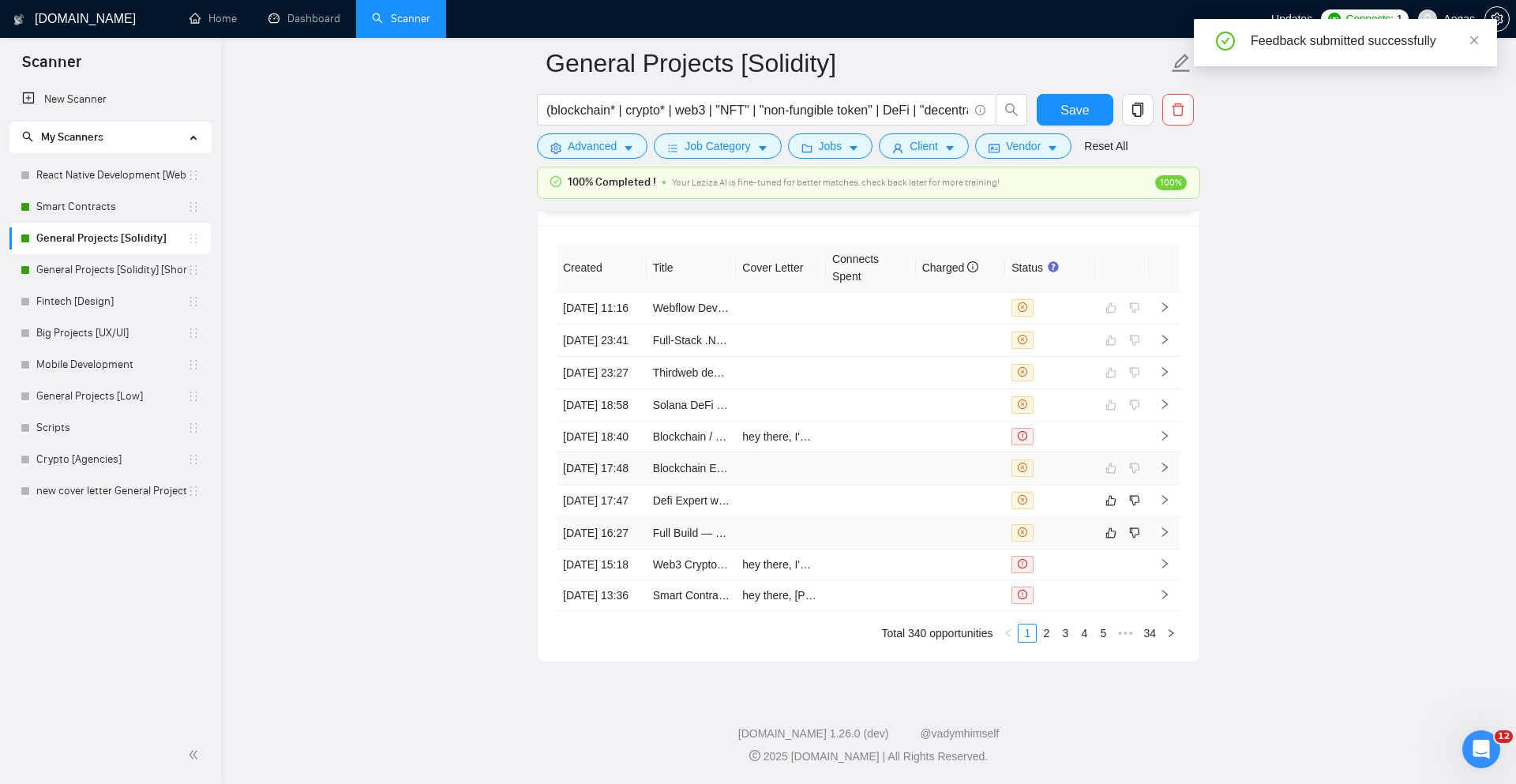
click at [1064, 527] on td at bounding box center [1050, 534] width 90 height 33
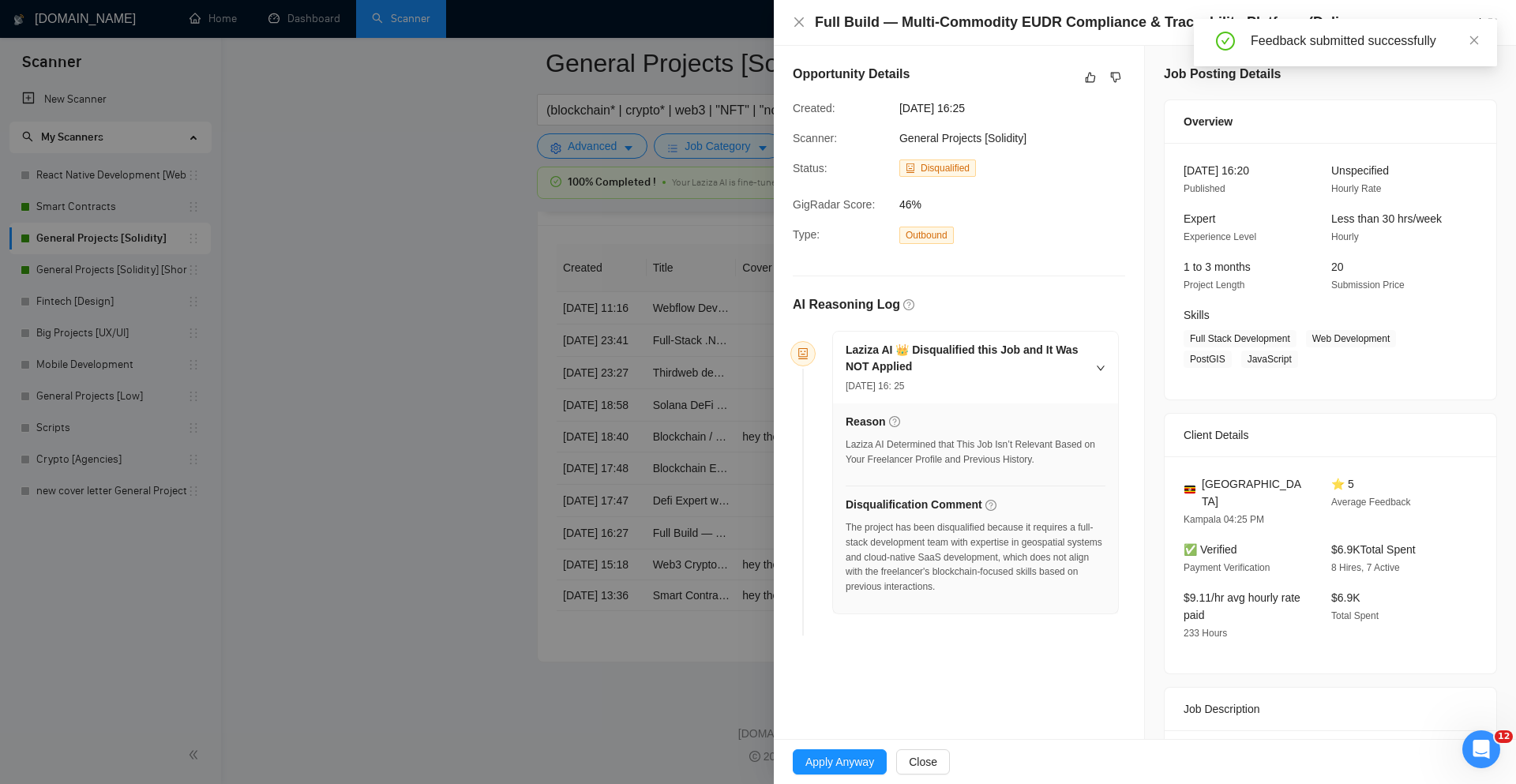
click at [661, 539] on div at bounding box center [758, 392] width 1516 height 784
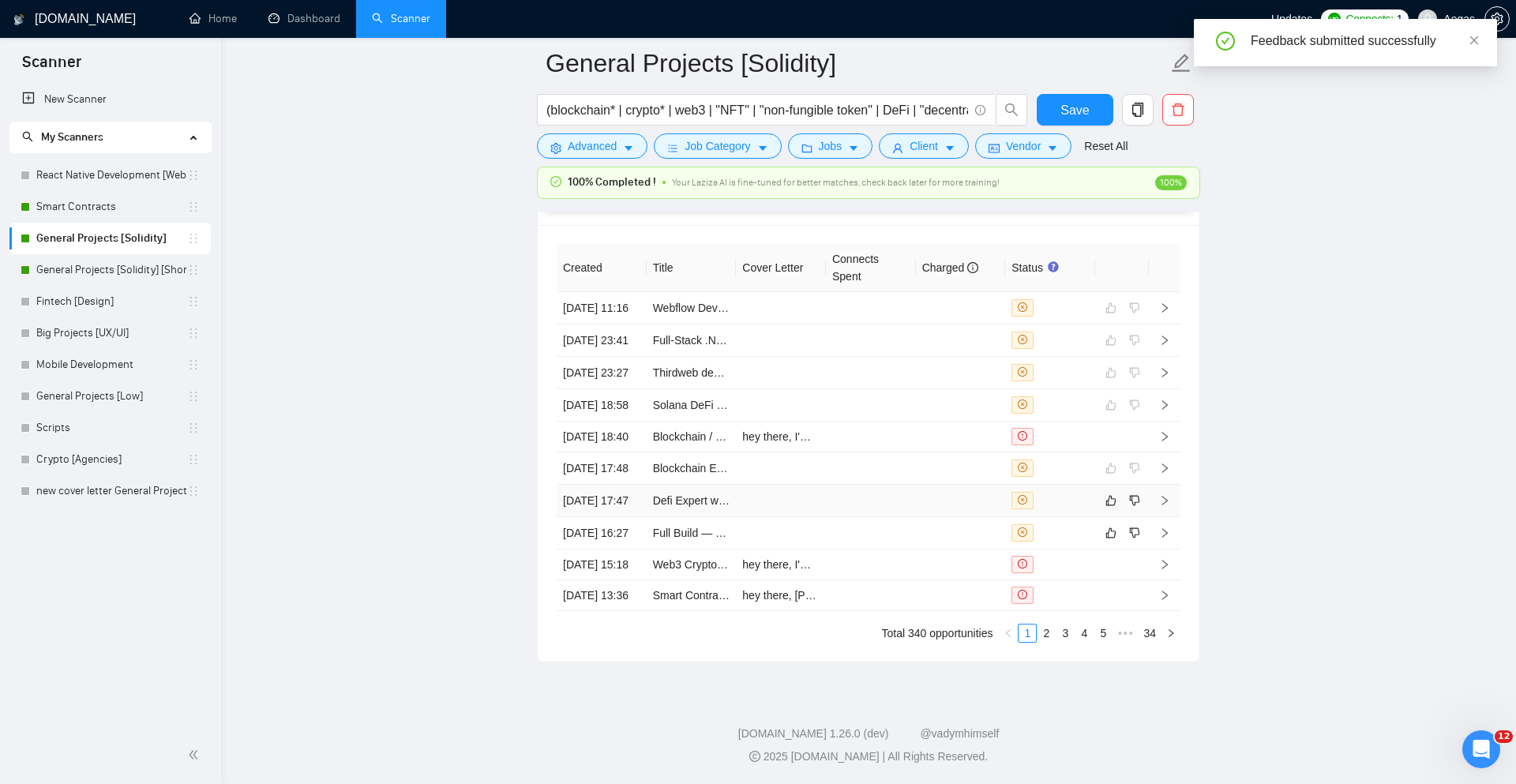
click at [1044, 509] on div at bounding box center [1051, 500] width 77 height 17
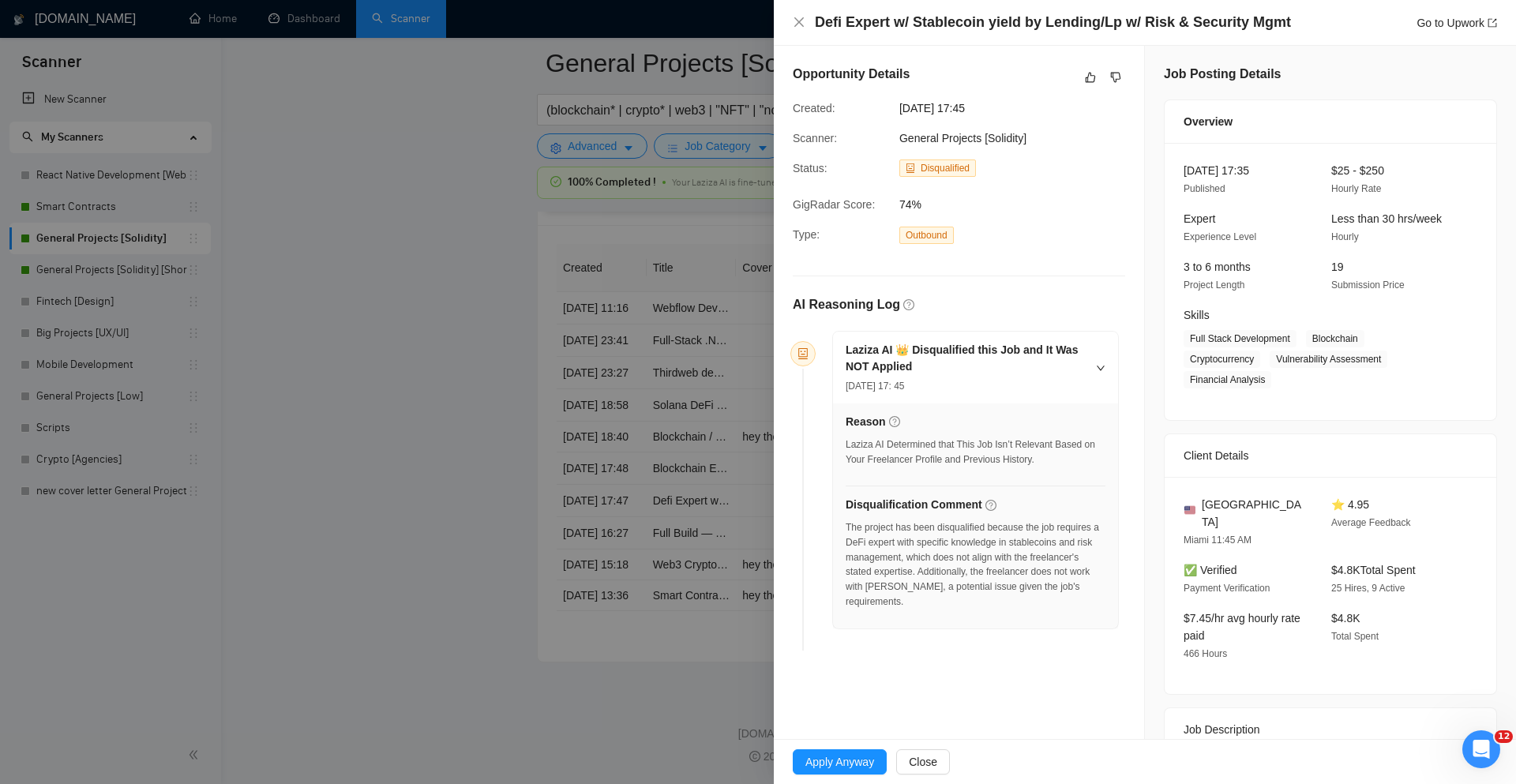
click at [740, 535] on div at bounding box center [758, 392] width 1516 height 784
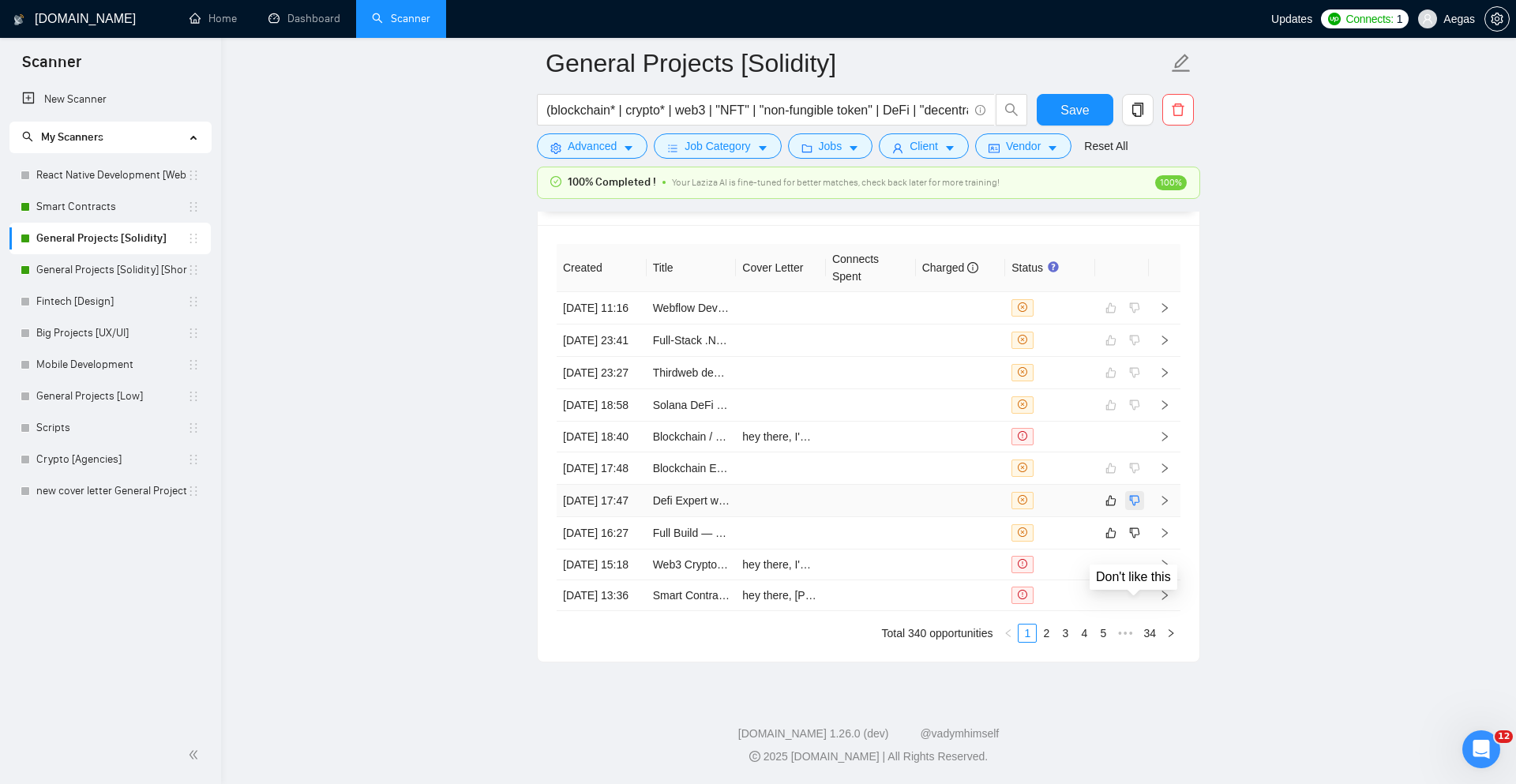
click at [1132, 505] on icon "dislike" at bounding box center [1135, 500] width 10 height 10
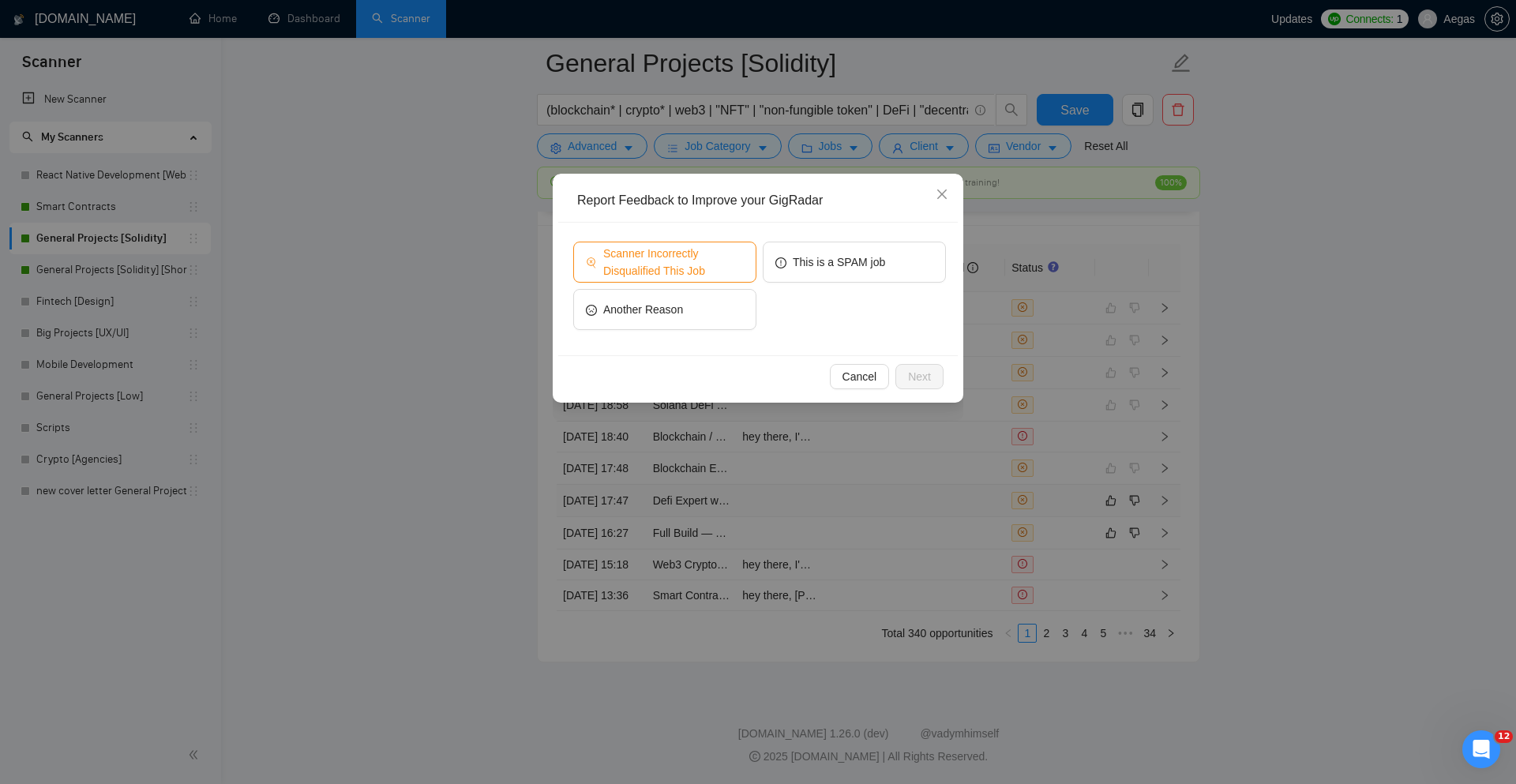
click at [672, 245] on span "Scanner Incorrectly Disqualified This Job" at bounding box center [673, 262] width 140 height 34
click at [934, 381] on button "Next" at bounding box center [919, 376] width 48 height 25
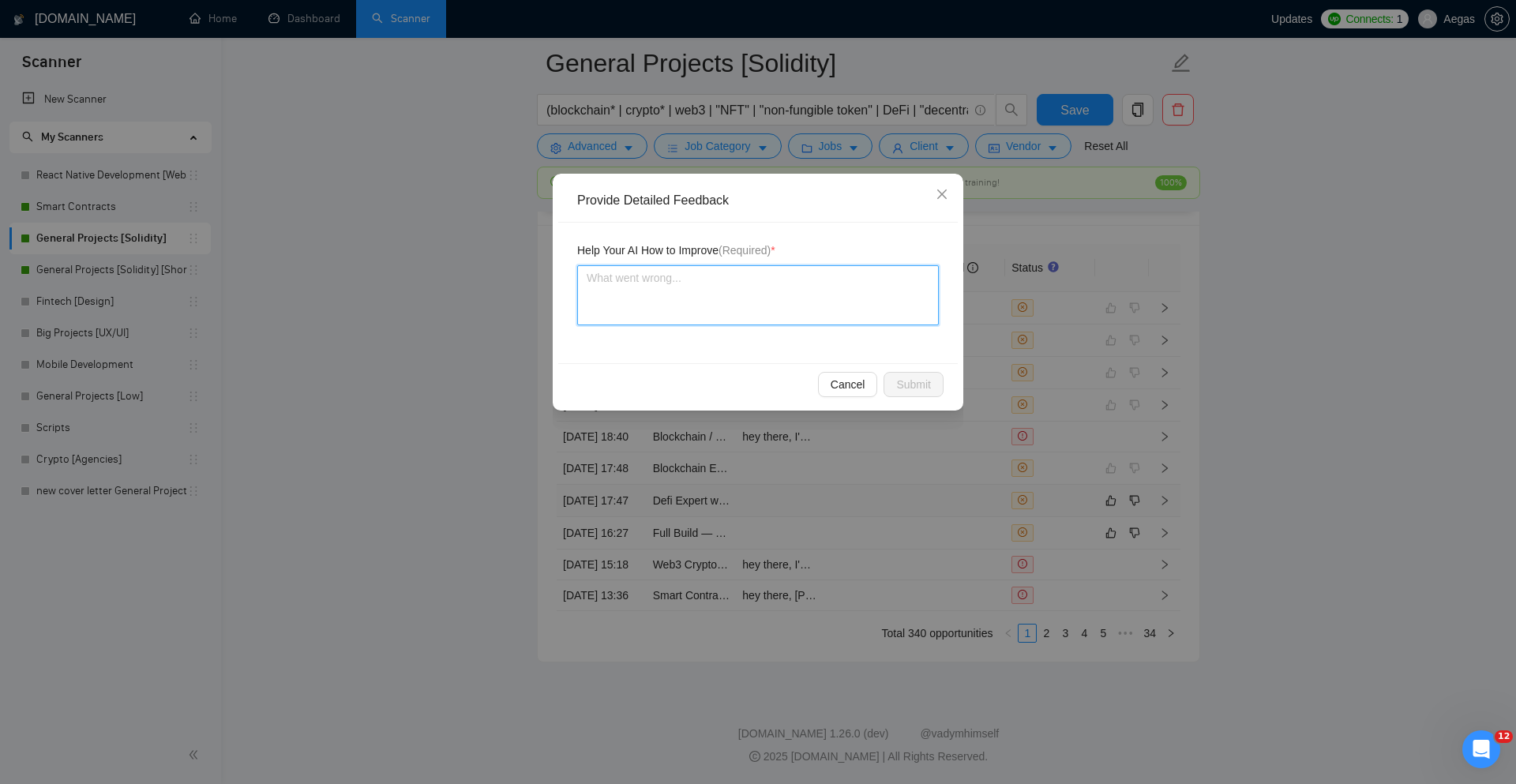
click at [895, 316] on textarea at bounding box center [758, 296] width 362 height 60
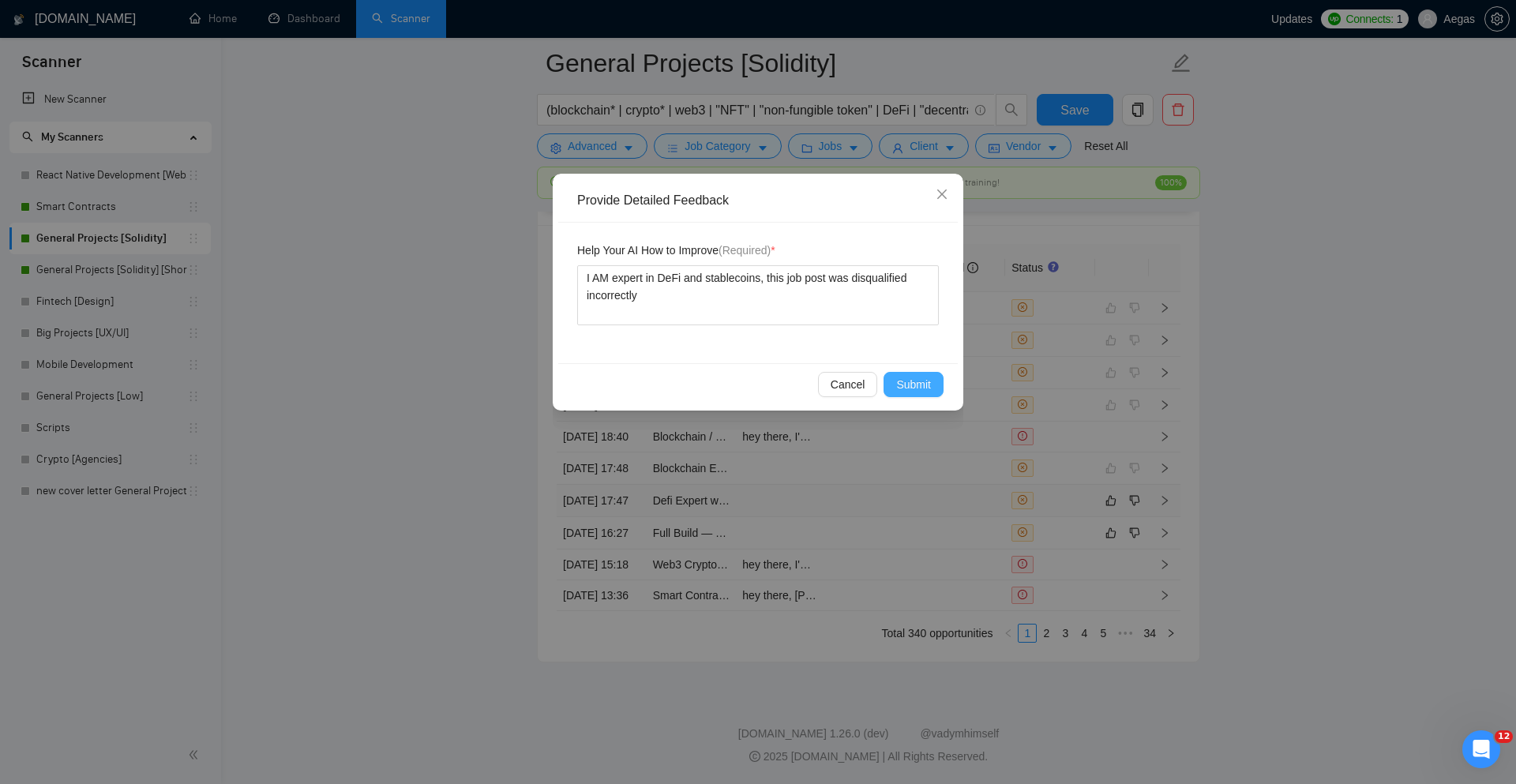
click at [921, 383] on span "Submit" at bounding box center [913, 384] width 34 height 17
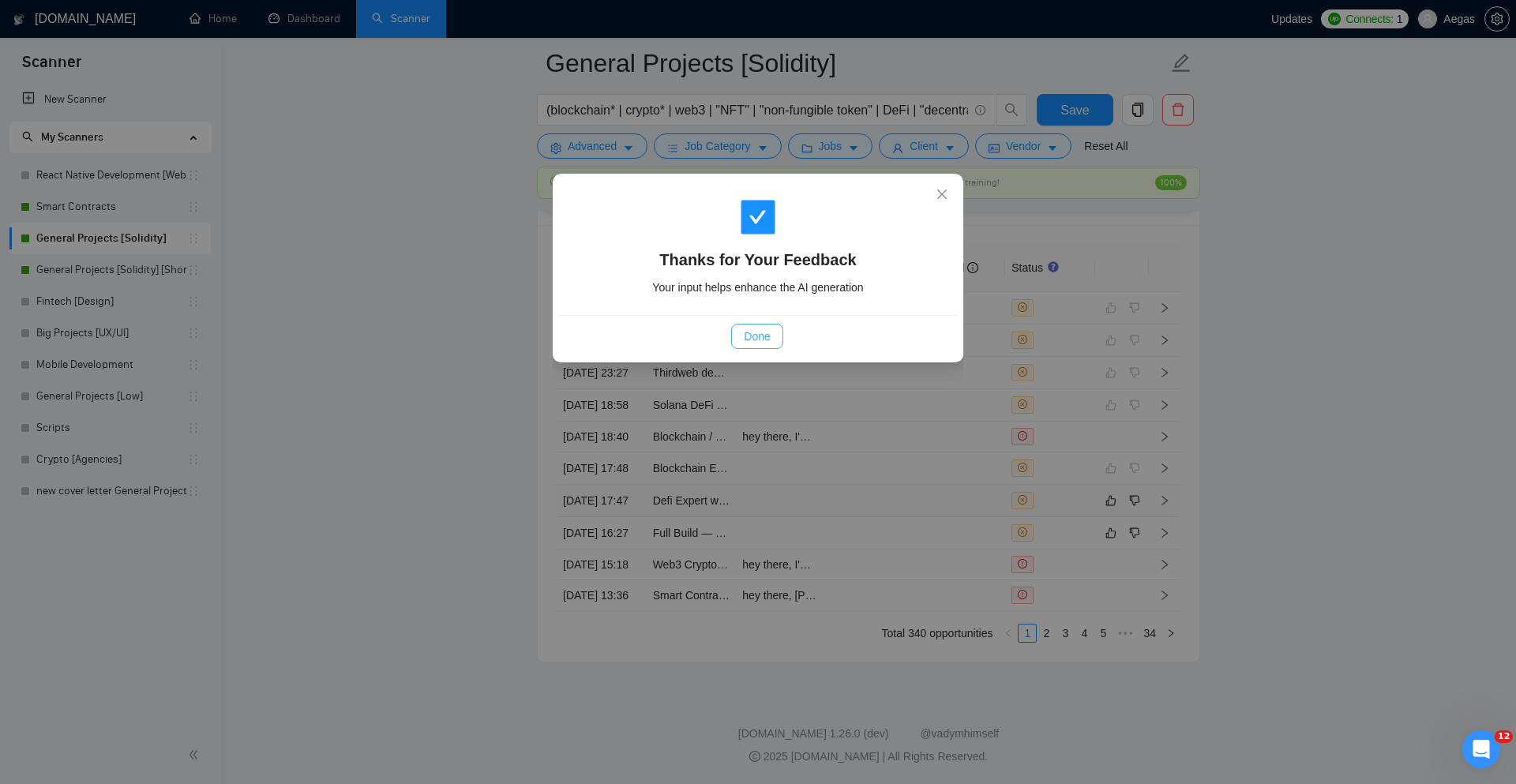
click at [756, 340] on span "Done" at bounding box center [757, 336] width 26 height 17
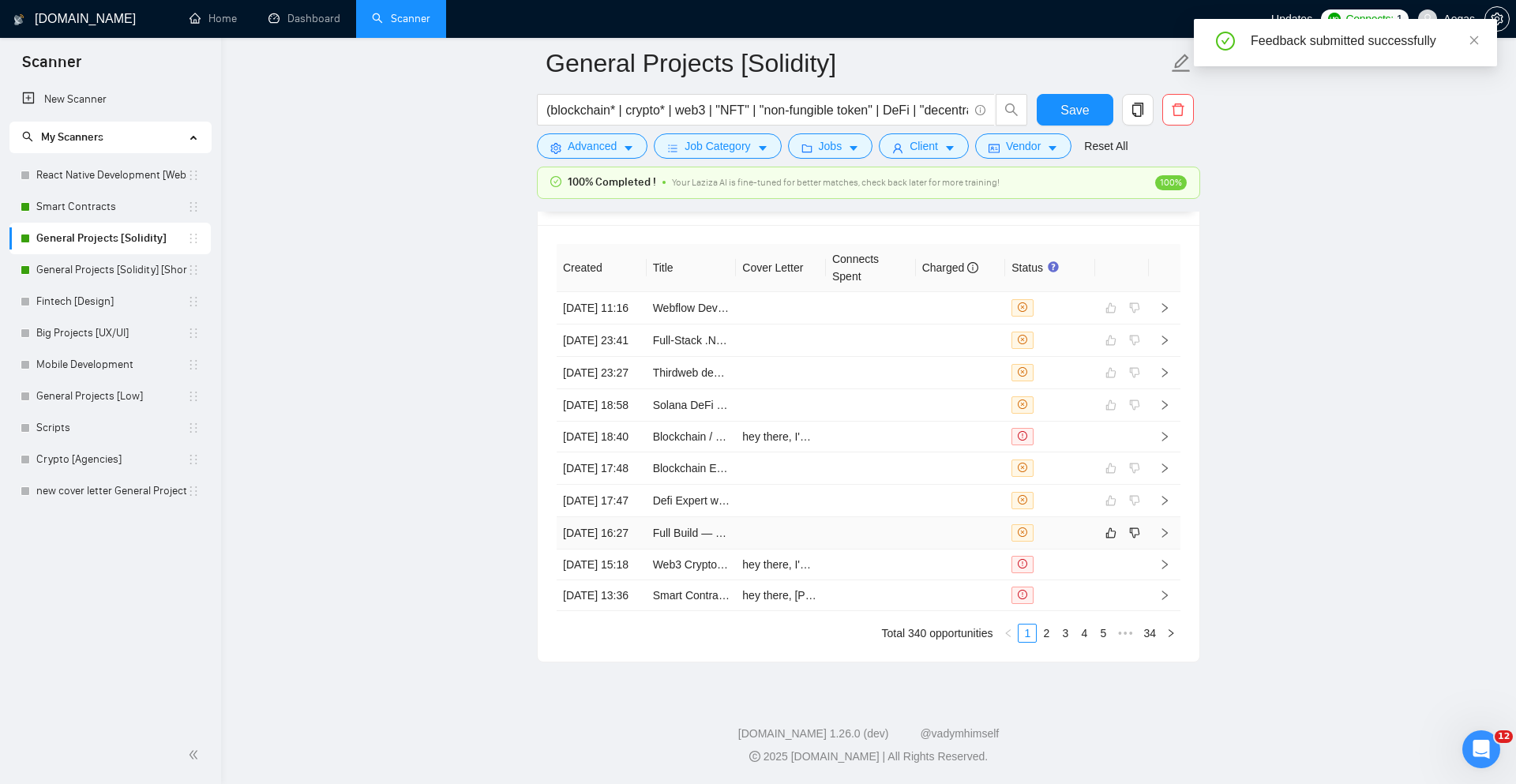
click at [1065, 542] on div at bounding box center [1051, 533] width 77 height 17
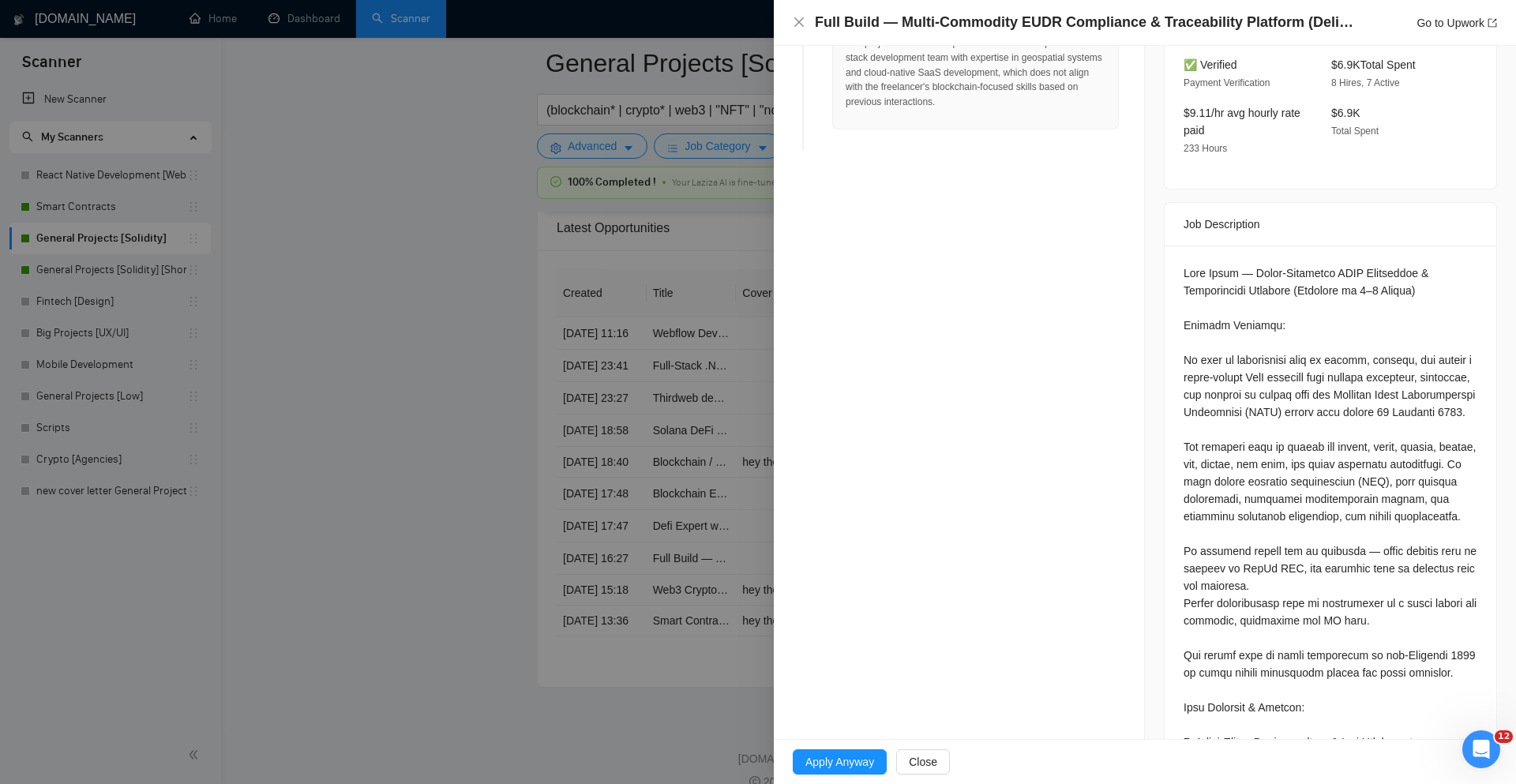
scroll to position [511, 0]
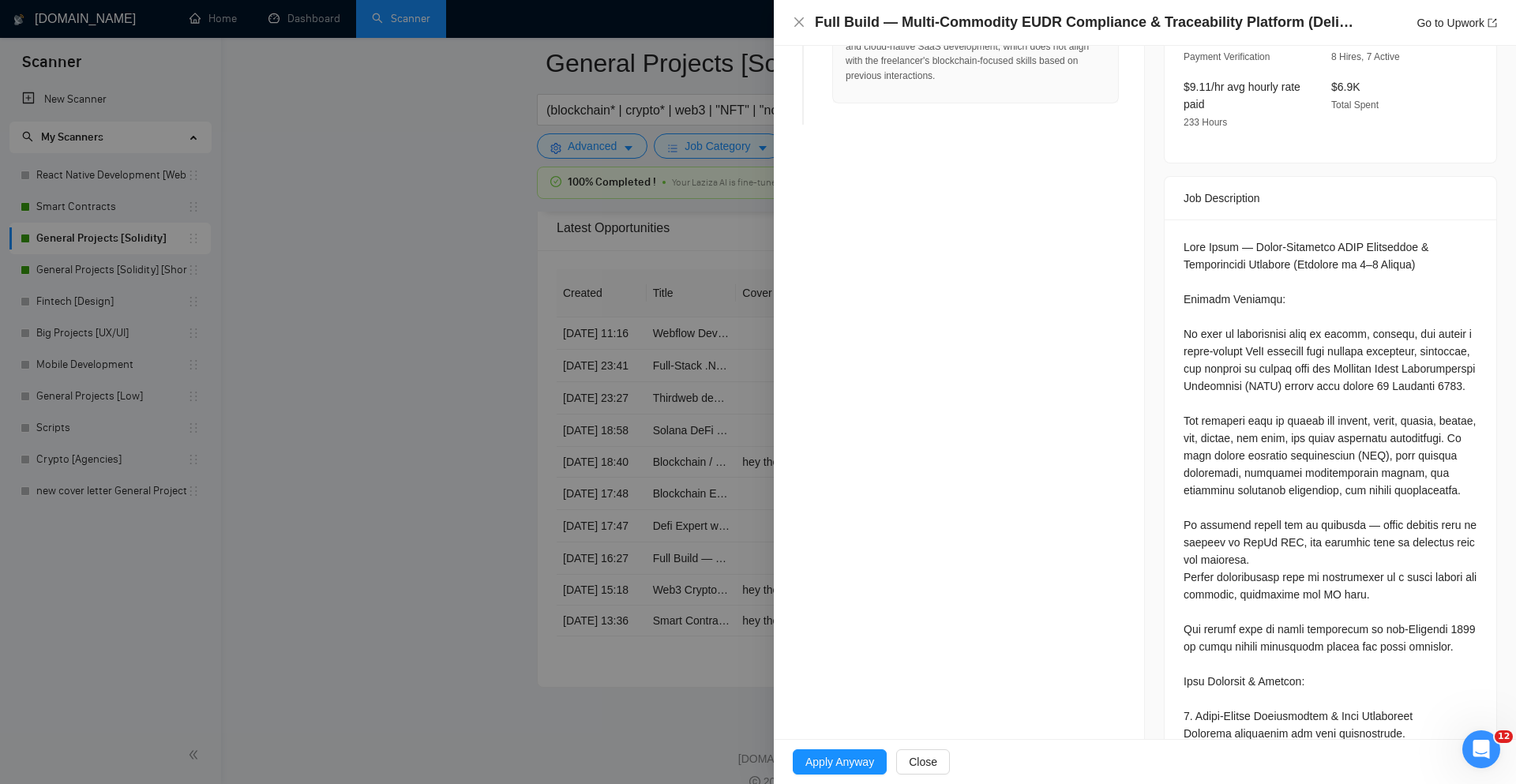
click at [638, 458] on div at bounding box center [758, 392] width 1516 height 784
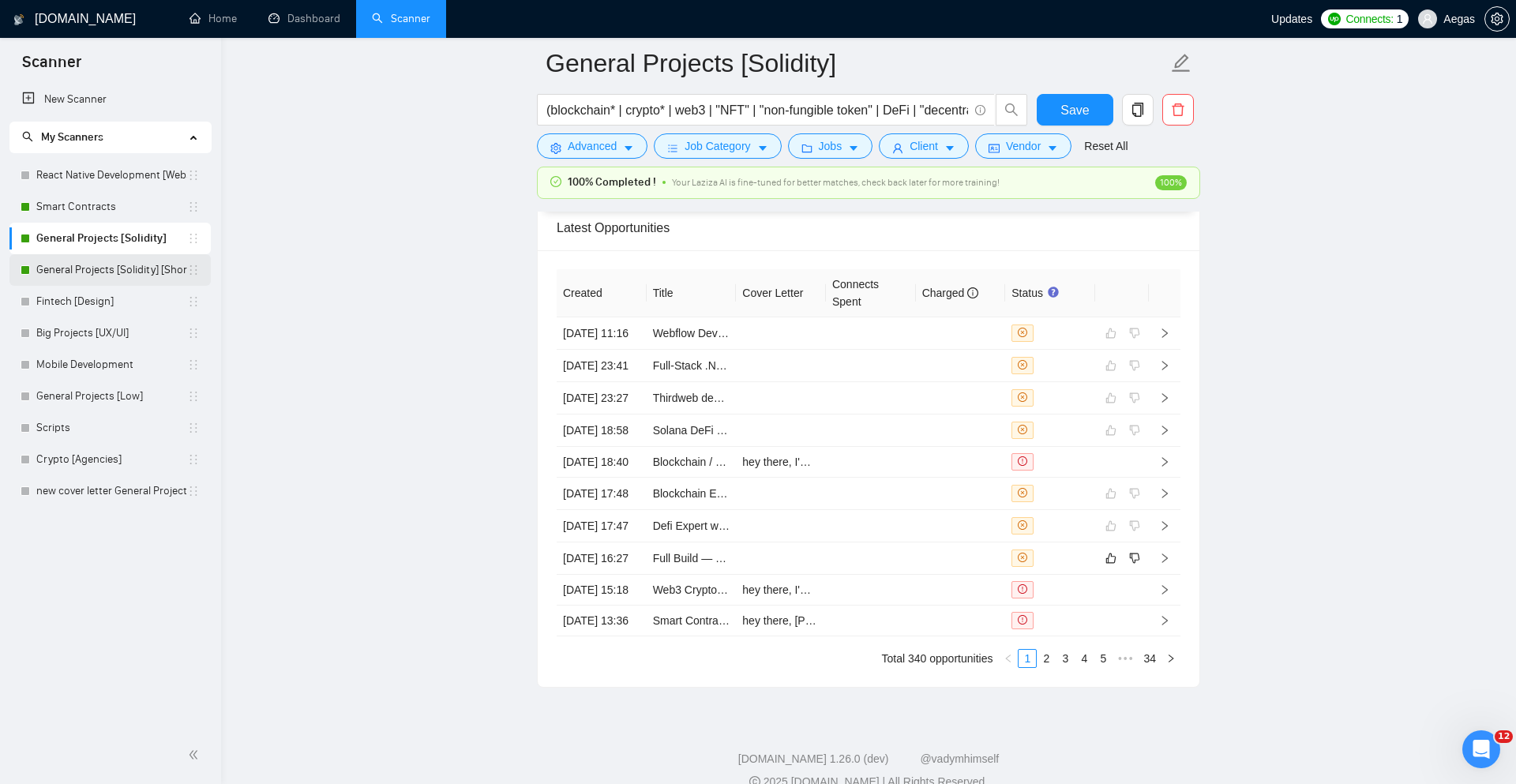
click at [137, 263] on link "General Projects [Solidity] [Short]" at bounding box center [111, 270] width 150 height 32
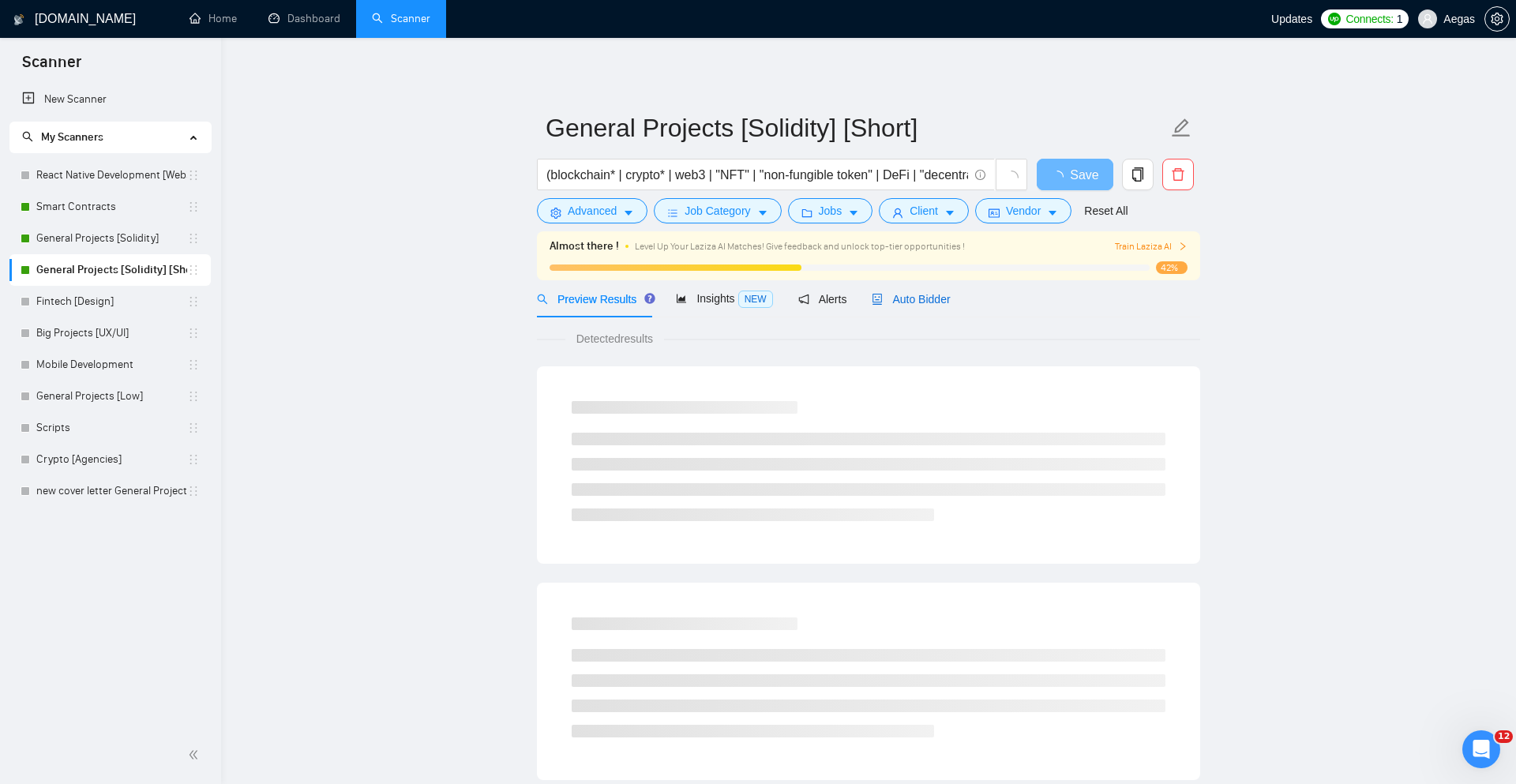
click at [936, 299] on span "Auto Bidder" at bounding box center [911, 299] width 78 height 13
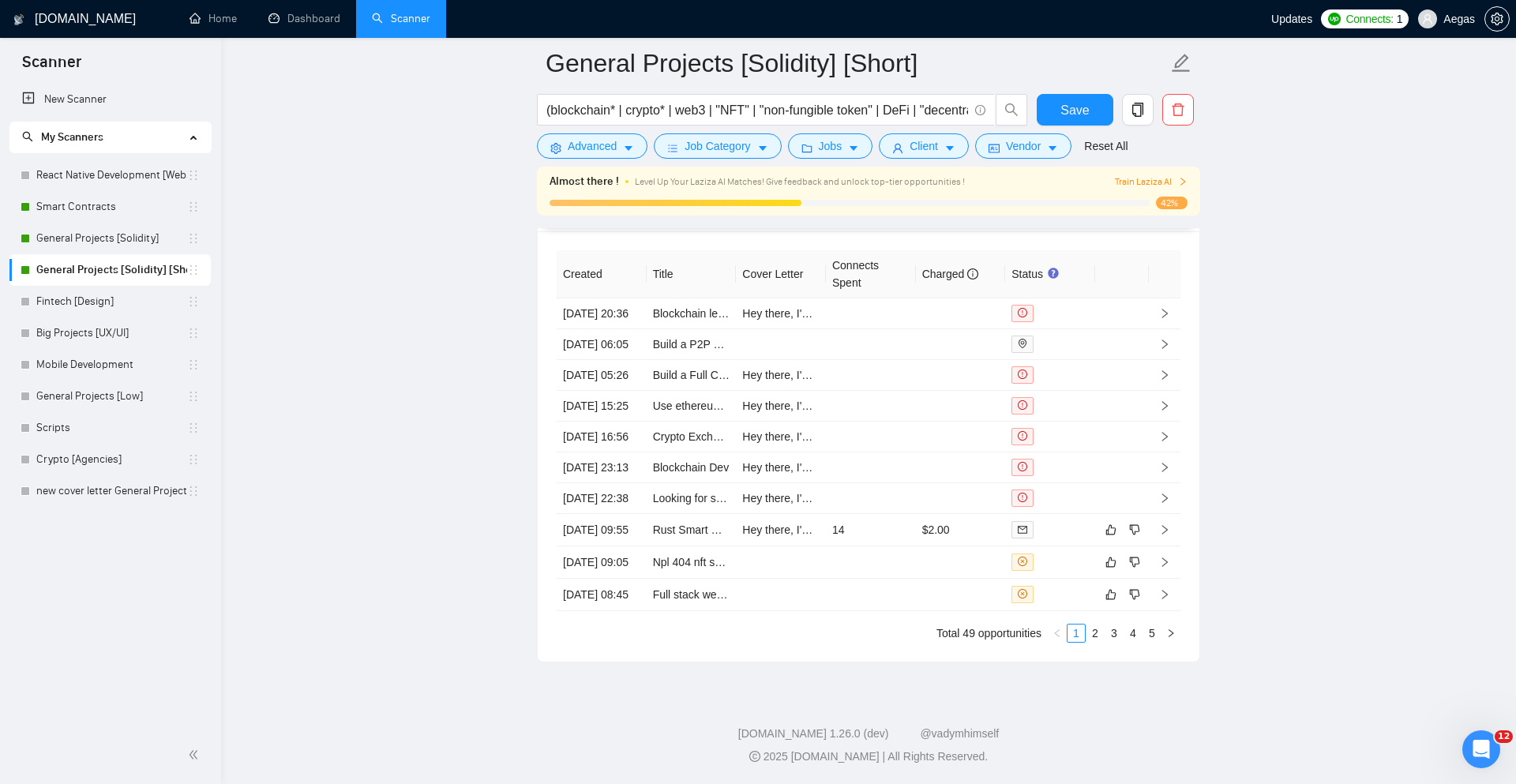
scroll to position [4217, 0]
click at [1056, 538] on div at bounding box center [1051, 529] width 77 height 18
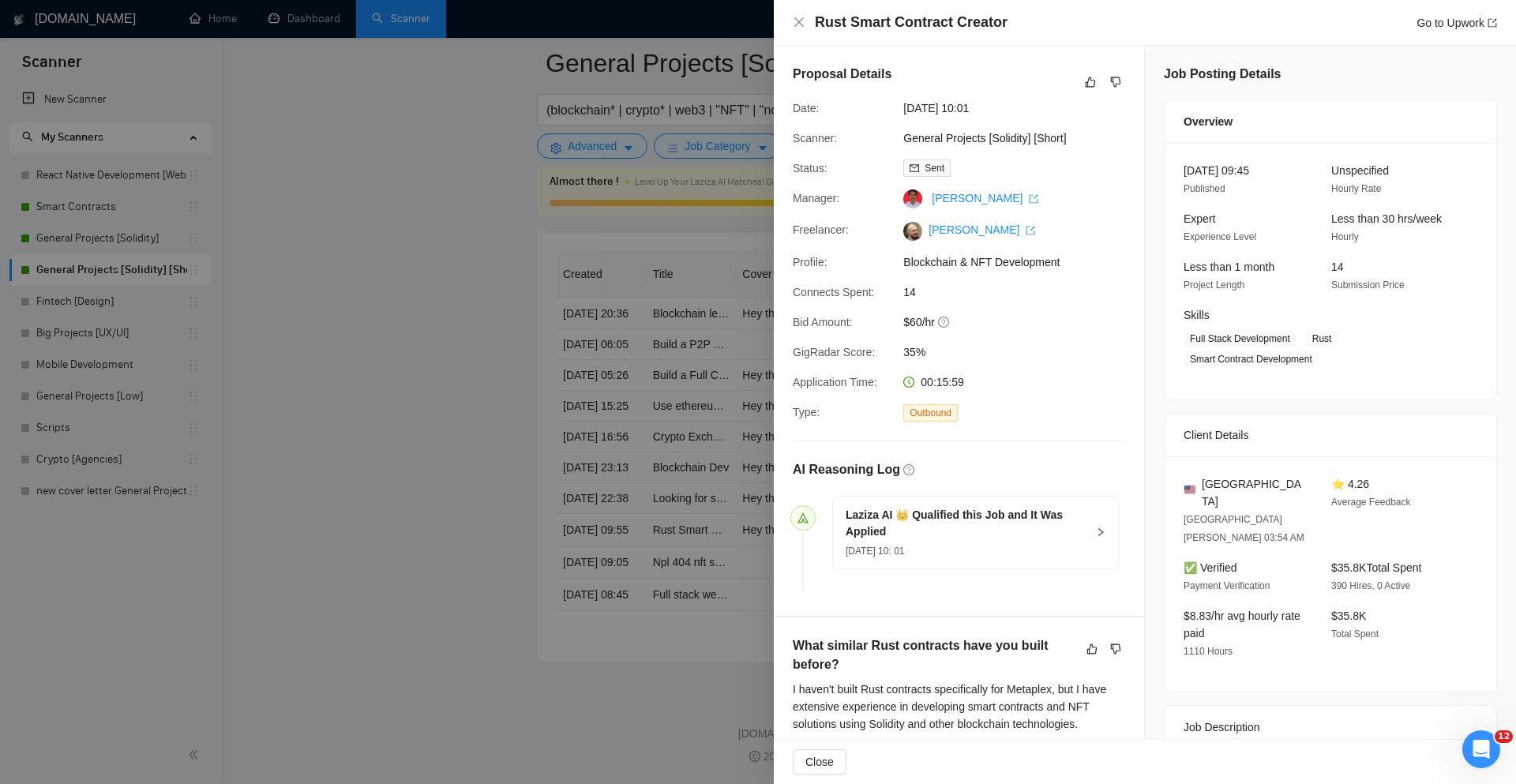
click at [1046, 534] on h5 "Laziza AI 👑 Qualified this Job and It Was Applied" at bounding box center [967, 524] width 241 height 34
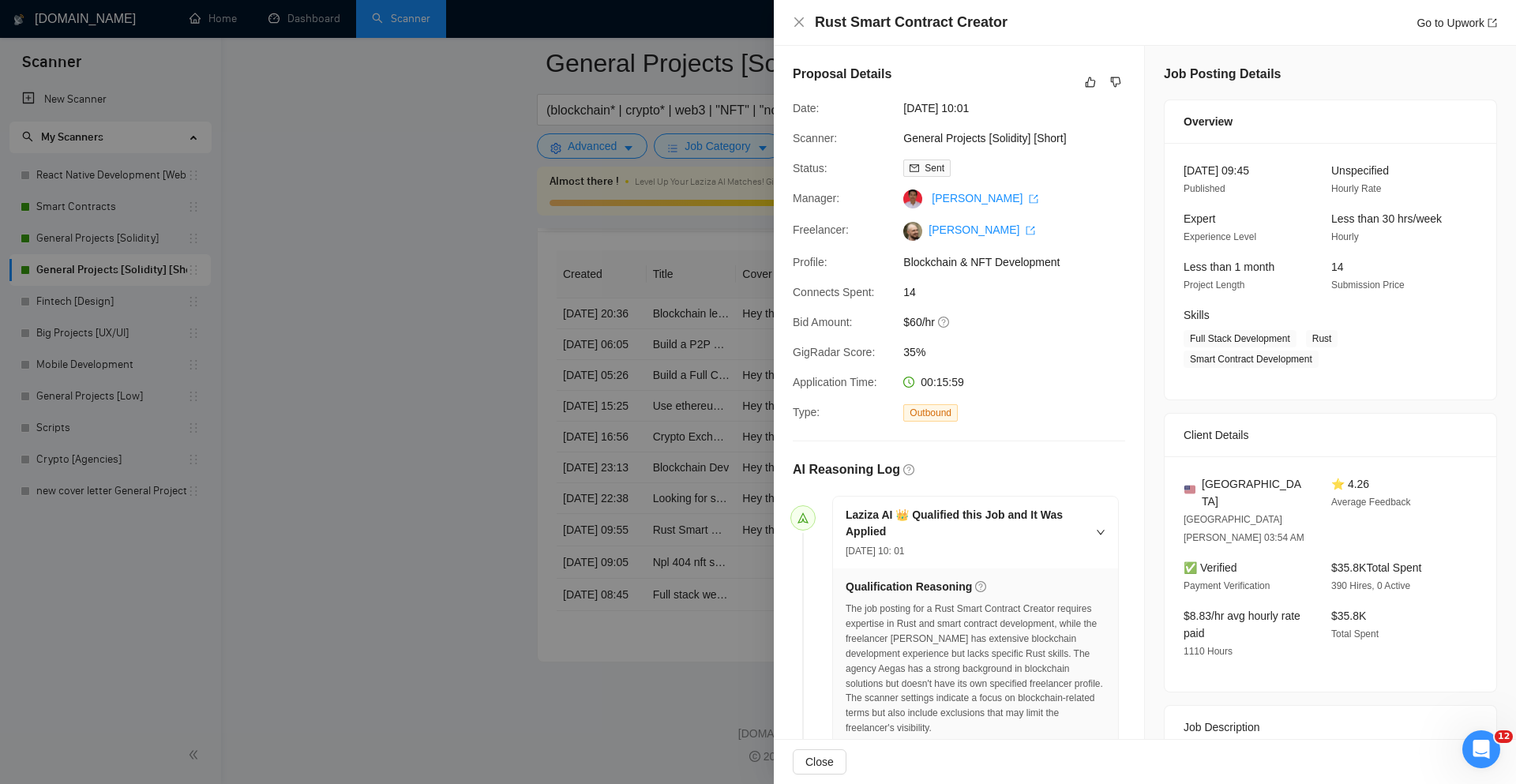
click at [1046, 534] on h5 "Laziza AI 👑 Qualified this Job and It Was Applied" at bounding box center [967, 524] width 241 height 34
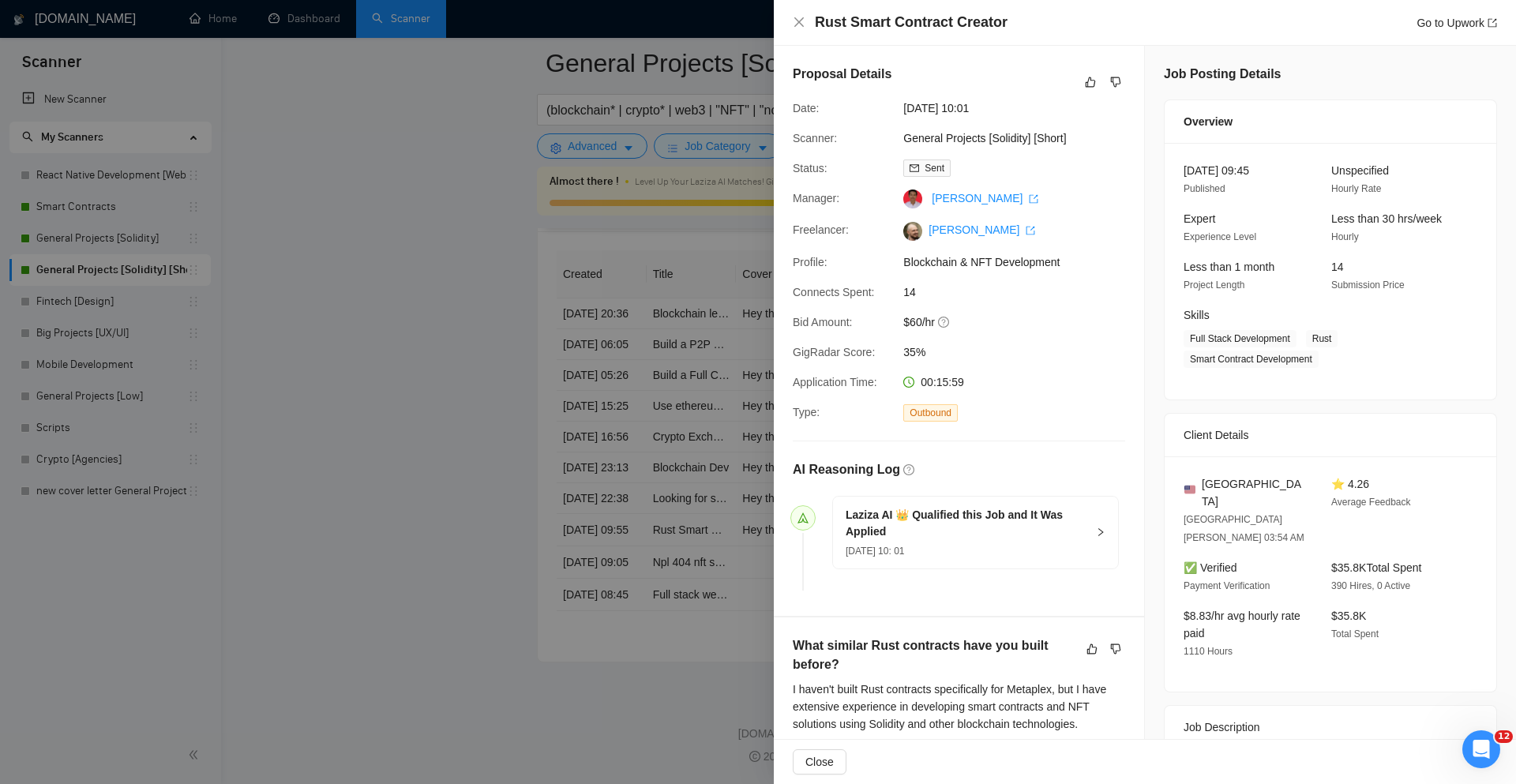
click at [1046, 534] on h5 "Laziza AI 👑 Qualified this Job and It Was Applied" at bounding box center [967, 524] width 241 height 34
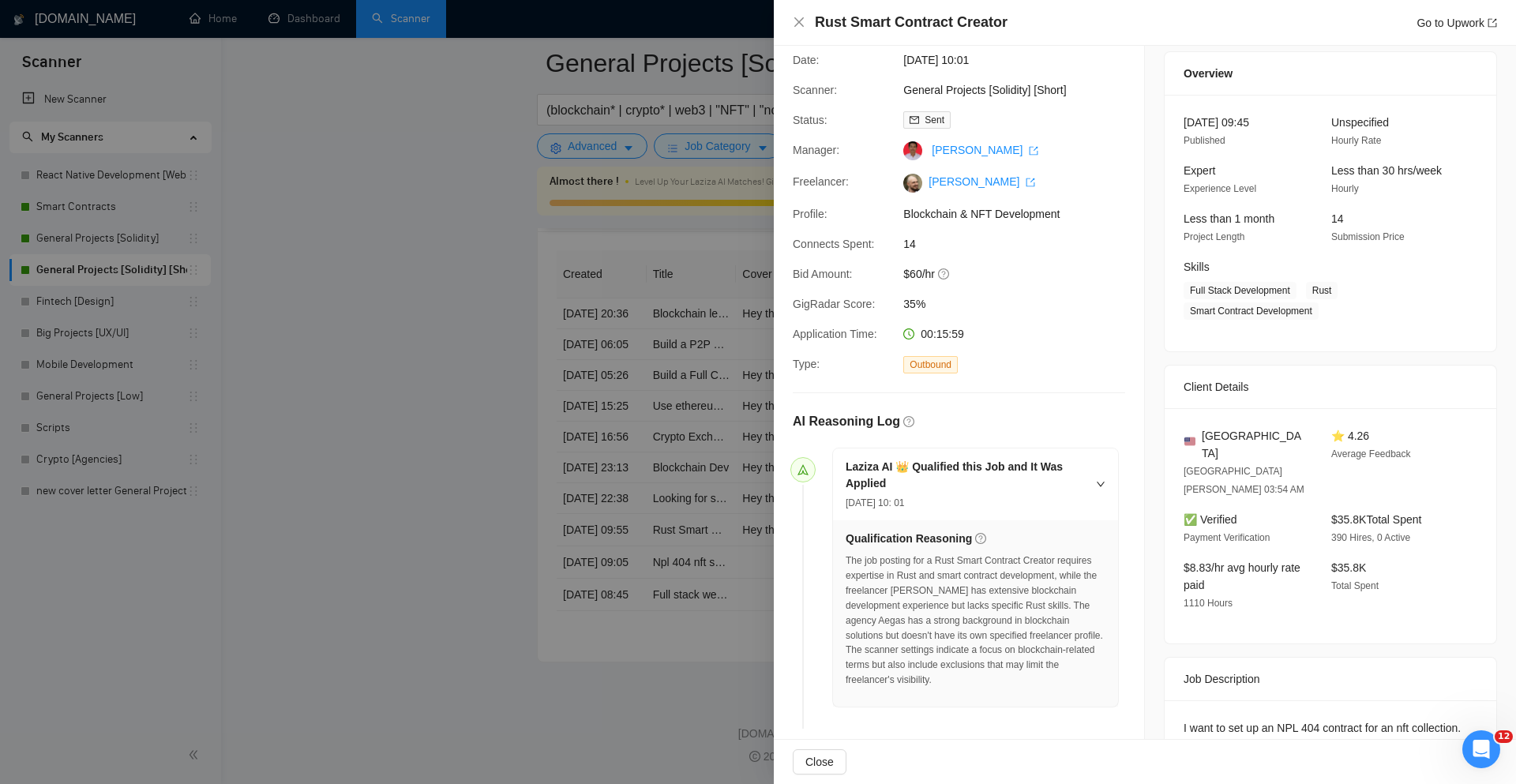
scroll to position [52, 0]
click at [697, 534] on div at bounding box center [758, 392] width 1516 height 784
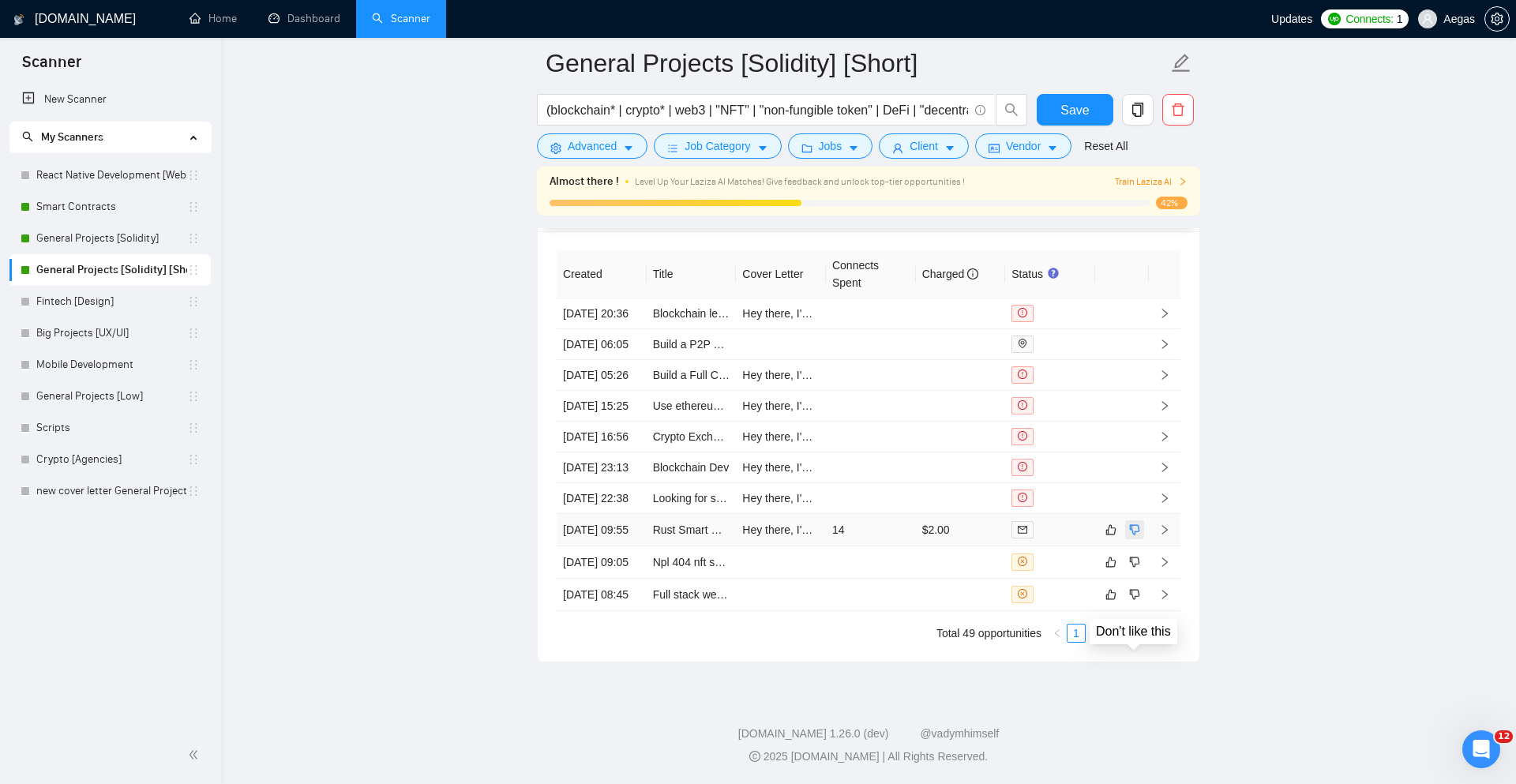
click at [1133, 539] on button "button" at bounding box center [1135, 530] width 19 height 19
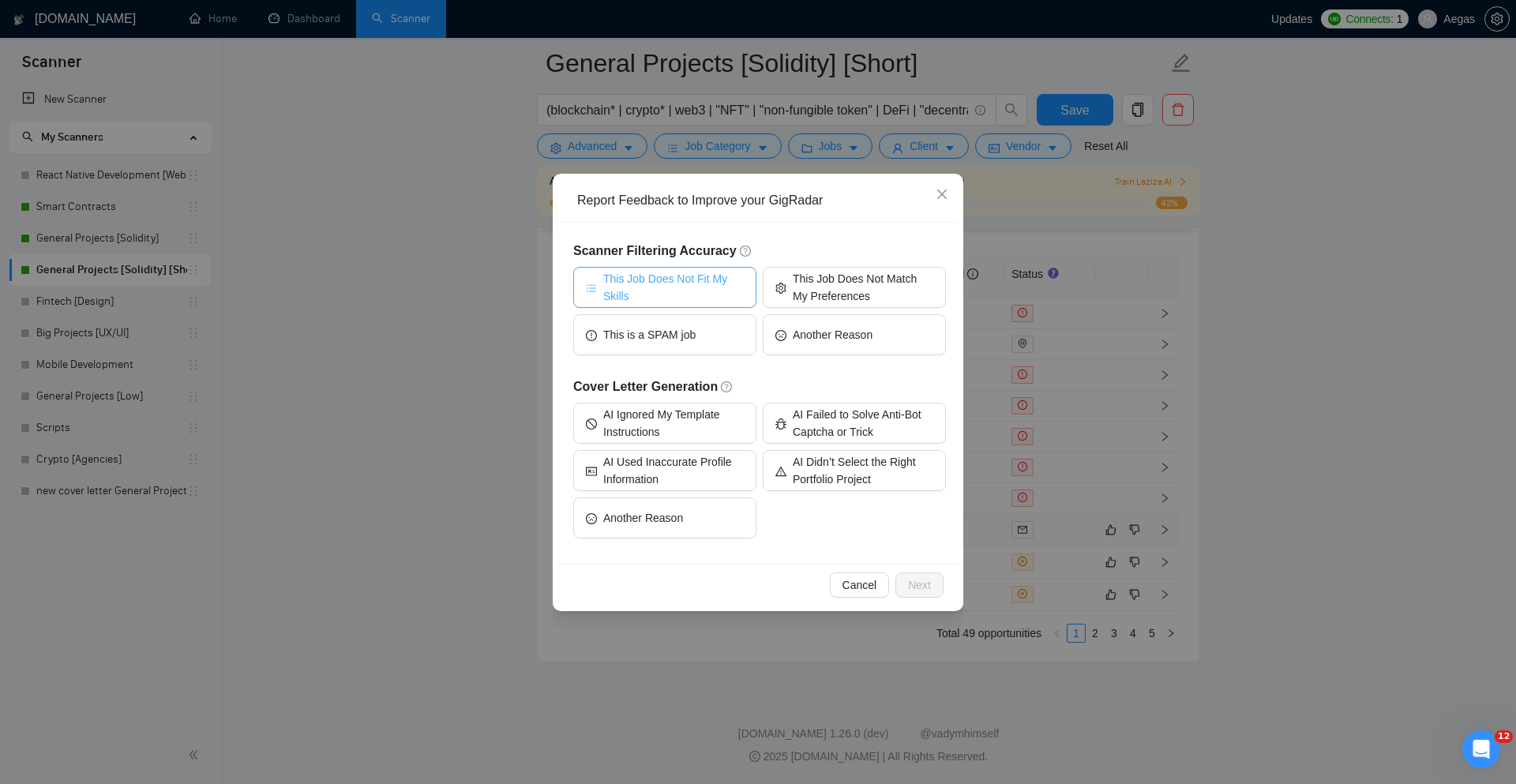
click at [676, 297] on span "This Job Does Not Fit My Skills" at bounding box center [673, 287] width 140 height 34
click at [918, 580] on span "Next" at bounding box center [919, 585] width 23 height 17
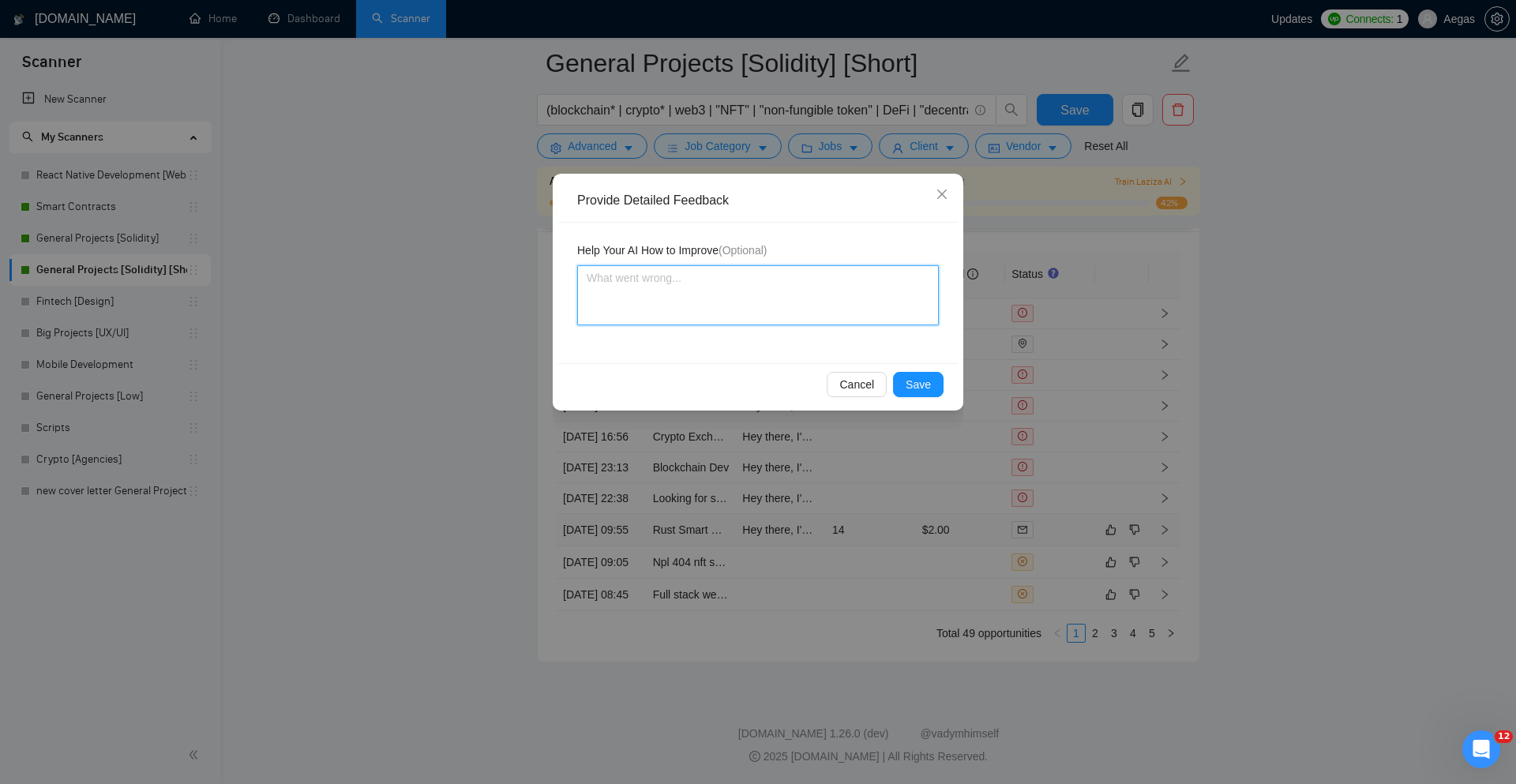
click at [842, 299] on textarea at bounding box center [758, 296] width 362 height 60
click at [926, 377] on span "Save" at bounding box center [918, 384] width 25 height 17
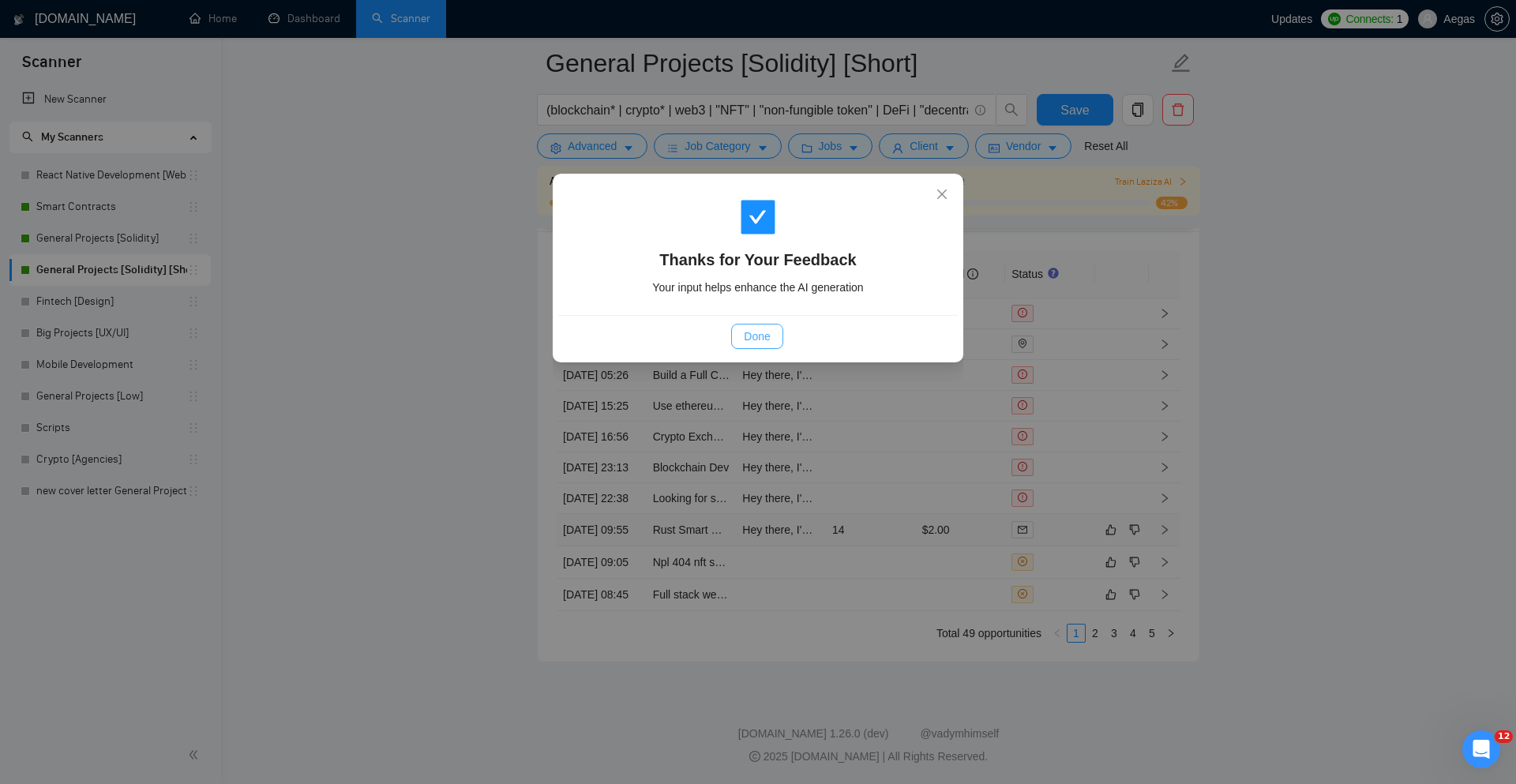
click at [771, 334] on button "Done" at bounding box center [757, 336] width 52 height 25
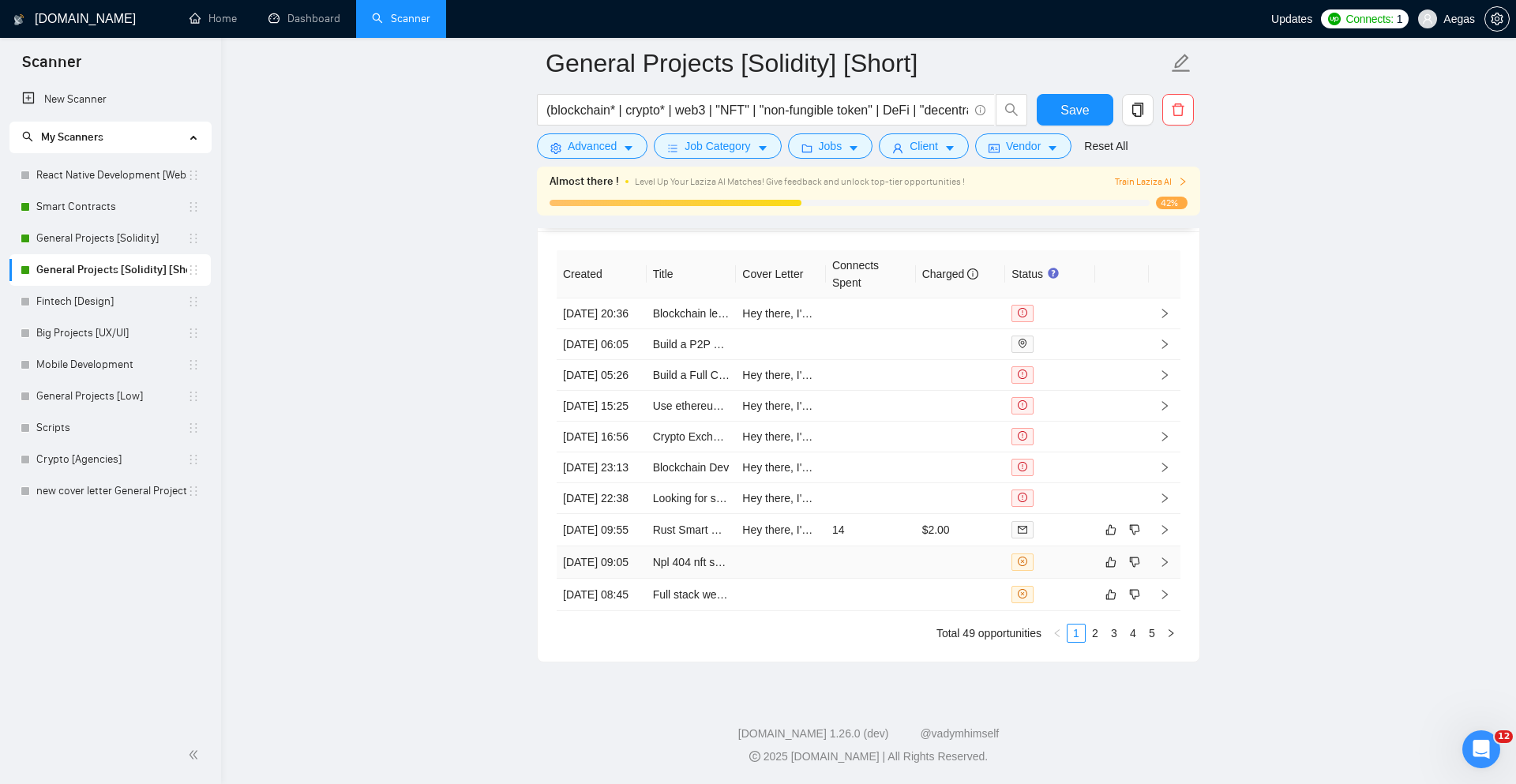
click at [1054, 571] on div at bounding box center [1051, 562] width 77 height 17
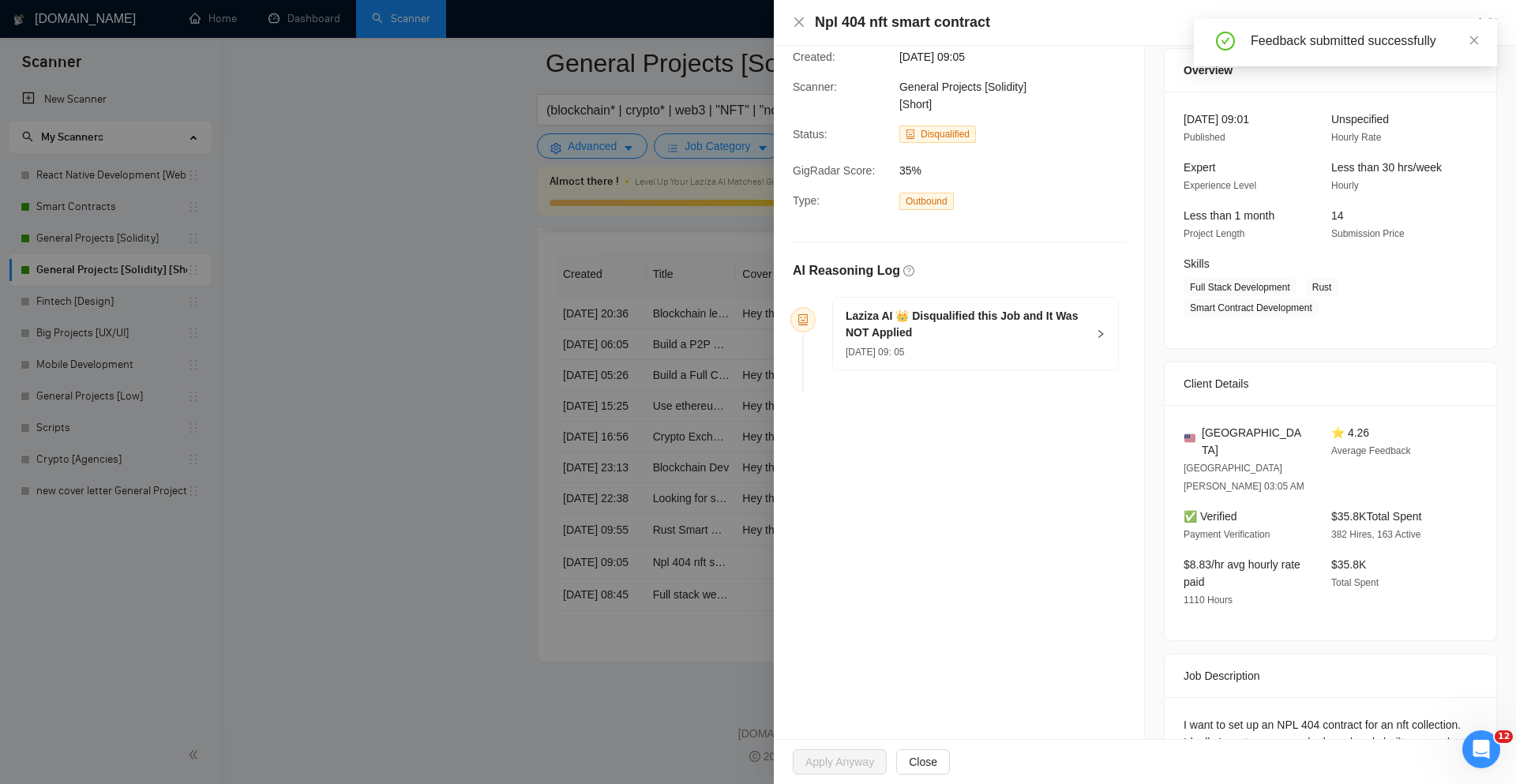
scroll to position [107, 0]
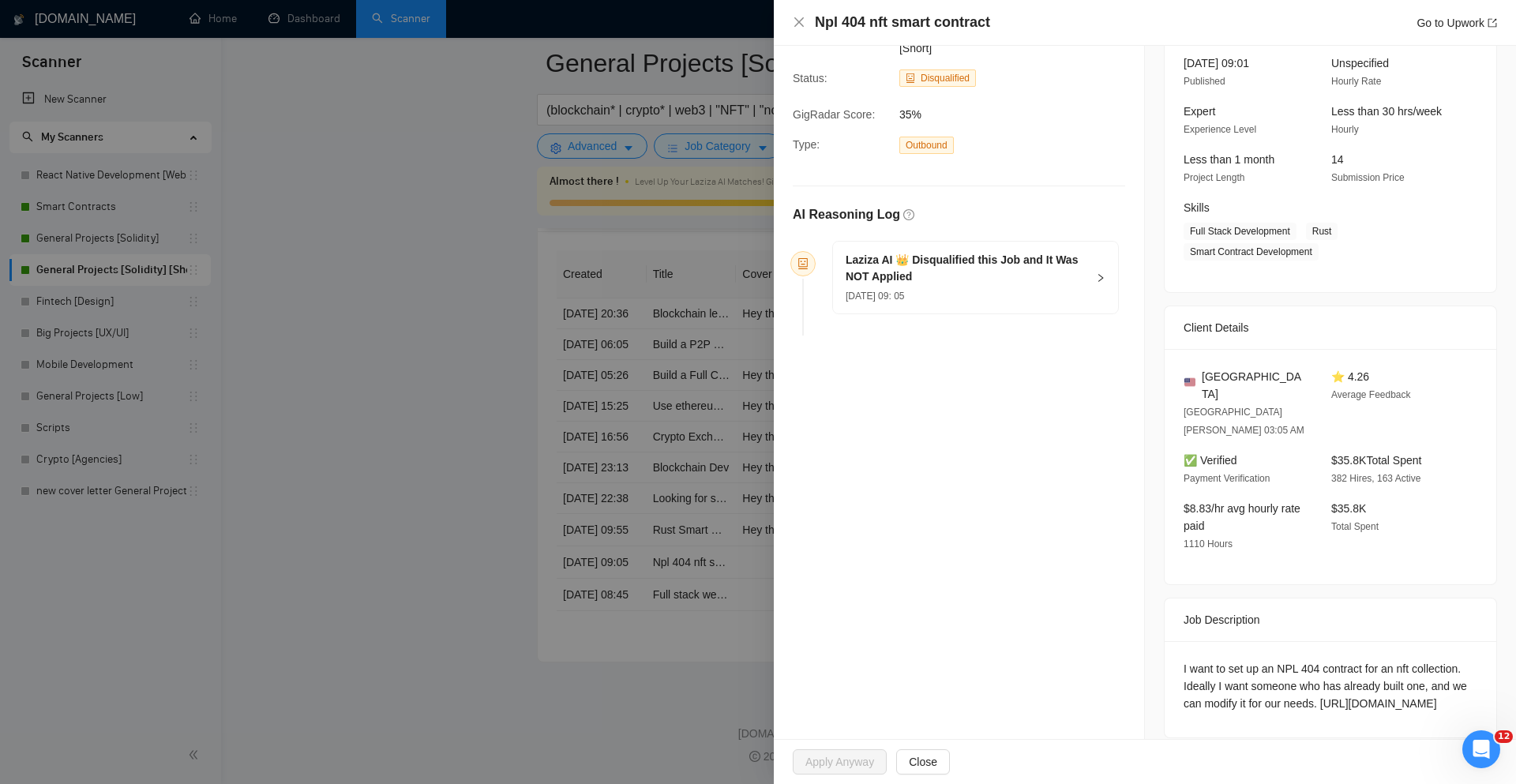
click at [731, 587] on div at bounding box center [758, 392] width 1516 height 784
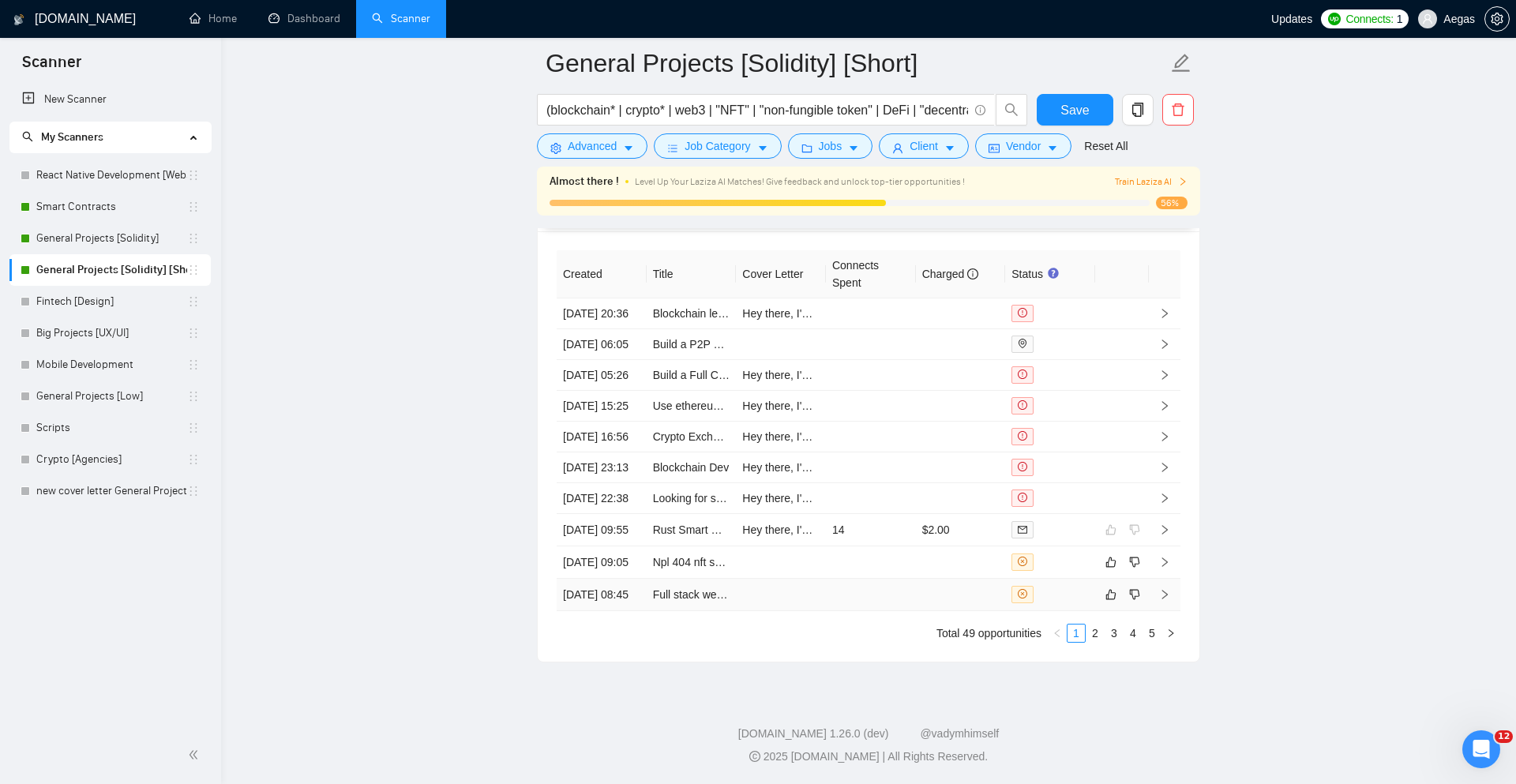
click at [1066, 611] on td at bounding box center [1050, 595] width 90 height 33
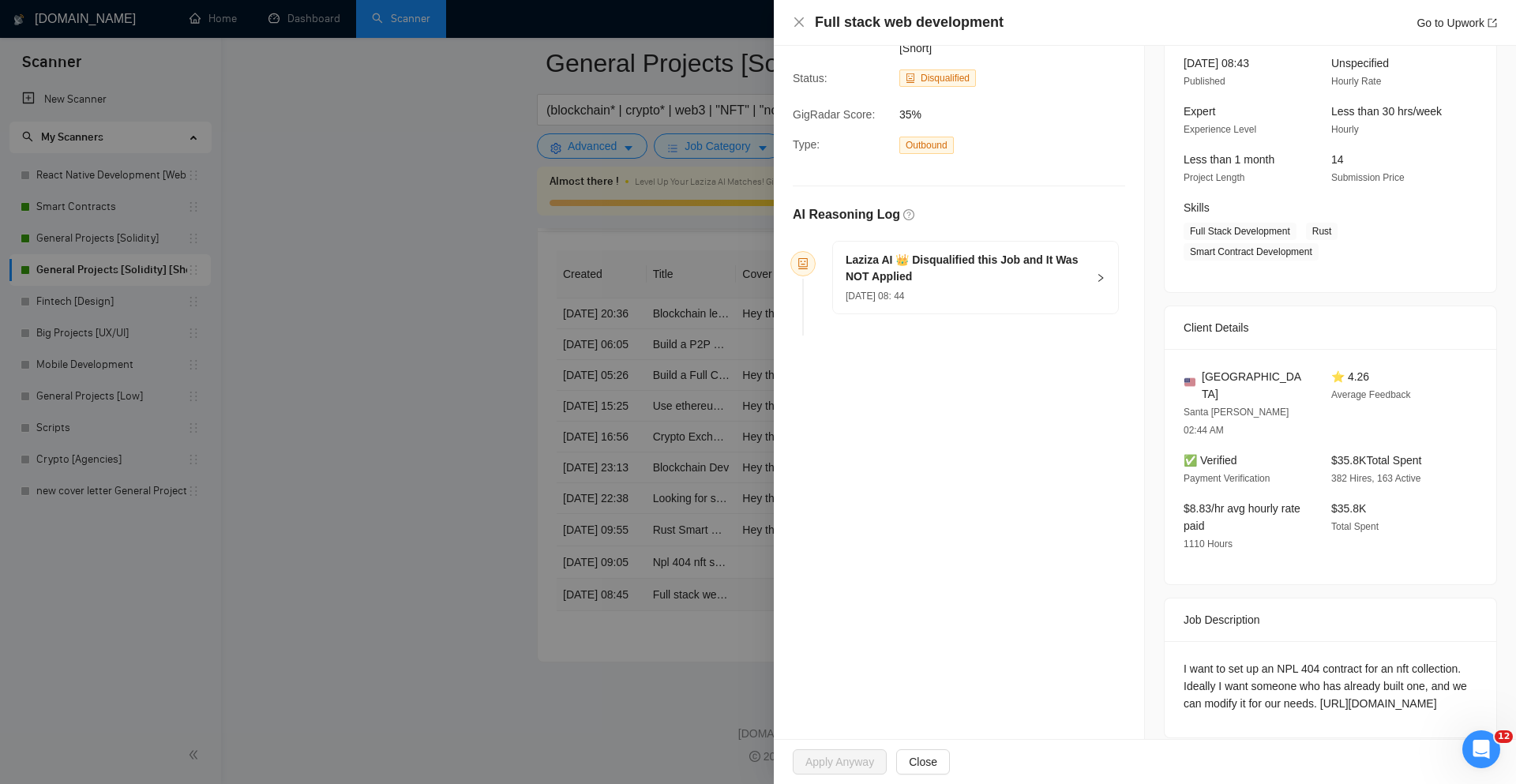
scroll to position [4297, 0]
click at [637, 569] on div at bounding box center [758, 392] width 1516 height 784
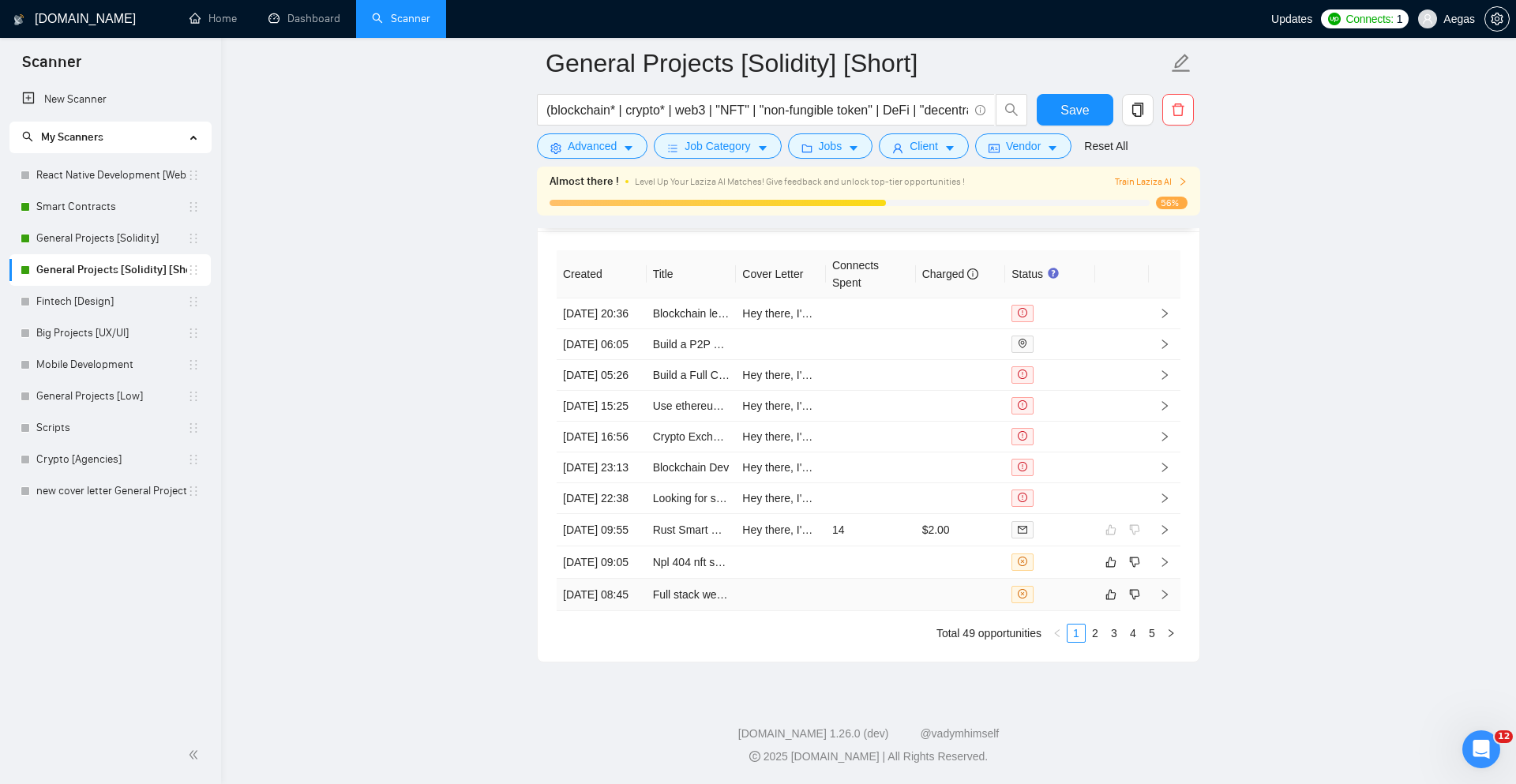
click at [1077, 603] on div at bounding box center [1051, 594] width 77 height 17
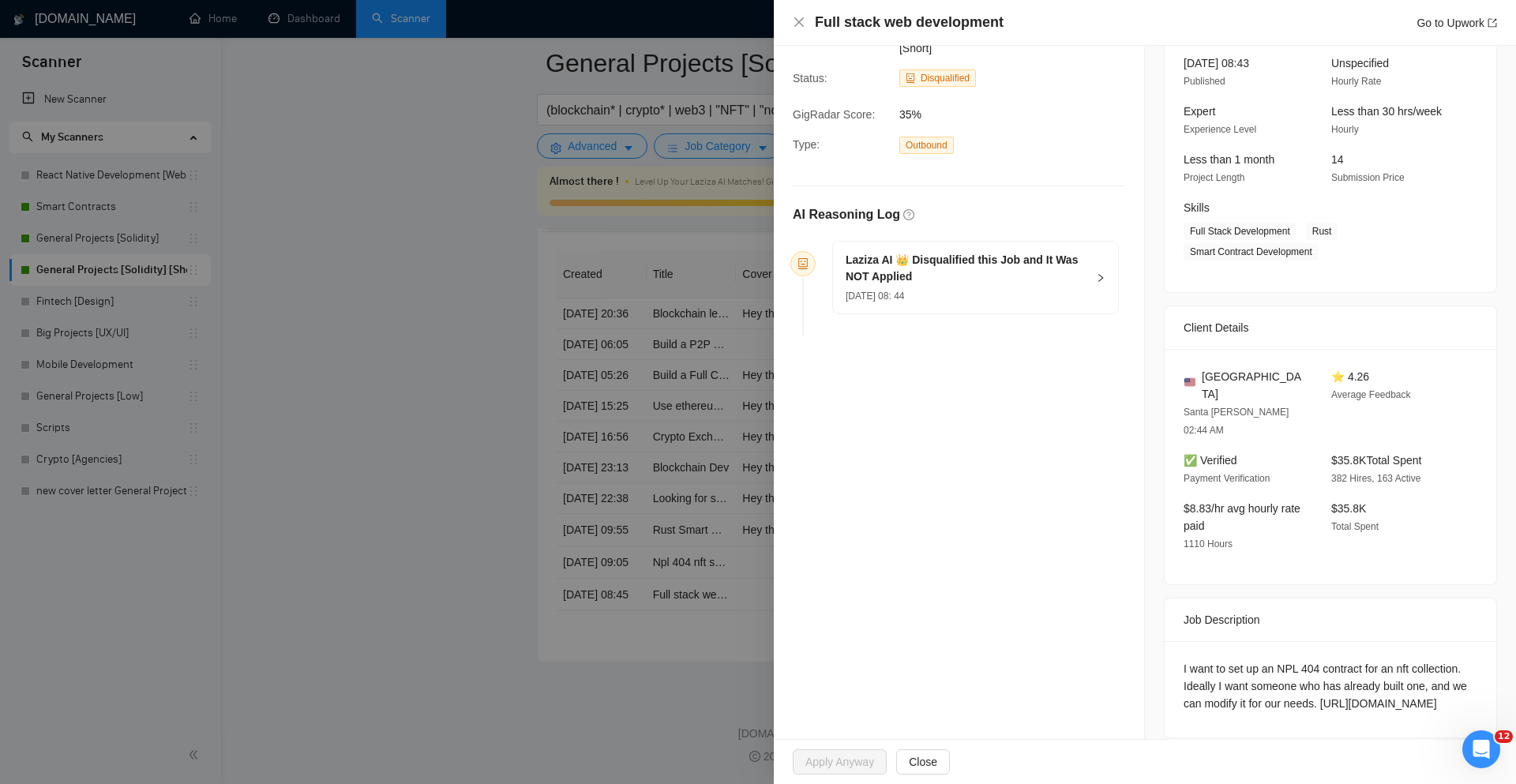
click at [759, 603] on div at bounding box center [758, 392] width 1516 height 784
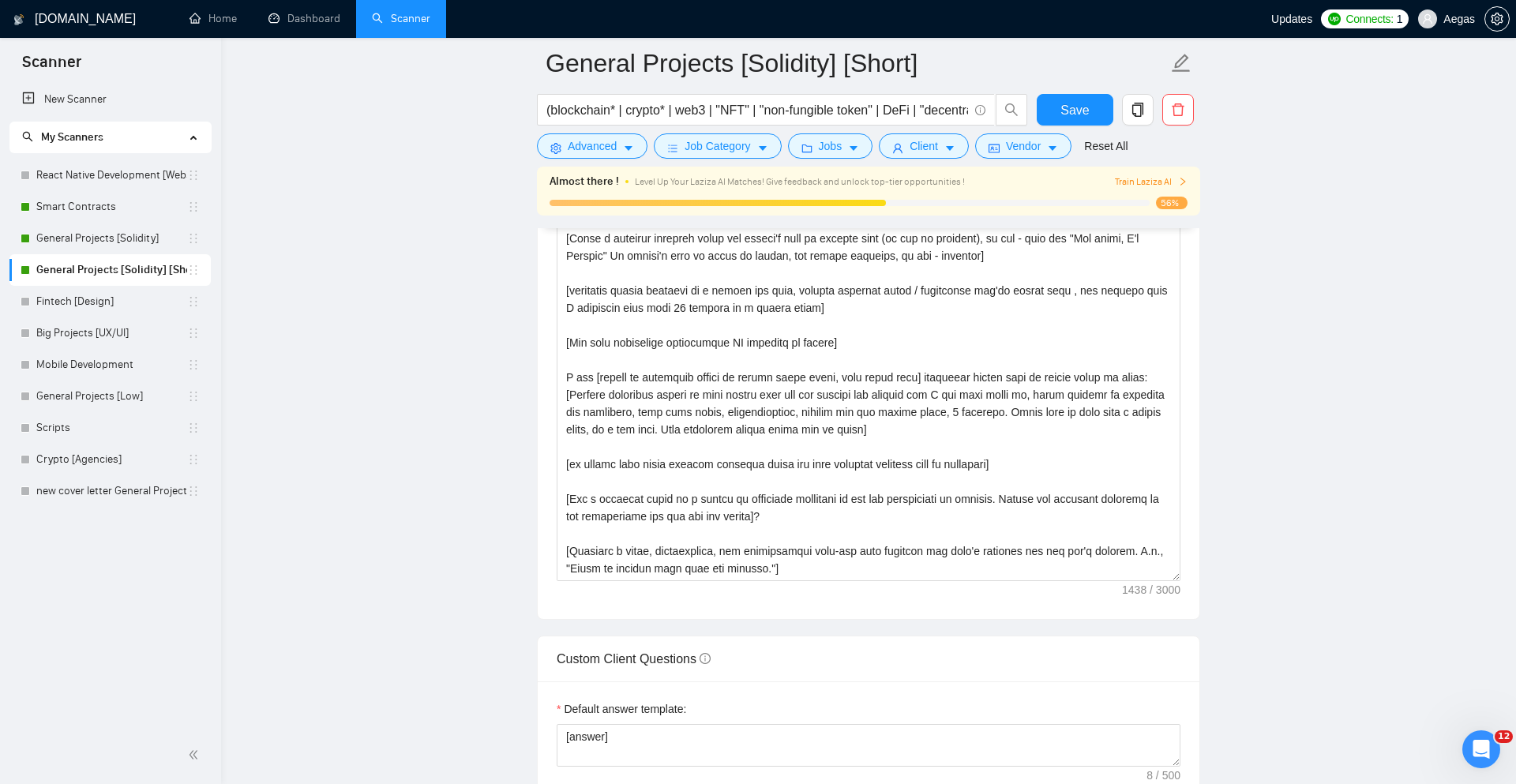
scroll to position [2183, 0]
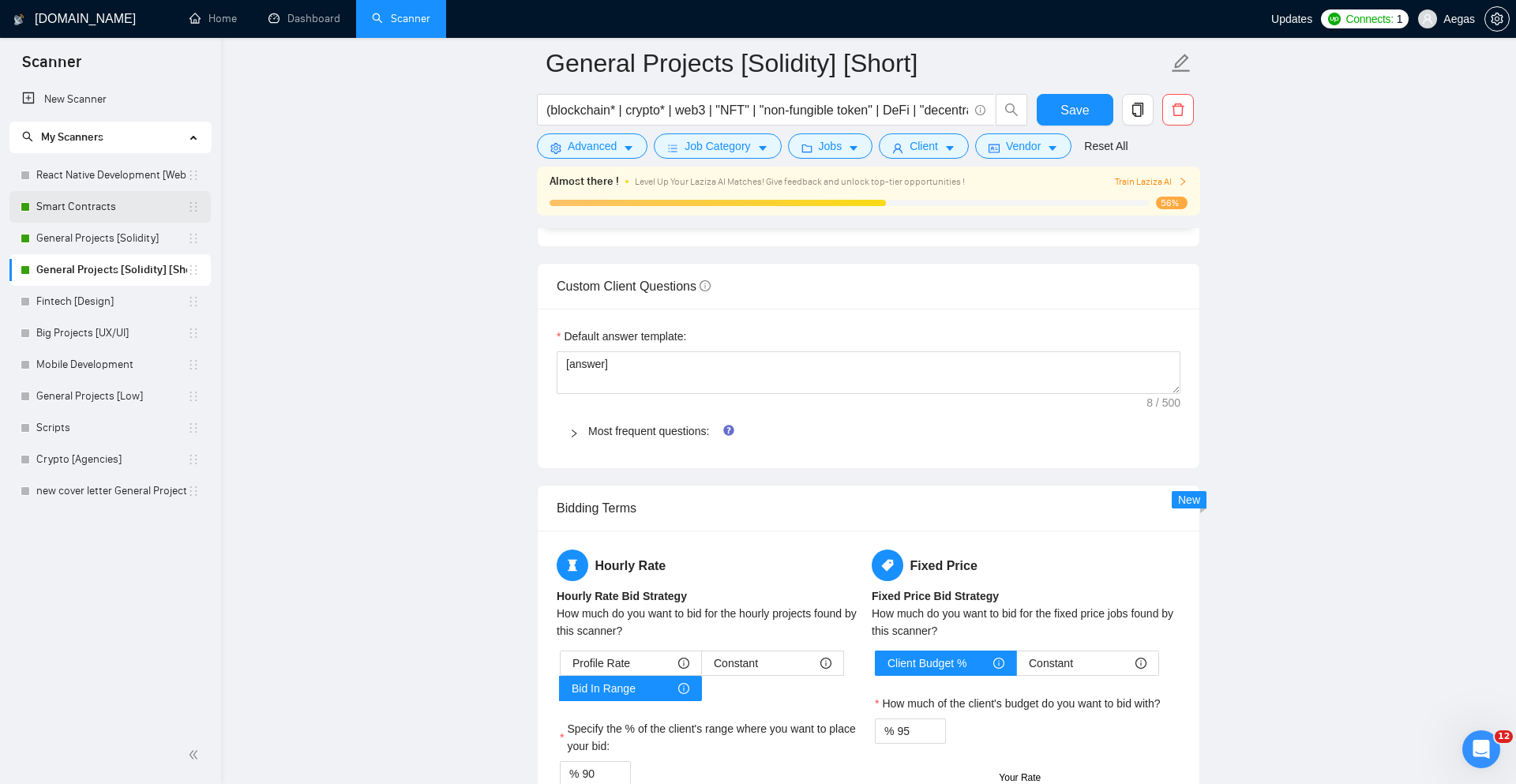
click at [114, 205] on link "Smart Contracts" at bounding box center [111, 206] width 150 height 32
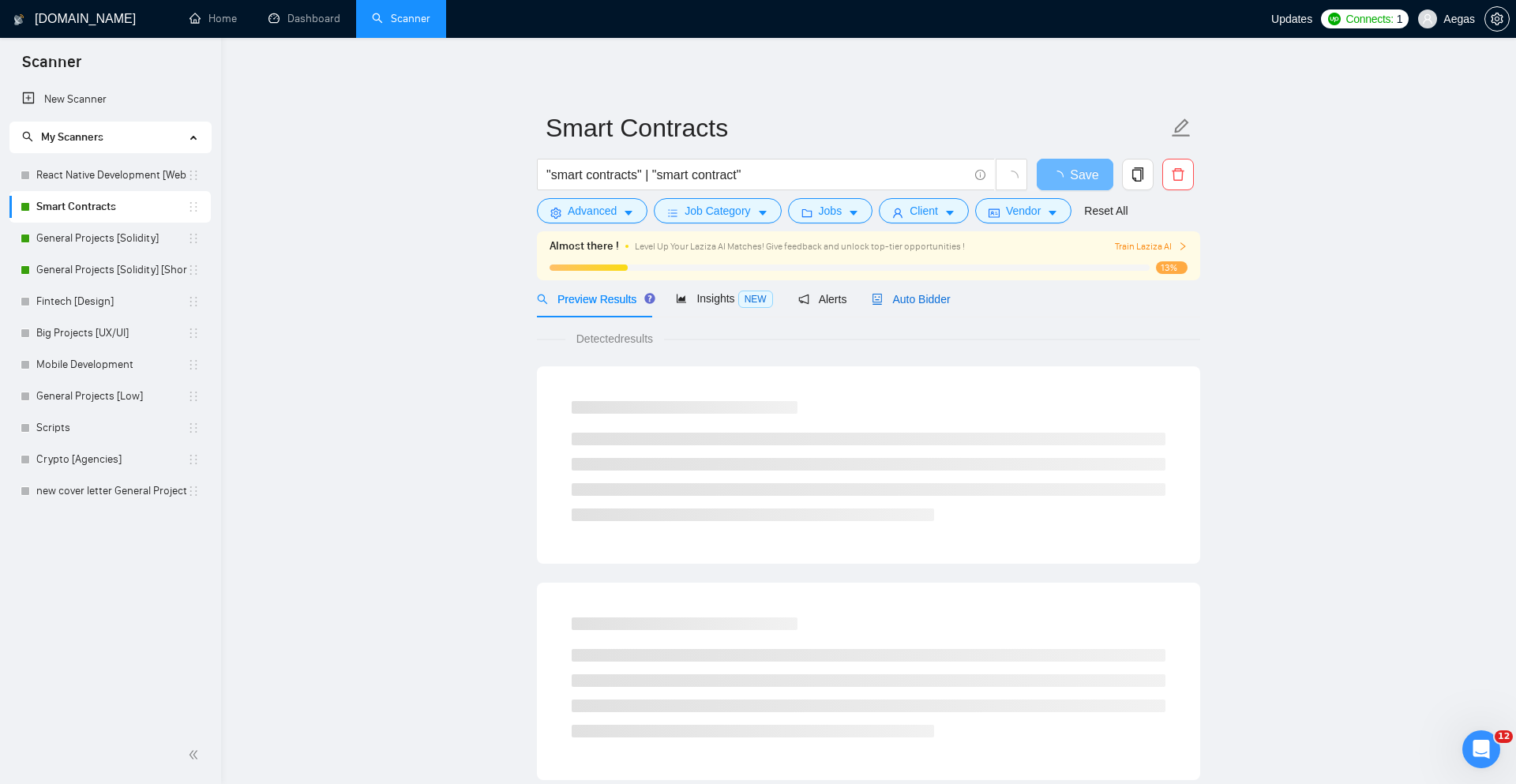
click at [950, 306] on div "Auto Bidder" at bounding box center [911, 299] width 78 height 17
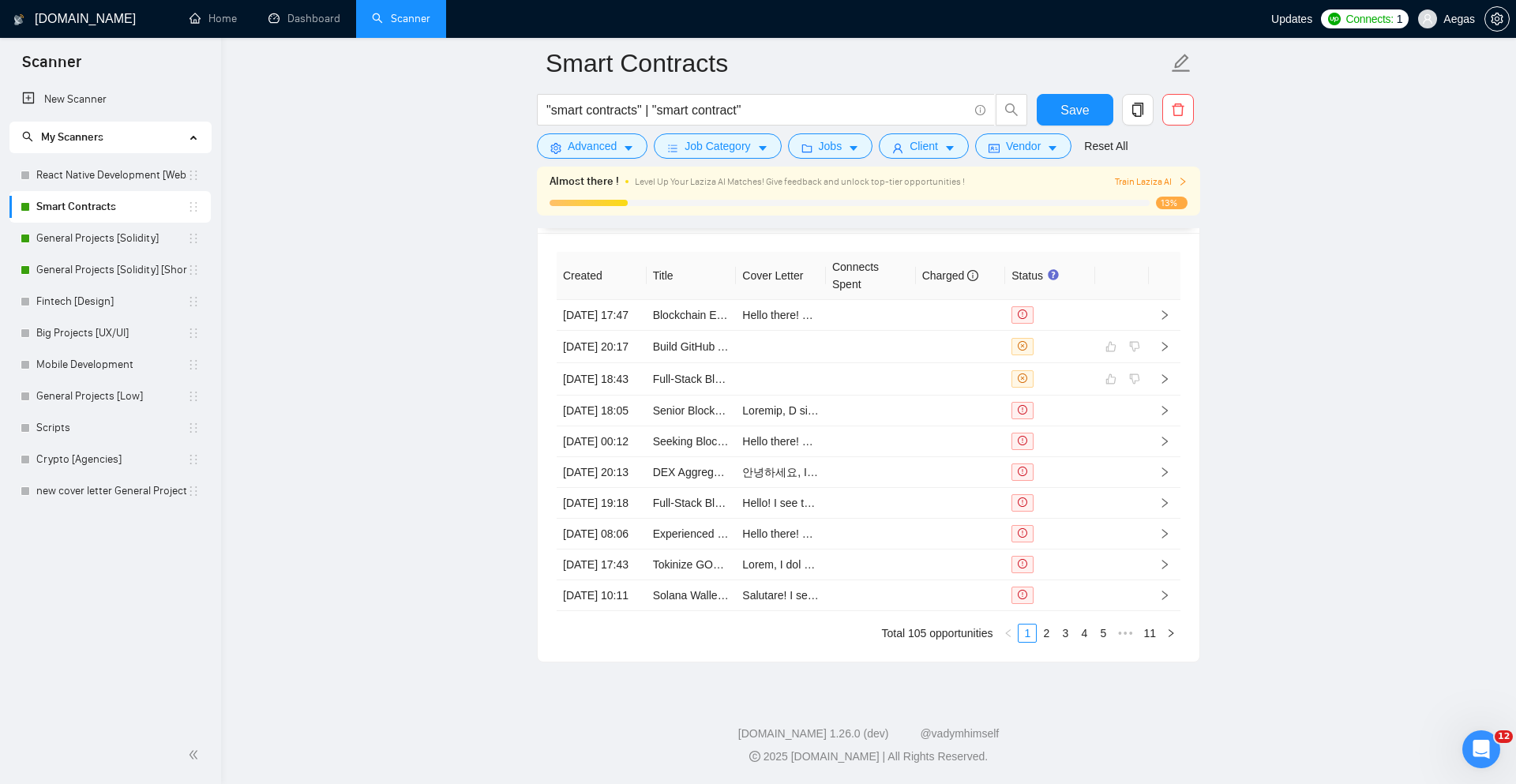
scroll to position [4283, 0]
click at [1051, 634] on link "2" at bounding box center [1046, 633] width 17 height 17
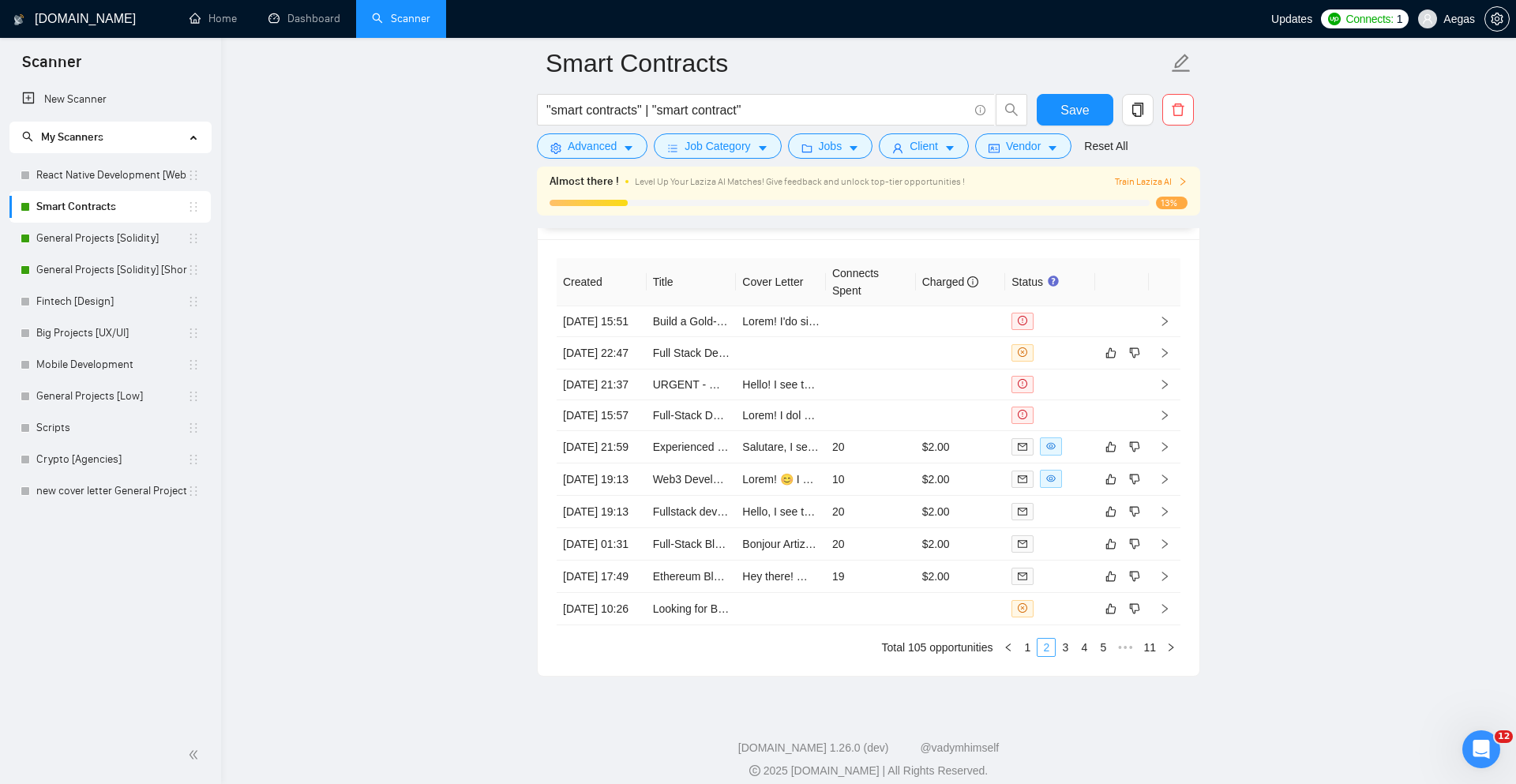
scroll to position [4044, 0]
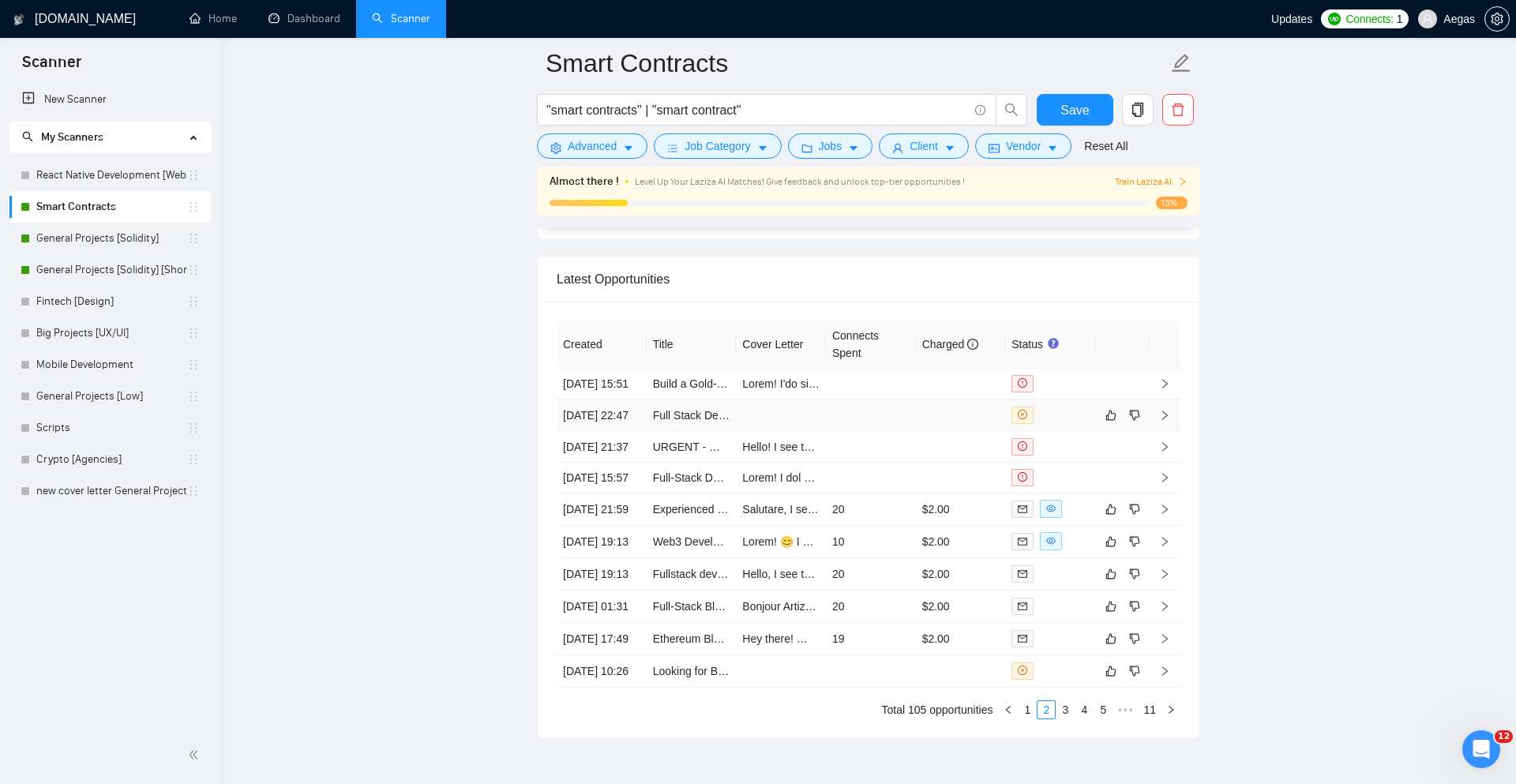
click at [1056, 424] on div at bounding box center [1051, 415] width 77 height 17
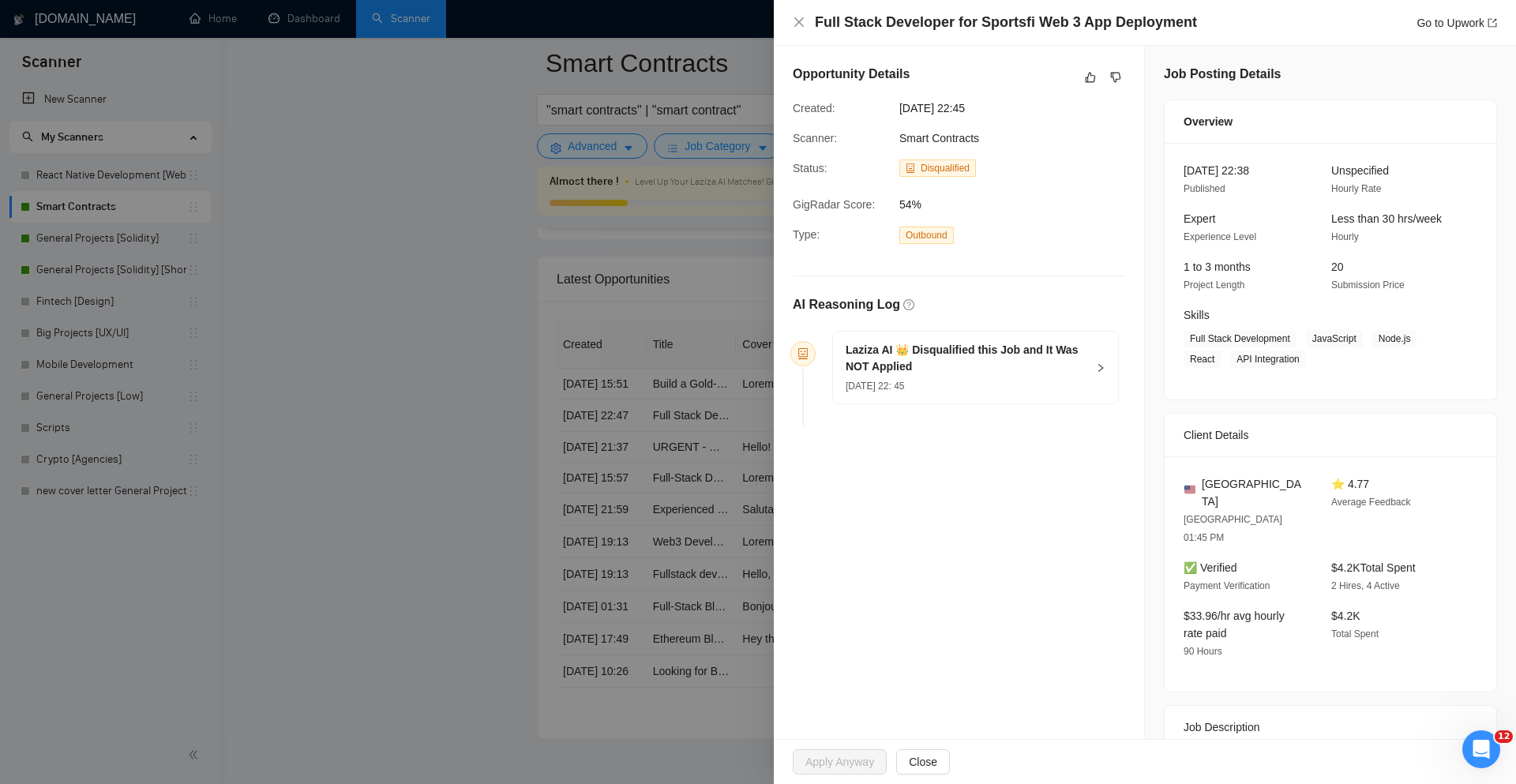
click at [1028, 377] on div "[DATE] 22: 45" at bounding box center [967, 385] width 241 height 17
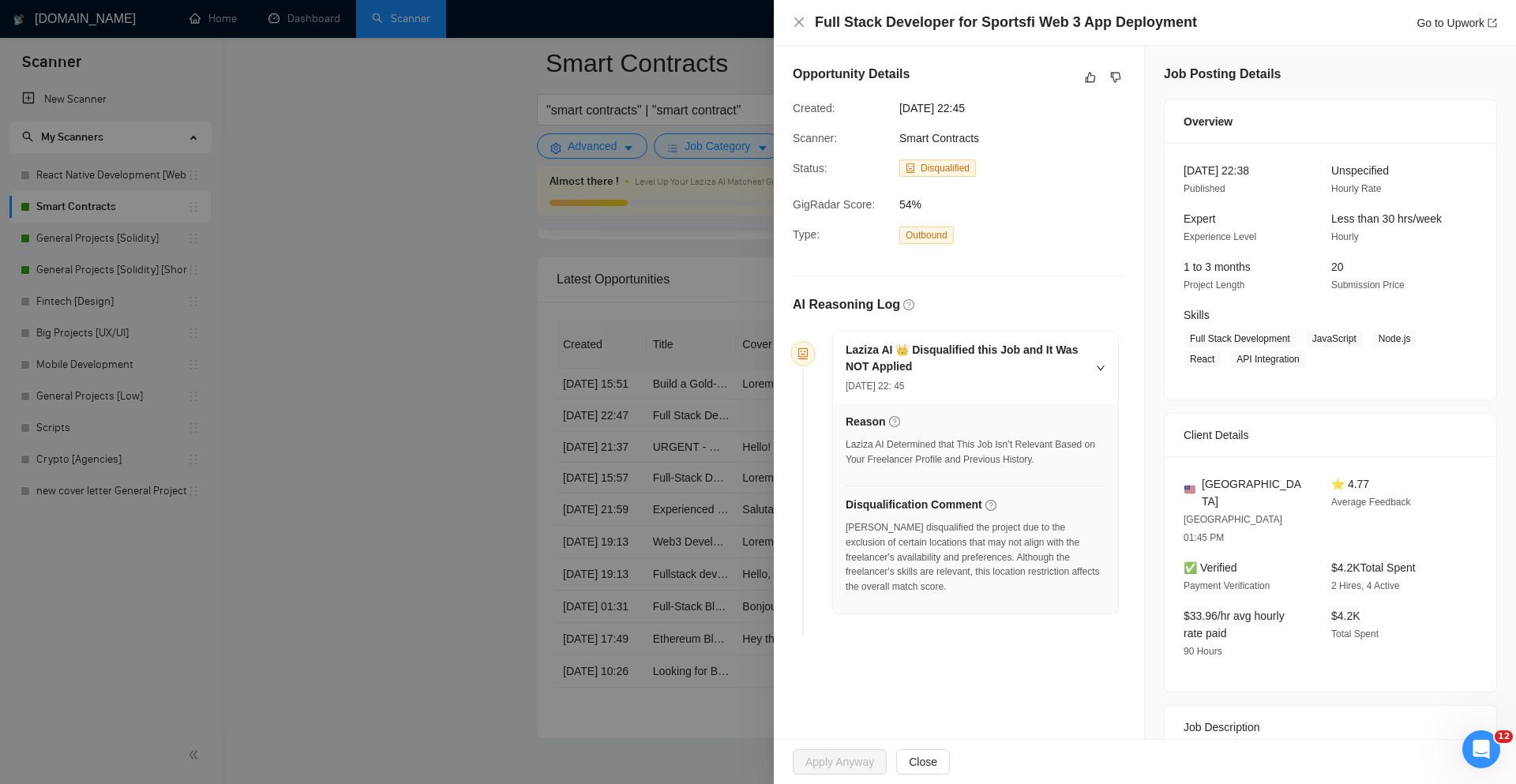
click at [669, 469] on div at bounding box center [758, 392] width 1516 height 784
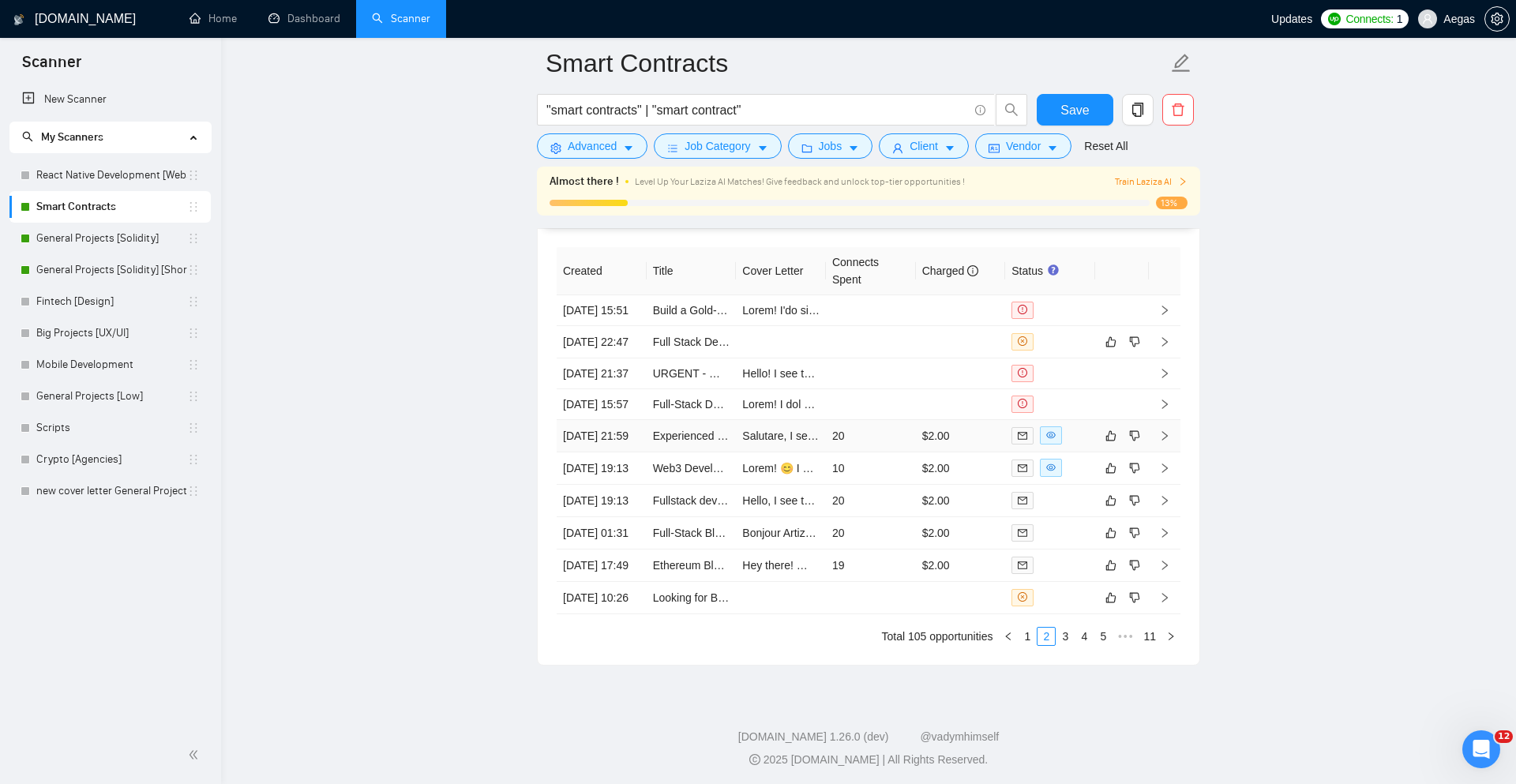
scroll to position [4150, 0]
click at [1079, 441] on div at bounding box center [1051, 432] width 77 height 18
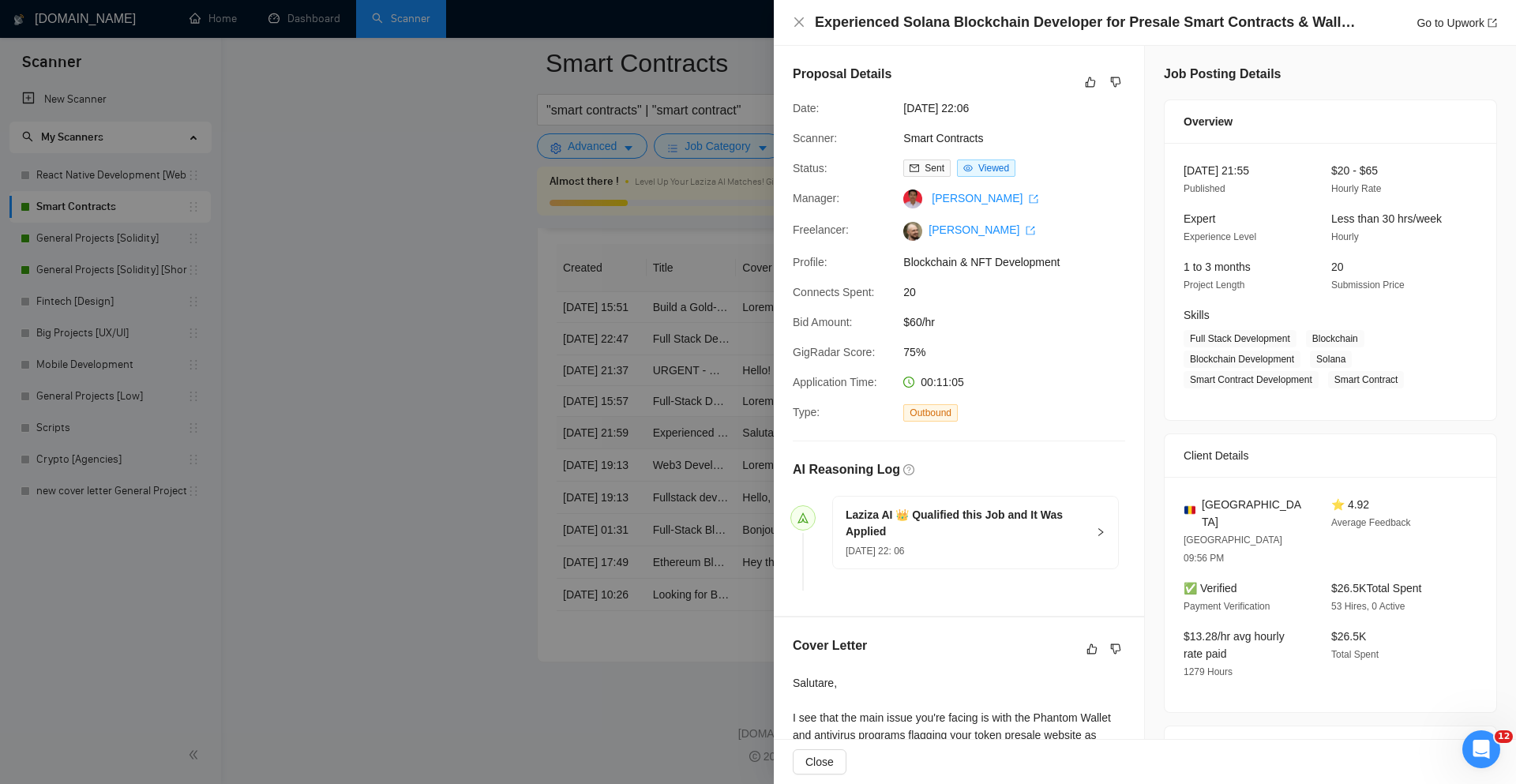
scroll to position [315, 0]
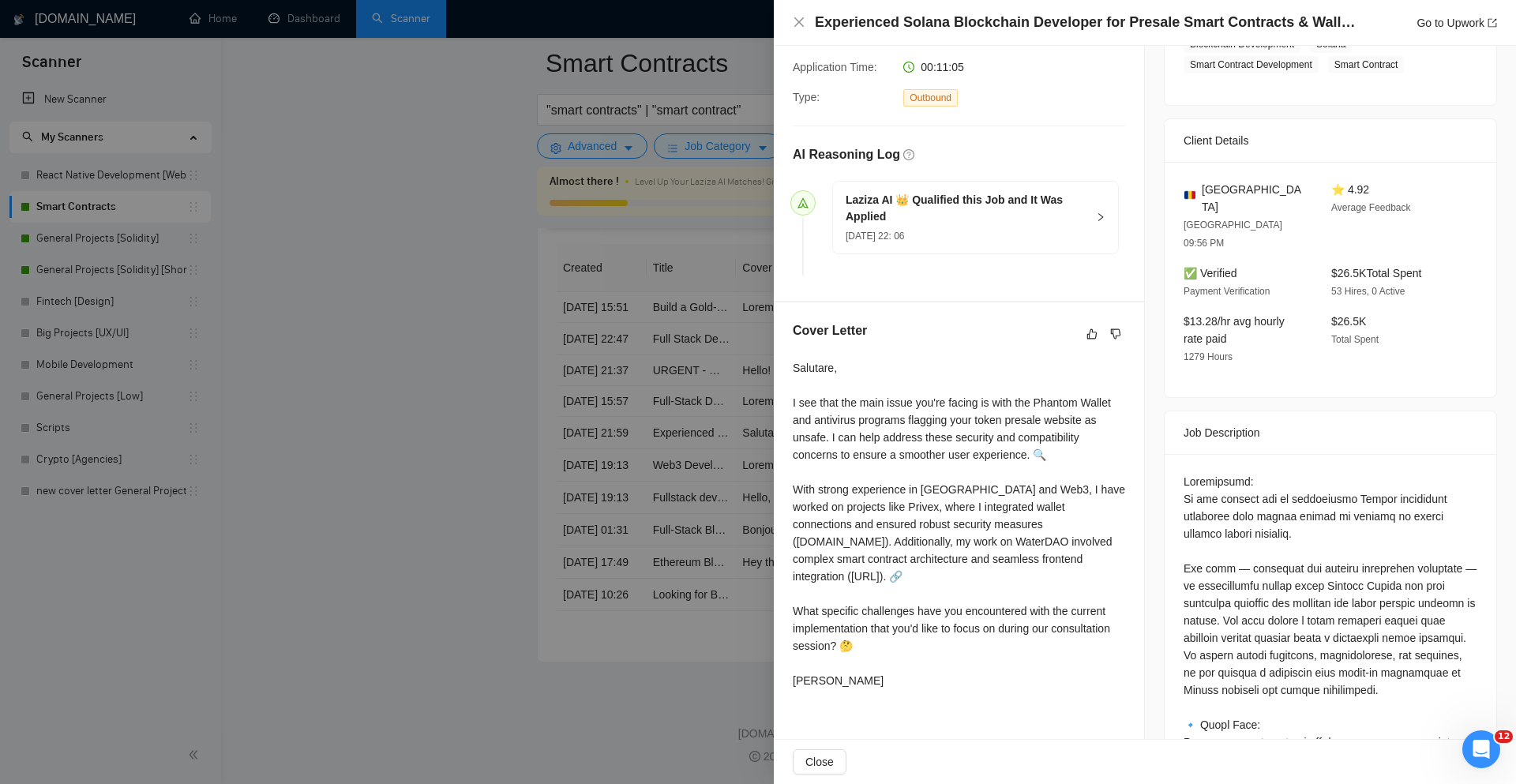
click at [696, 475] on div at bounding box center [758, 392] width 1516 height 784
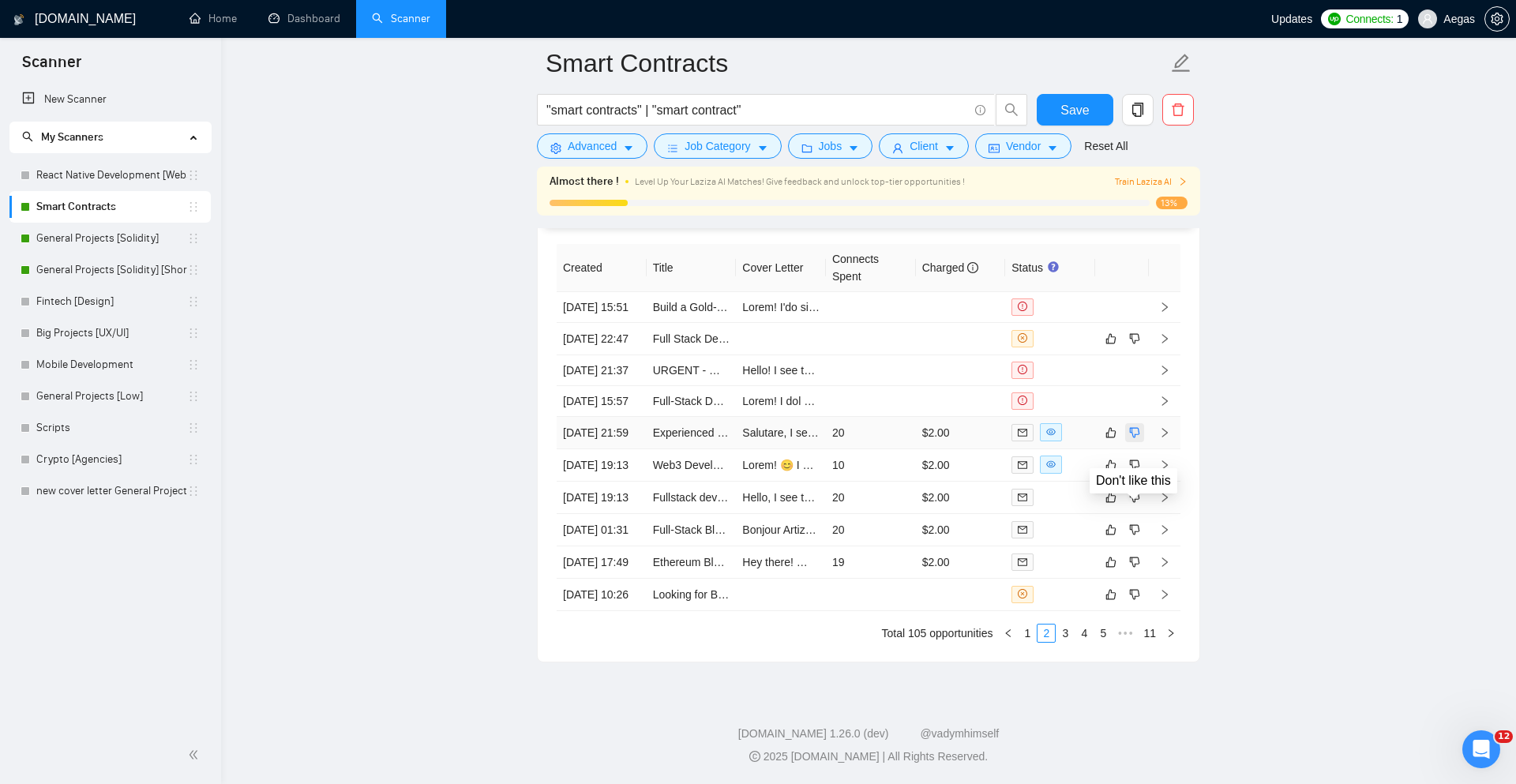
click at [1138, 439] on icon "dislike" at bounding box center [1134, 432] width 11 height 13
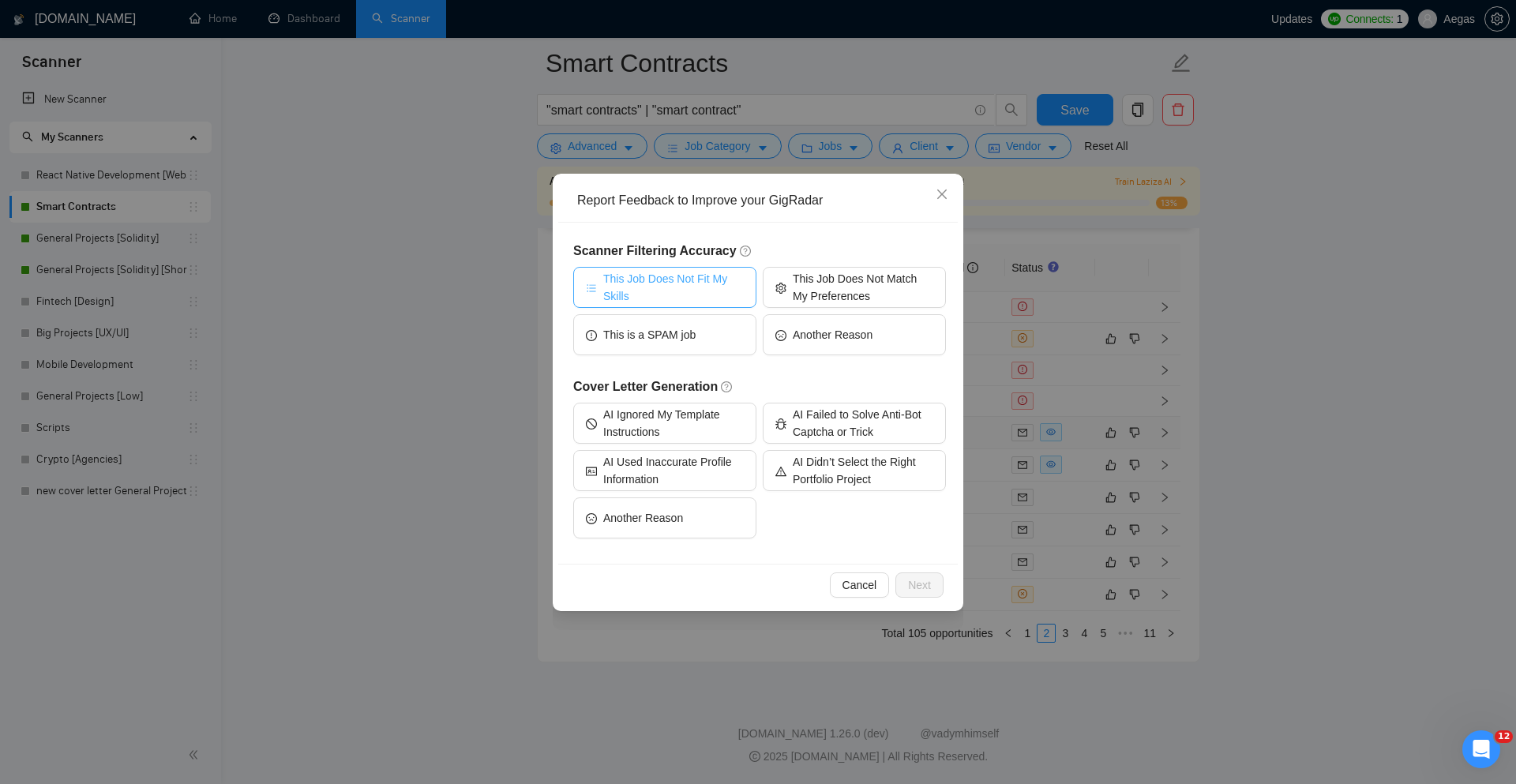
click at [713, 291] on span "This Job Does Not Fit My Skills" at bounding box center [673, 287] width 140 height 34
click at [912, 575] on button "Next" at bounding box center [919, 585] width 48 height 25
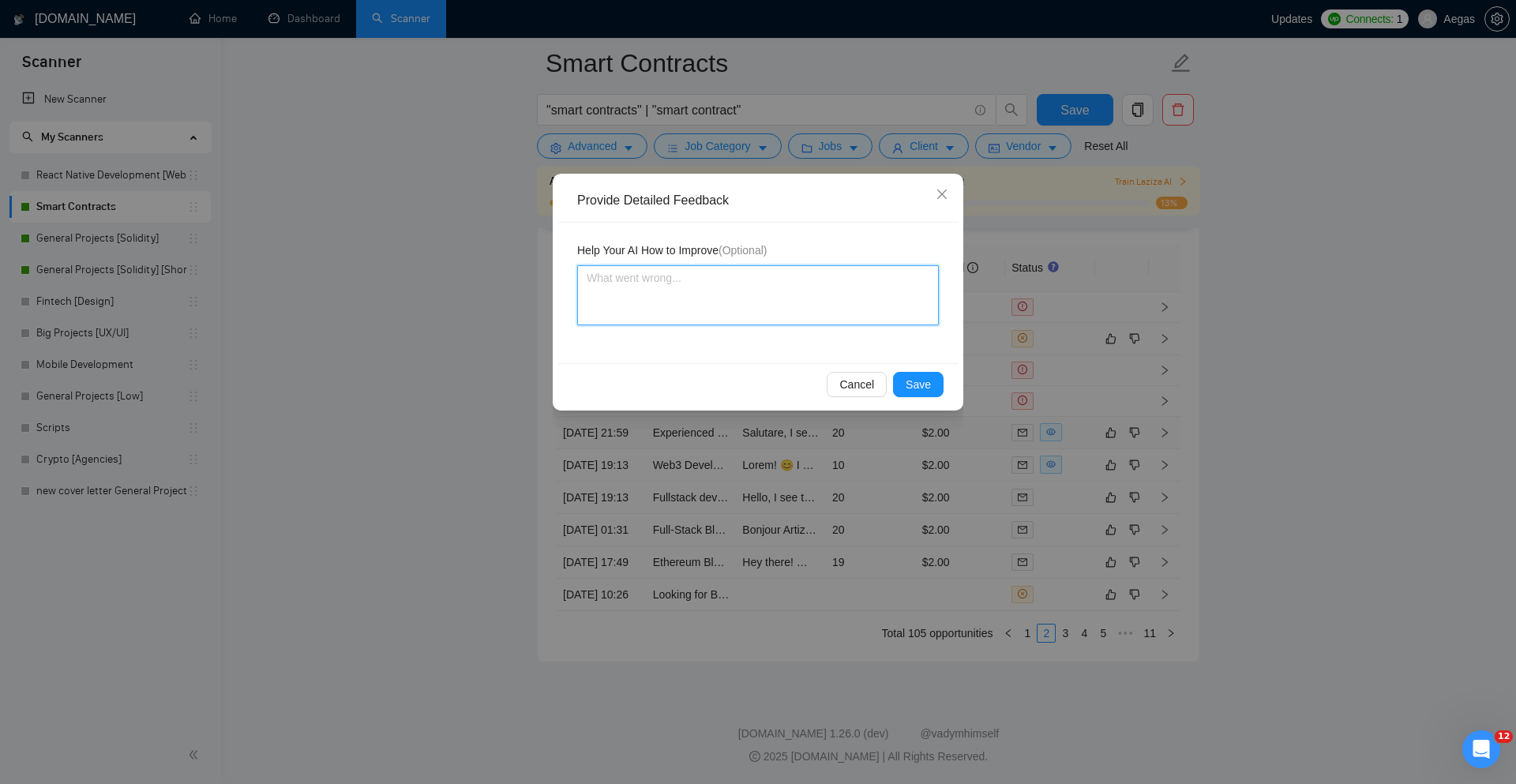
click at [802, 309] on textarea at bounding box center [758, 296] width 362 height 60
click at [901, 381] on button "Save" at bounding box center [918, 384] width 51 height 25
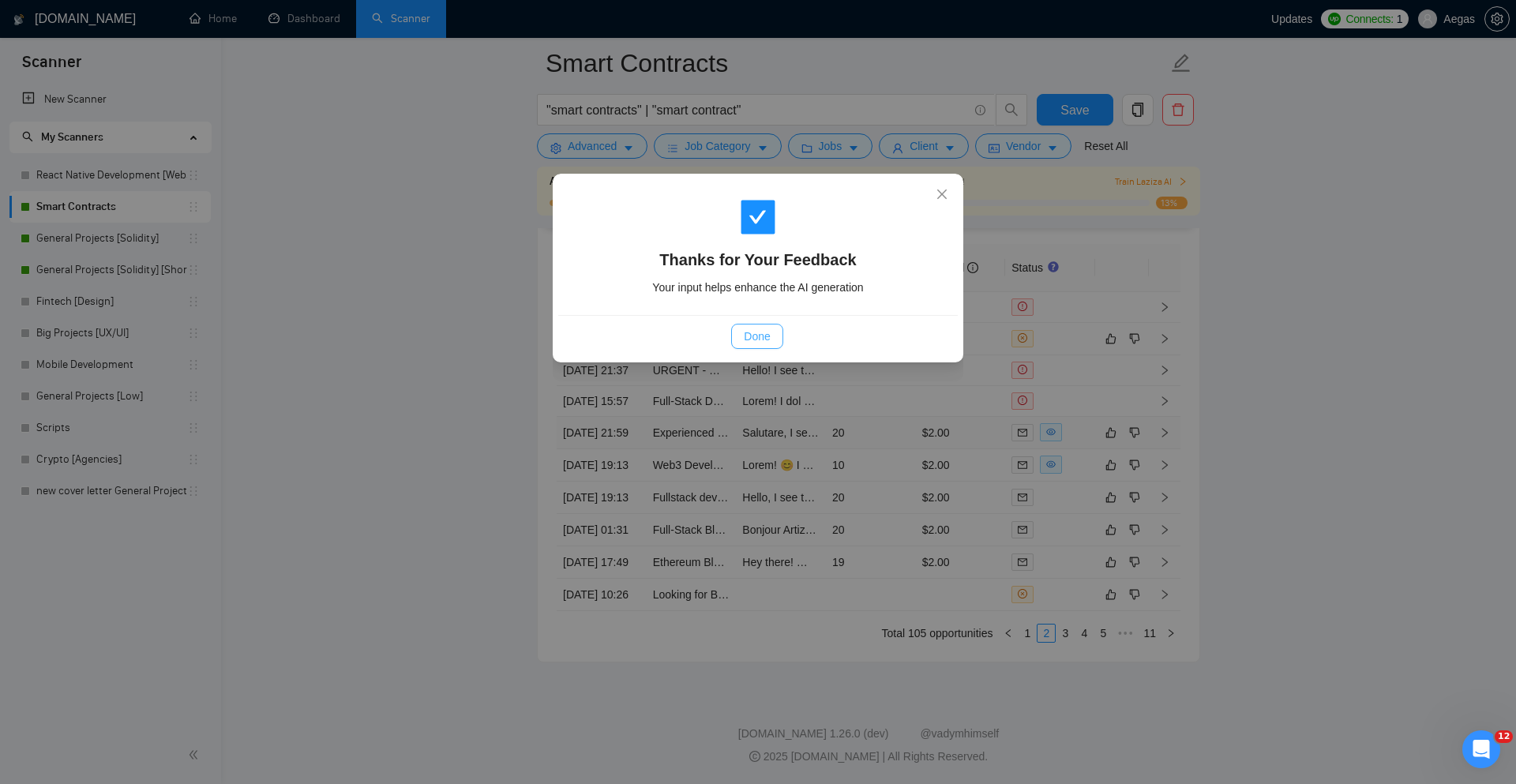
click at [774, 329] on button "Done" at bounding box center [757, 336] width 52 height 25
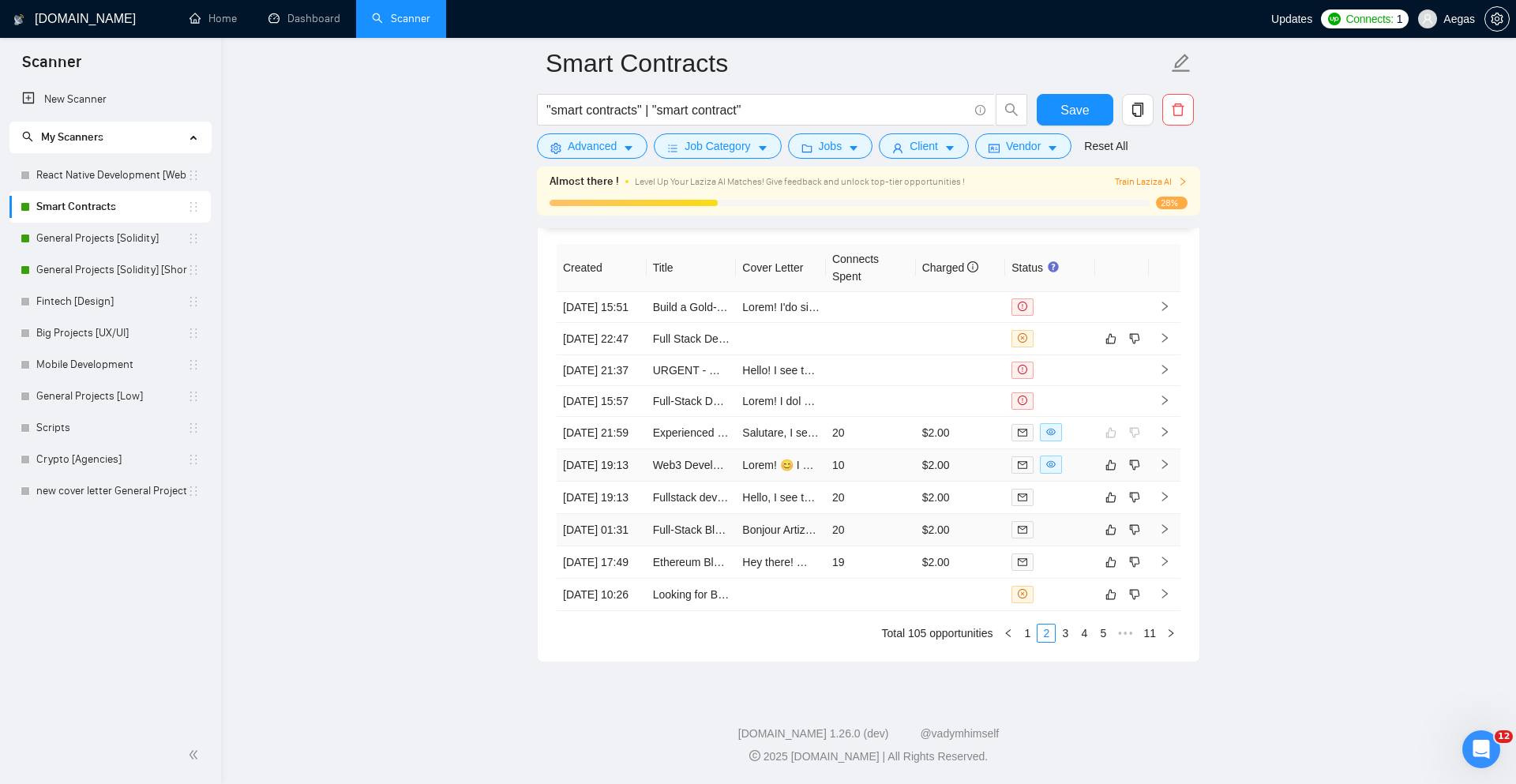
click at [1080, 522] on div at bounding box center [1051, 529] width 77 height 18
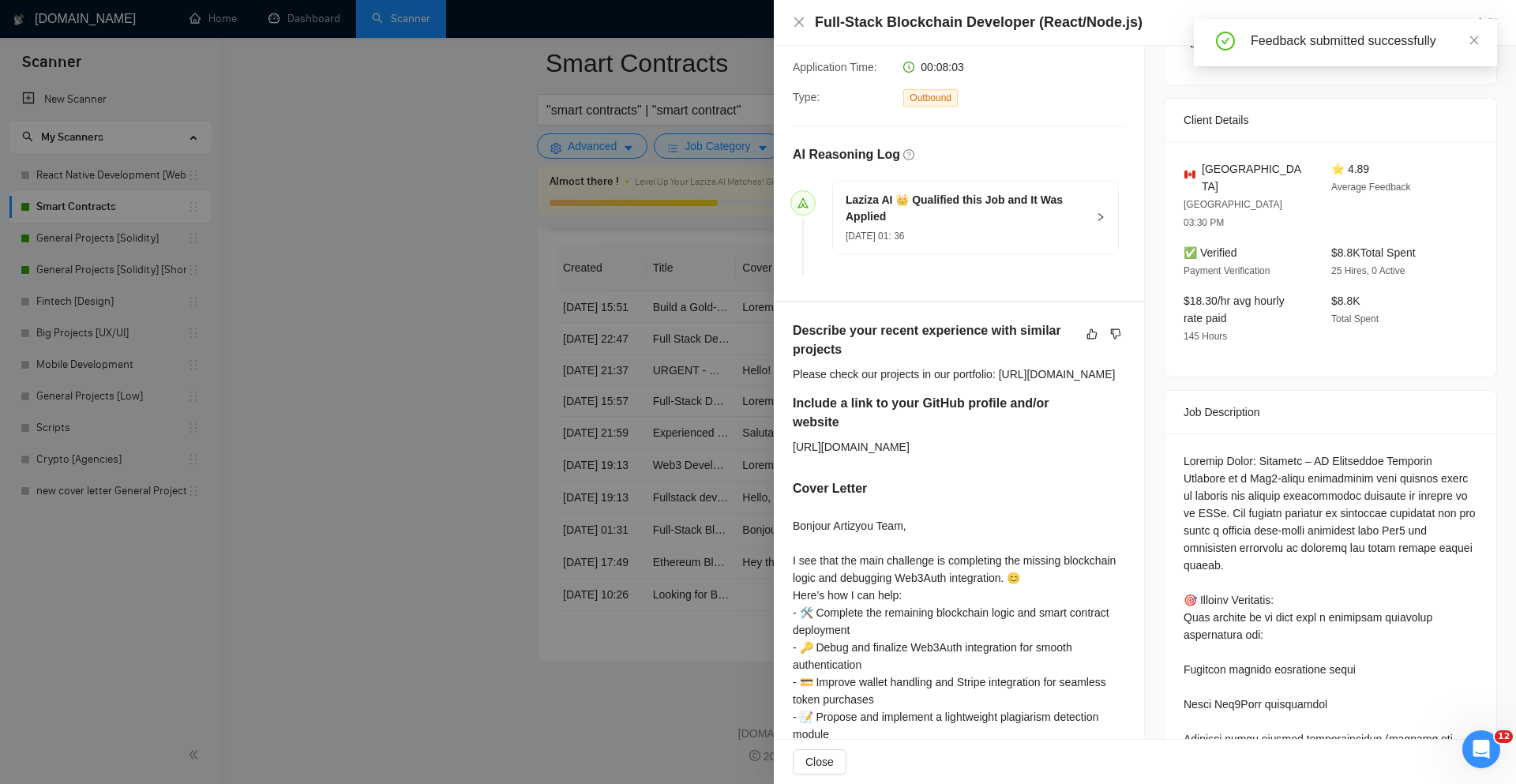
click at [668, 531] on div at bounding box center [758, 392] width 1516 height 784
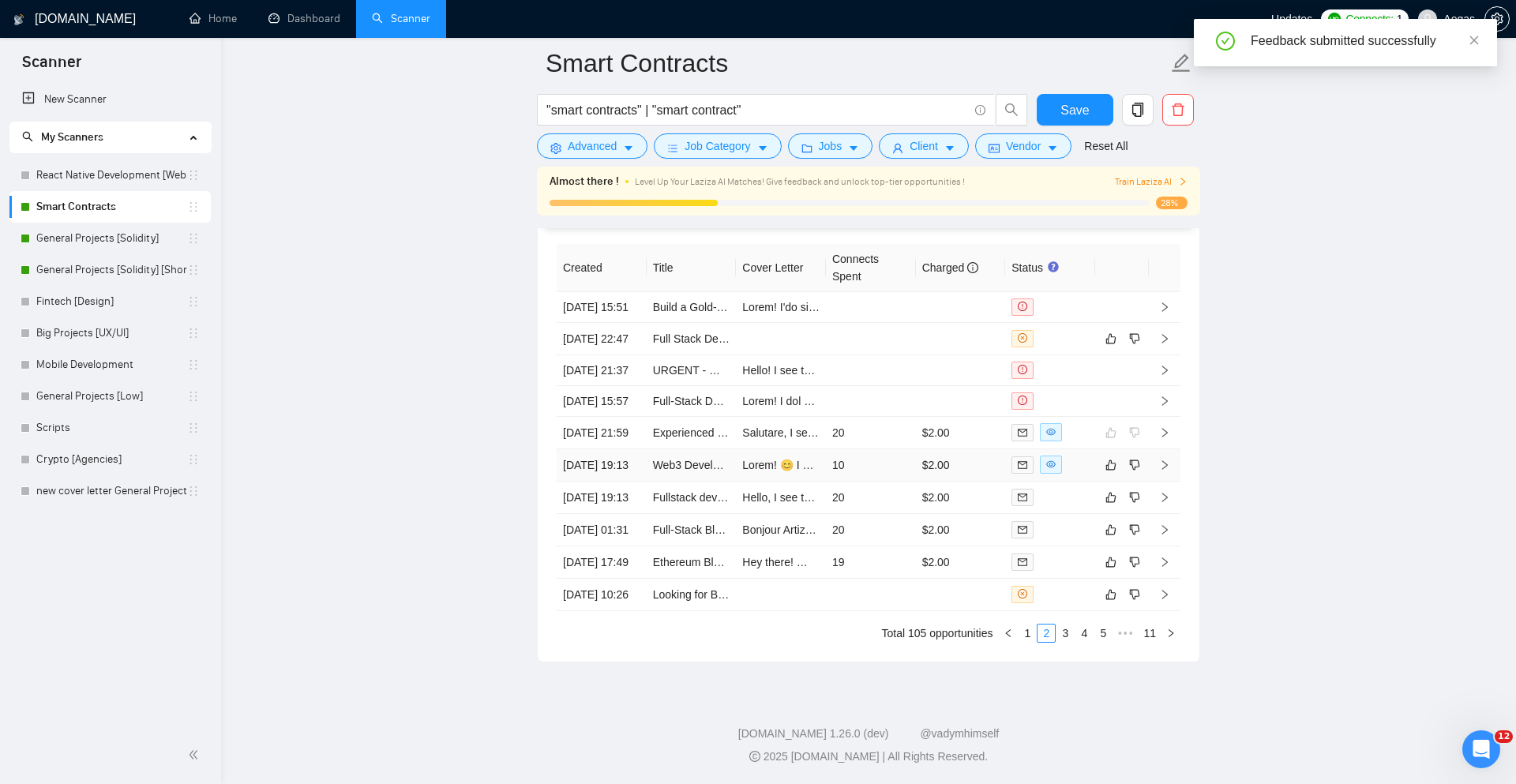
click at [1074, 474] on div at bounding box center [1051, 464] width 77 height 18
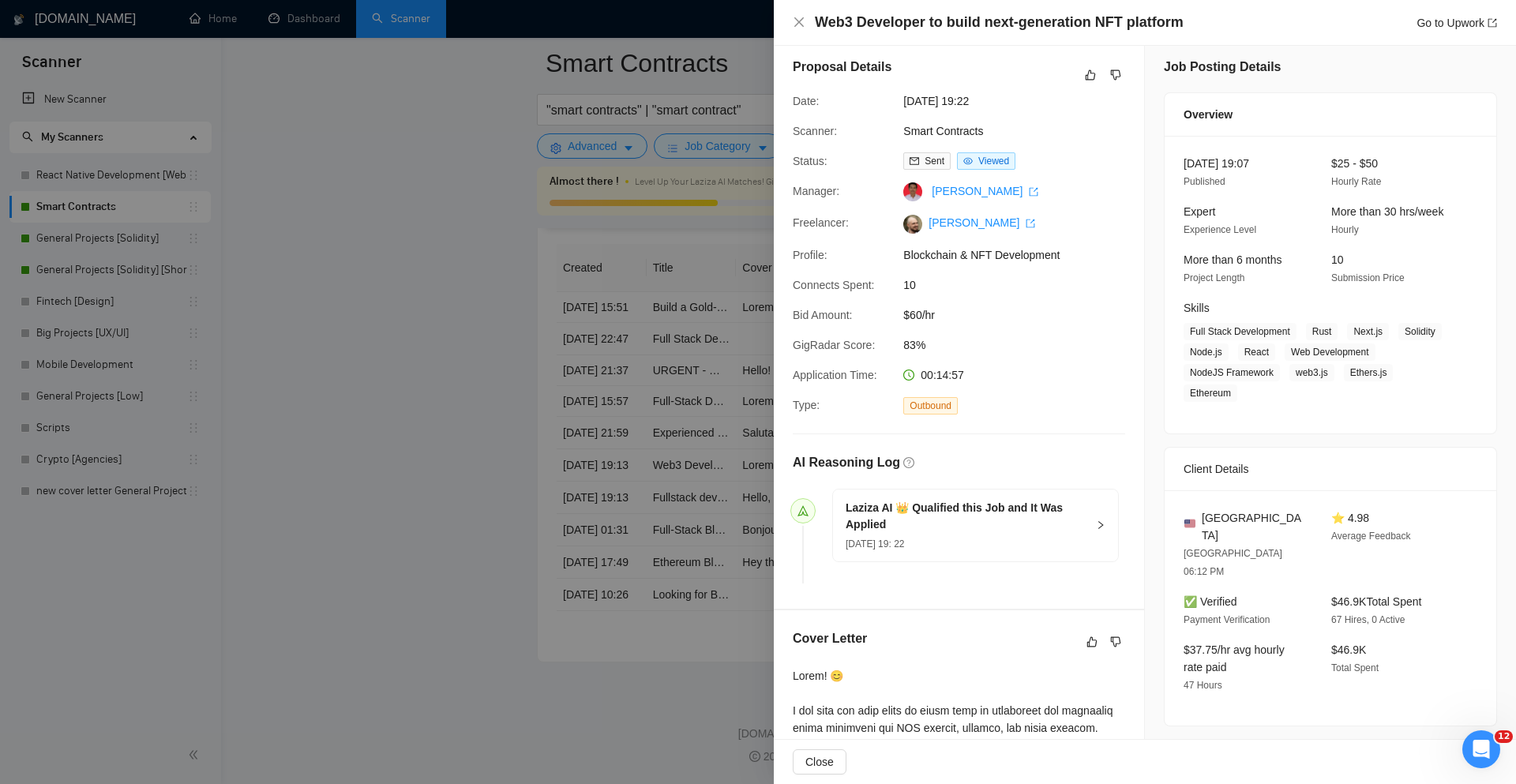
scroll to position [505, 0]
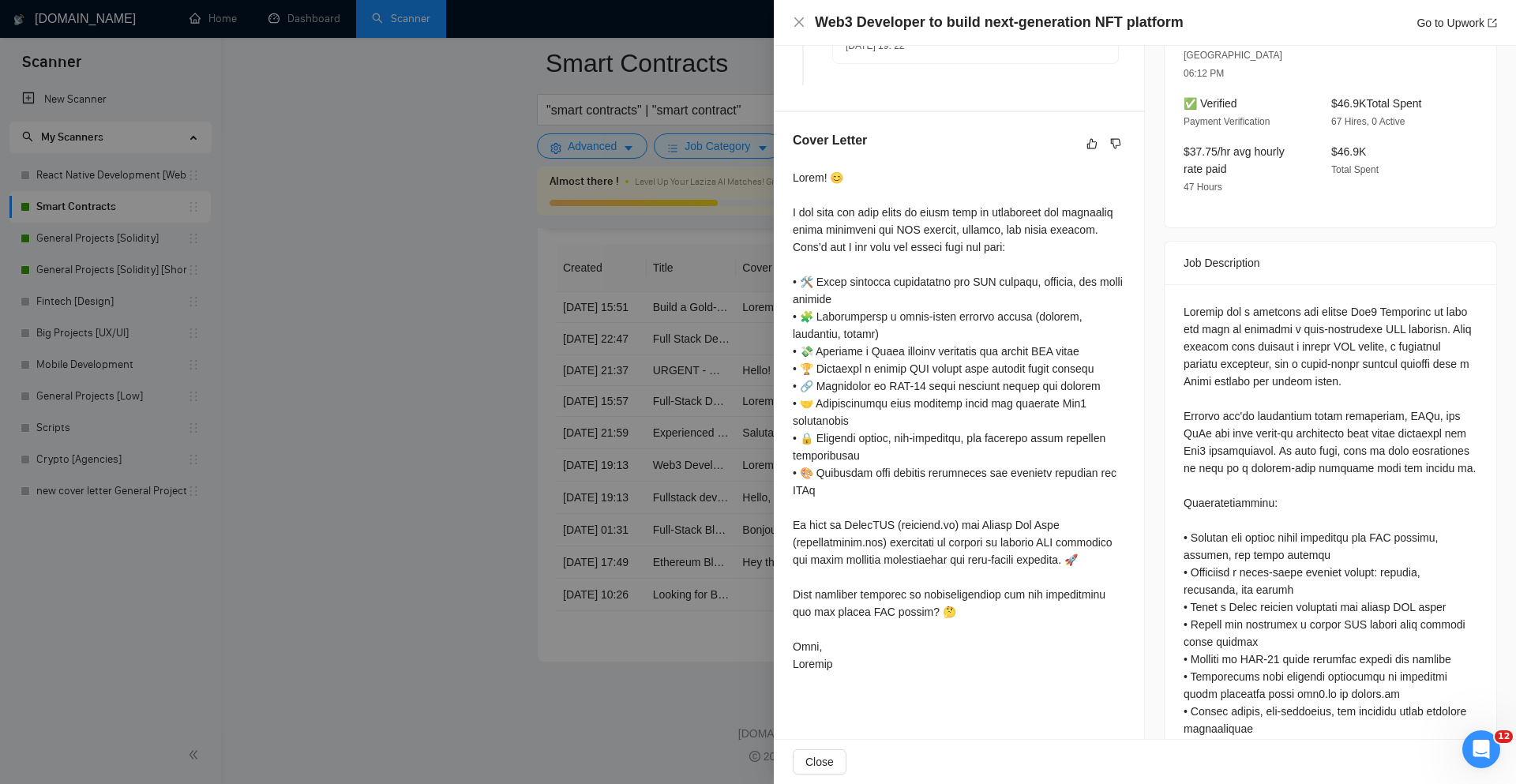
click at [616, 378] on div at bounding box center [758, 392] width 1516 height 784
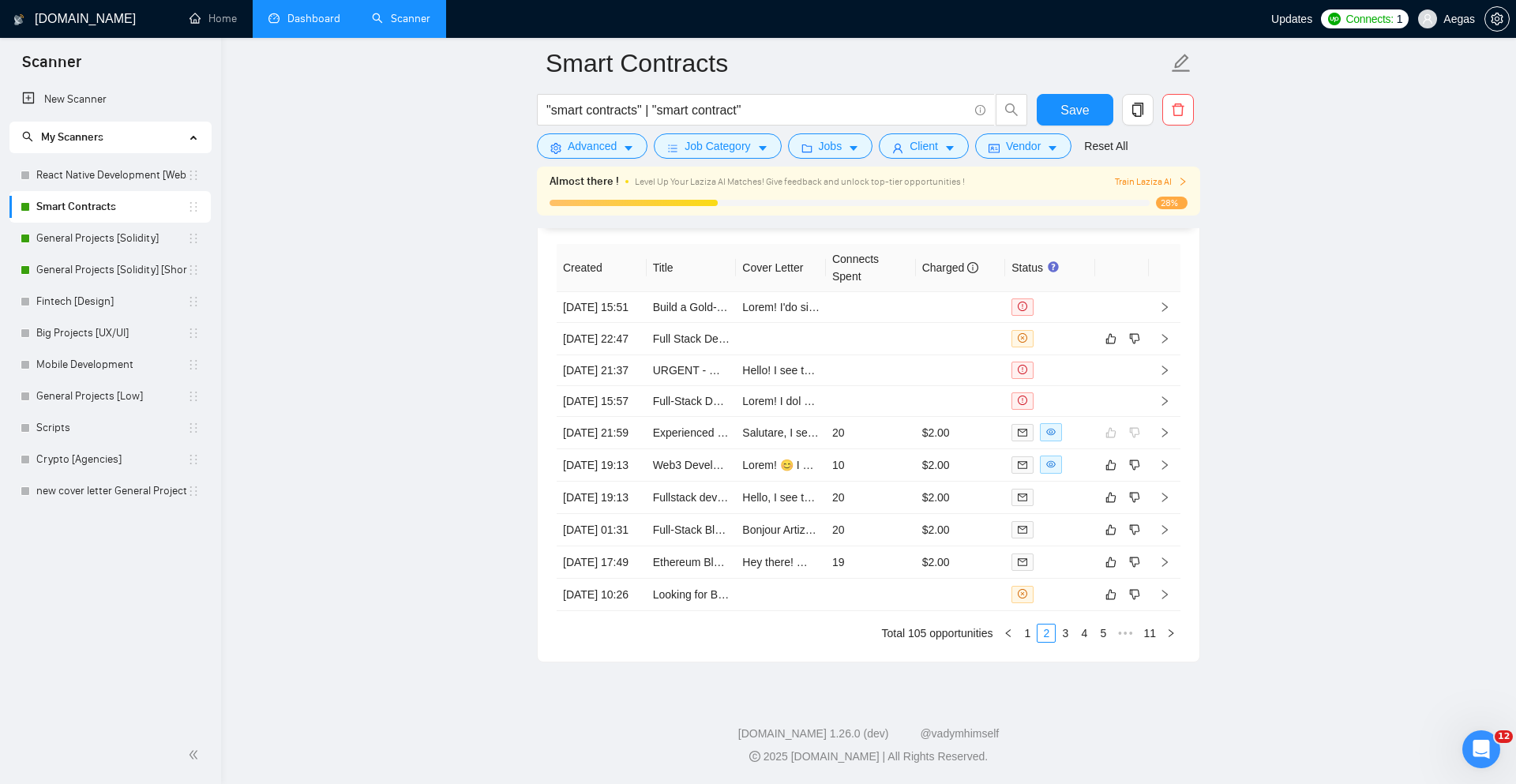
click at [302, 12] on link "Dashboard" at bounding box center [304, 19] width 72 height 14
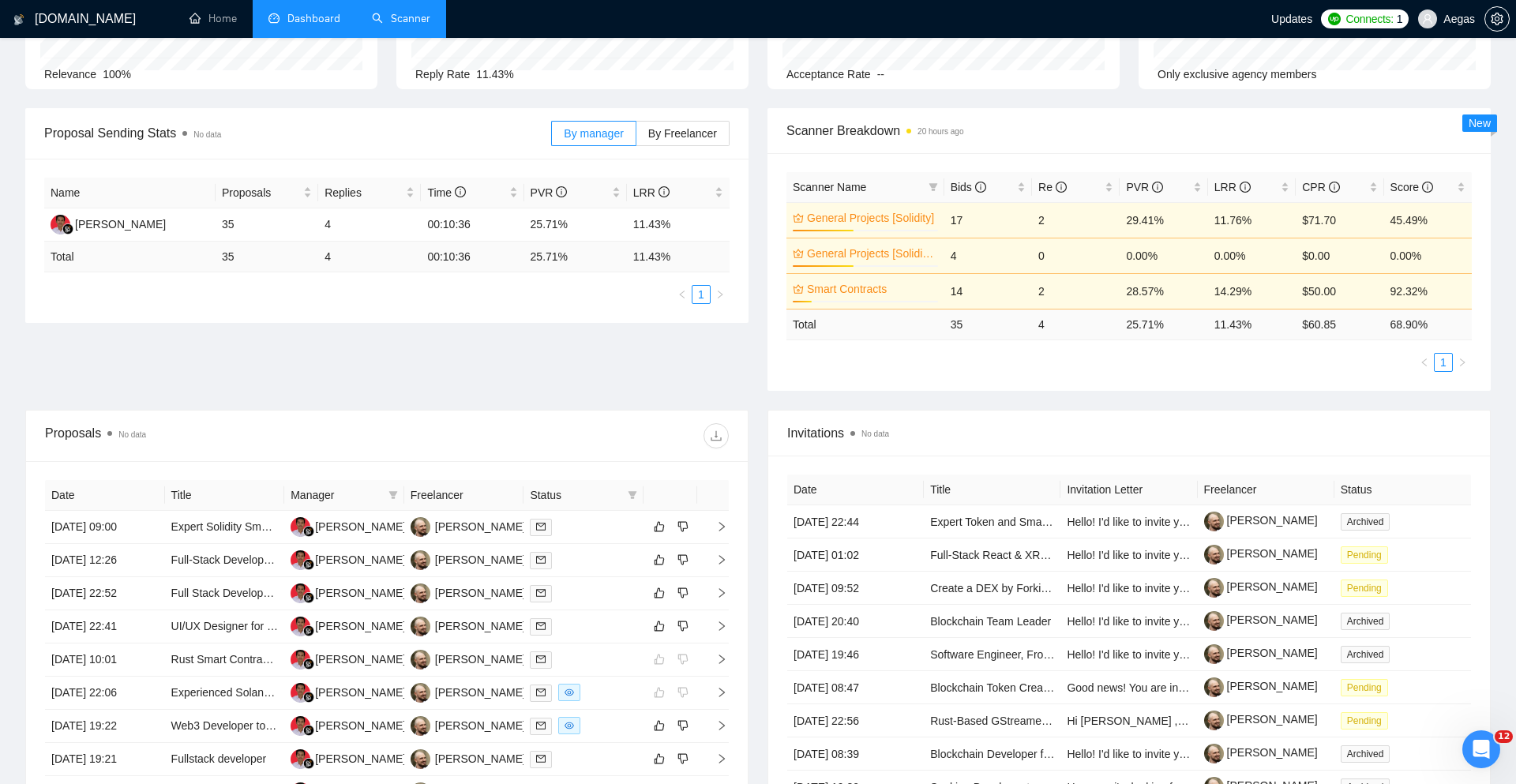
scroll to position [358, 0]
